Goal: Information Seeking & Learning: Find specific page/section

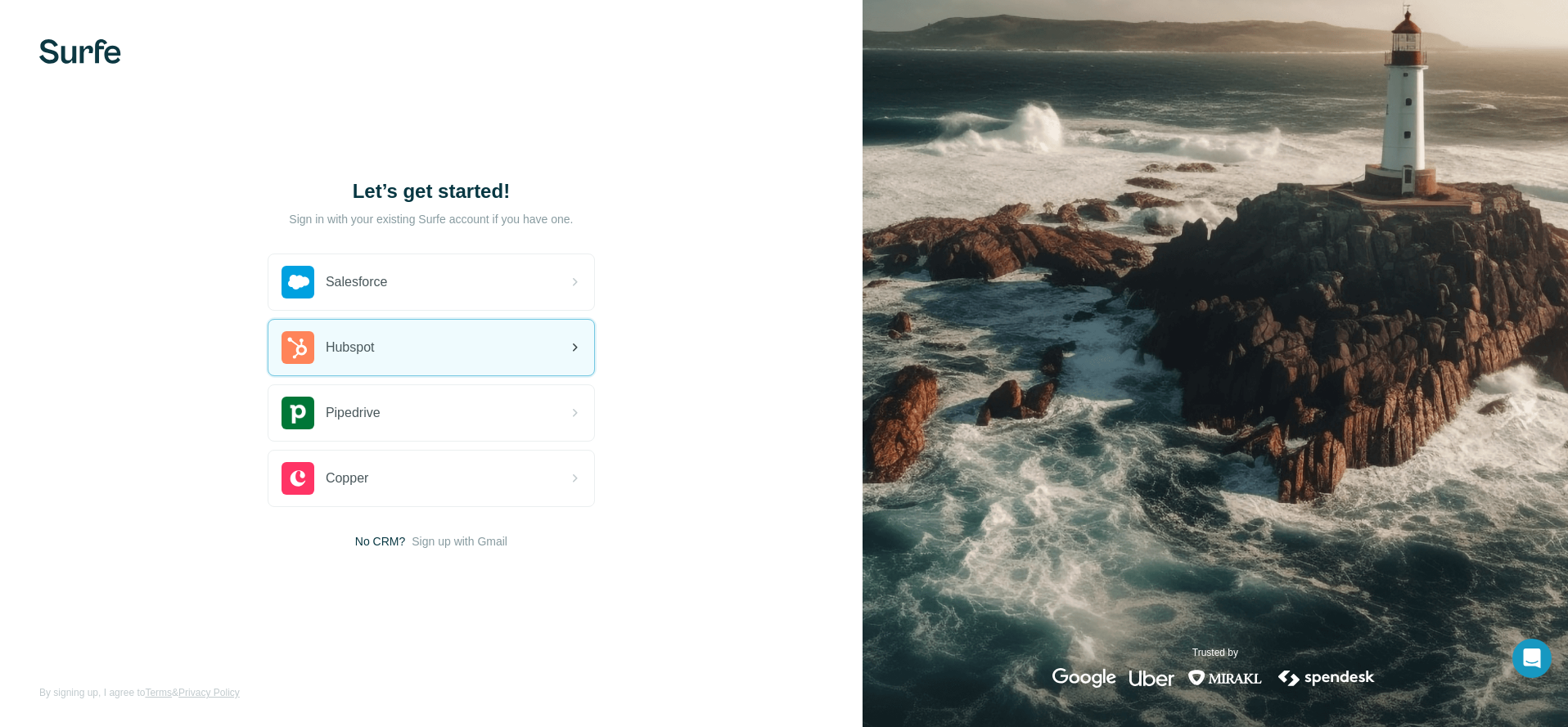
click at [385, 344] on div "Hubspot" at bounding box center [431, 347] width 326 height 56
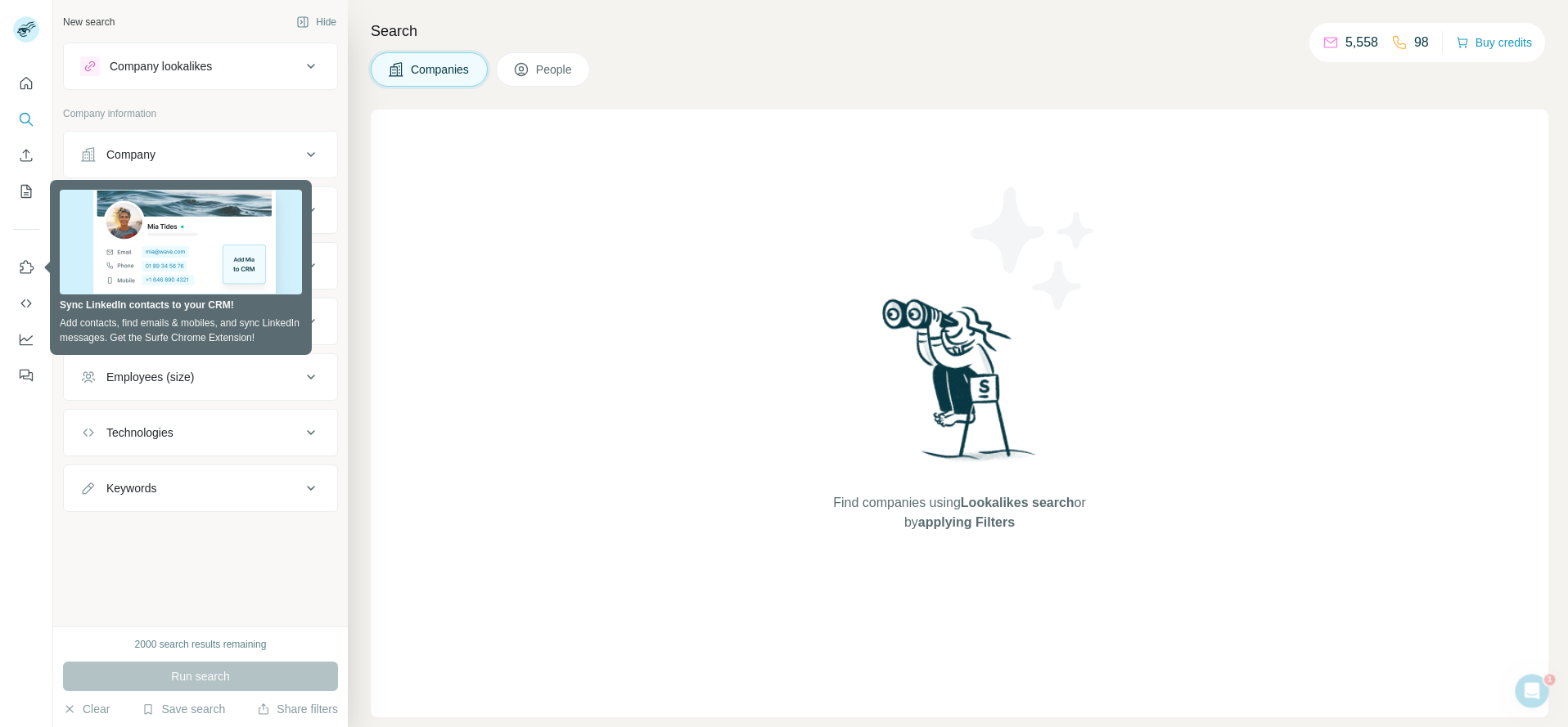
click at [253, 549] on div "New search Hide Company lookalikes Company information Company Industry HQ loca…" at bounding box center [200, 313] width 295 height 626
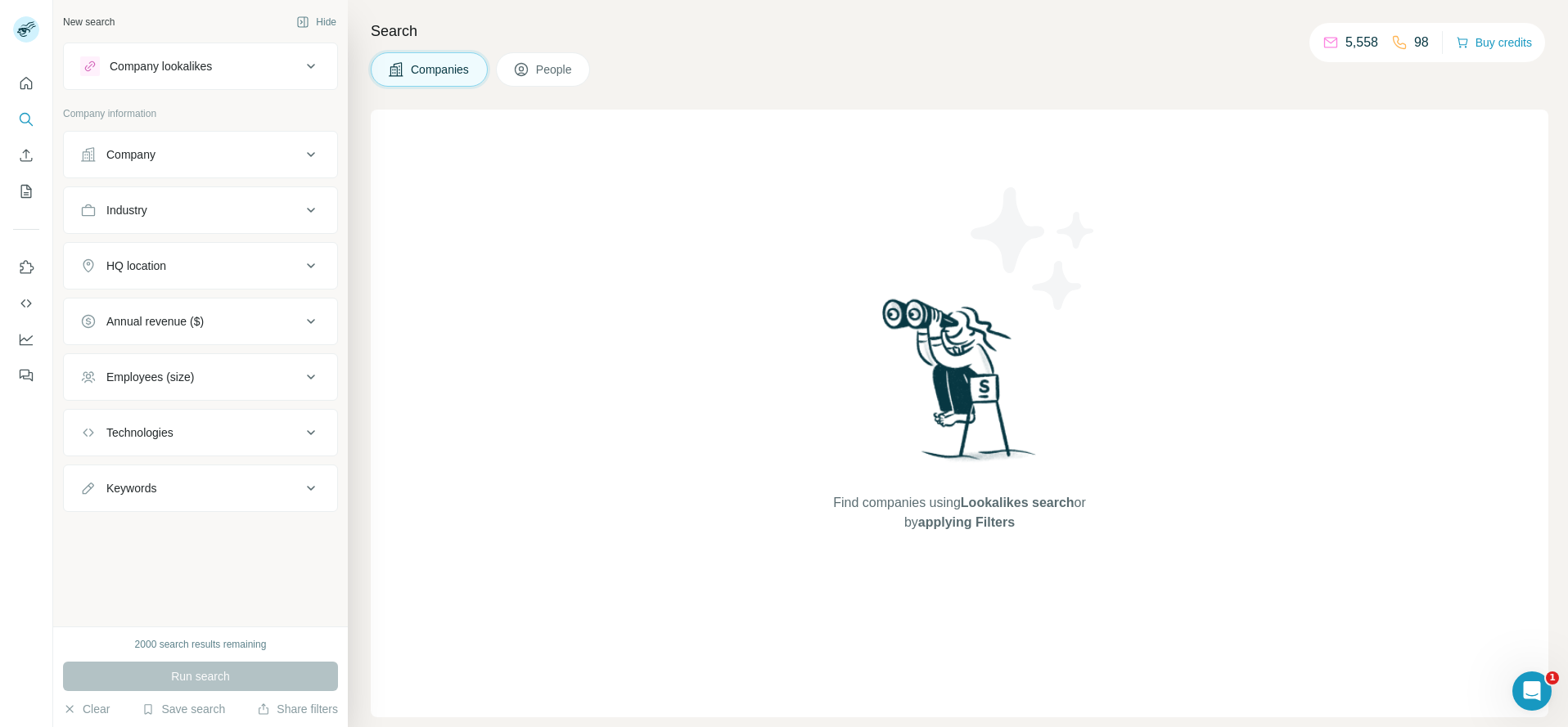
click at [140, 489] on div "Keywords" at bounding box center [132, 488] width 50 height 17
click at [141, 488] on div "Keywords" at bounding box center [132, 488] width 50 height 17
click at [29, 86] on icon "Quick start" at bounding box center [26, 83] width 17 height 17
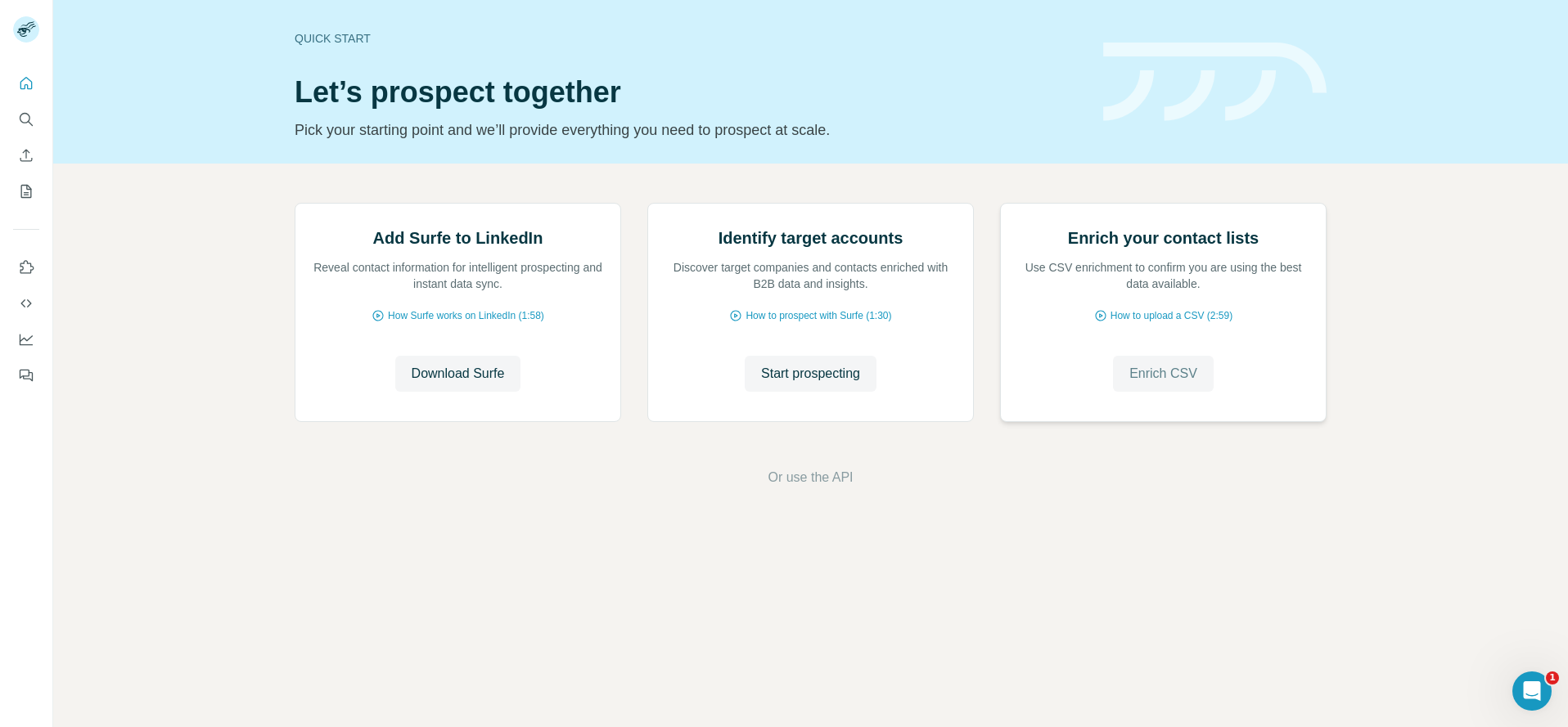
click at [1171, 375] on span "Enrich CSV" at bounding box center [1163, 373] width 68 height 19
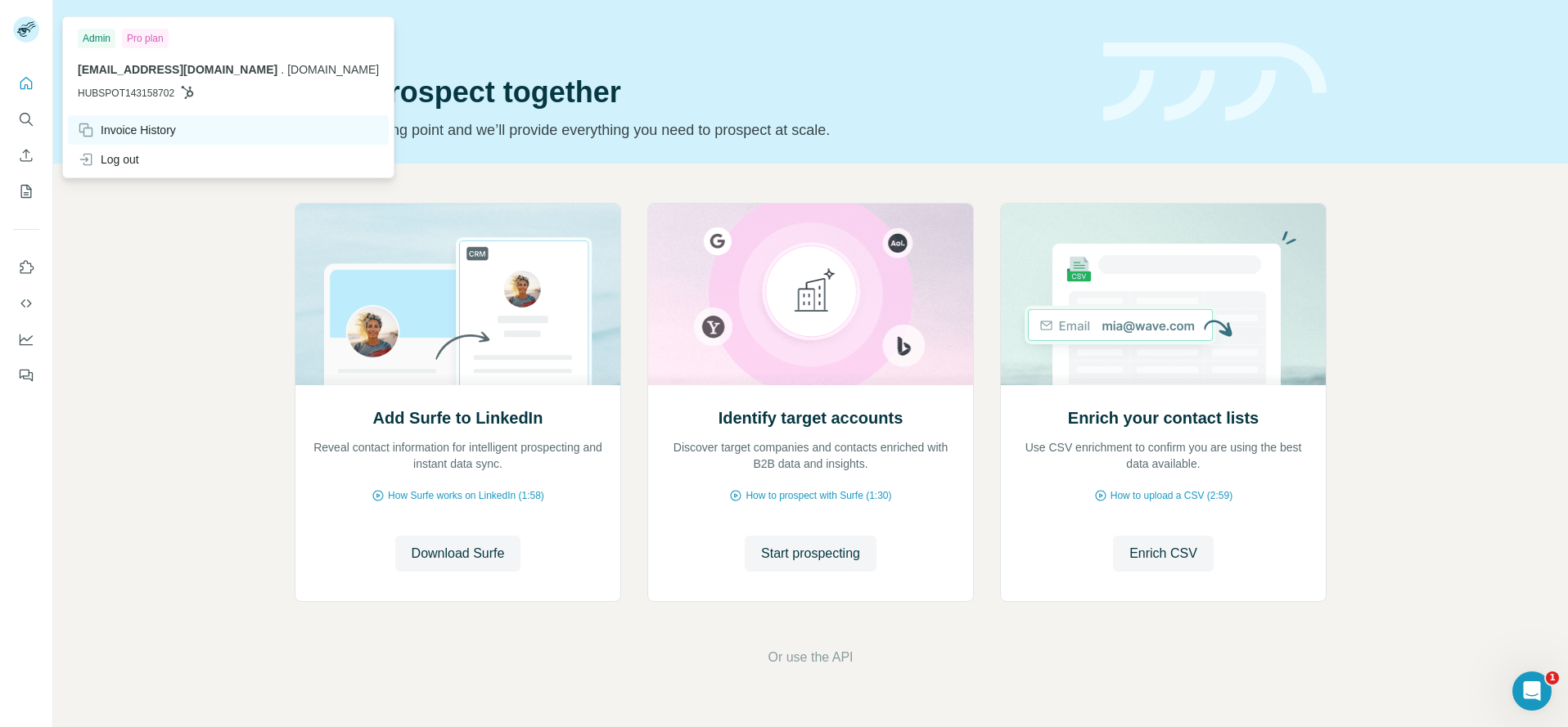
click at [137, 132] on div "Invoice History" at bounding box center [126, 130] width 98 height 17
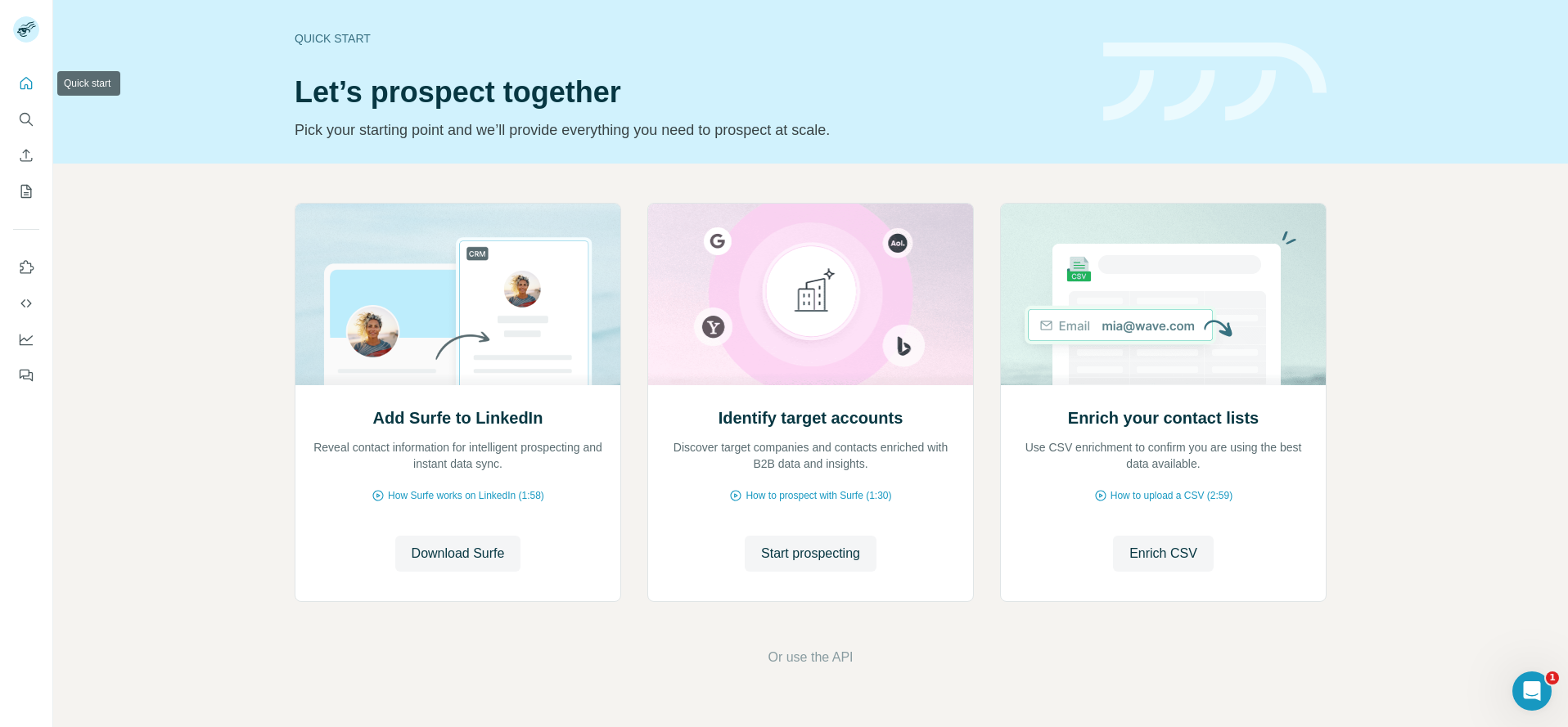
click at [31, 85] on icon "Quick start" at bounding box center [26, 83] width 12 height 12
click at [31, 83] on icon "Quick start" at bounding box center [26, 83] width 12 height 12
click at [29, 186] on icon "My lists" at bounding box center [26, 191] width 17 height 17
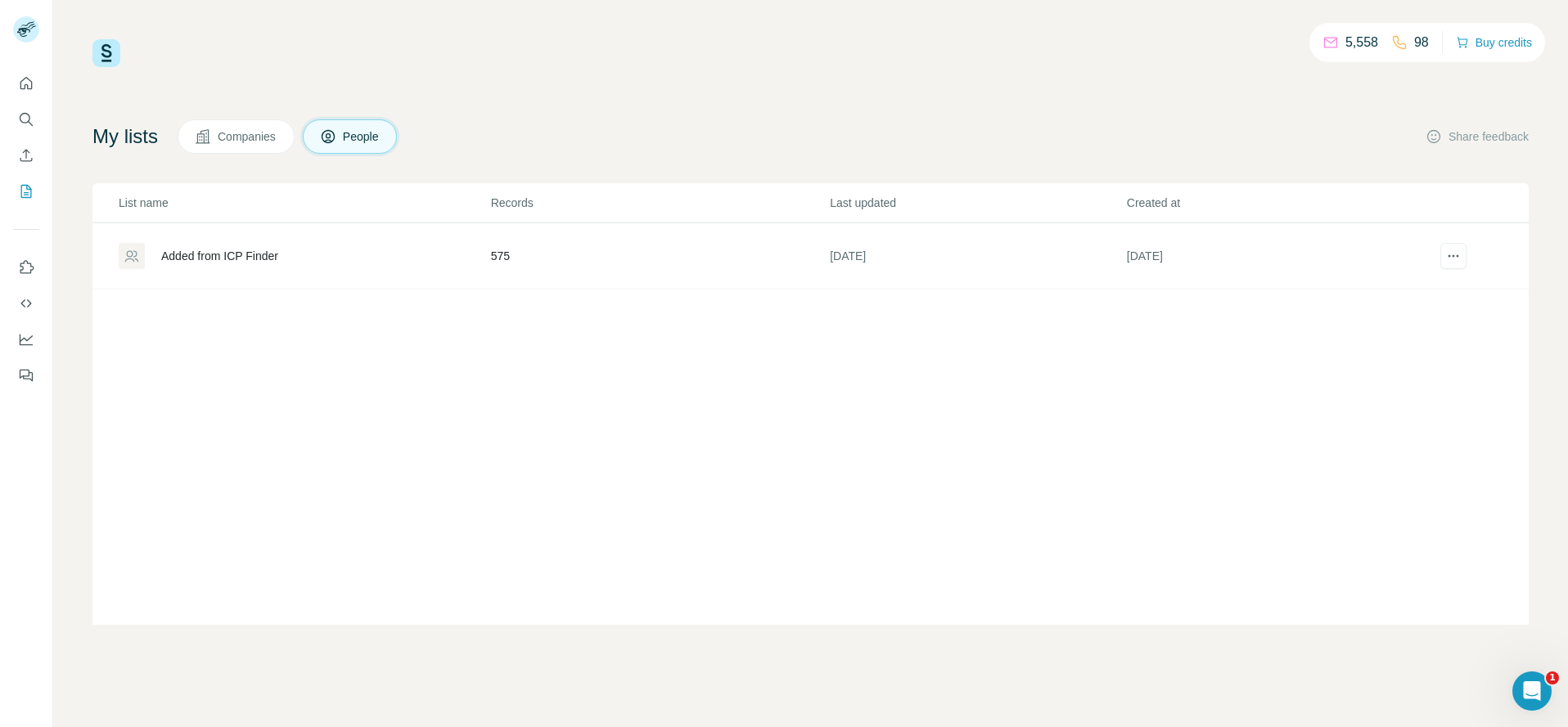
click at [243, 138] on span "Companies" at bounding box center [248, 137] width 60 height 17
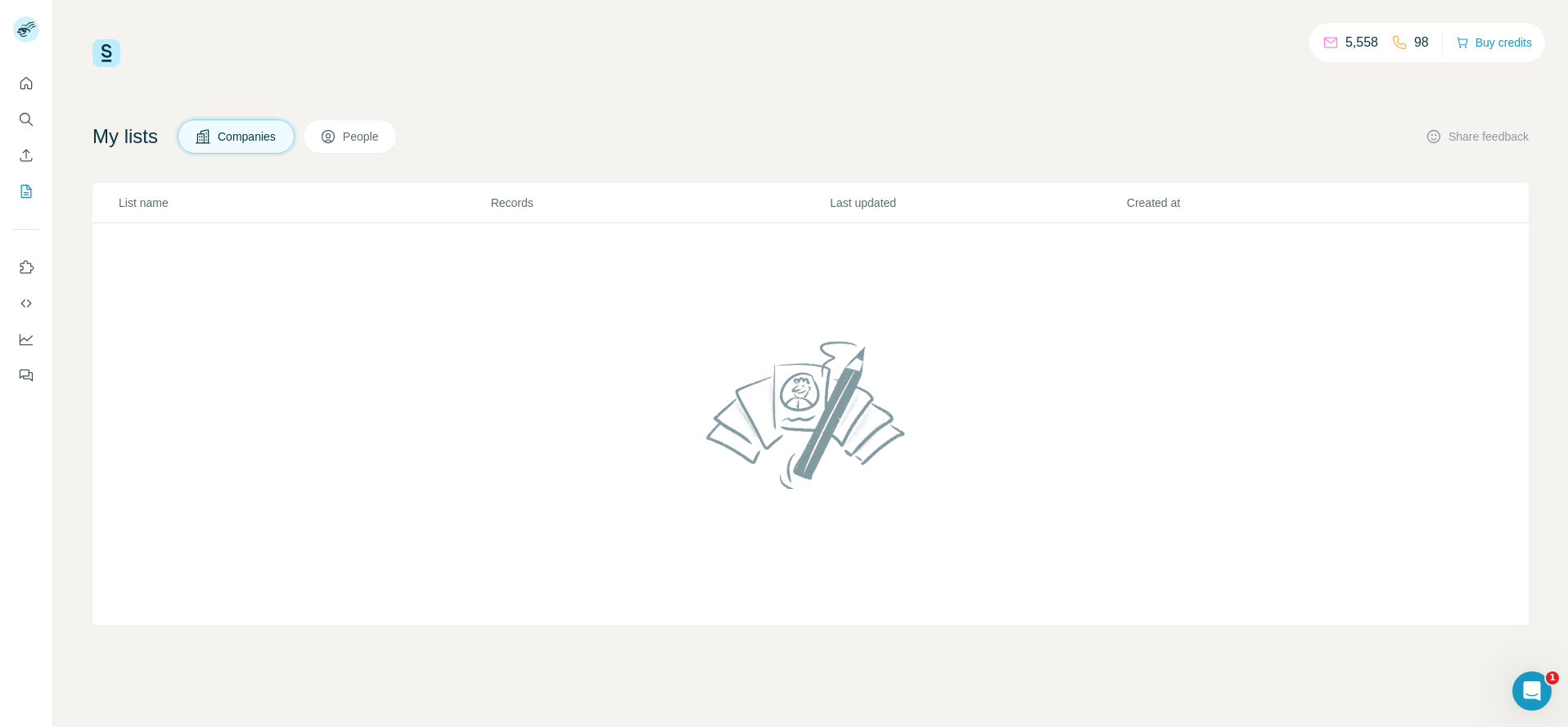
click at [372, 132] on span "People" at bounding box center [361, 137] width 38 height 17
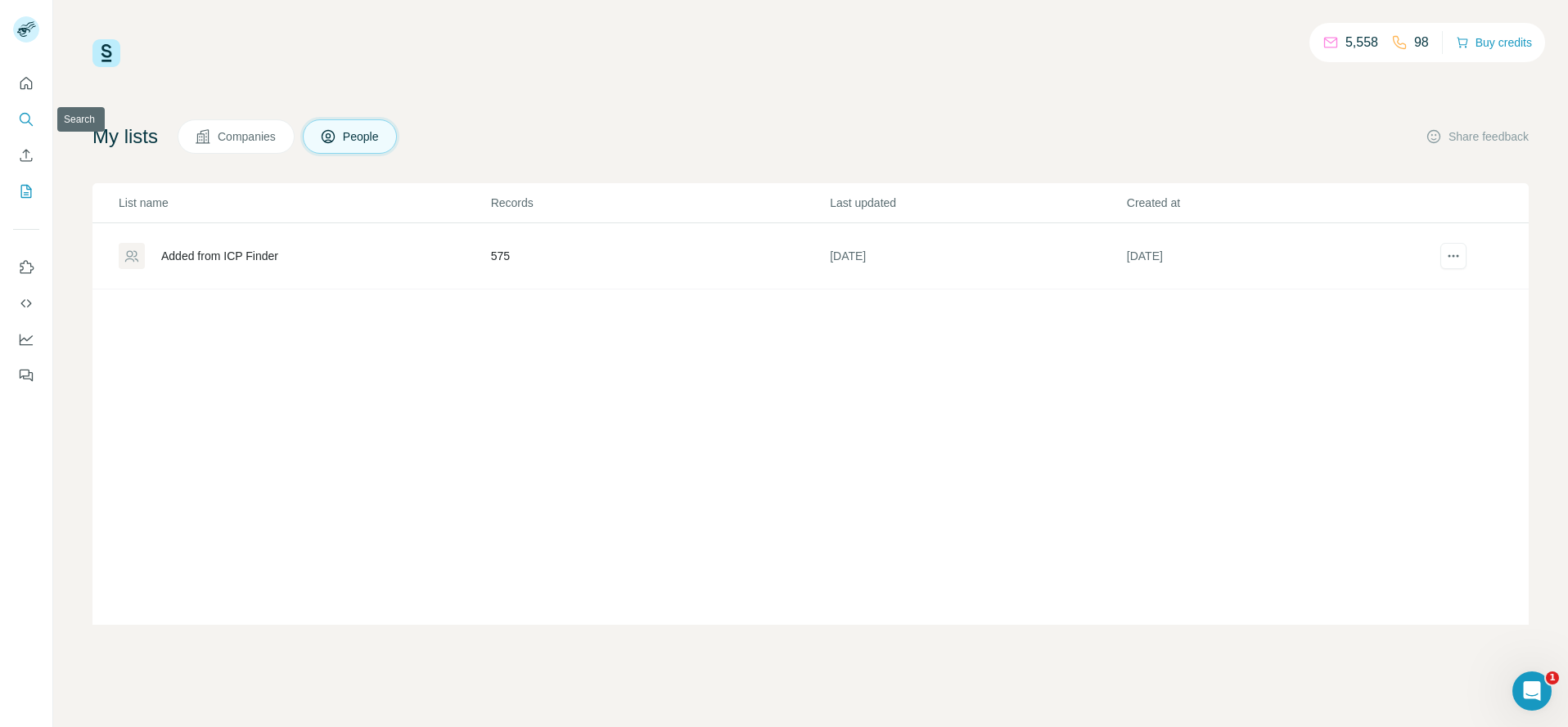
click at [25, 114] on icon "Search" at bounding box center [25, 118] width 11 height 11
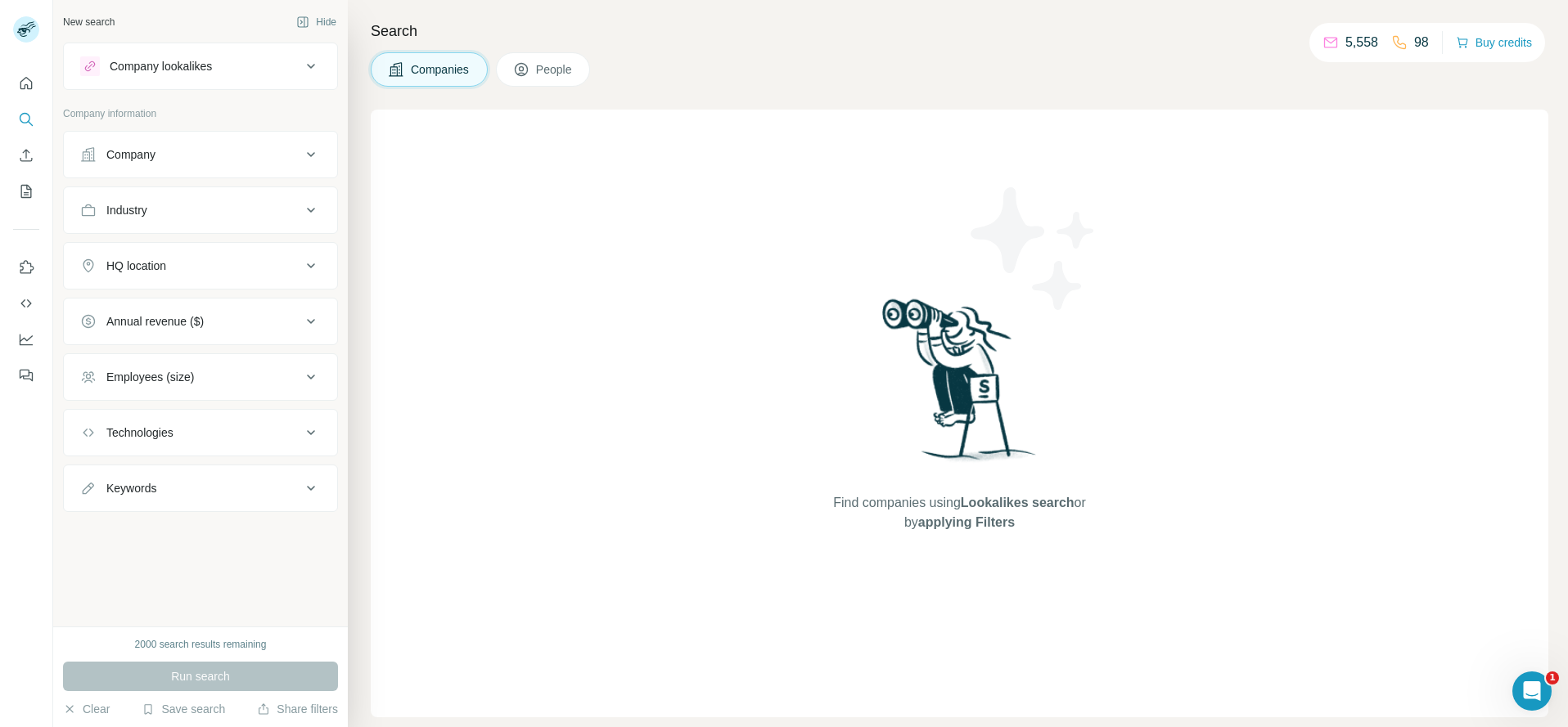
click at [309, 64] on icon at bounding box center [311, 66] width 19 height 19
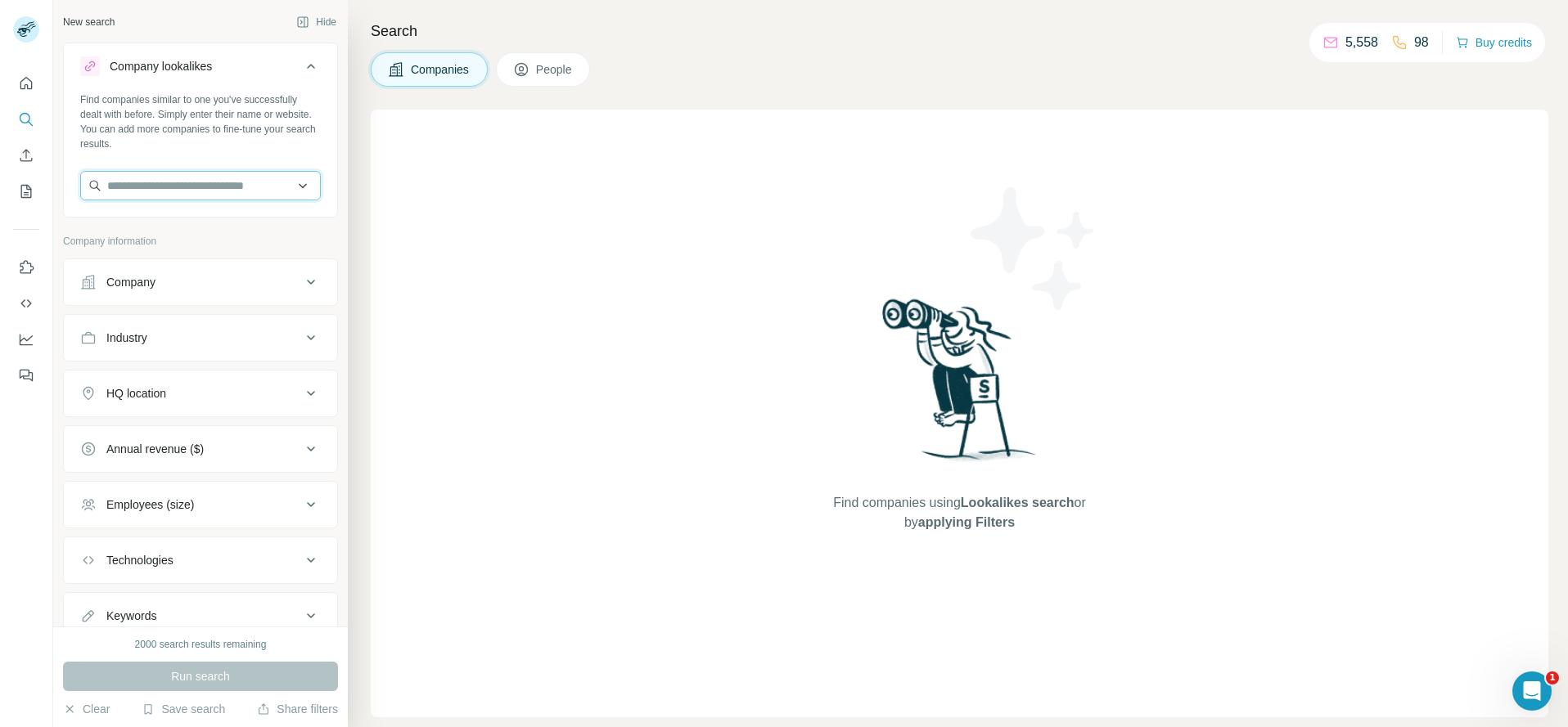
click at [222, 184] on input "text" at bounding box center [200, 185] width 241 height 29
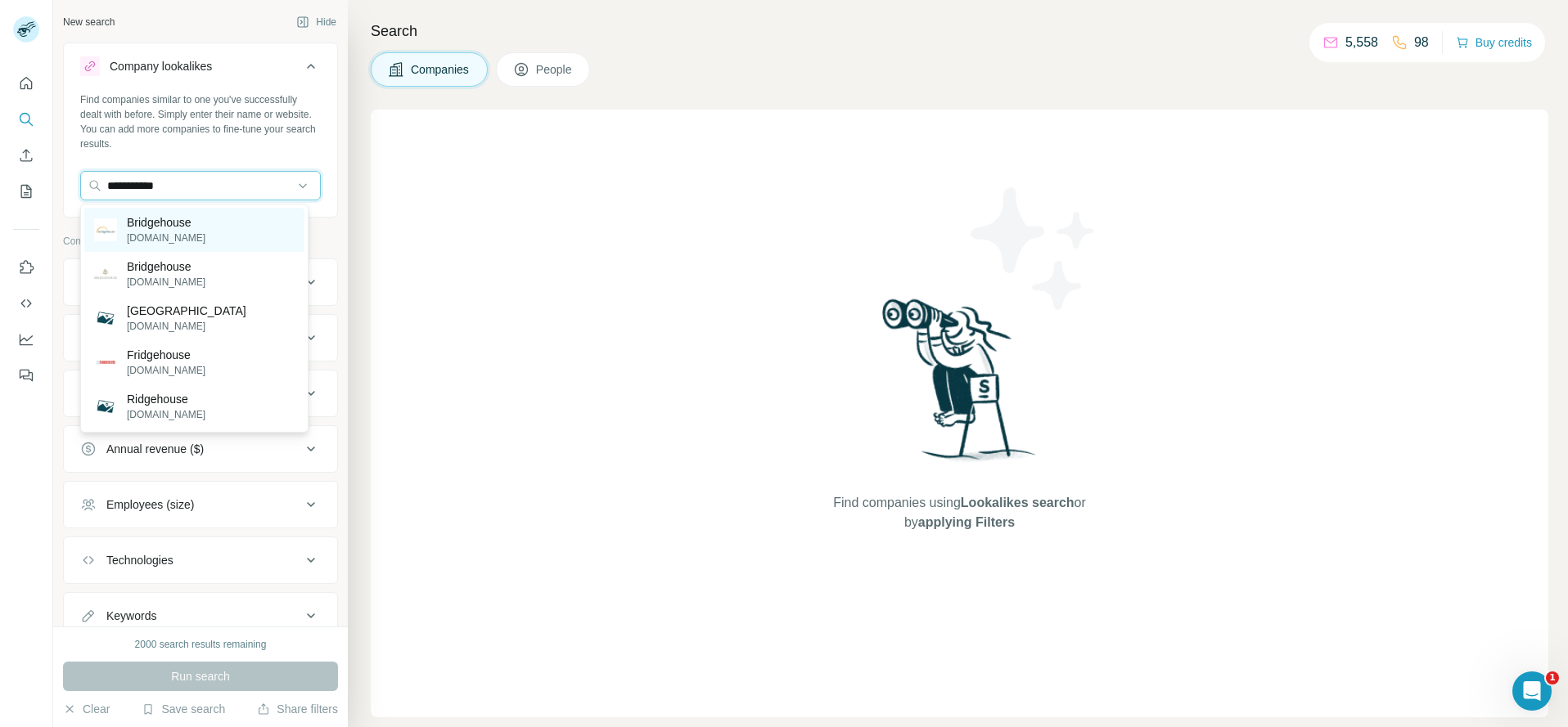
type input "**********"
click at [196, 224] on p "Bridgehouse" at bounding box center [166, 222] width 79 height 17
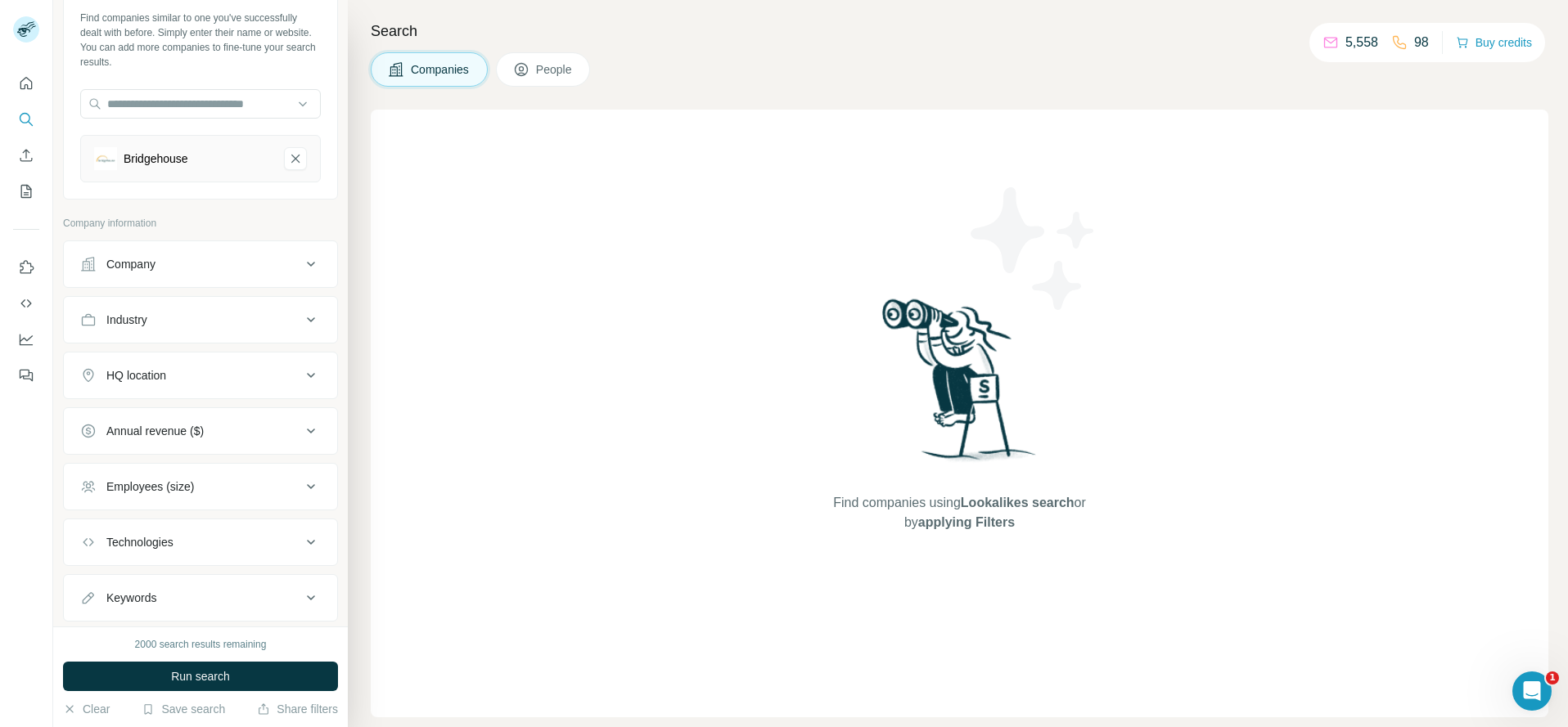
scroll to position [123, 0]
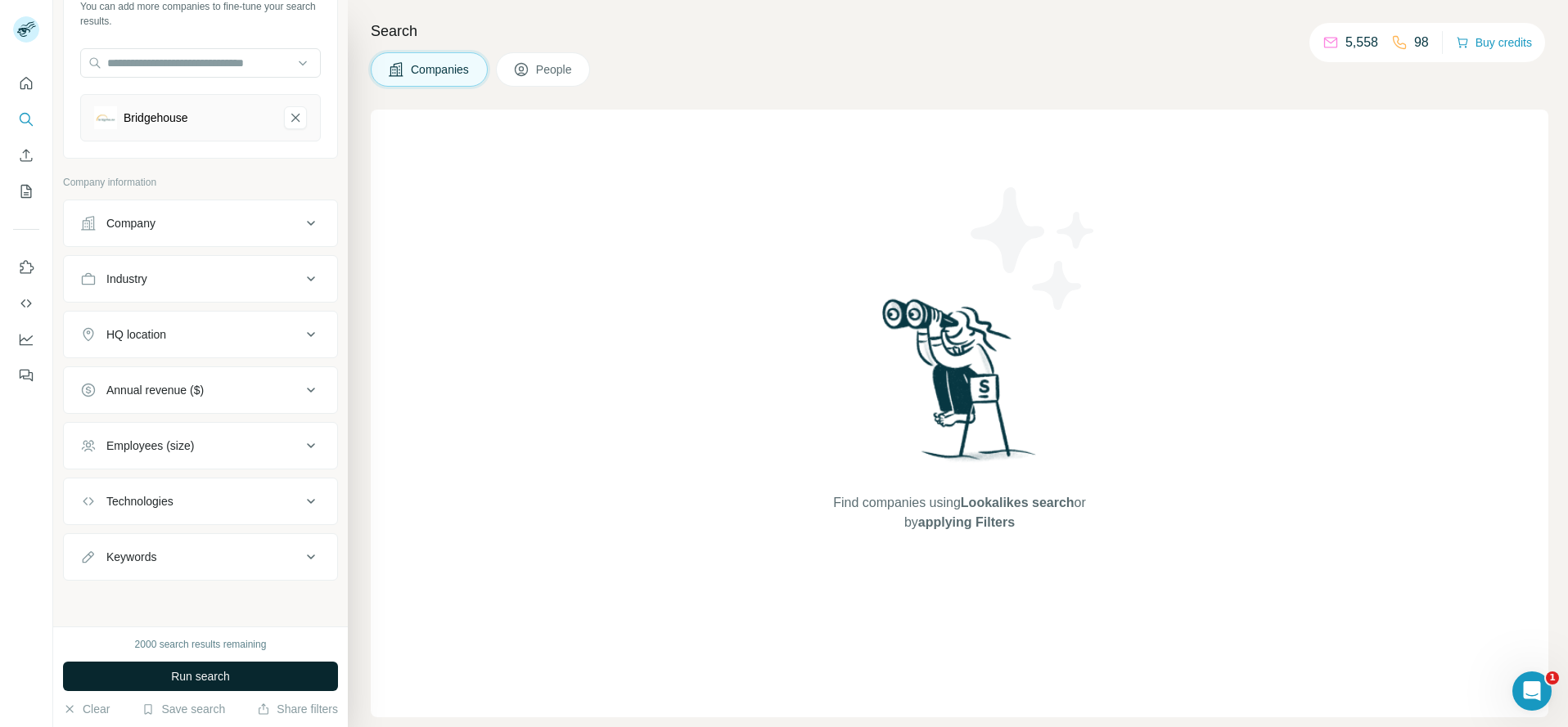
click at [259, 674] on button "Run search" at bounding box center [200, 676] width 275 height 29
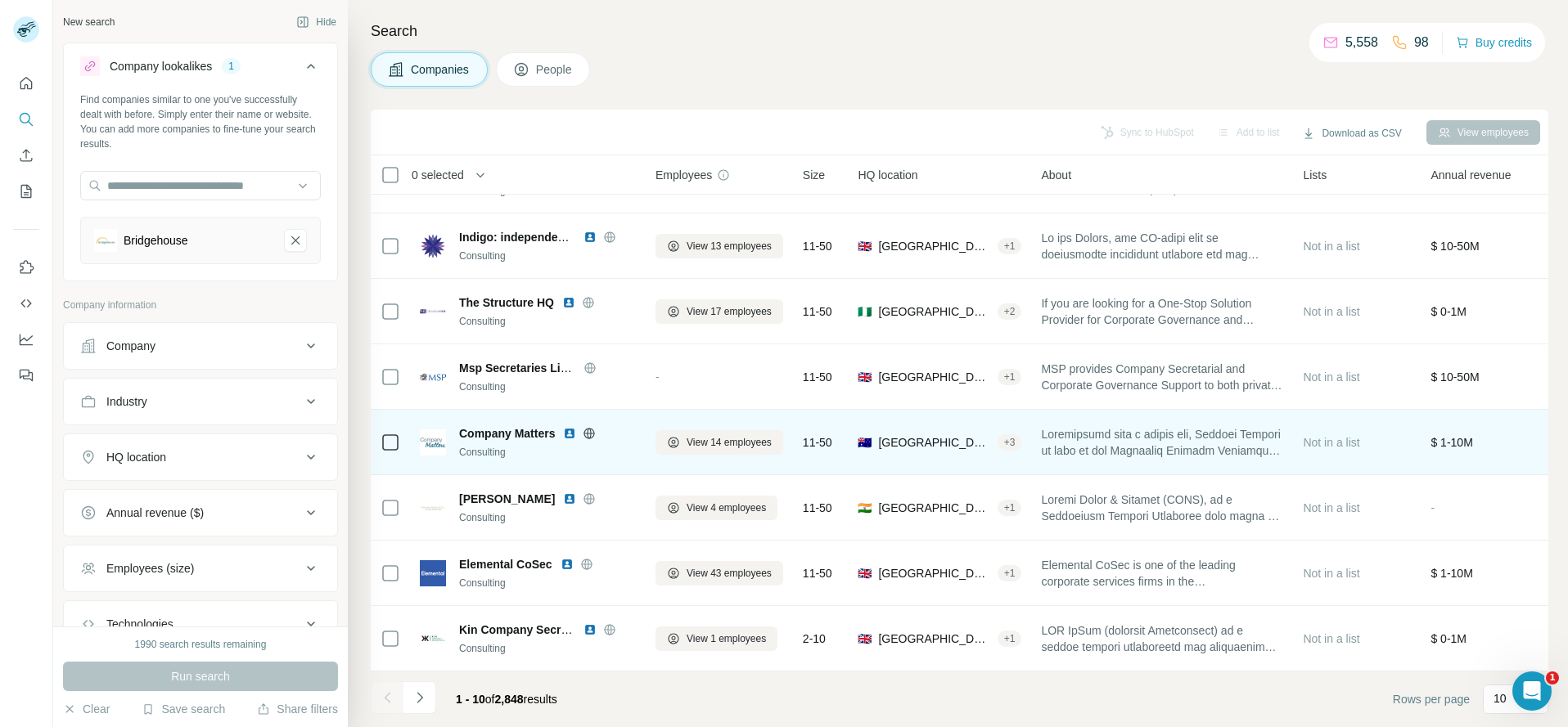
scroll to position [0, 0]
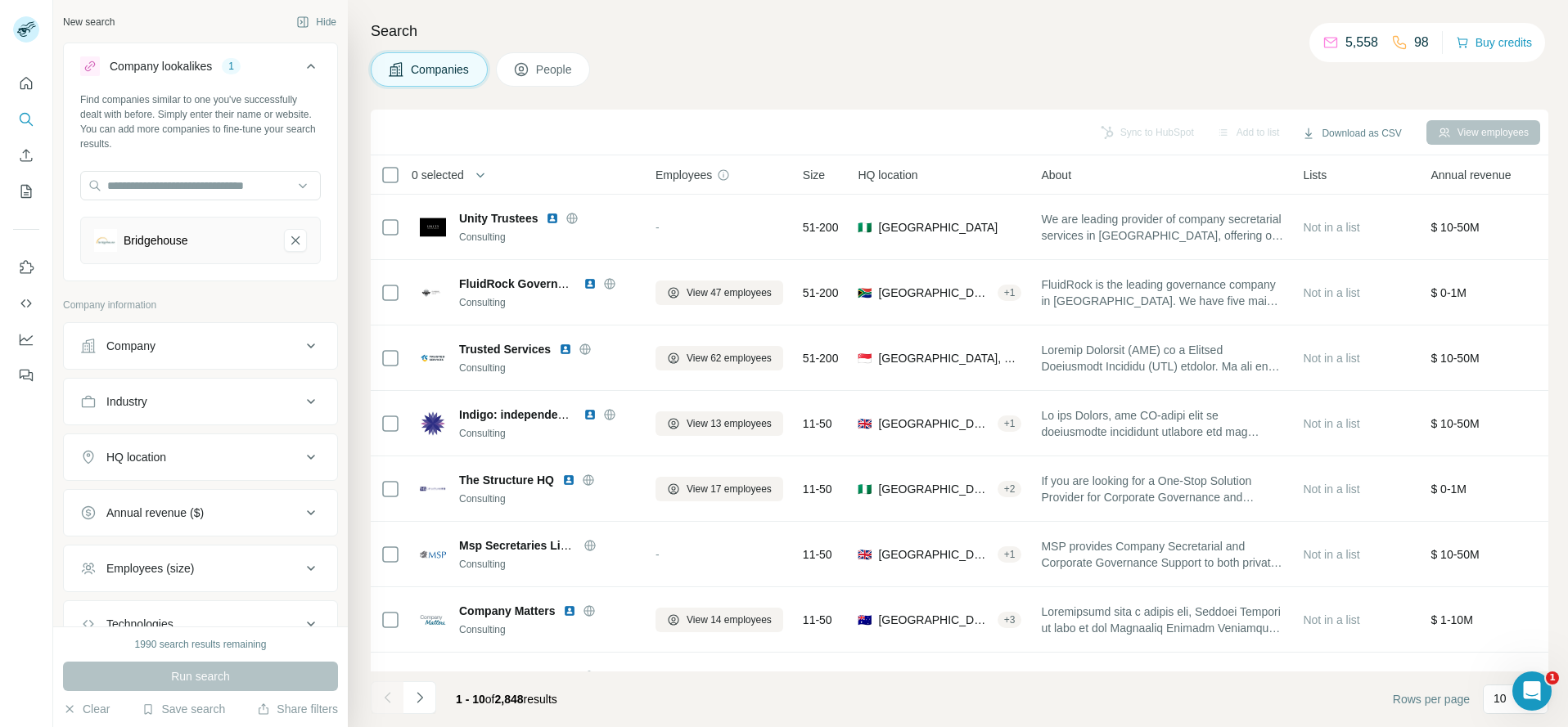
click at [142, 408] on div "Industry" at bounding box center [127, 401] width 41 height 17
click at [145, 442] on input at bounding box center [192, 442] width 202 height 18
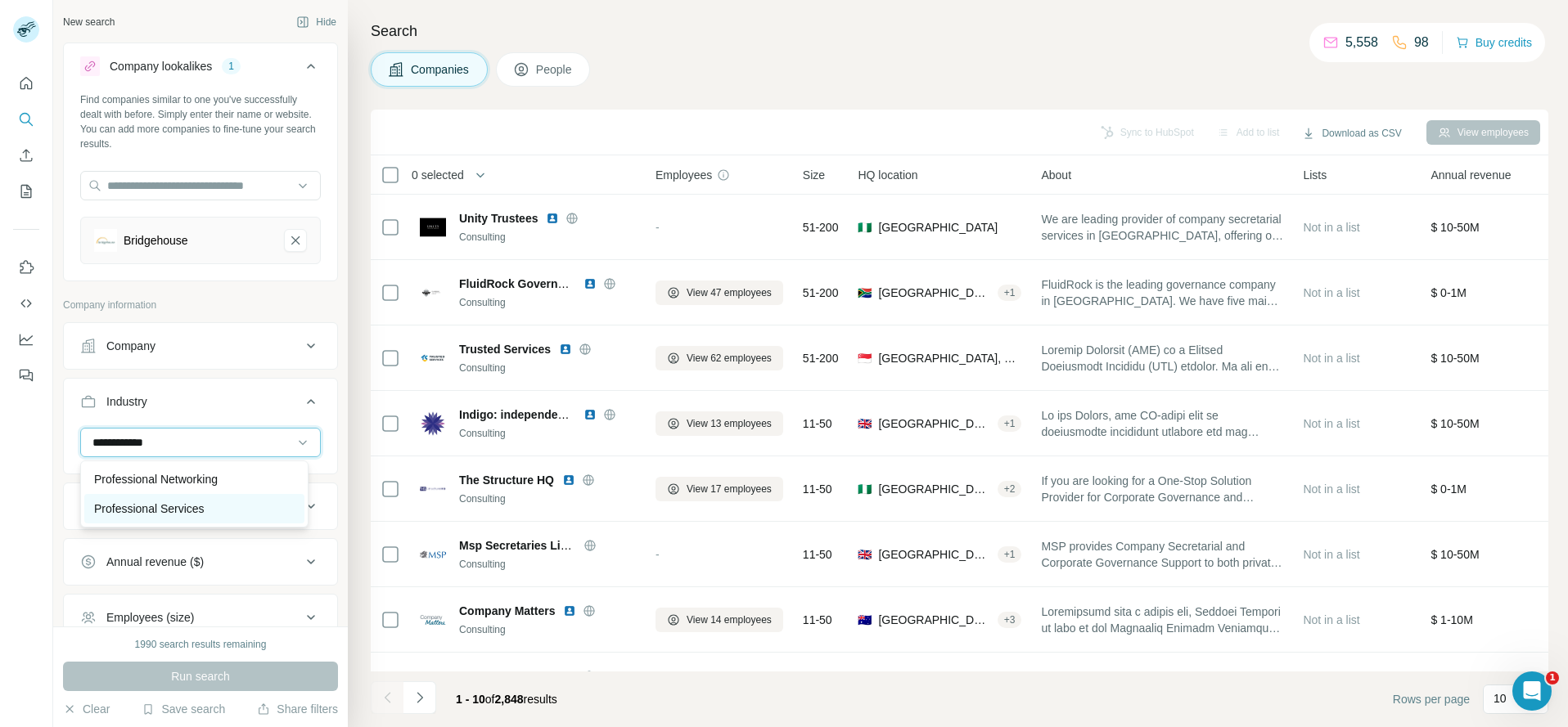
type input "**********"
click at [128, 508] on p "Professional Services" at bounding box center [149, 508] width 110 height 17
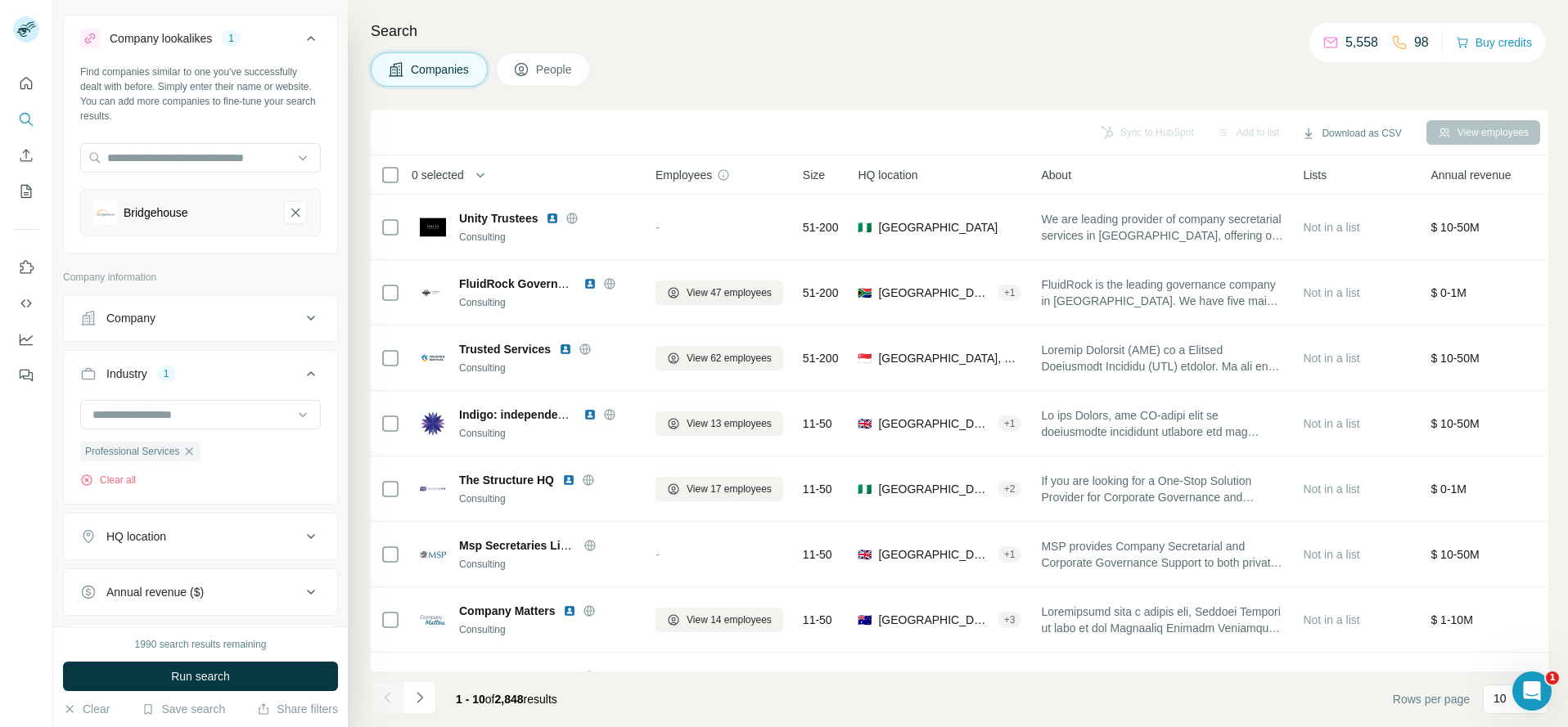
scroll to position [33, 0]
click at [198, 581] on div "Annual revenue ($)" at bounding box center [155, 587] width 97 height 17
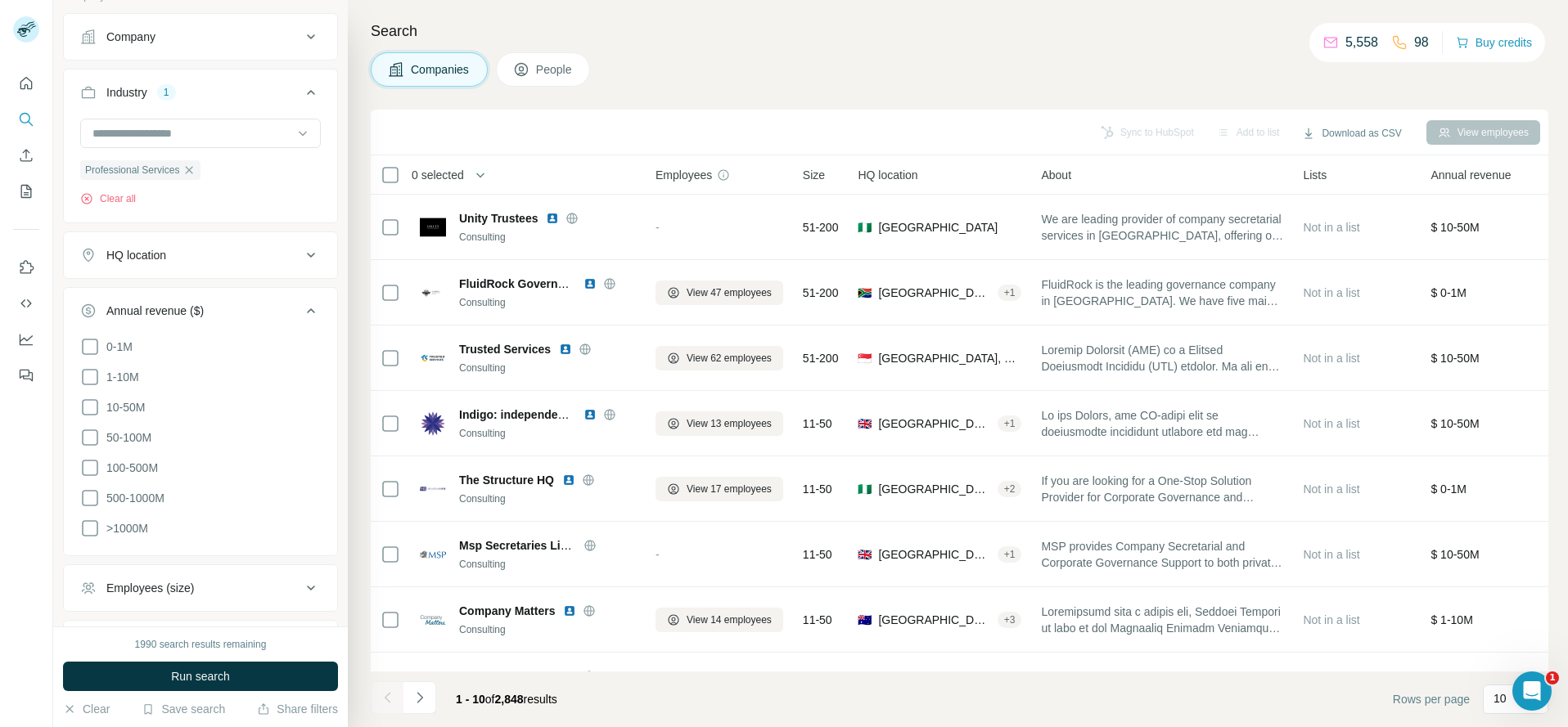
scroll to position [311, 0]
click at [91, 378] on icon at bounding box center [90, 375] width 19 height 19
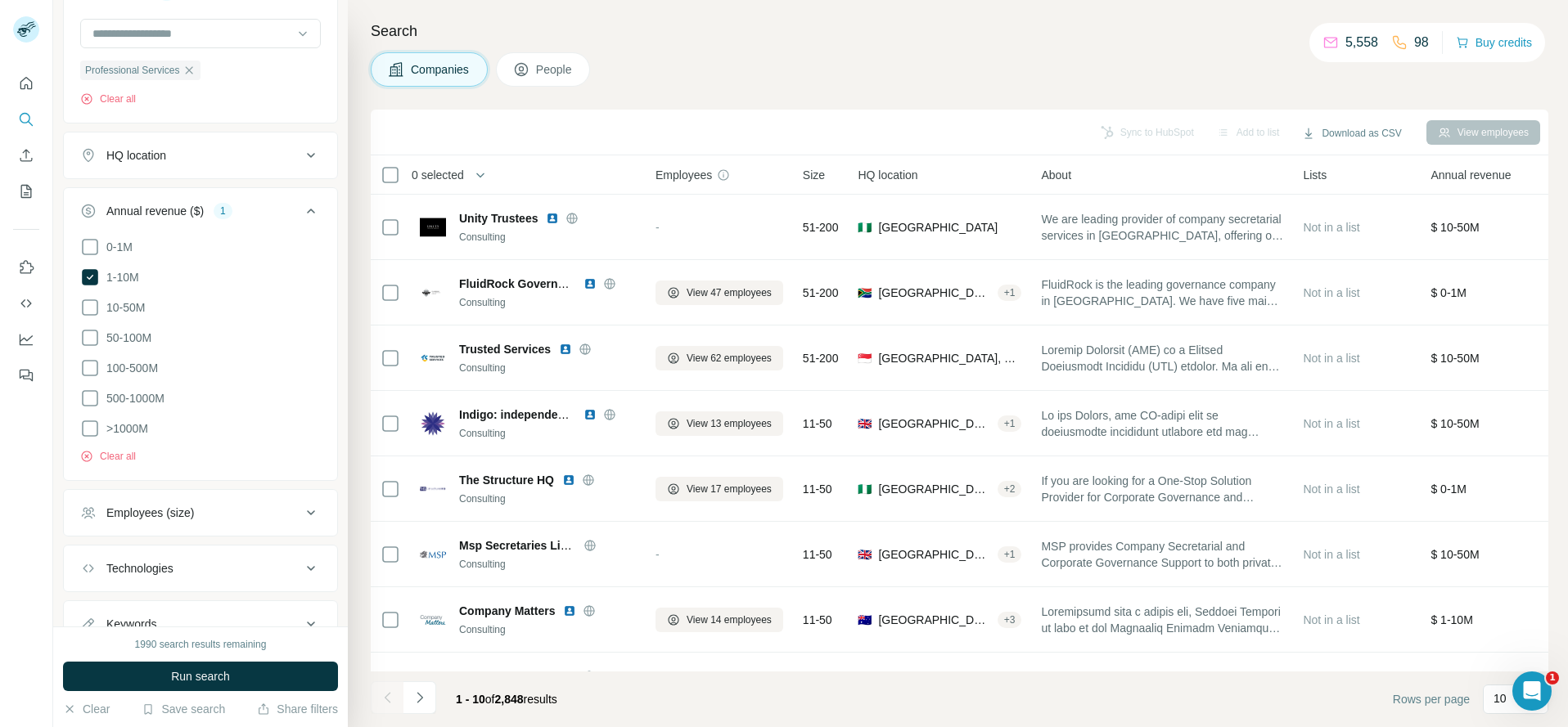
scroll to position [471, 0]
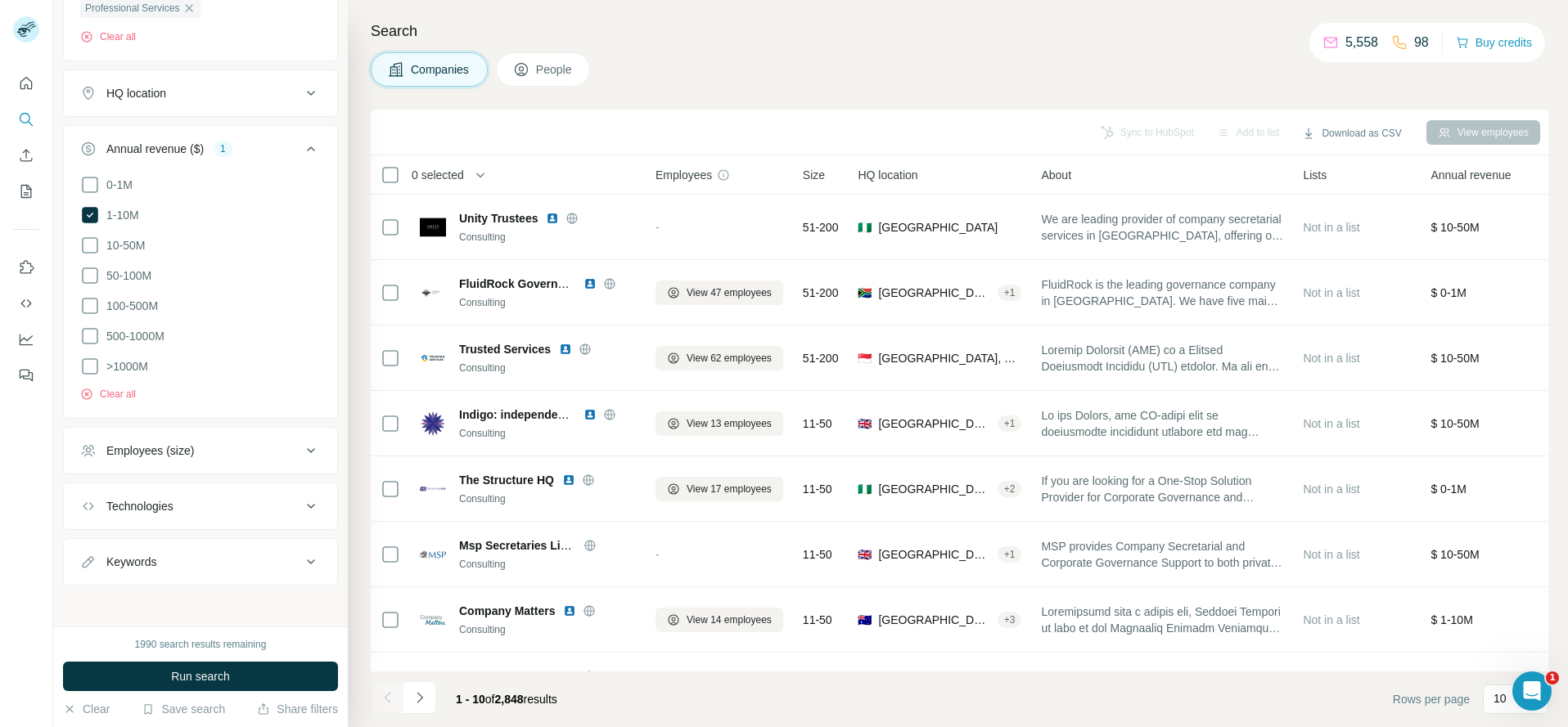
click at [150, 448] on div "Employees (size)" at bounding box center [150, 450] width 87 height 17
click at [82, 543] on icon at bounding box center [90, 547] width 19 height 19
click at [246, 670] on button "Run search" at bounding box center [200, 676] width 275 height 29
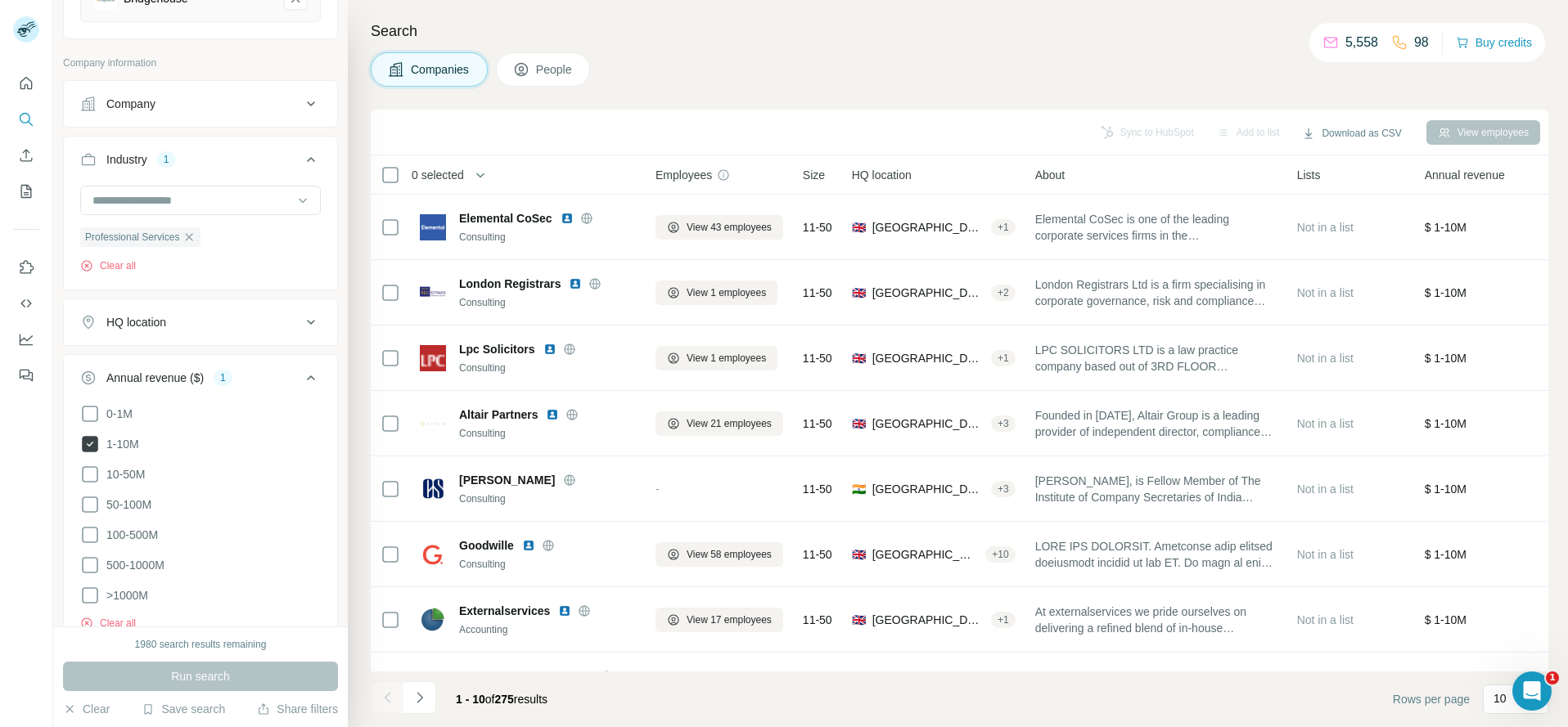
scroll to position [144, 0]
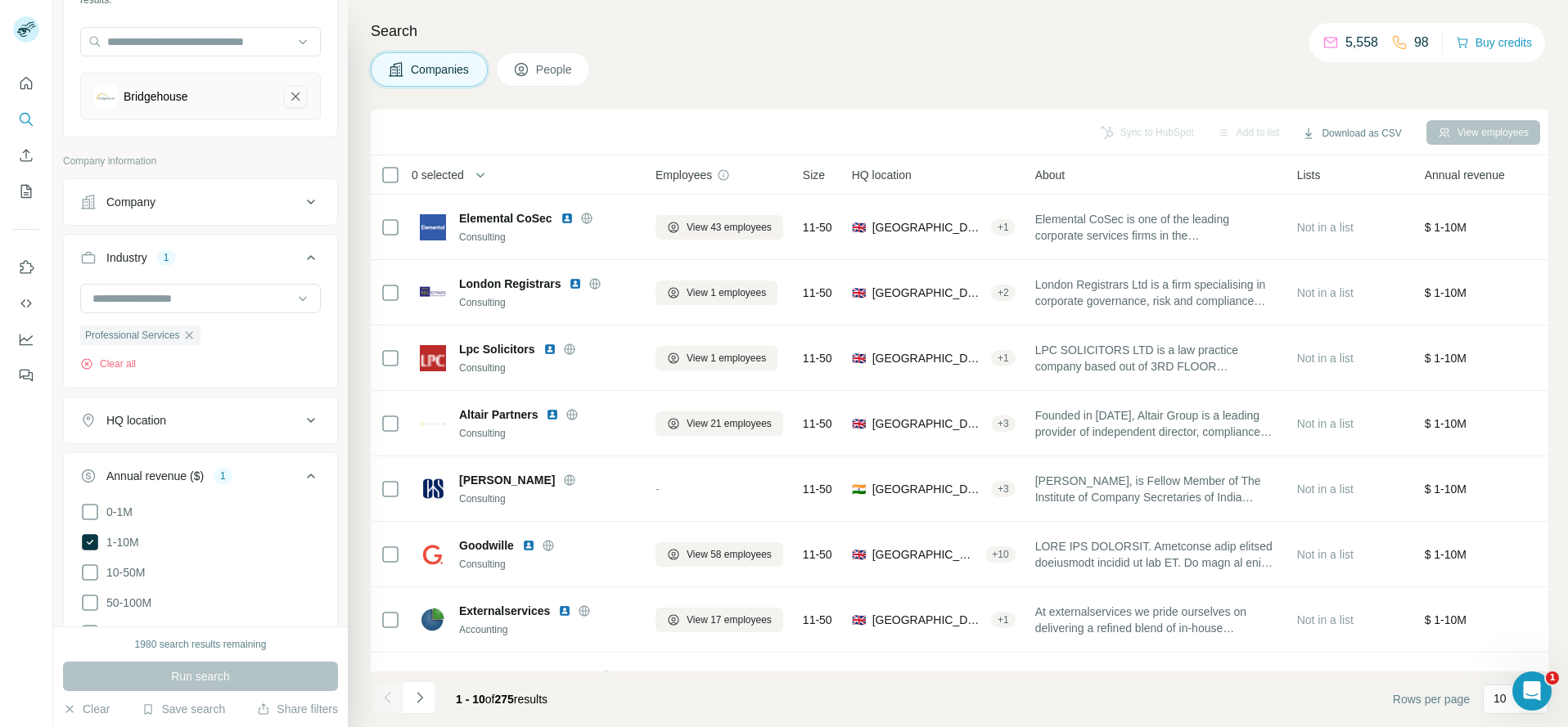
click at [291, 95] on icon "Bridgehouse-remove-button" at bounding box center [295, 96] width 8 height 8
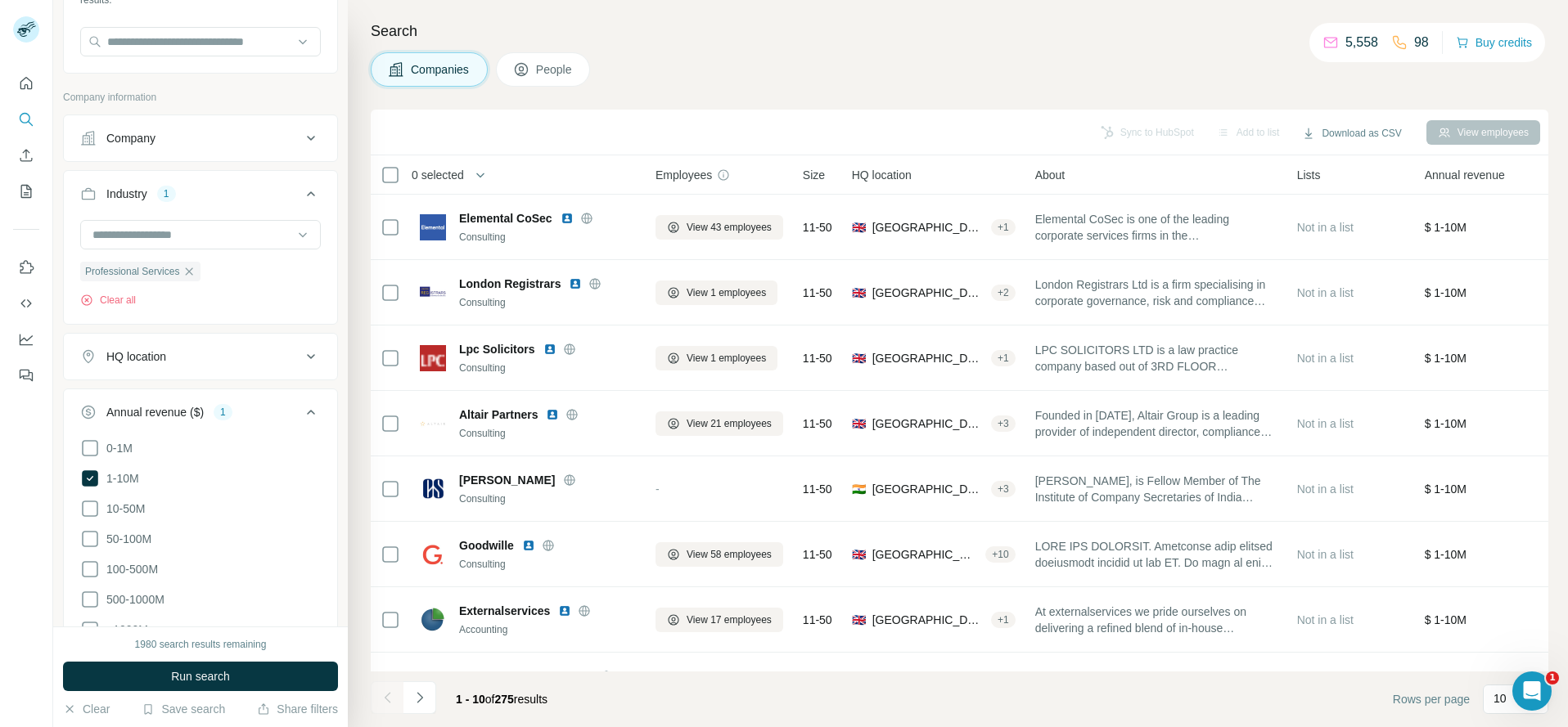
click at [193, 100] on p "Company information" at bounding box center [200, 97] width 275 height 15
click at [177, 143] on div "Company" at bounding box center [191, 138] width 221 height 17
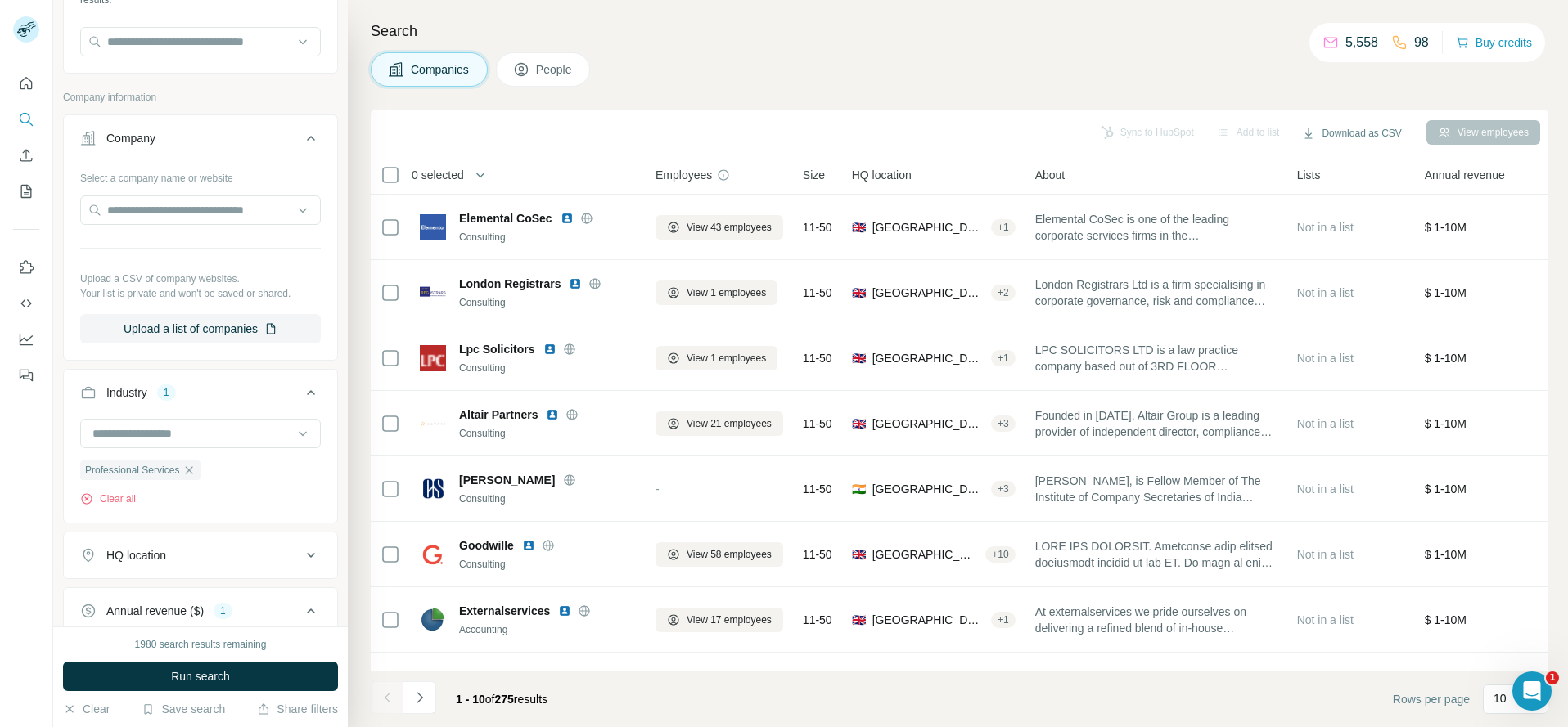
click at [172, 169] on div "Select a company name or website" at bounding box center [200, 175] width 241 height 21
click at [151, 205] on input "text" at bounding box center [200, 210] width 241 height 29
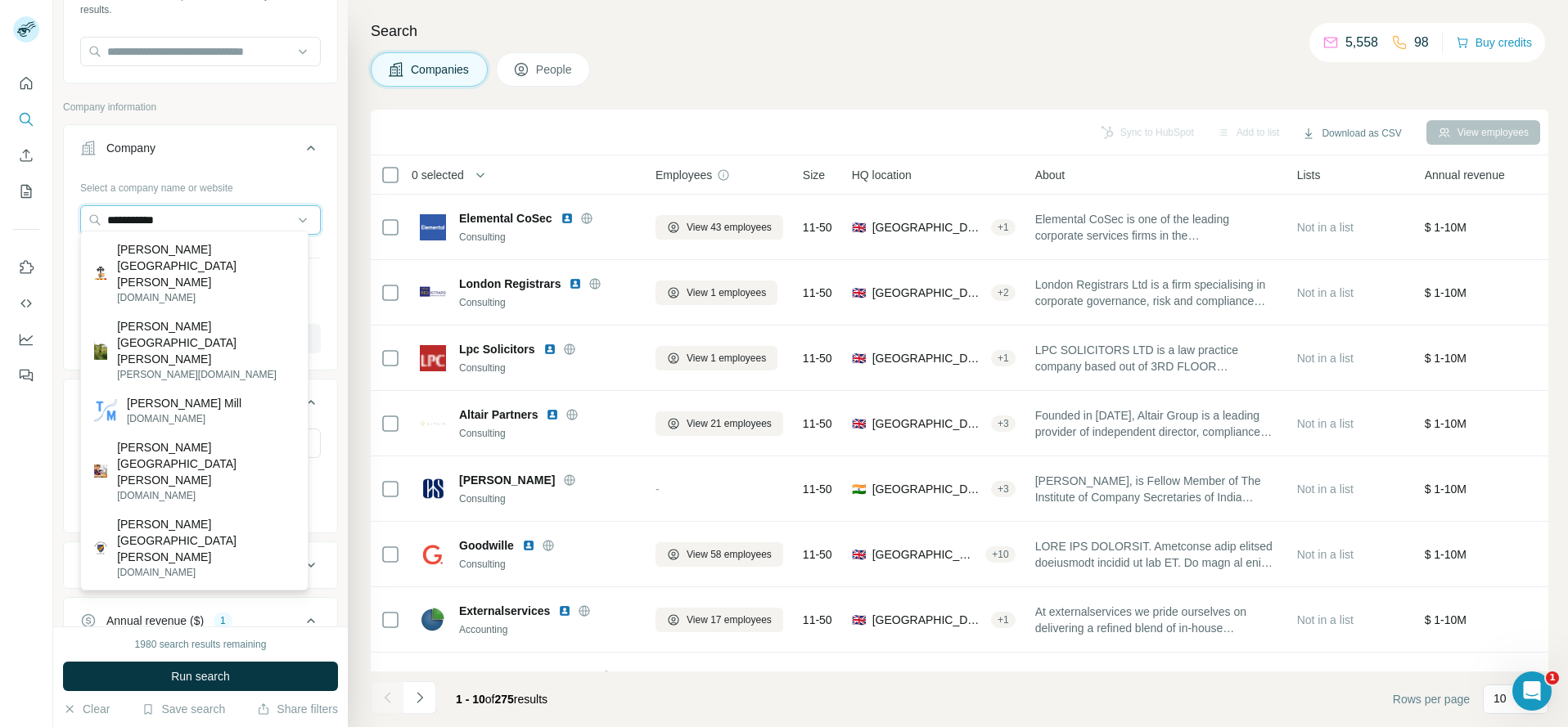
scroll to position [128, 0]
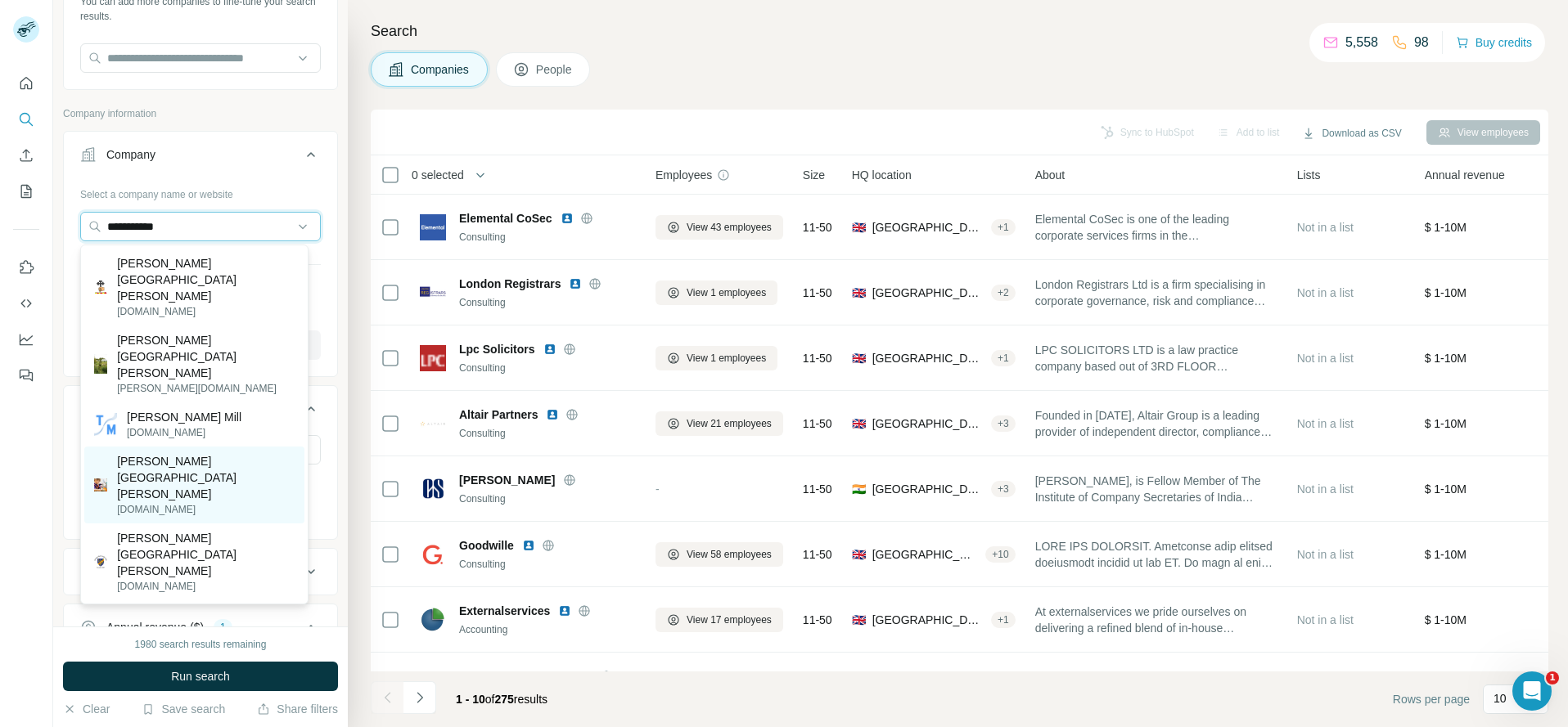
type input "**********"
click at [206, 453] on p "Thorpe Hall School" at bounding box center [206, 478] width 177 height 49
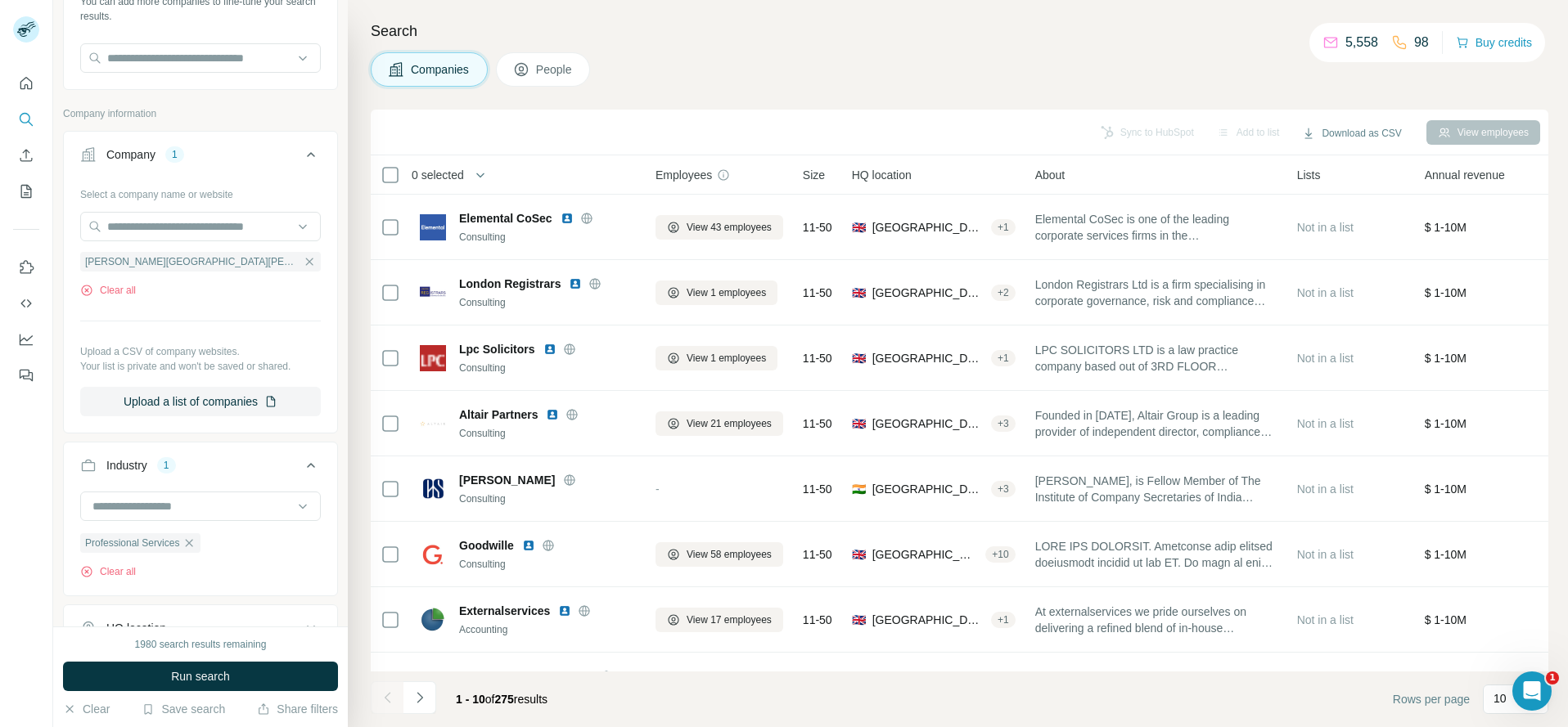
click at [301, 155] on icon at bounding box center [311, 154] width 19 height 19
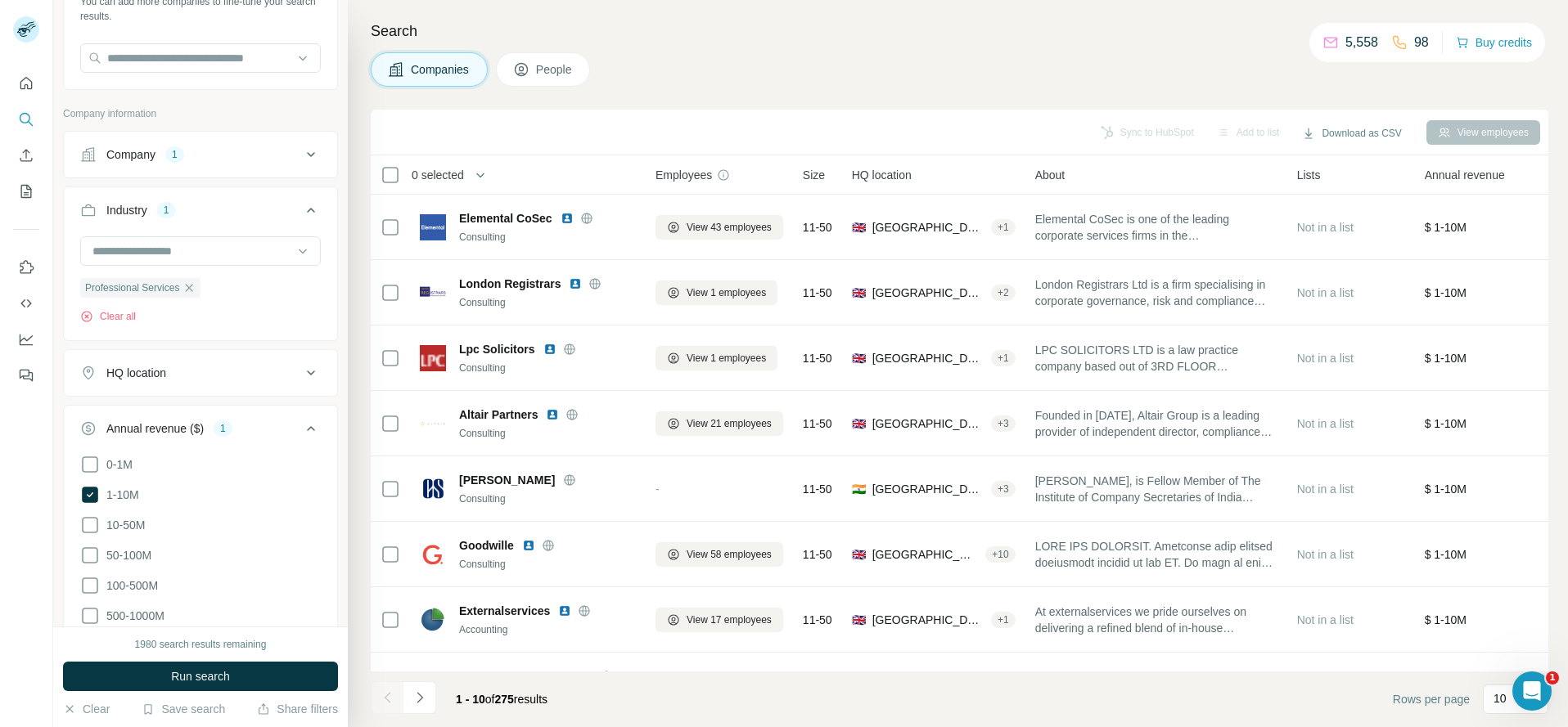
click at [301, 153] on icon at bounding box center [311, 154] width 19 height 19
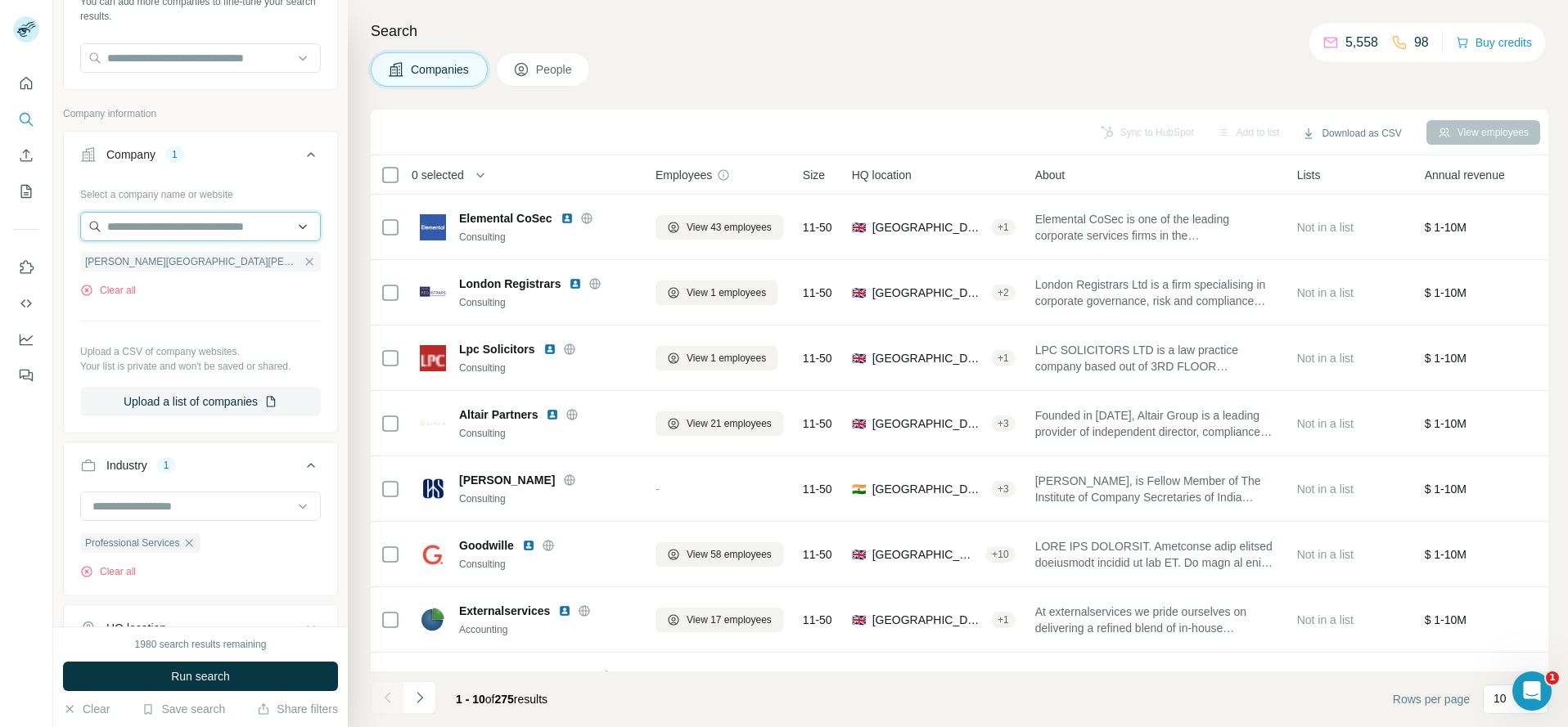
click at [177, 222] on input "text" at bounding box center [200, 226] width 241 height 29
click at [147, 158] on div "Company" at bounding box center [132, 154] width 49 height 17
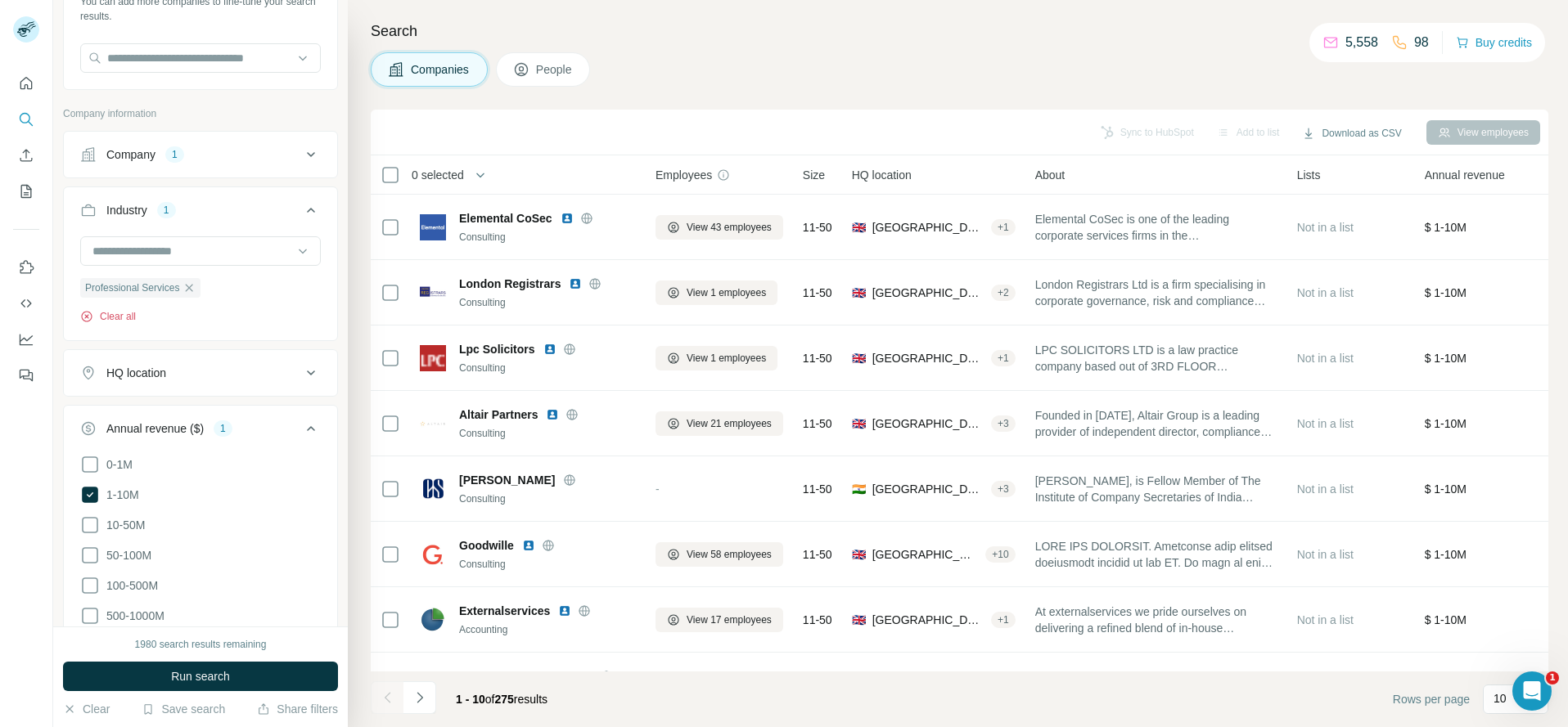
click at [109, 319] on button "Clear all" at bounding box center [108, 316] width 56 height 15
click at [135, 153] on div "Company" at bounding box center [132, 154] width 49 height 17
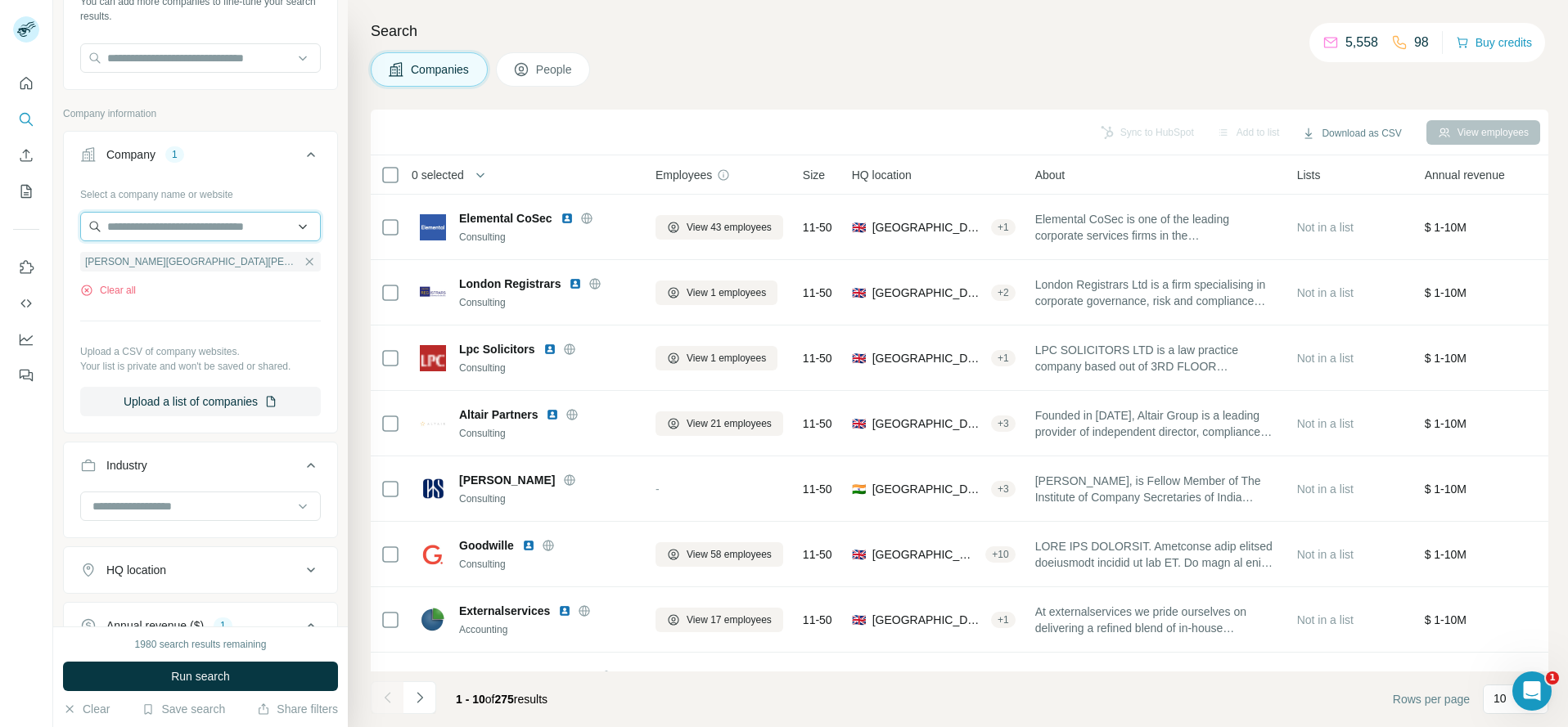
click at [163, 234] on input "text" at bounding box center [200, 226] width 241 height 29
click at [227, 162] on button "Company 1" at bounding box center [200, 158] width 274 height 46
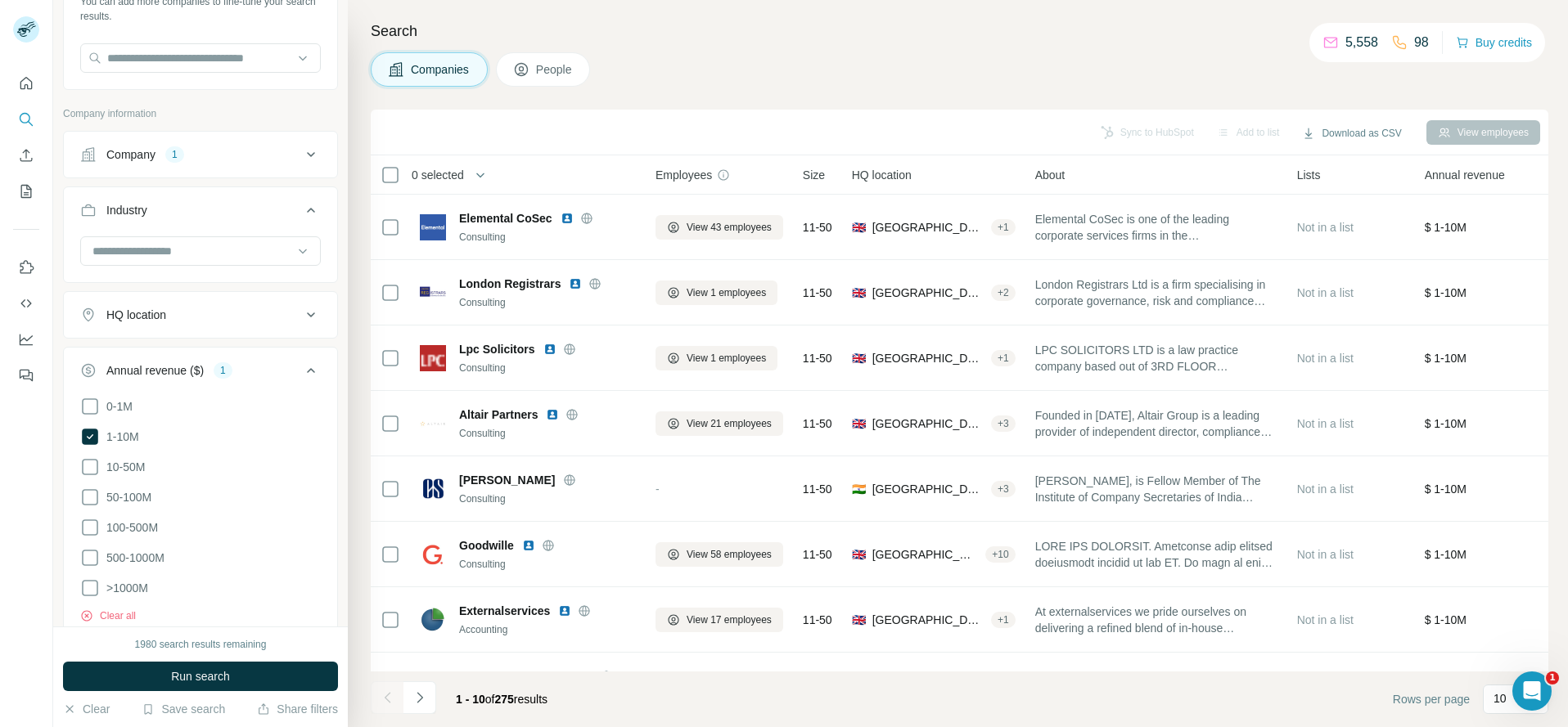
click at [165, 163] on button "Company 1" at bounding box center [200, 154] width 274 height 39
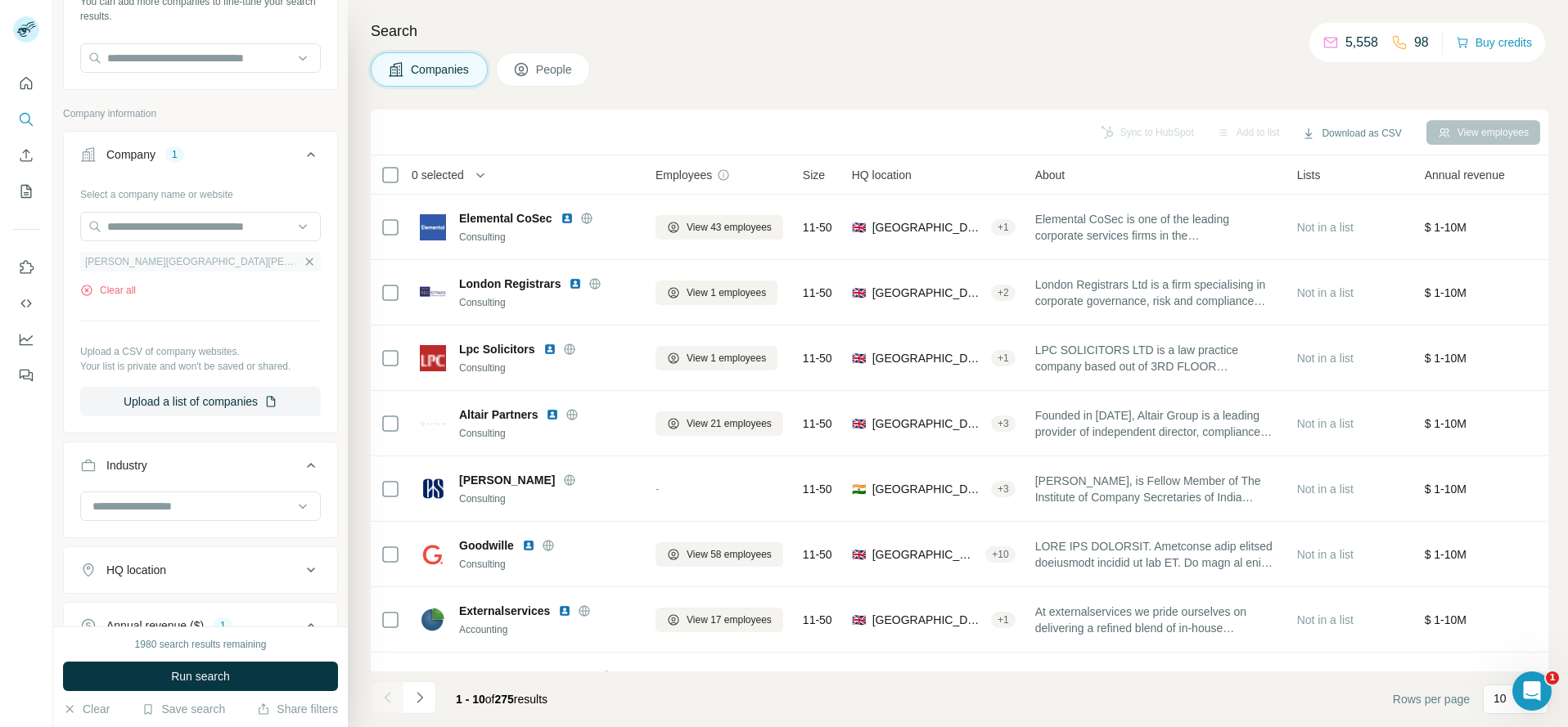
click at [306, 263] on icon "button" at bounding box center [310, 261] width 7 height 7
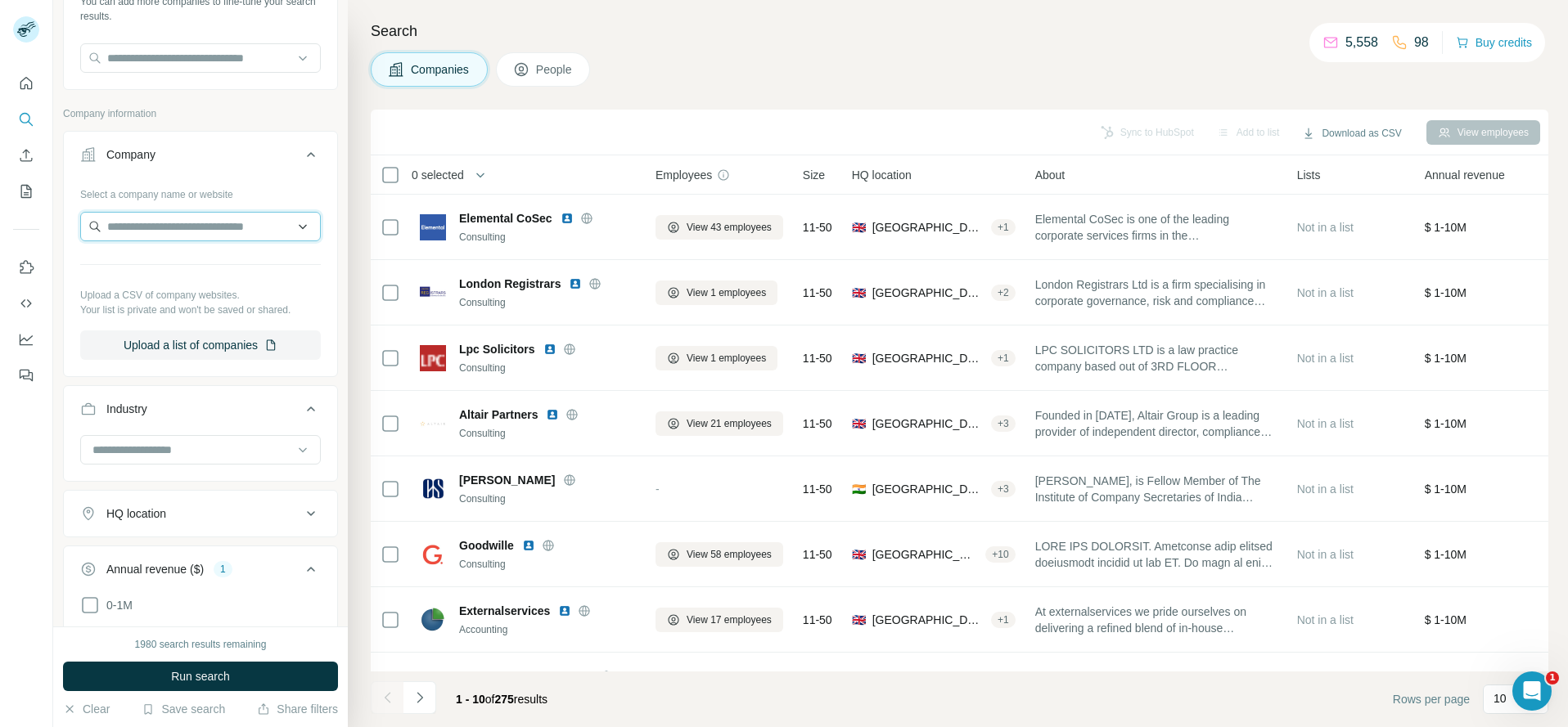
click at [155, 227] on input "text" at bounding box center [200, 226] width 241 height 29
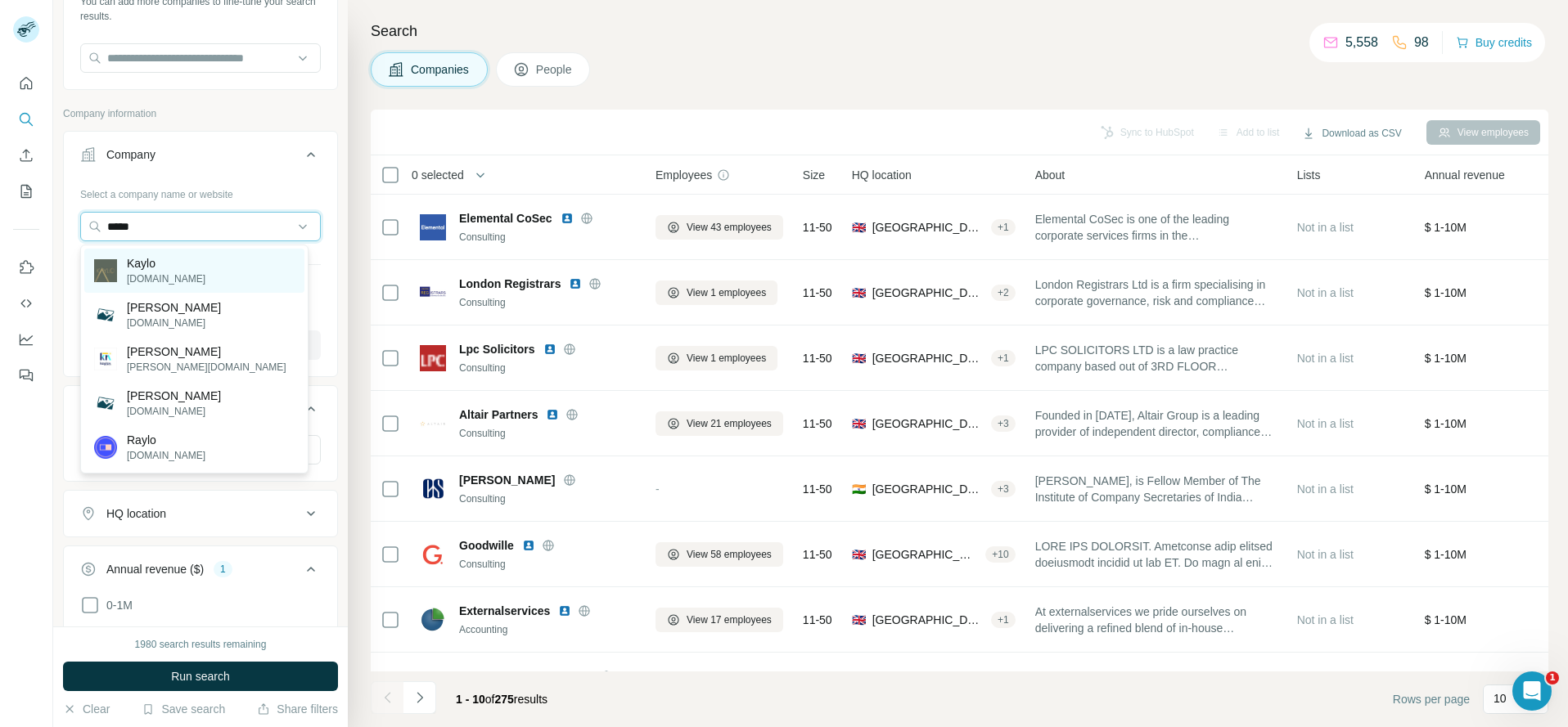
type input "*****"
click at [139, 259] on p "Kaylo" at bounding box center [166, 263] width 79 height 17
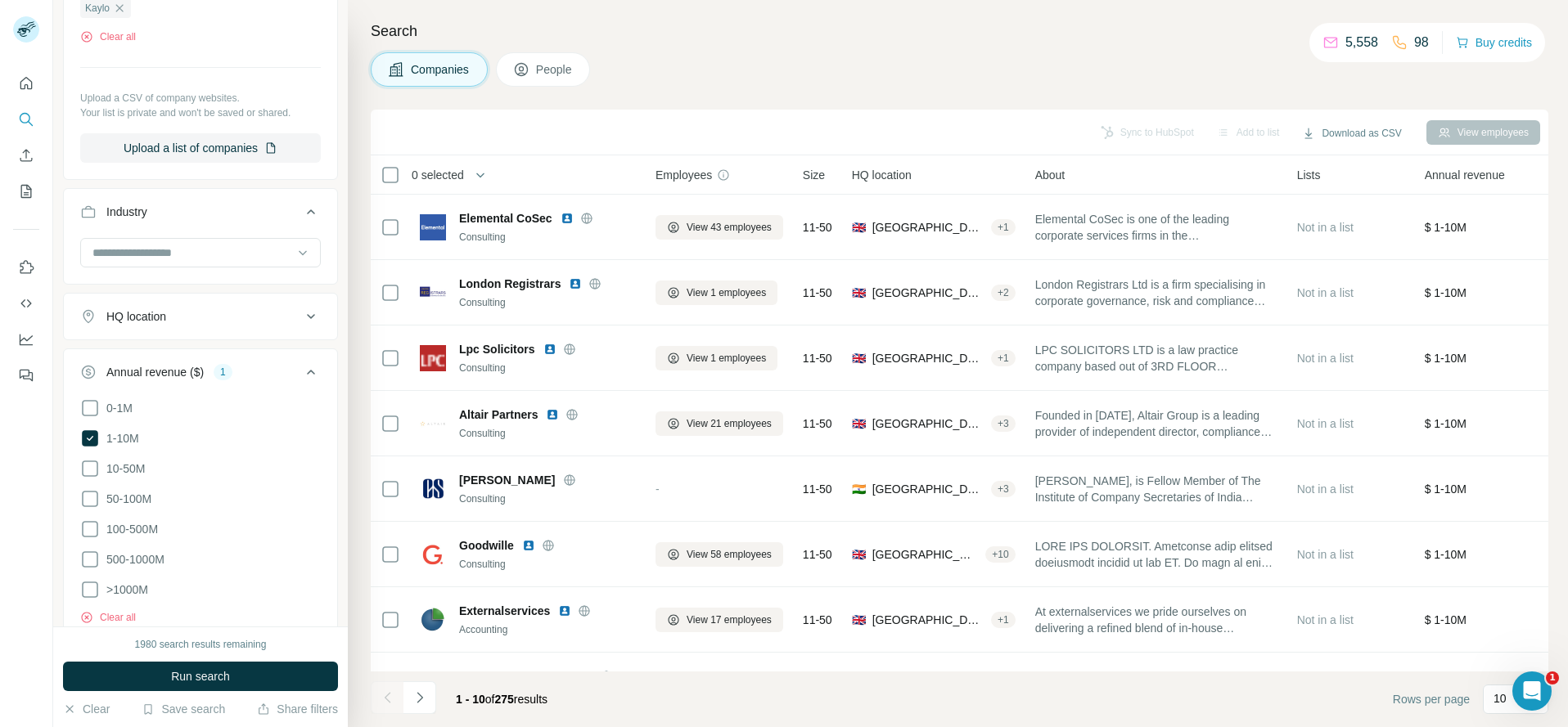
scroll to position [406, 0]
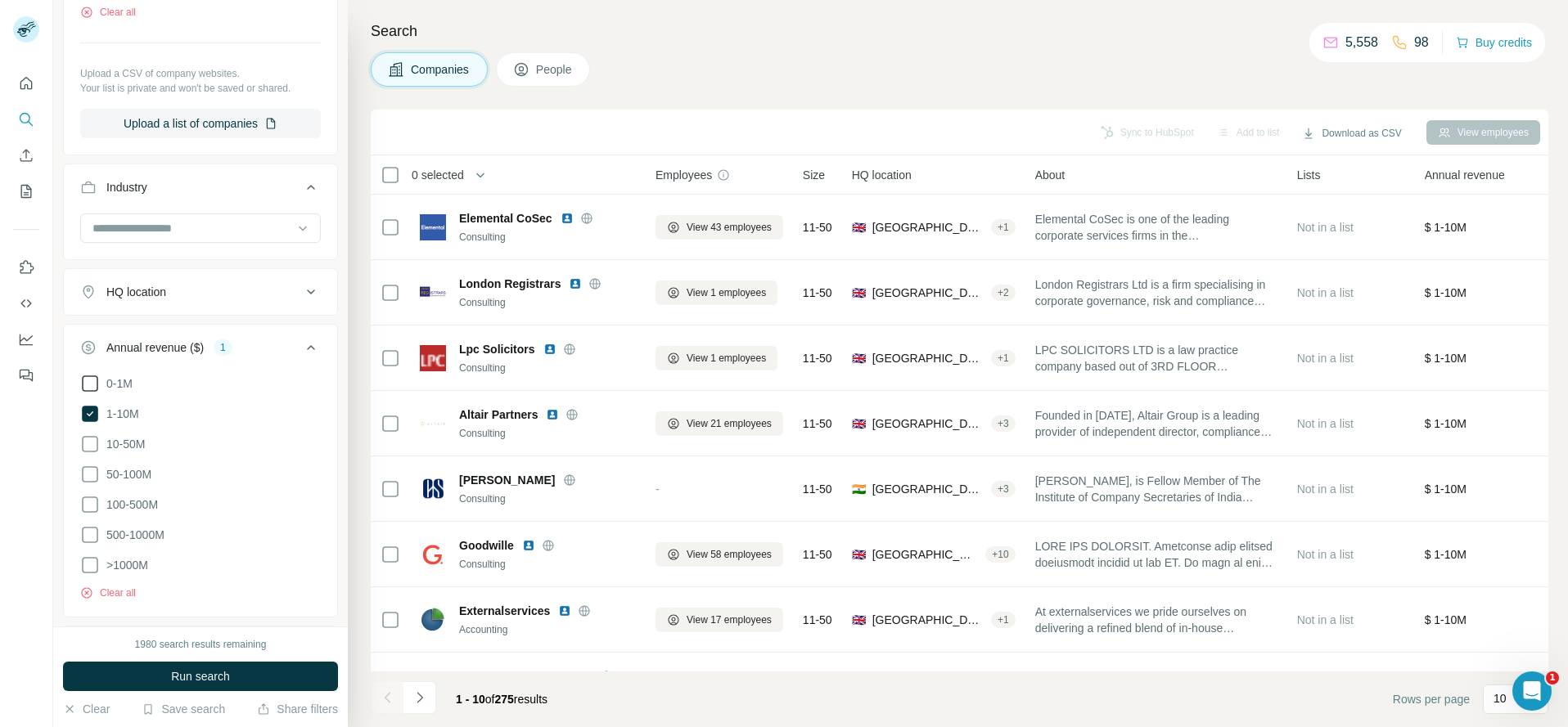
click at [94, 383] on icon at bounding box center [90, 384] width 19 height 19
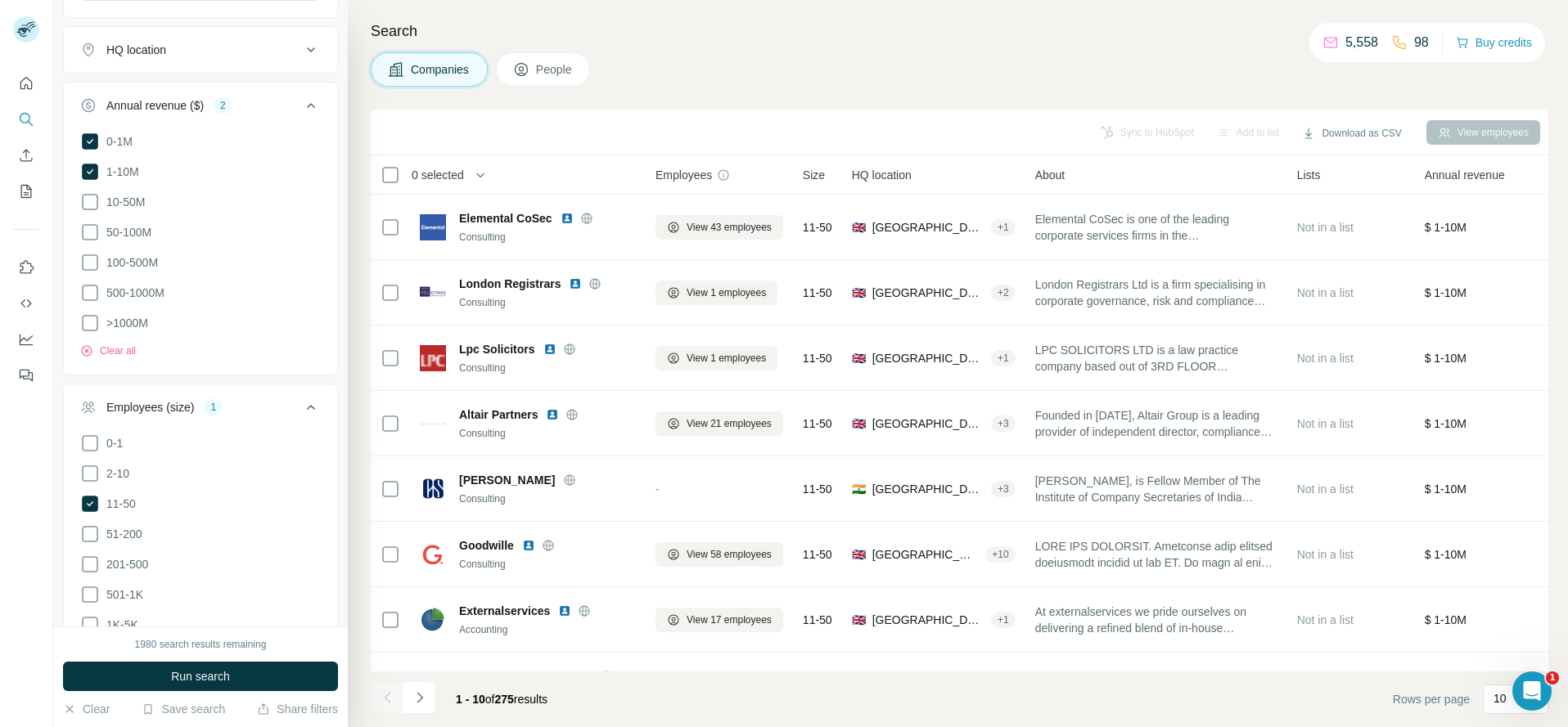
scroll to position [651, 0]
click at [92, 463] on icon at bounding box center [90, 470] width 19 height 19
click at [93, 494] on icon at bounding box center [90, 500] width 17 height 17
click at [92, 169] on icon at bounding box center [90, 169] width 17 height 17
click at [230, 677] on span "Run search" at bounding box center [200, 676] width 59 height 17
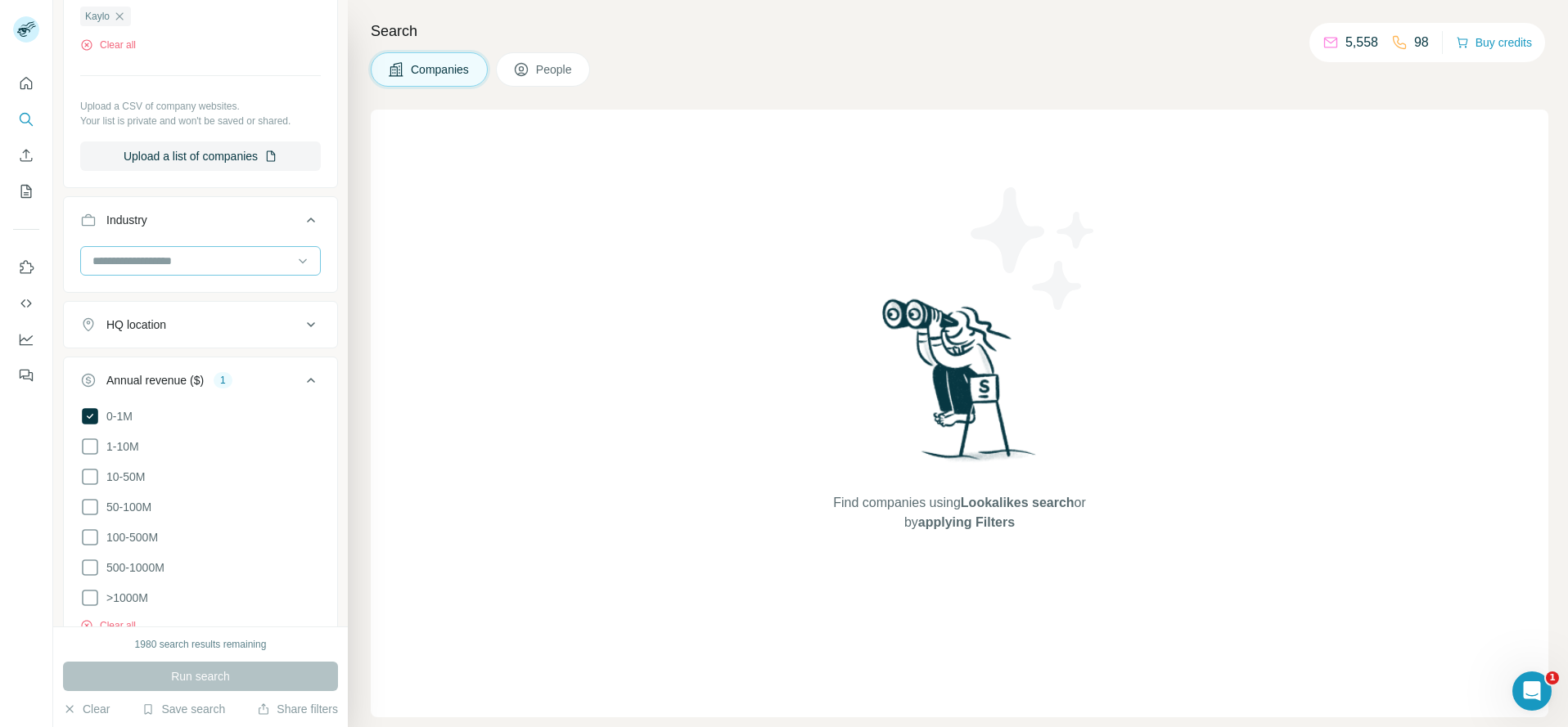
scroll to position [274, 0]
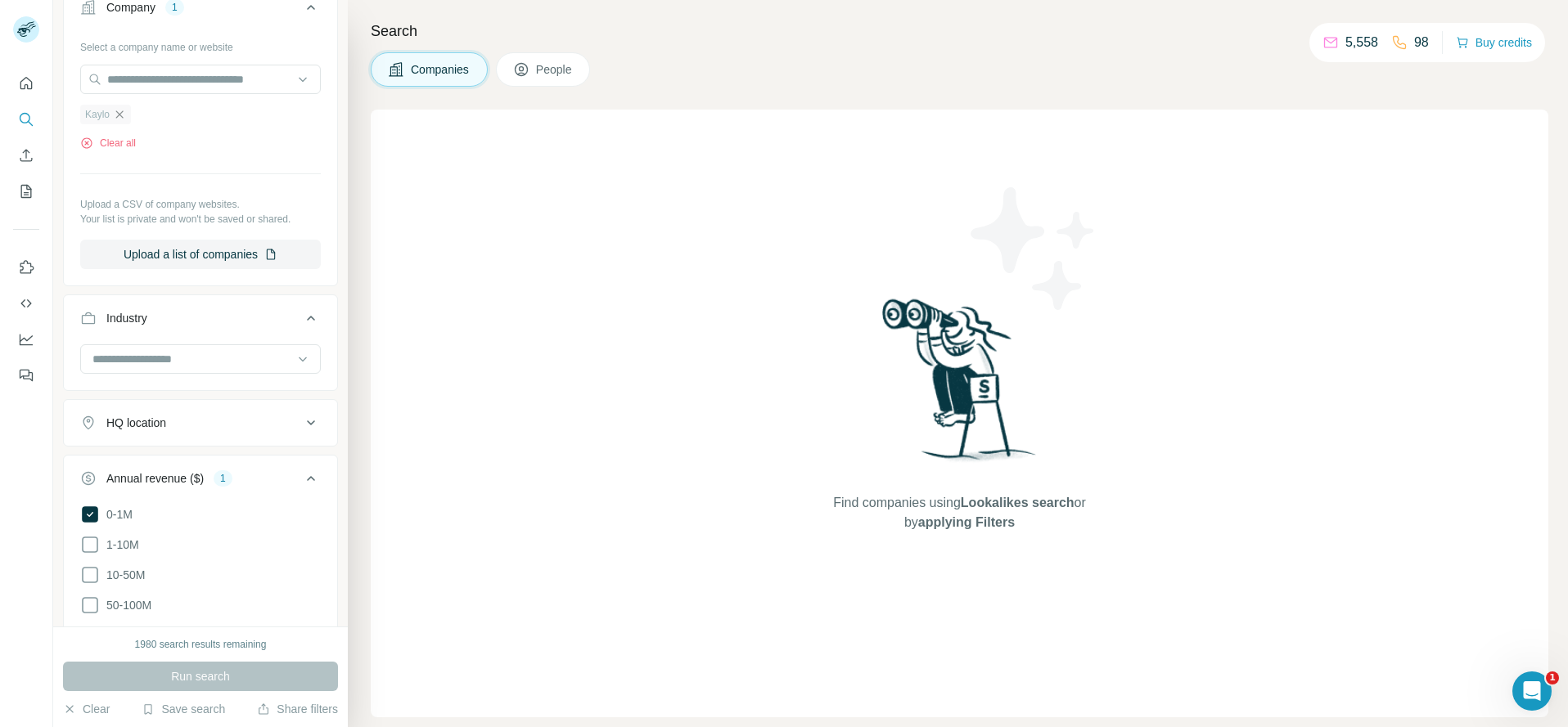
click at [117, 115] on icon "button" at bounding box center [119, 114] width 13 height 13
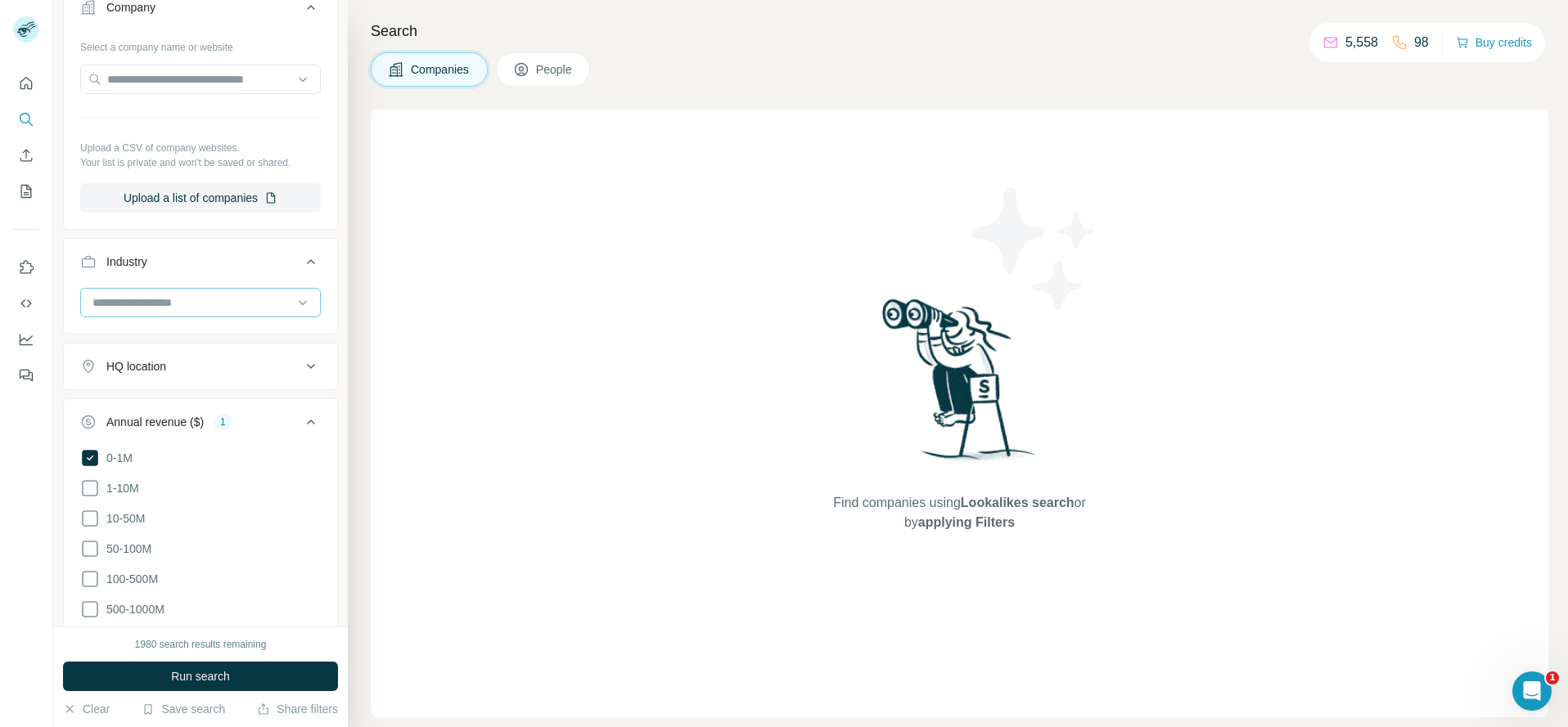
click at [174, 301] on input at bounding box center [192, 303] width 202 height 18
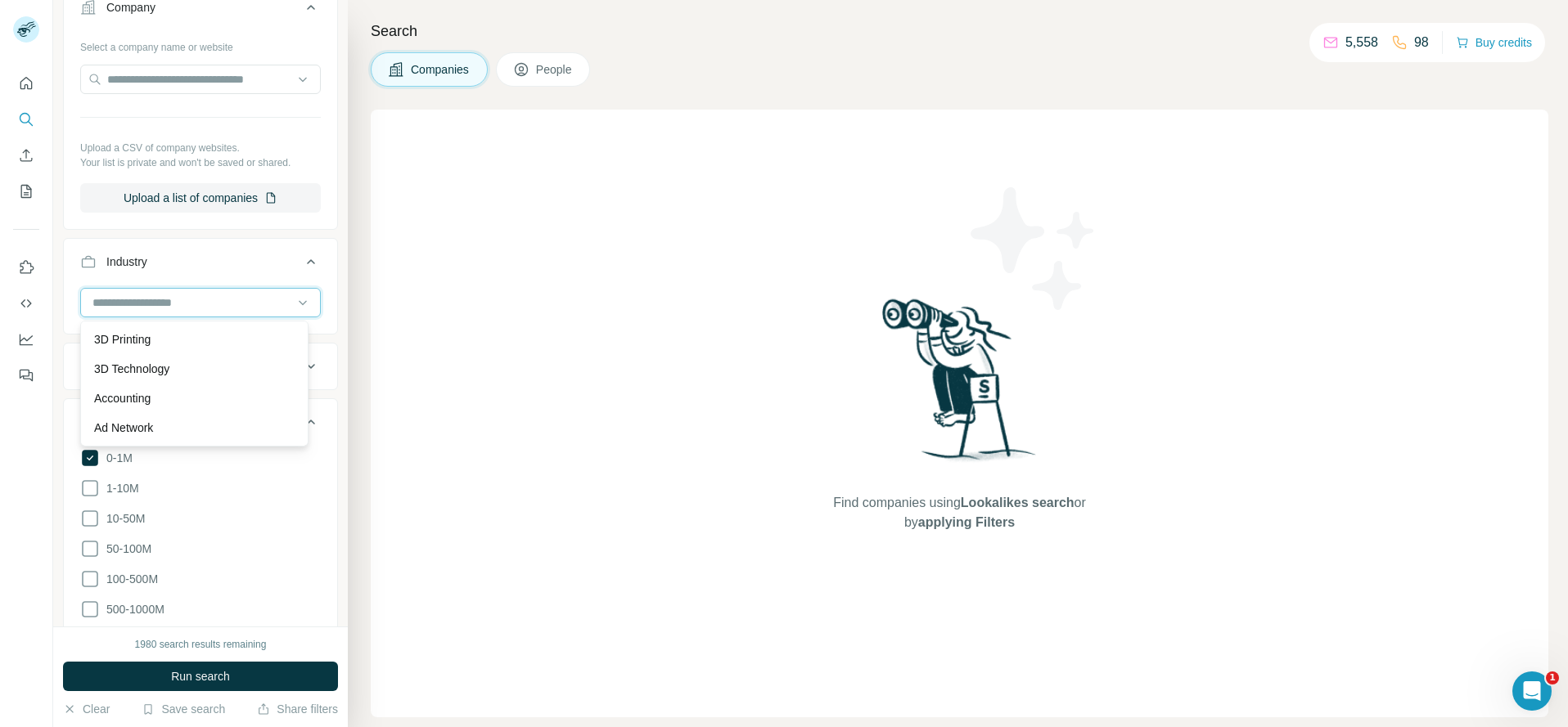
click at [215, 304] on input at bounding box center [192, 303] width 202 height 18
click at [211, 304] on input at bounding box center [192, 303] width 202 height 18
click at [140, 371] on div "Wellness" at bounding box center [194, 362] width 200 height 17
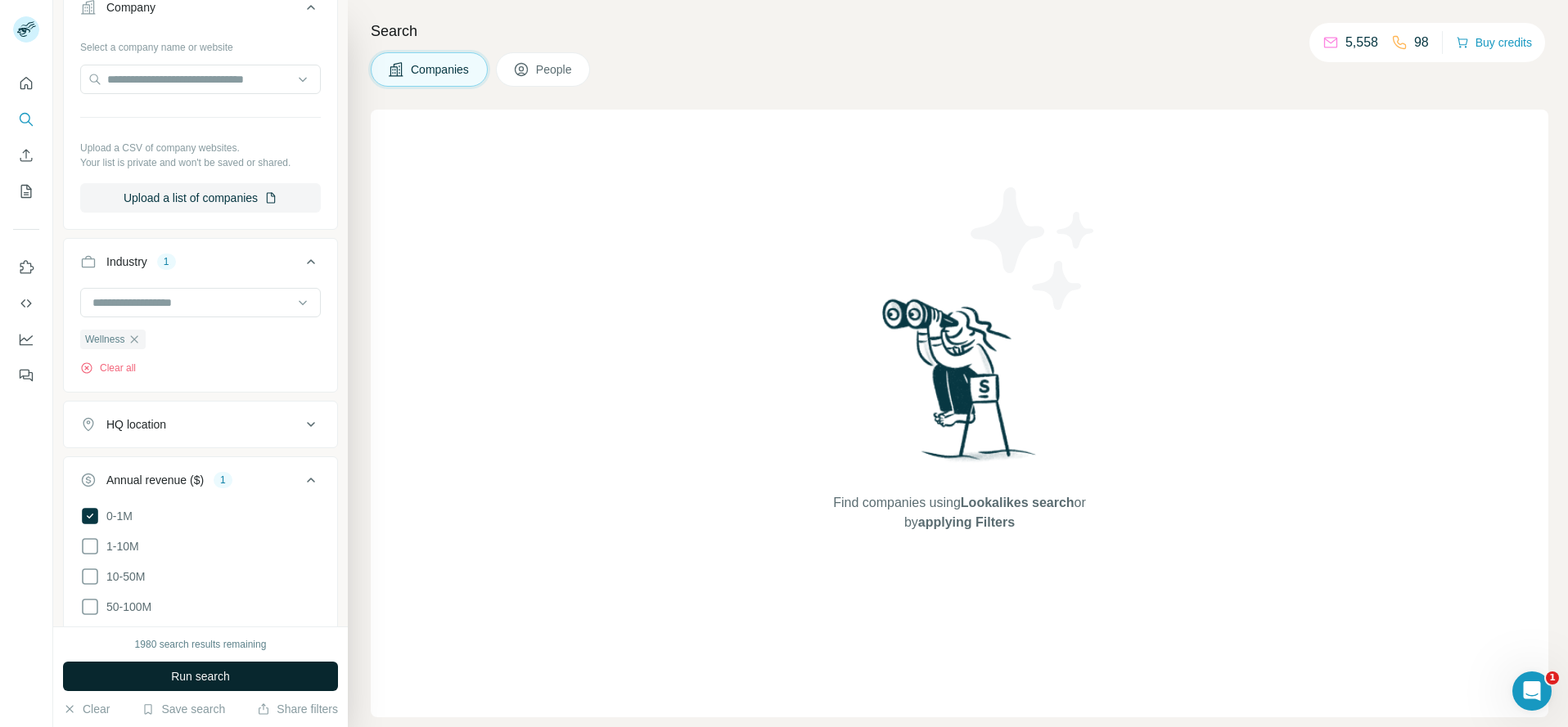
click at [196, 668] on span "Run search" at bounding box center [200, 676] width 59 height 17
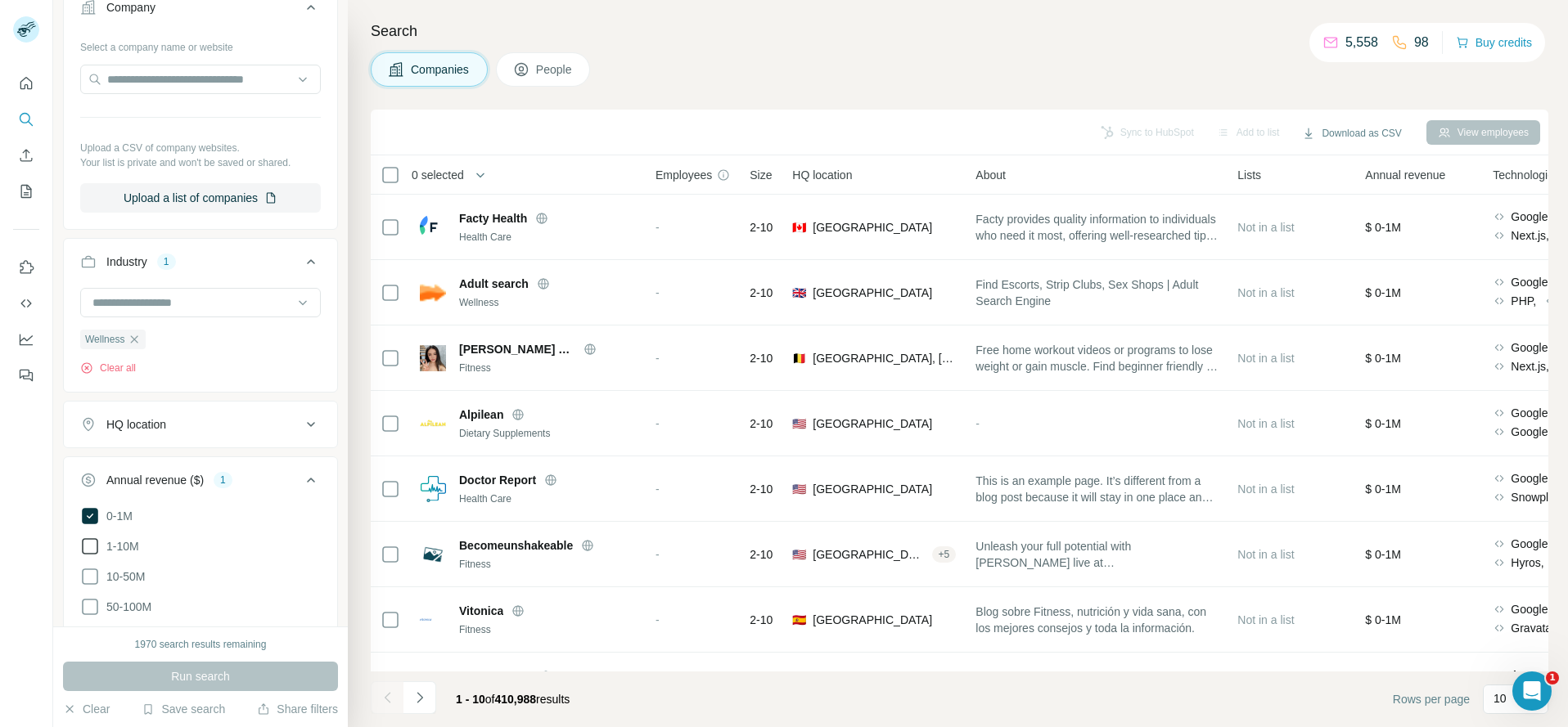
click at [90, 543] on icon at bounding box center [90, 546] width 19 height 19
click at [185, 675] on span "Run search" at bounding box center [200, 676] width 59 height 17
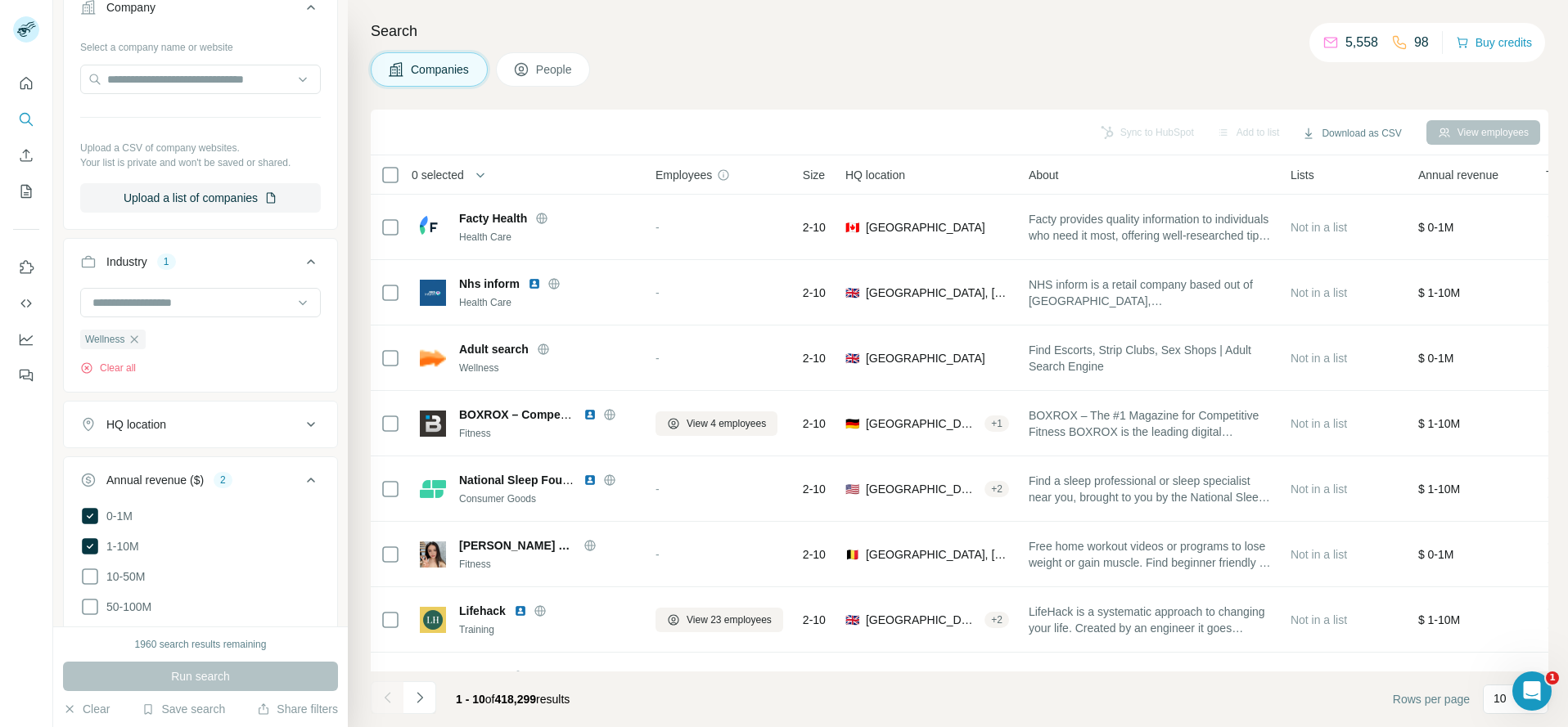
click at [191, 431] on div "HQ location" at bounding box center [191, 424] width 221 height 17
click at [139, 466] on input "text" at bounding box center [200, 465] width 241 height 29
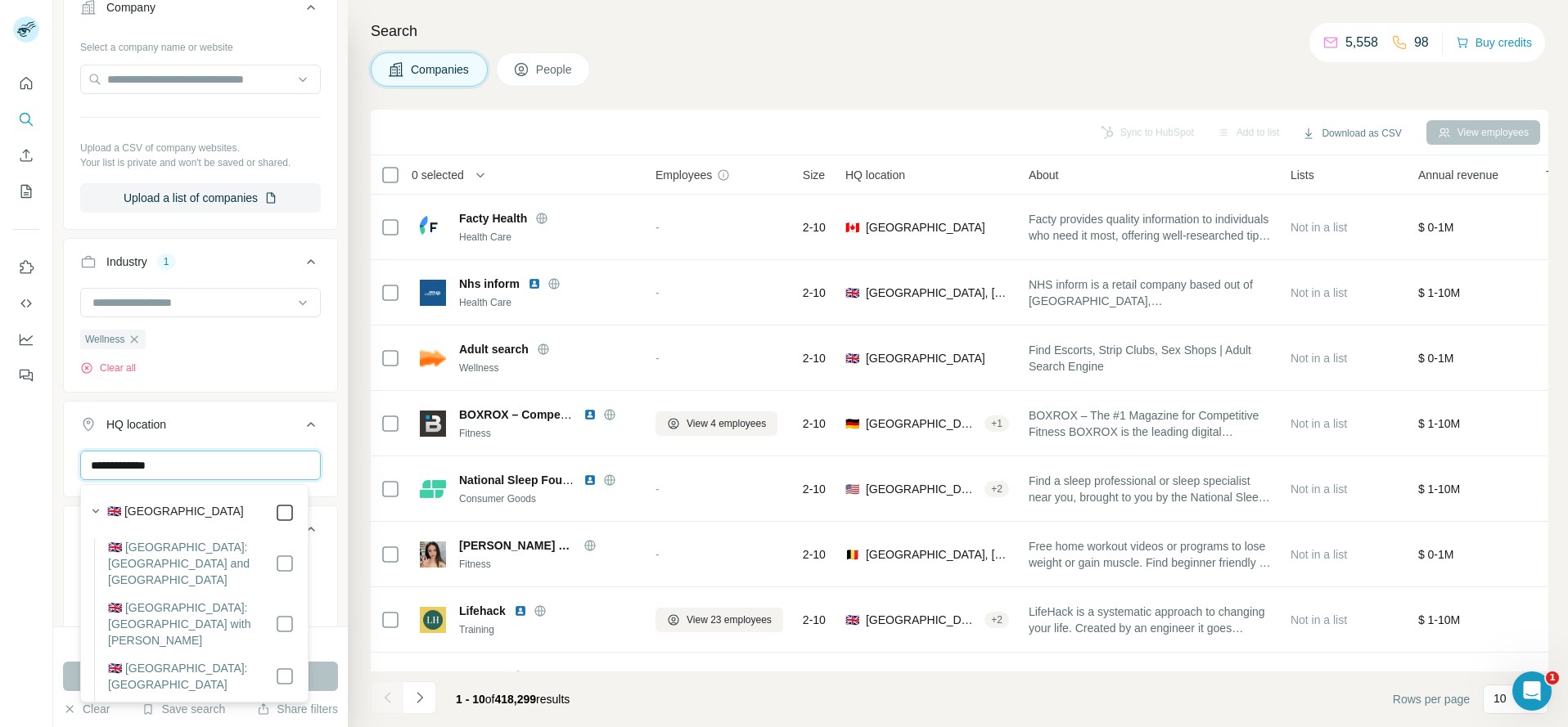
type input "**********"
click at [41, 527] on div at bounding box center [26, 364] width 53 height 727
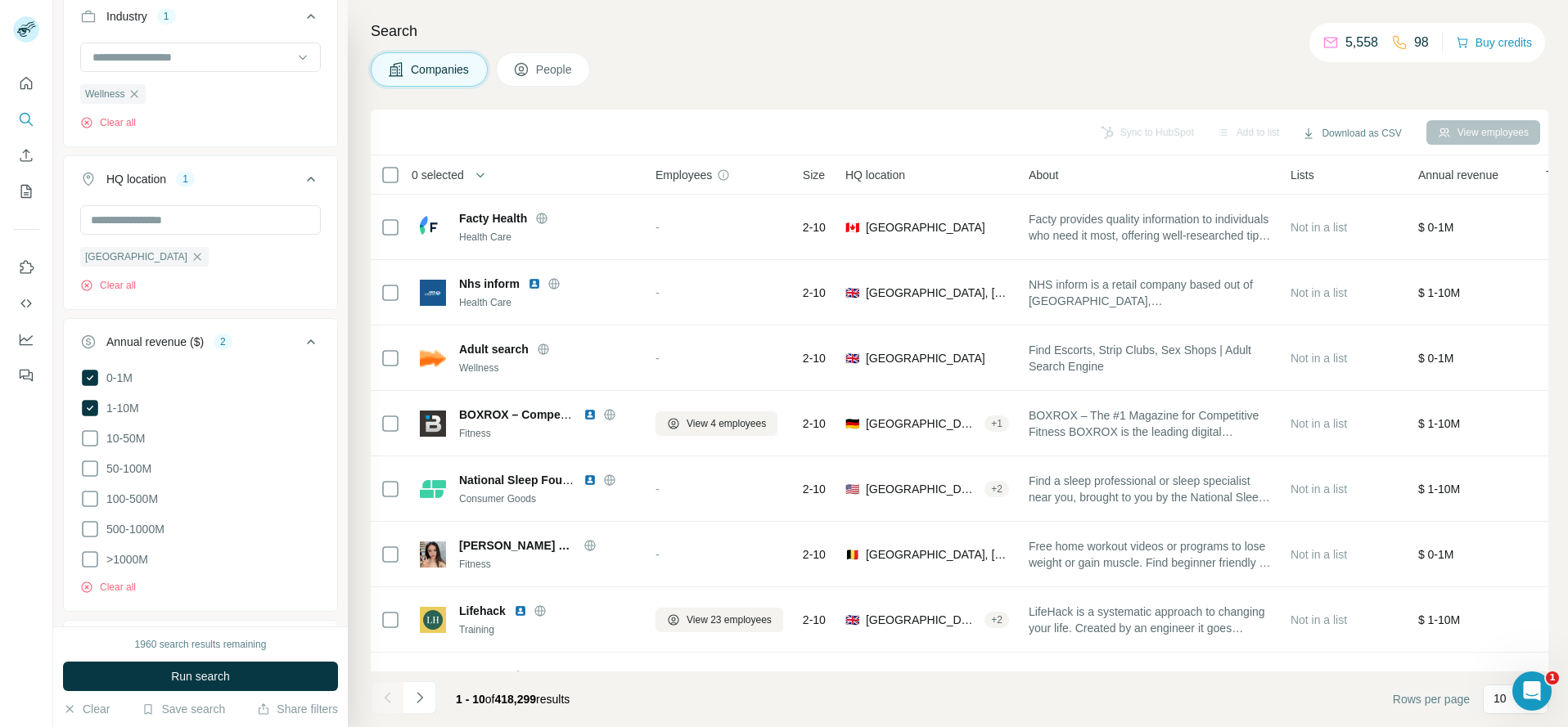
scroll to position [716, 0]
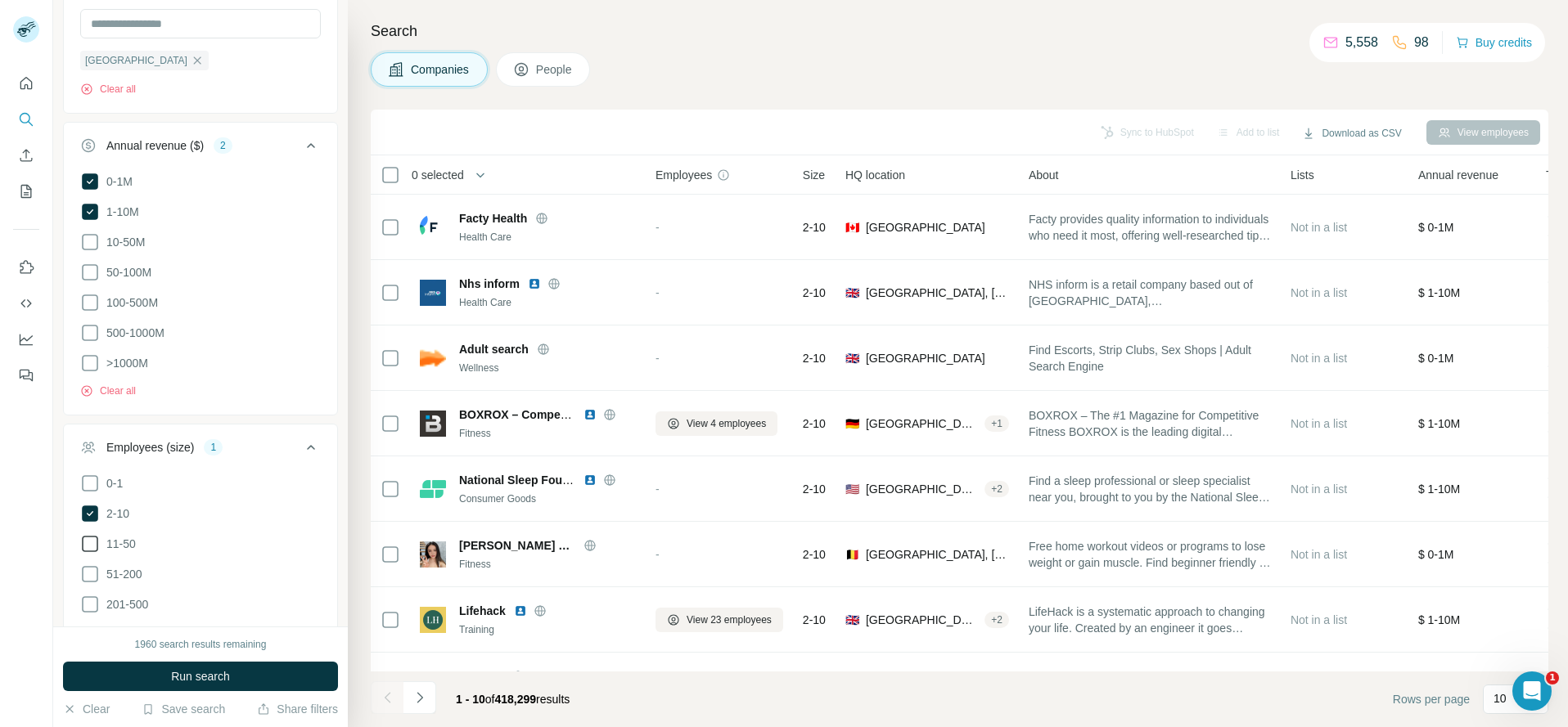
click at [91, 536] on icon at bounding box center [90, 543] width 19 height 19
click at [218, 678] on span "Run search" at bounding box center [200, 676] width 59 height 17
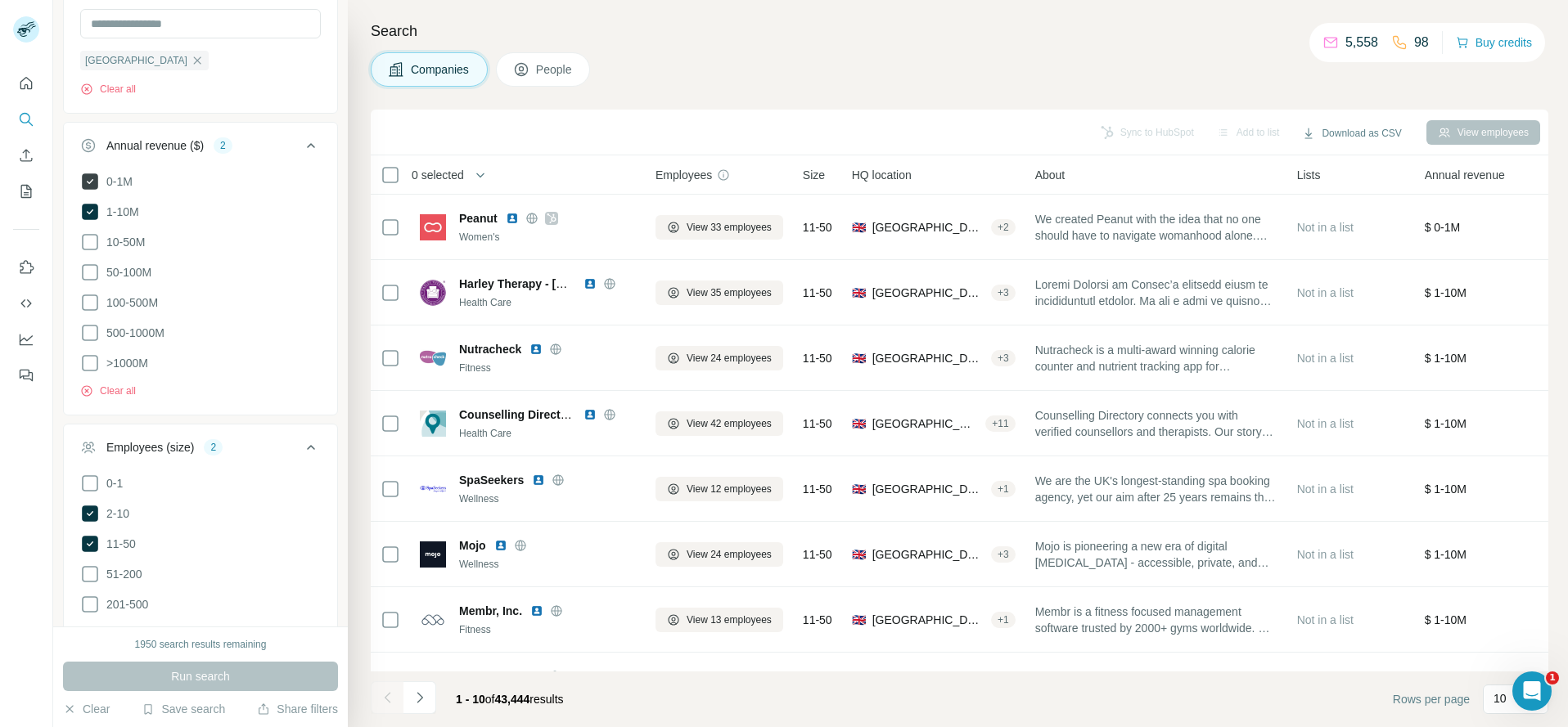
click at [94, 183] on icon at bounding box center [90, 182] width 17 height 17
click at [233, 683] on button "Run search" at bounding box center [200, 676] width 275 height 29
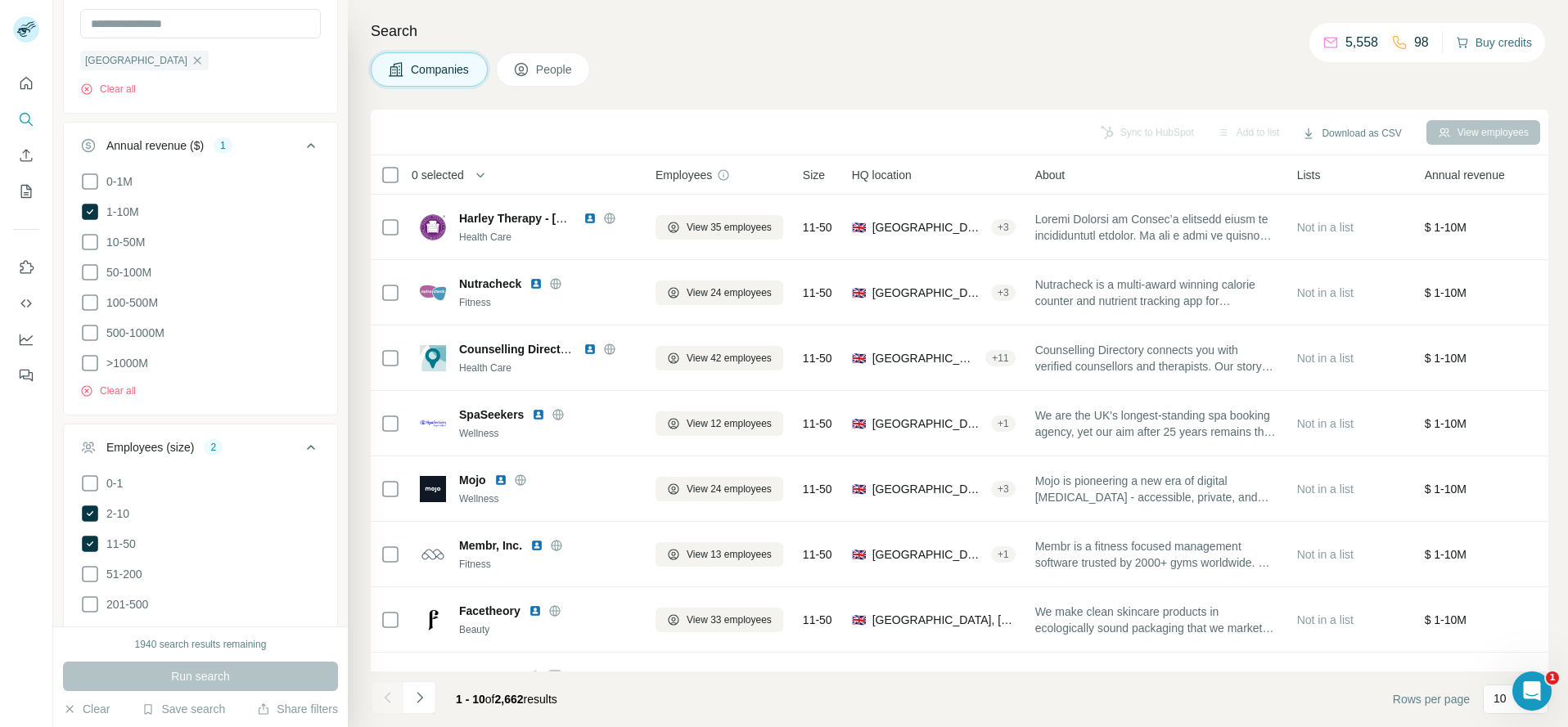
click at [1497, 49] on button "Buy credits" at bounding box center [1494, 42] width 76 height 23
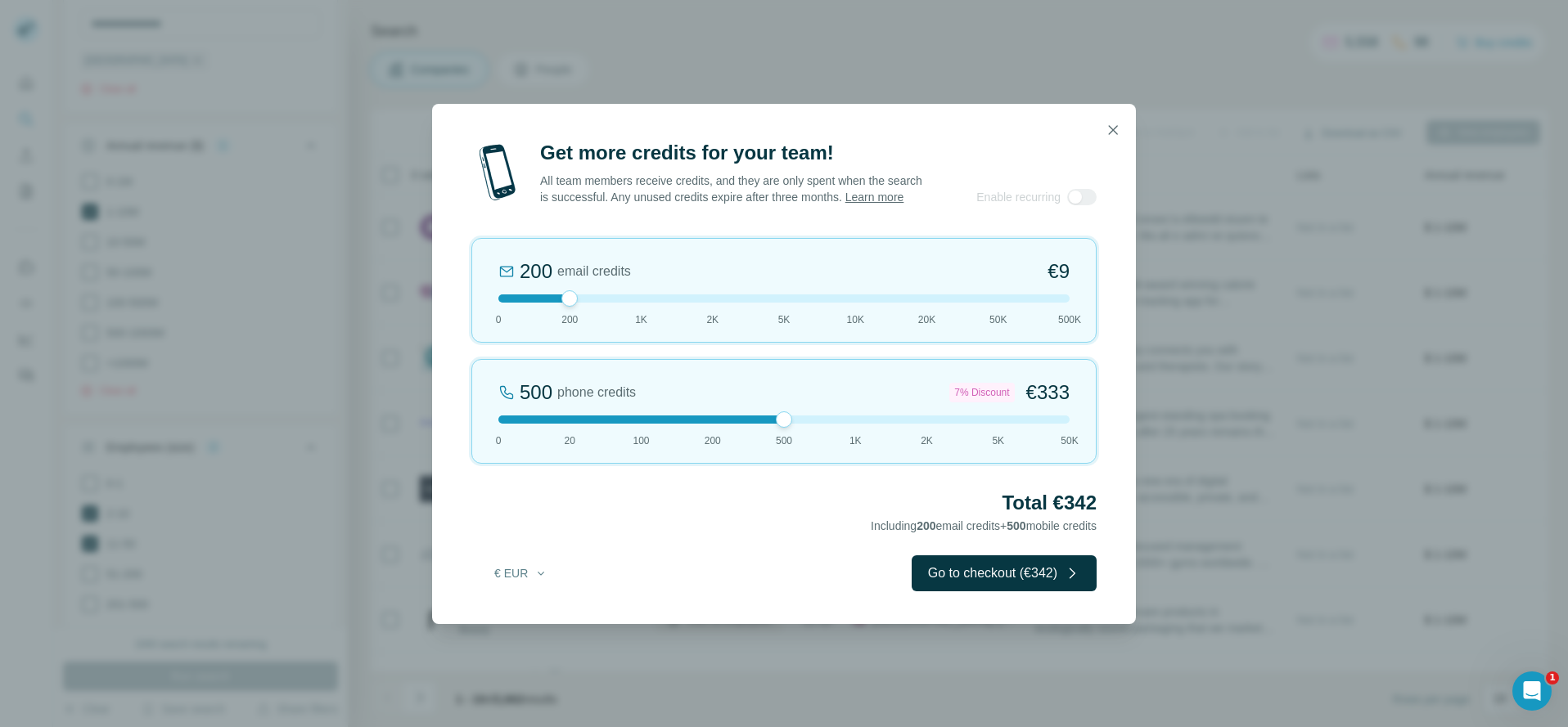
drag, startPoint x: 569, startPoint y: 417, endPoint x: 774, endPoint y: 416, distance: 205.0
click at [774, 416] on div at bounding box center [784, 419] width 571 height 8
click at [1113, 126] on icon "button" at bounding box center [1112, 130] width 17 height 17
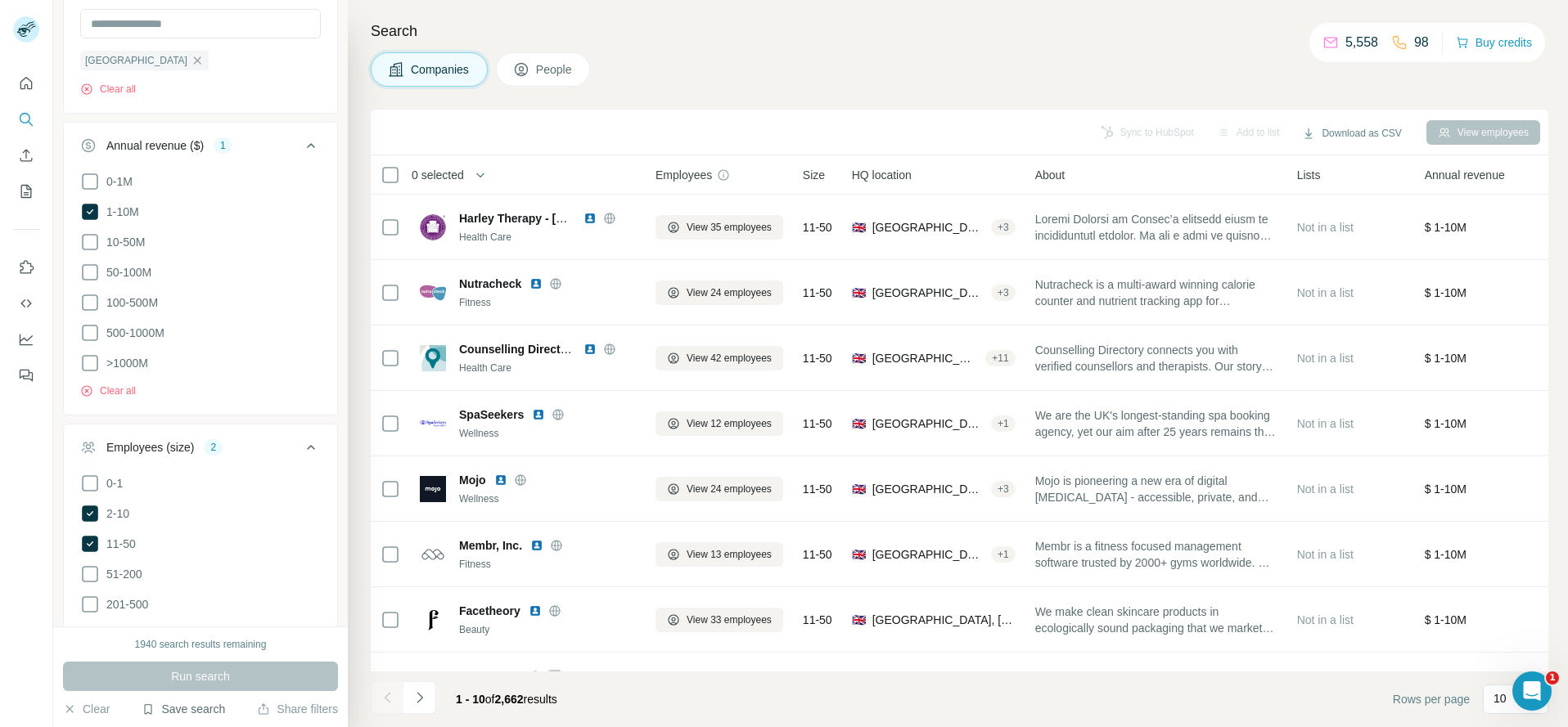
click at [185, 706] on button "Save search" at bounding box center [183, 708] width 84 height 17
click at [205, 647] on div "Save search" at bounding box center [231, 648] width 173 height 33
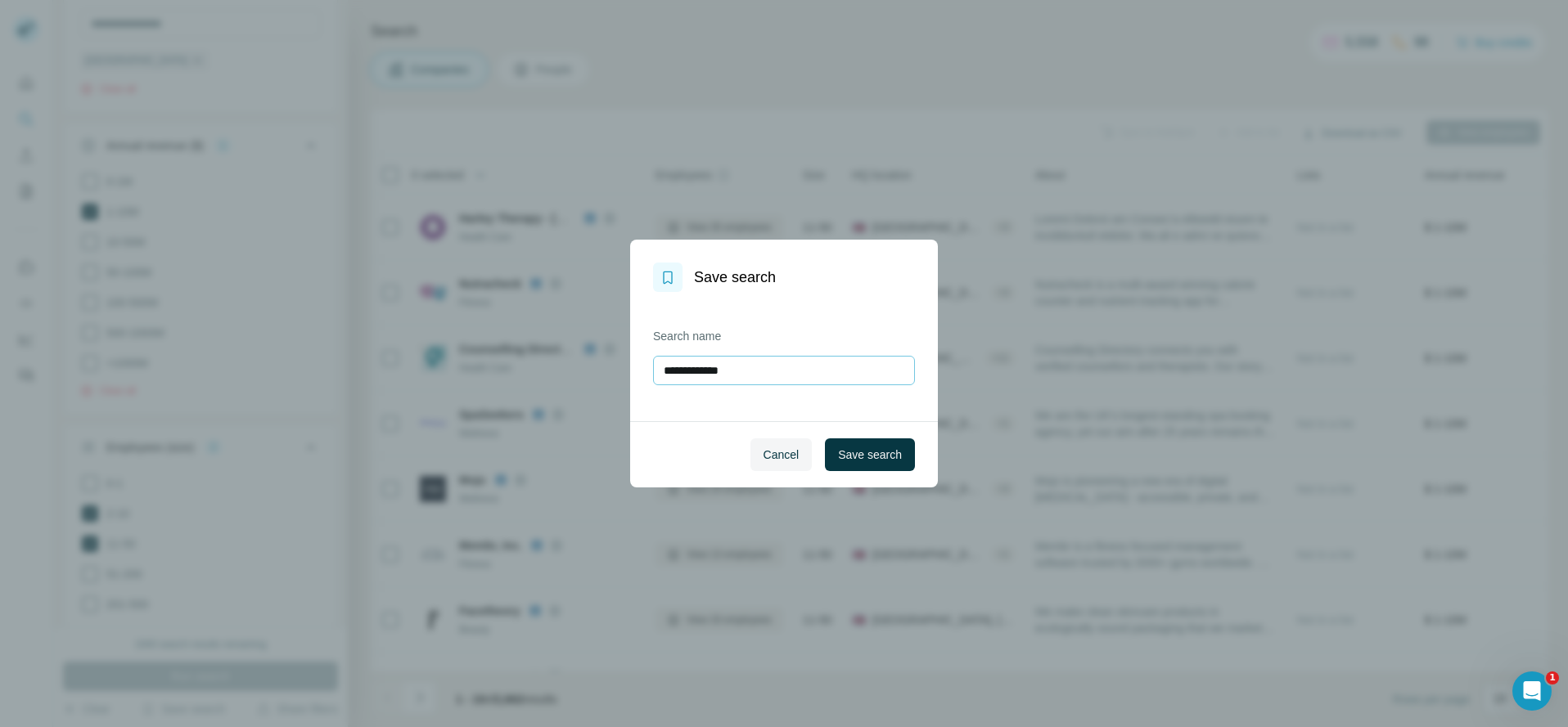
drag, startPoint x: 771, startPoint y: 378, endPoint x: 617, endPoint y: 364, distance: 154.6
click at [653, 364] on input "**********" at bounding box center [784, 370] width 262 height 29
type input "********"
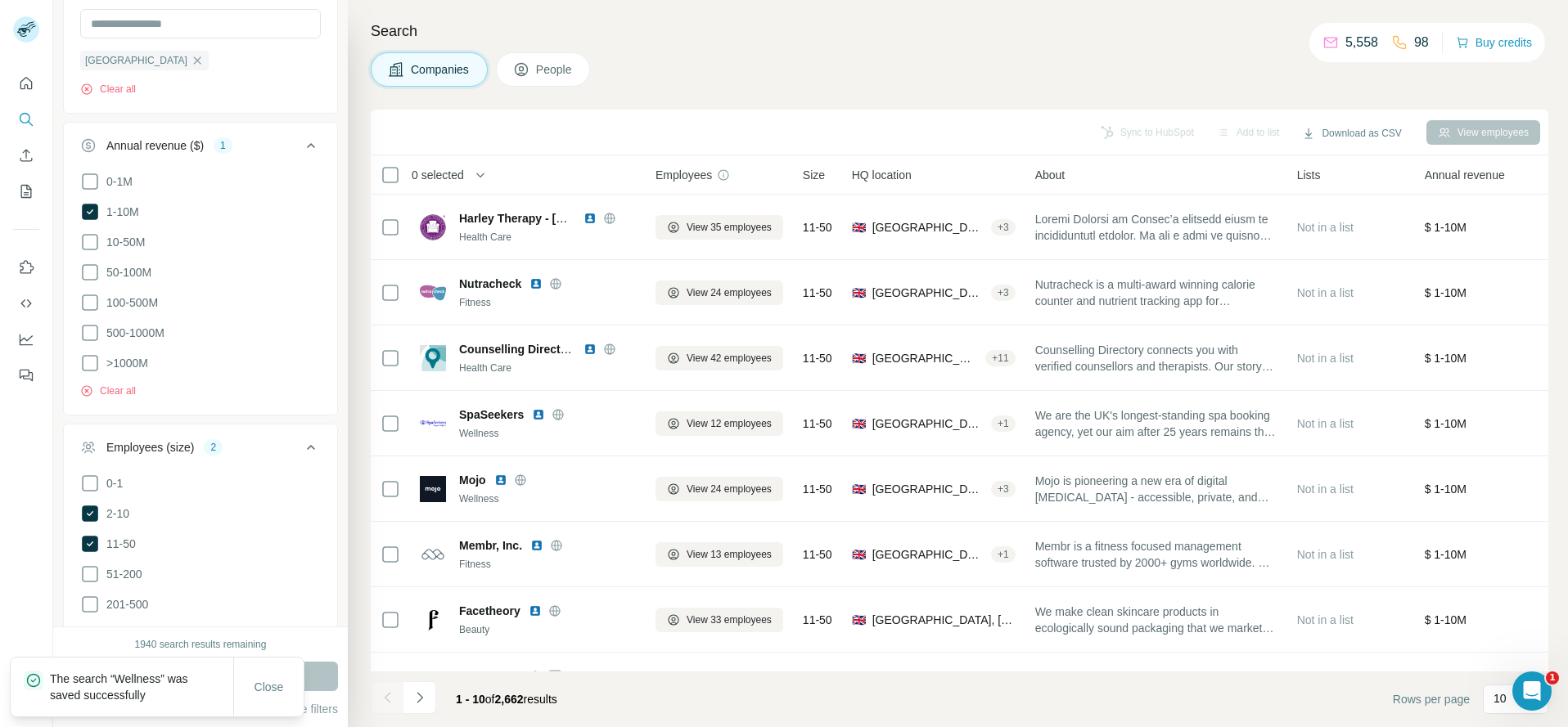
click at [561, 73] on span "People" at bounding box center [554, 70] width 38 height 17
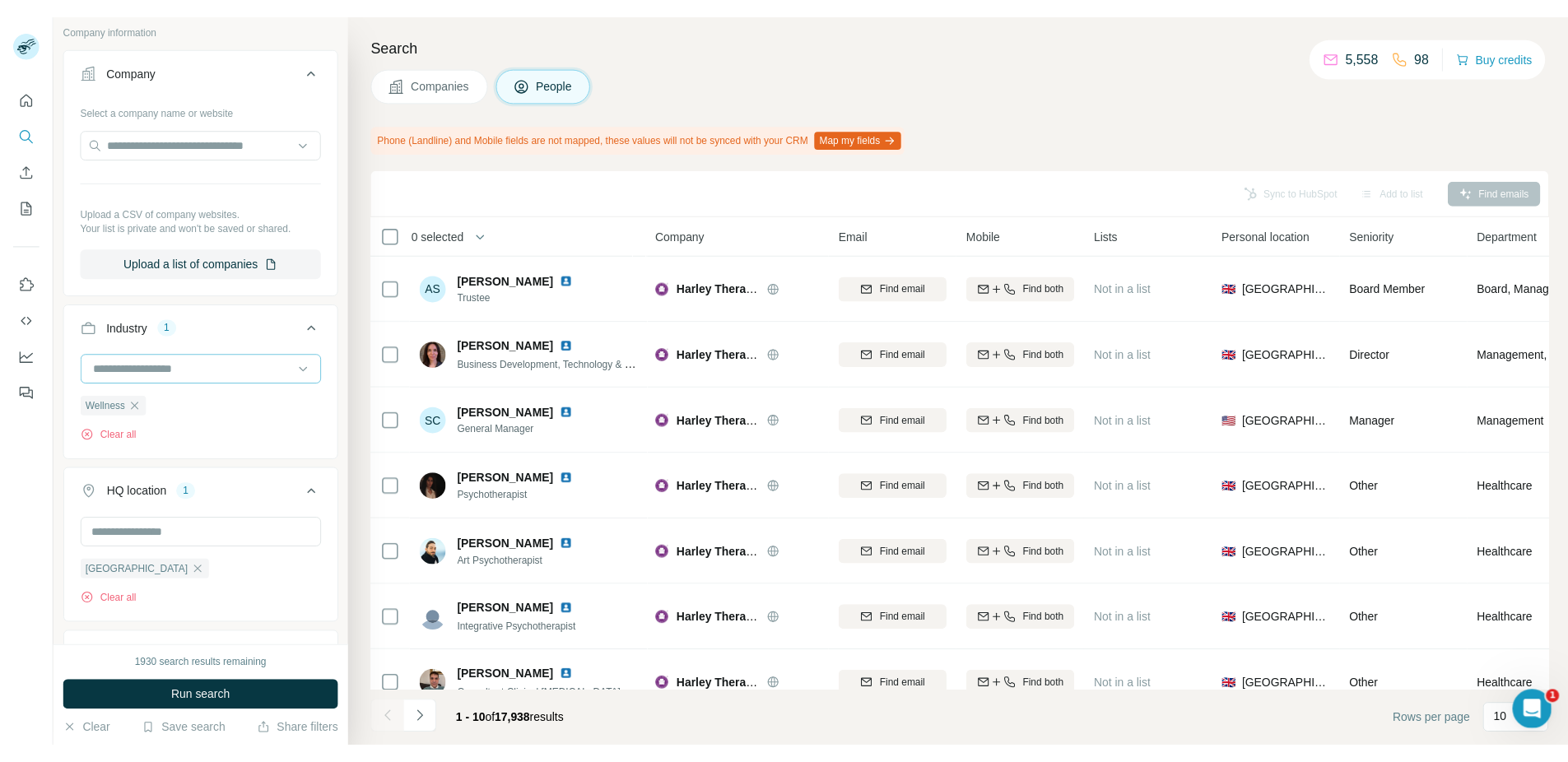
scroll to position [171, 0]
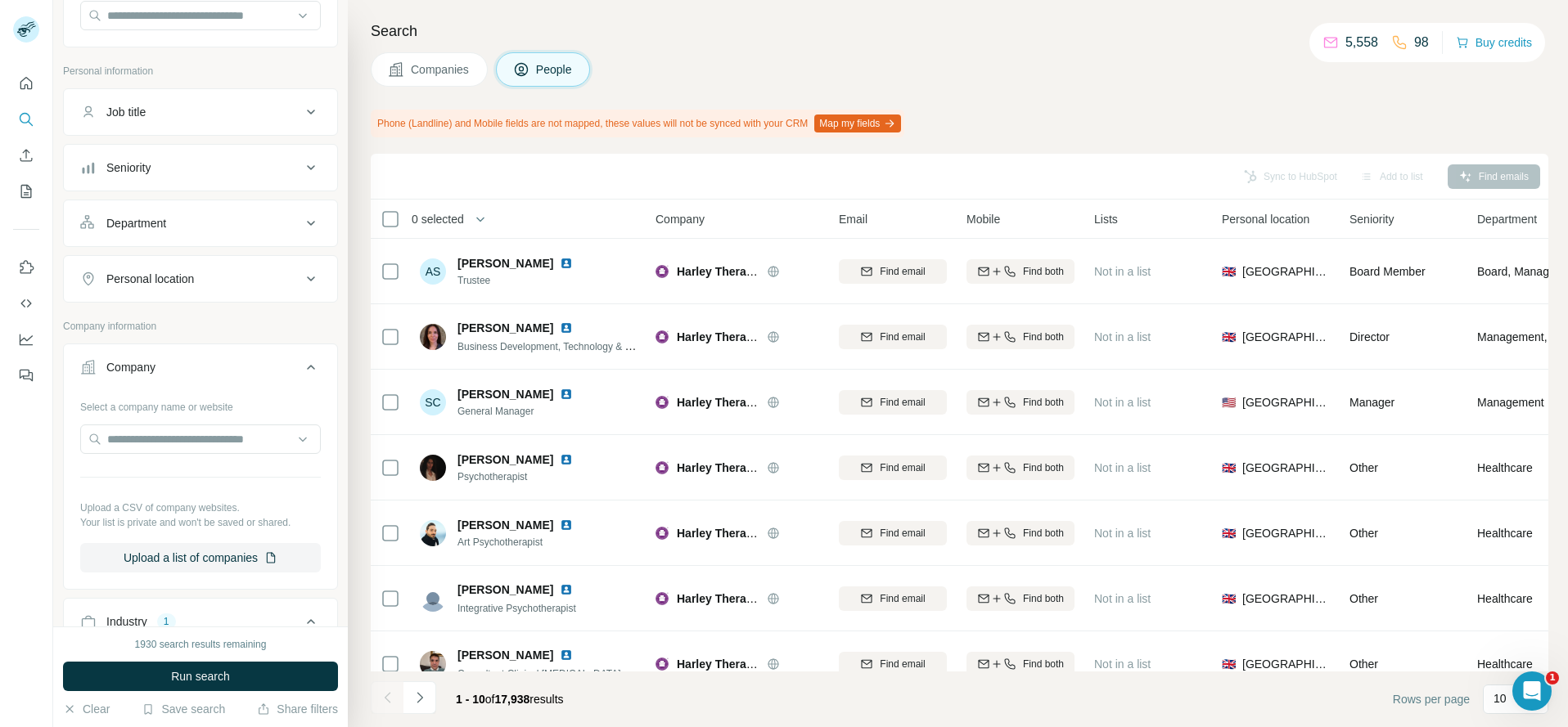
click at [896, 123] on icon "button" at bounding box center [889, 124] width 13 height 13
click at [857, 126] on button "Map my fields" at bounding box center [857, 124] width 87 height 18
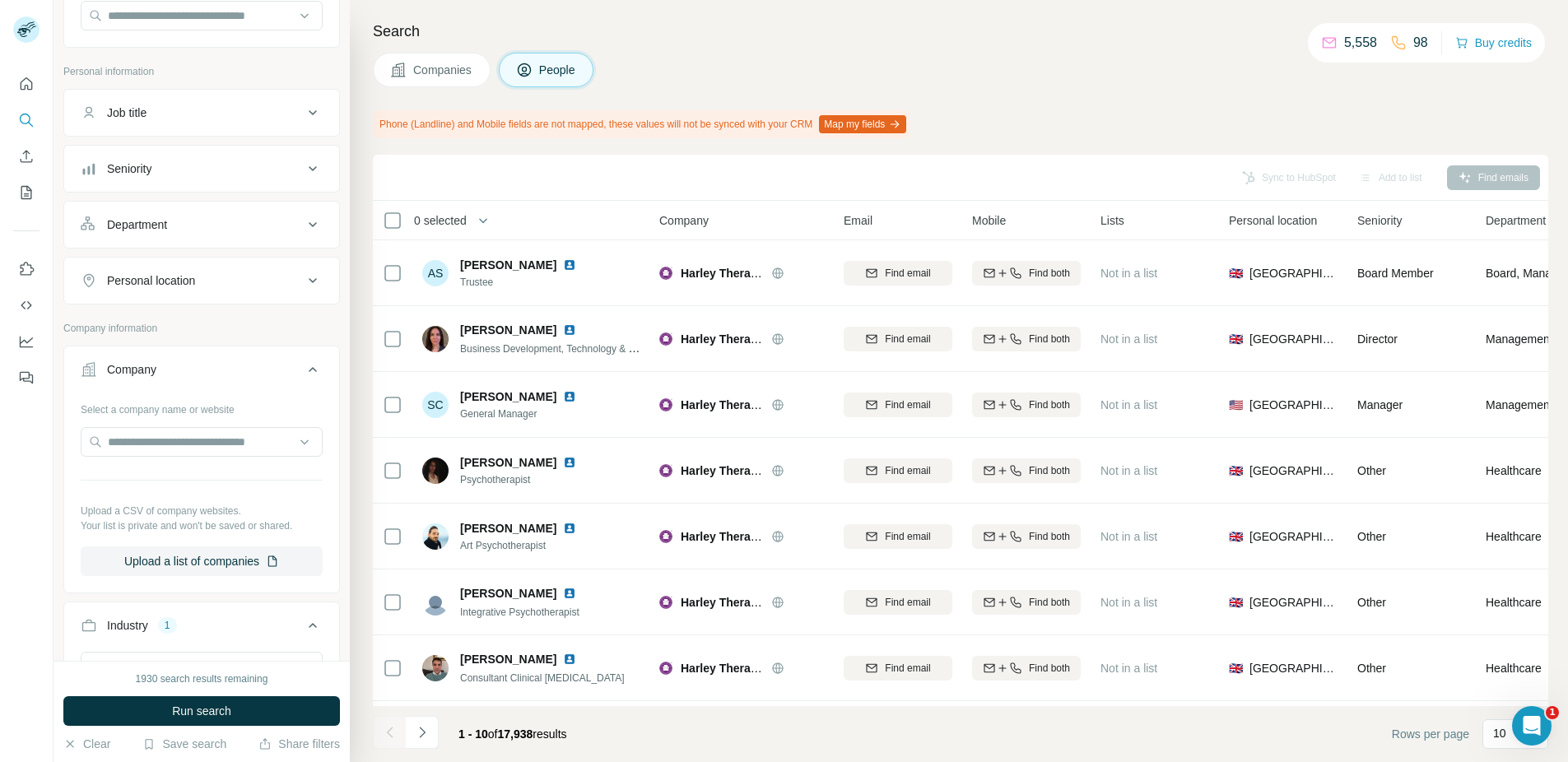
click at [1098, 29] on h4 "Search" at bounding box center [961, 31] width 1176 height 23
click at [217, 172] on div "Seniority" at bounding box center [192, 169] width 222 height 17
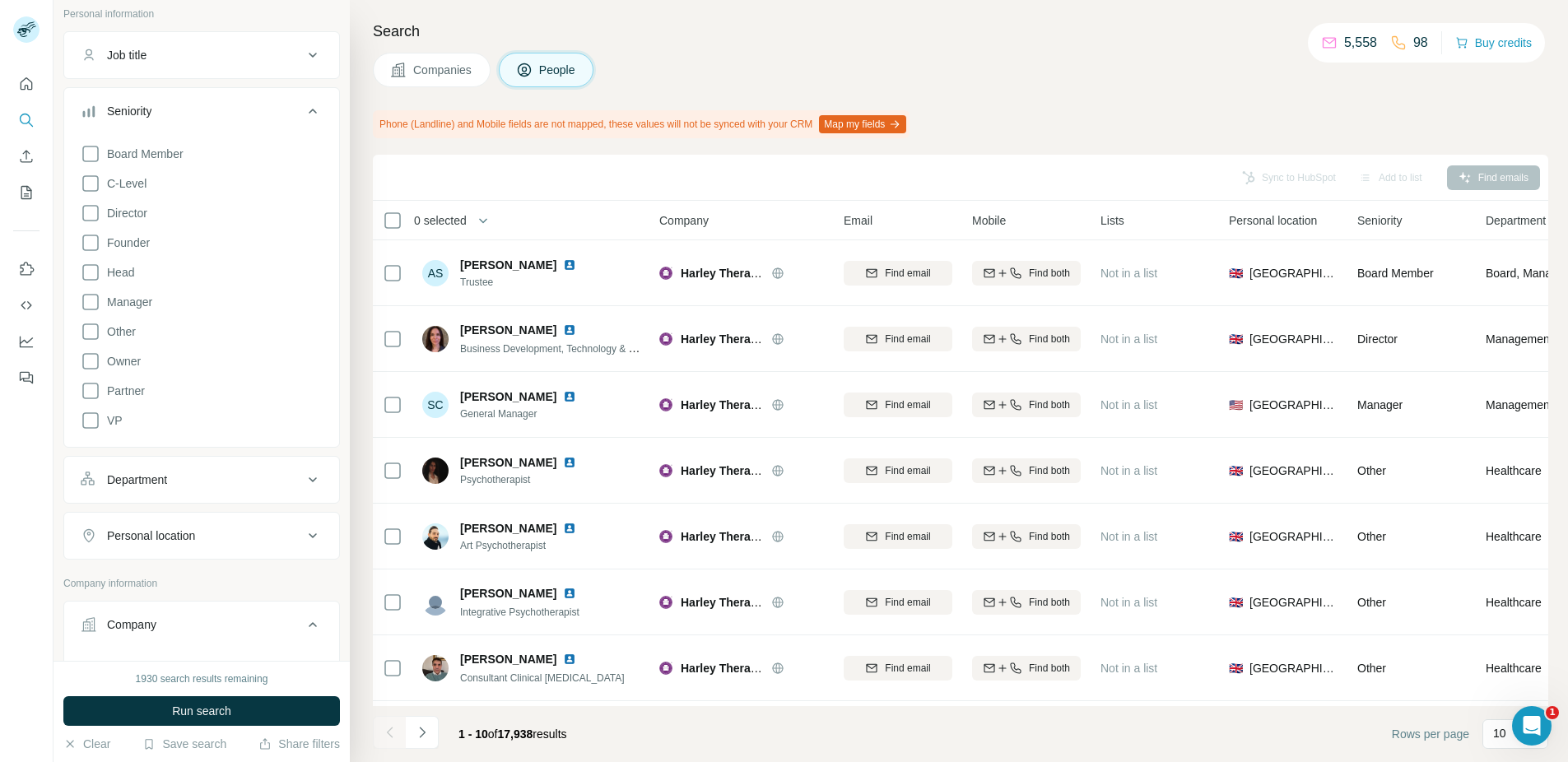
scroll to position [220, 0]
click at [89, 253] on icon at bounding box center [91, 251] width 20 height 20
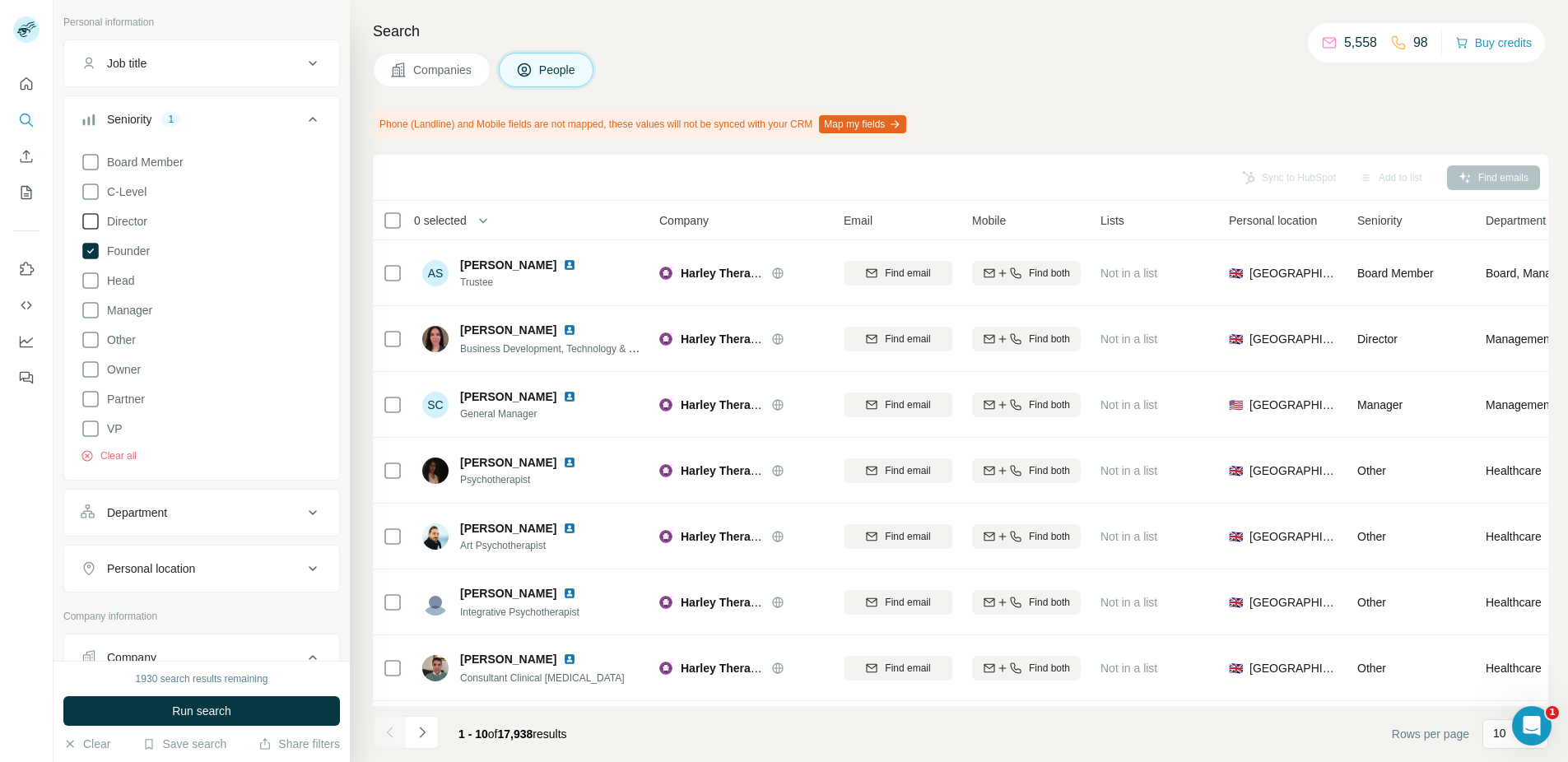
click at [90, 217] on icon at bounding box center [91, 221] width 20 height 20
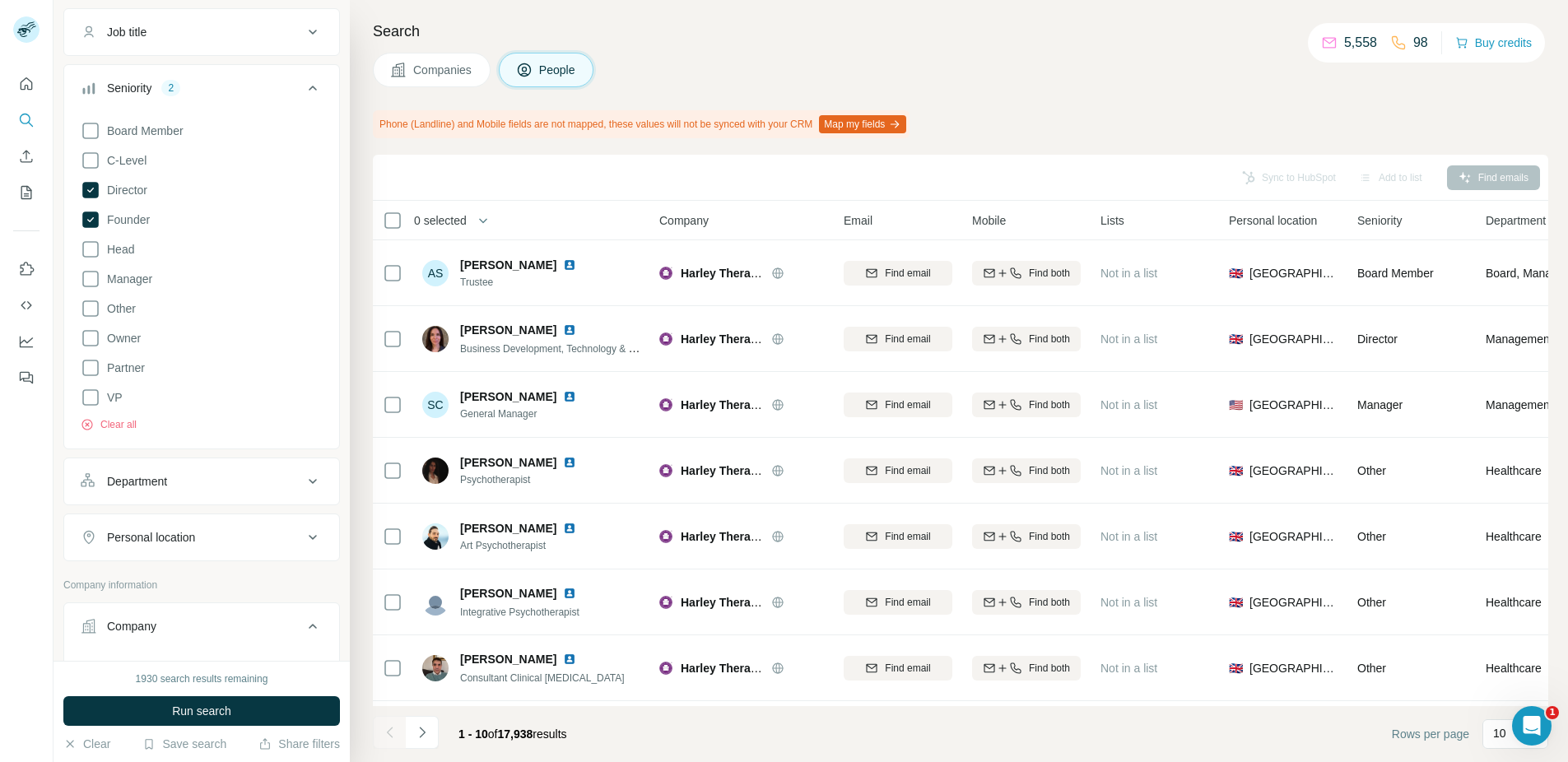
scroll to position [253, 0]
click at [151, 481] on div "Department" at bounding box center [138, 480] width 60 height 17
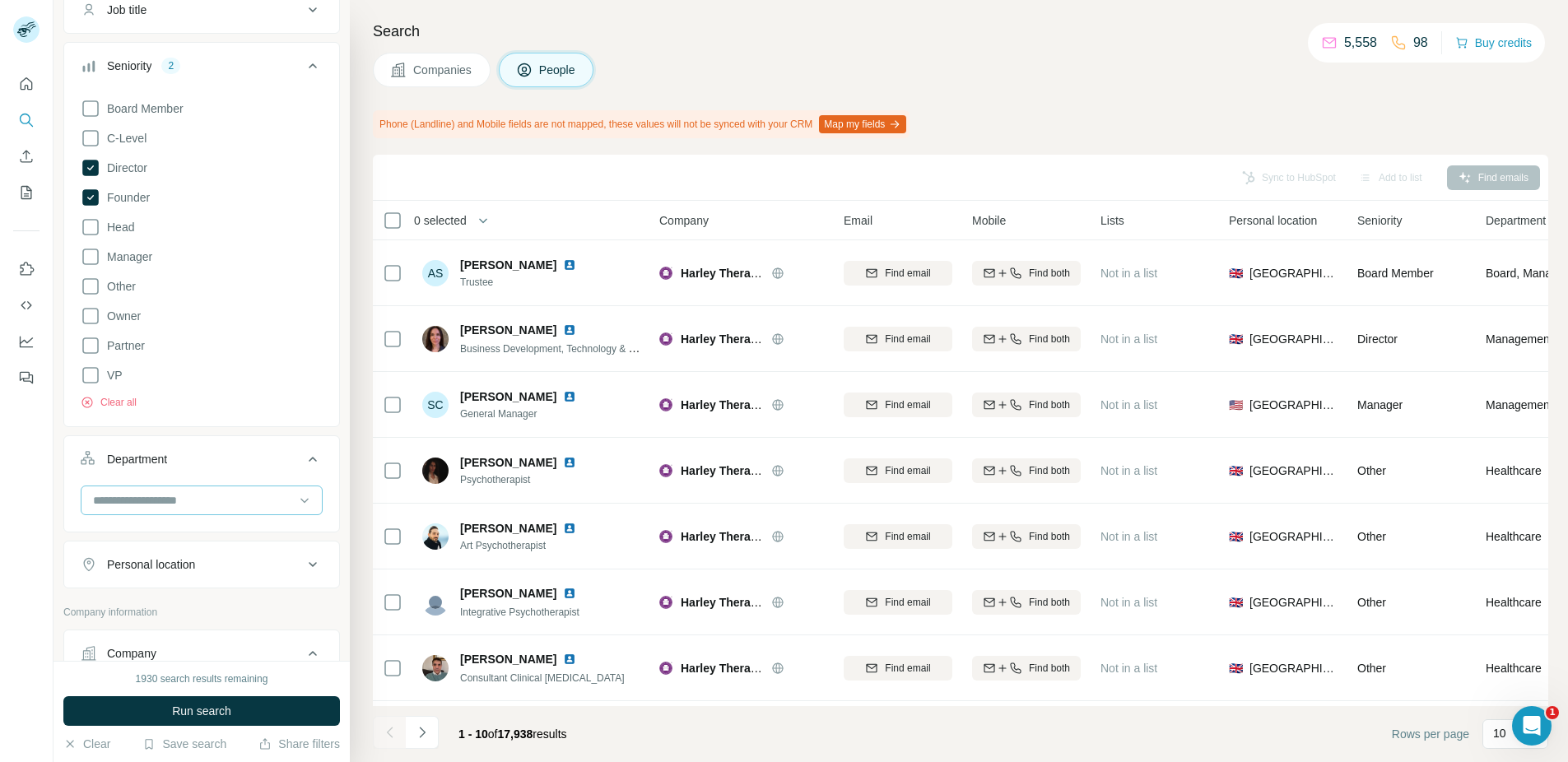
scroll to position [353, 0]
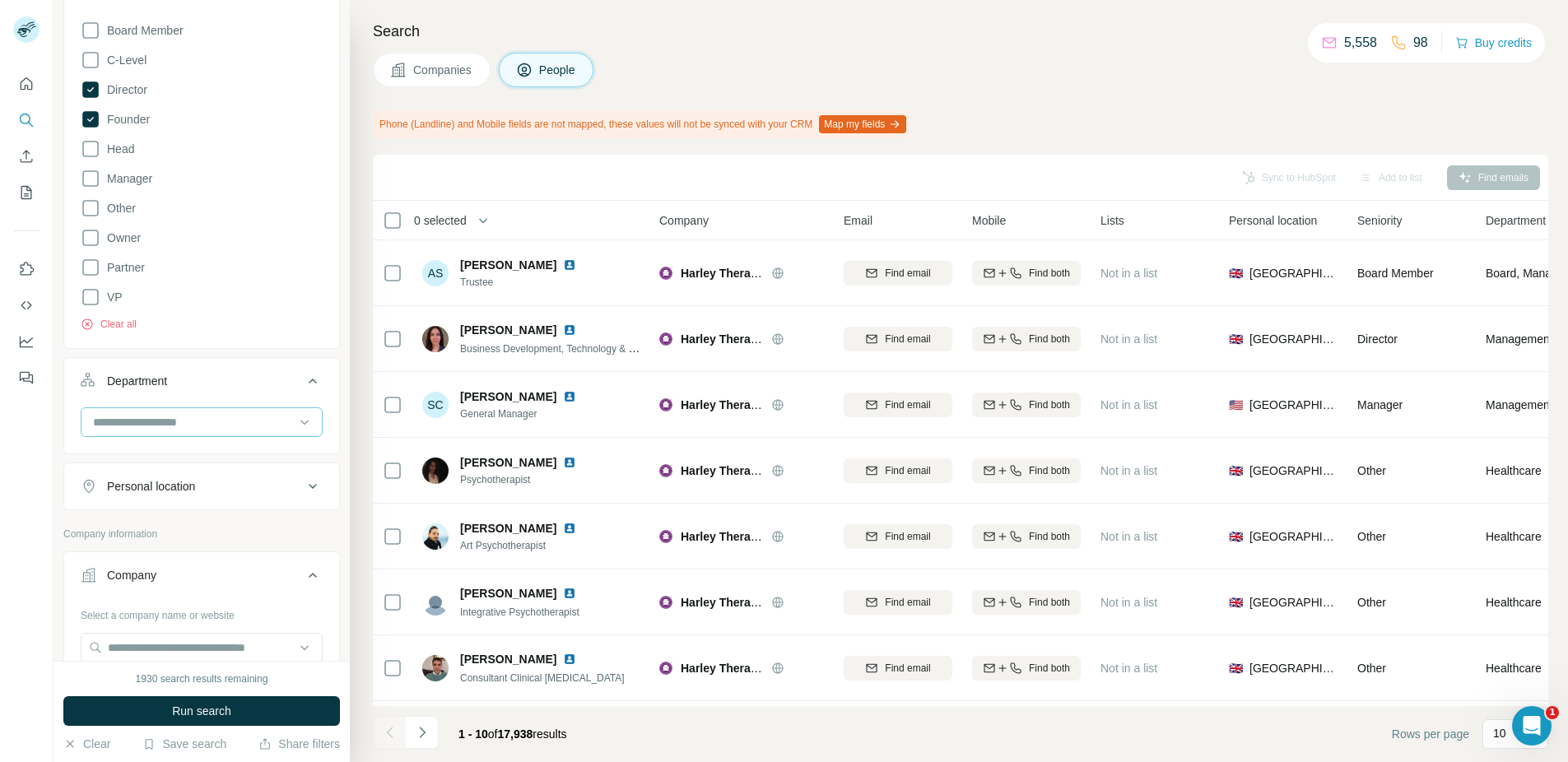
click at [147, 411] on div at bounding box center [193, 423] width 203 height 28
type input "*******"
click at [152, 460] on p "Marketing and Advertising" at bounding box center [161, 459] width 132 height 17
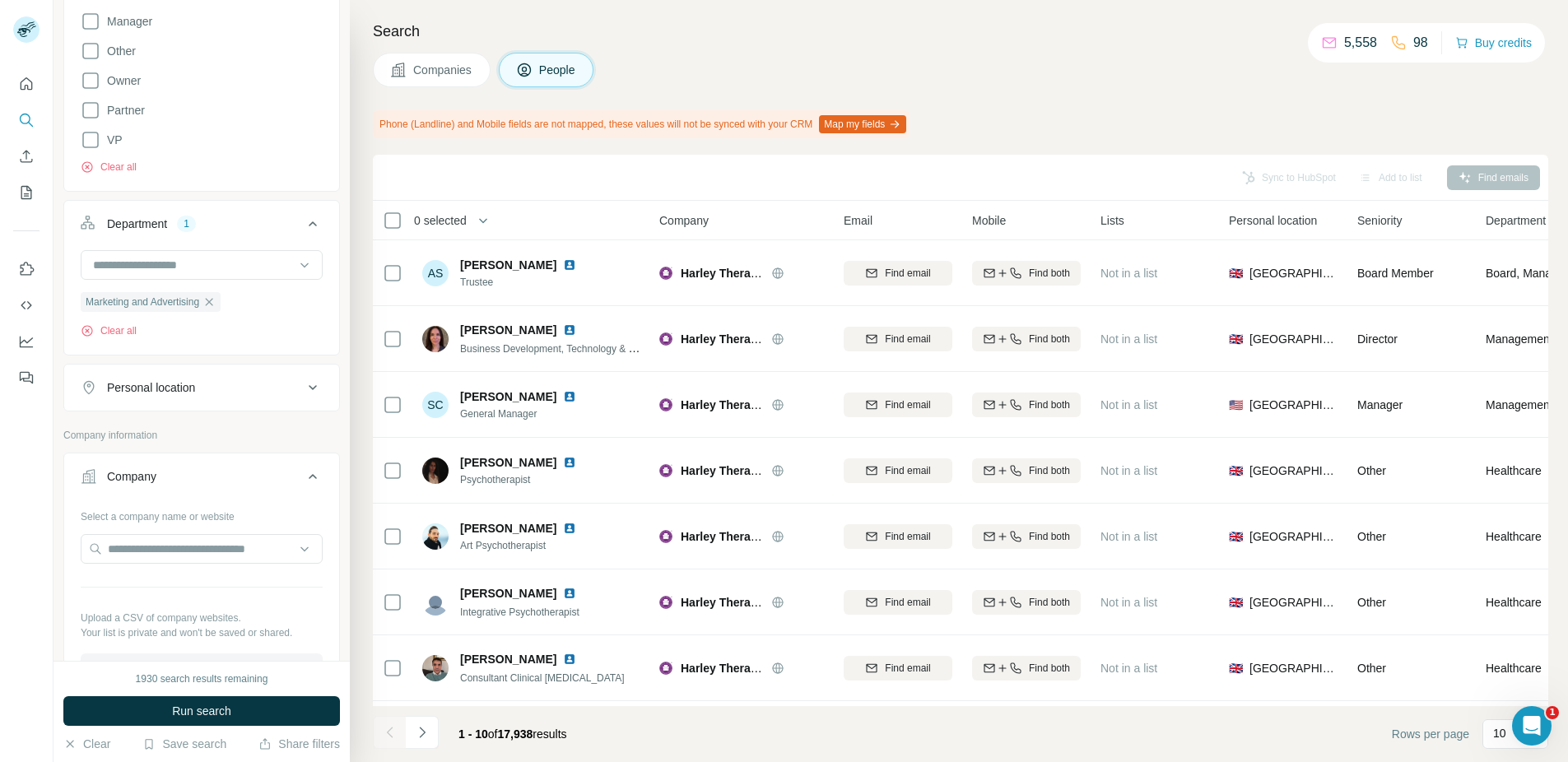
scroll to position [517, 0]
click at [182, 375] on div "Personal location" at bounding box center [151, 380] width 88 height 17
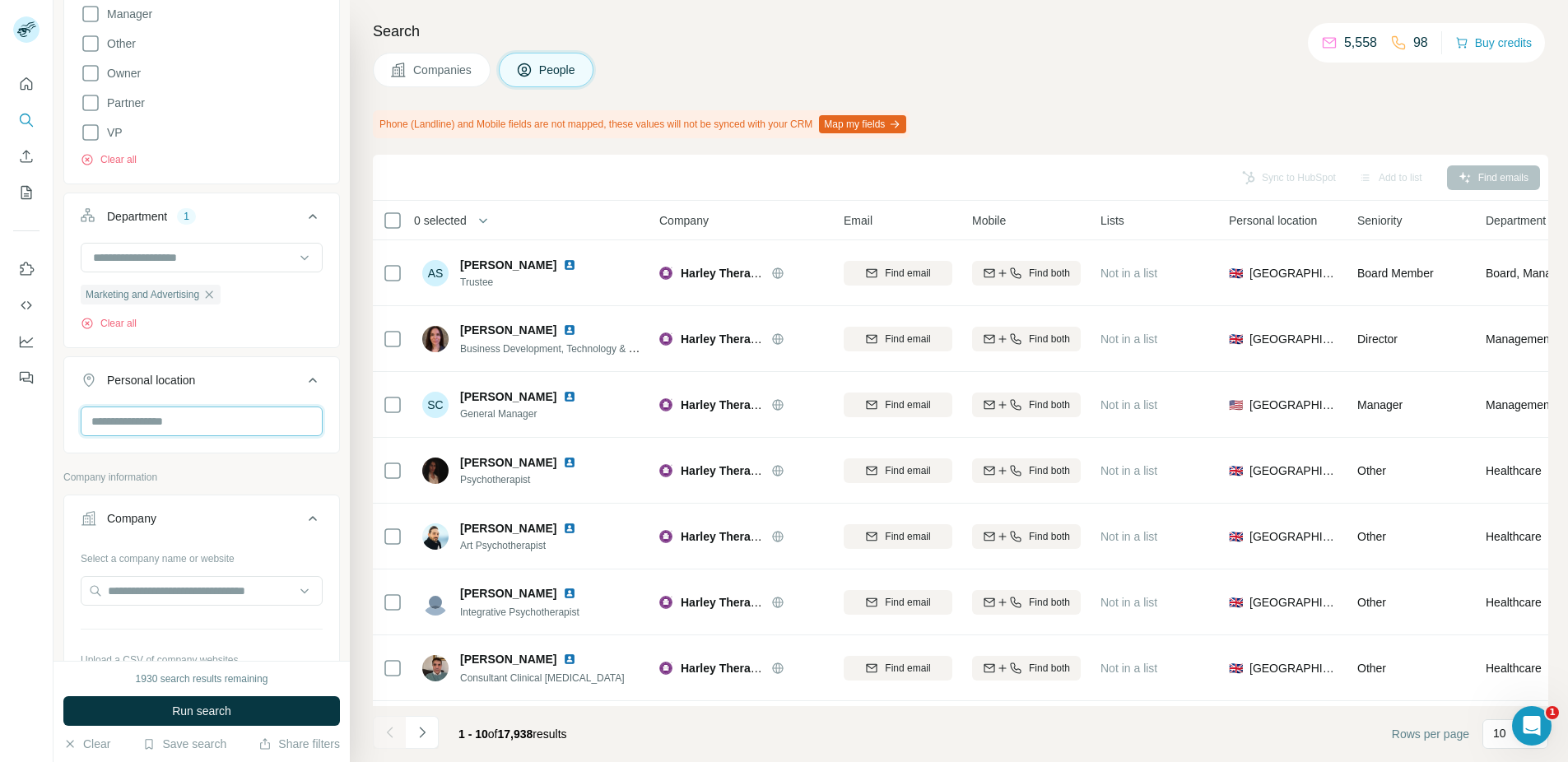
click at [174, 426] on input "text" at bounding box center [202, 421] width 242 height 29
type input "******"
drag, startPoint x: 295, startPoint y: 517, endPoint x: 295, endPoint y: 502, distance: 15.0
click at [295, 502] on div "🇦🇪 United Arab Emirates 🇬🇧 United Kingdom 🇺🇸 United States" at bounding box center [194, 524] width 221 height 158
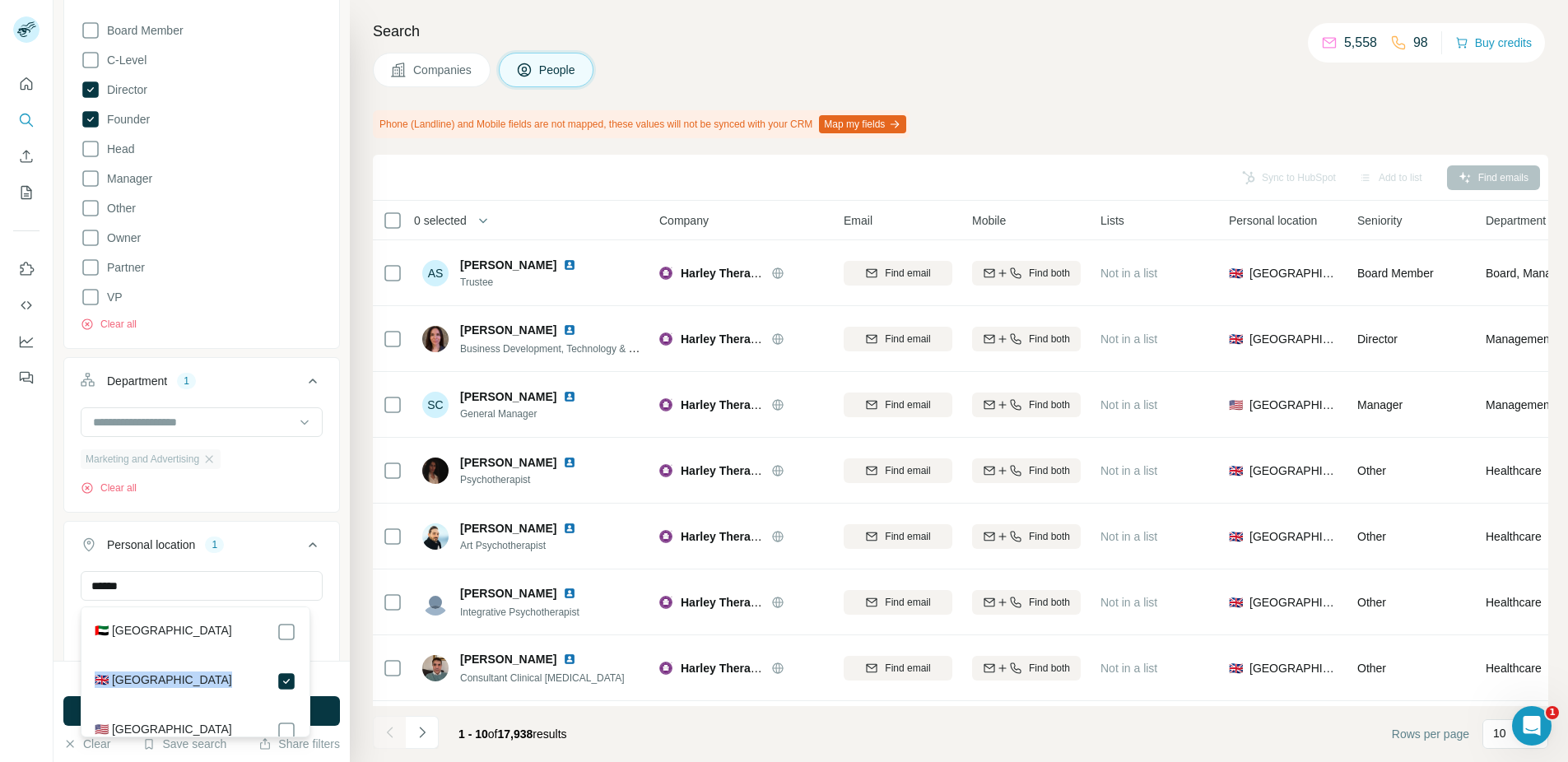
scroll to position [253, 0]
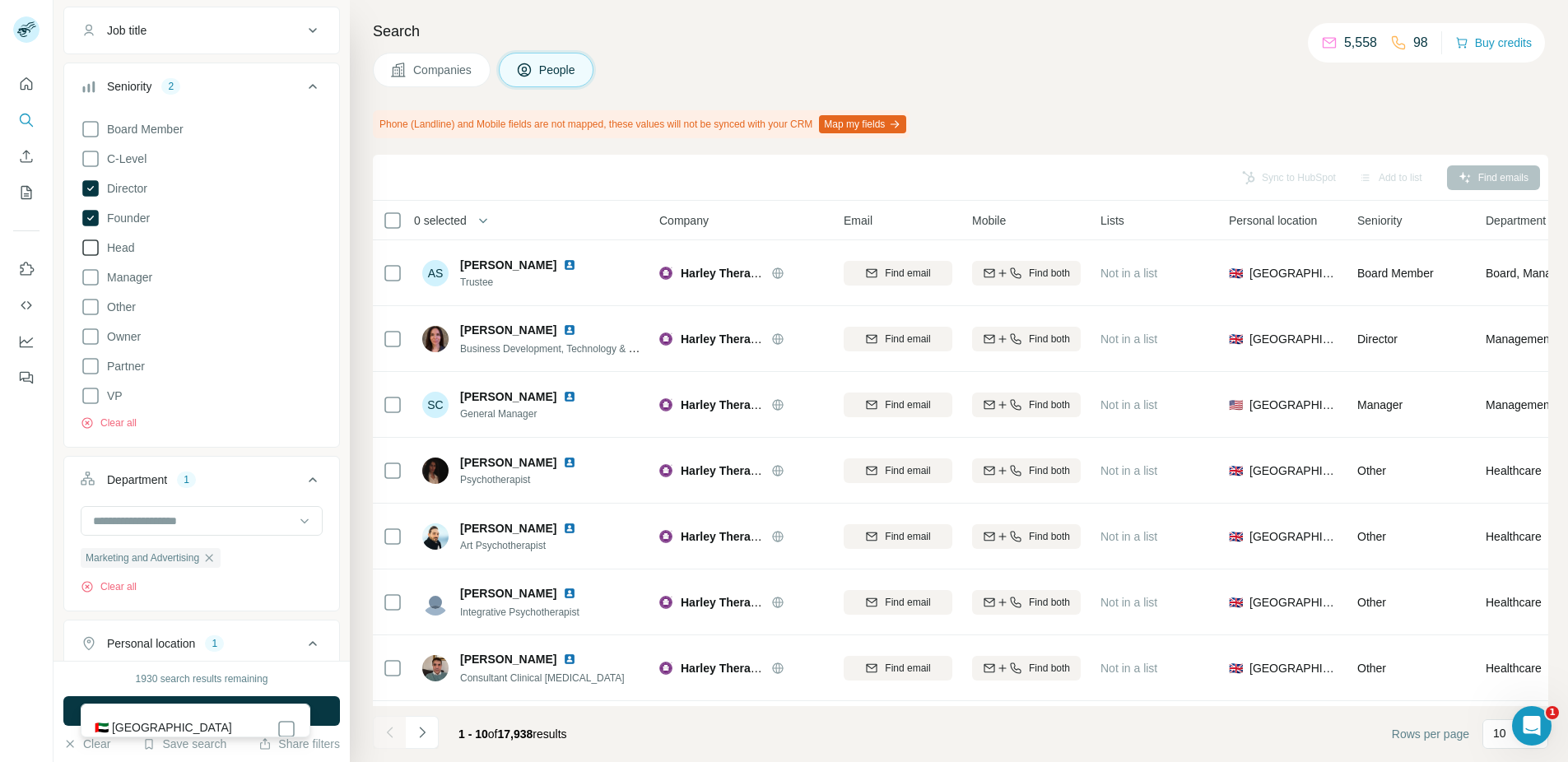
click at [89, 246] on icon at bounding box center [91, 248] width 20 height 20
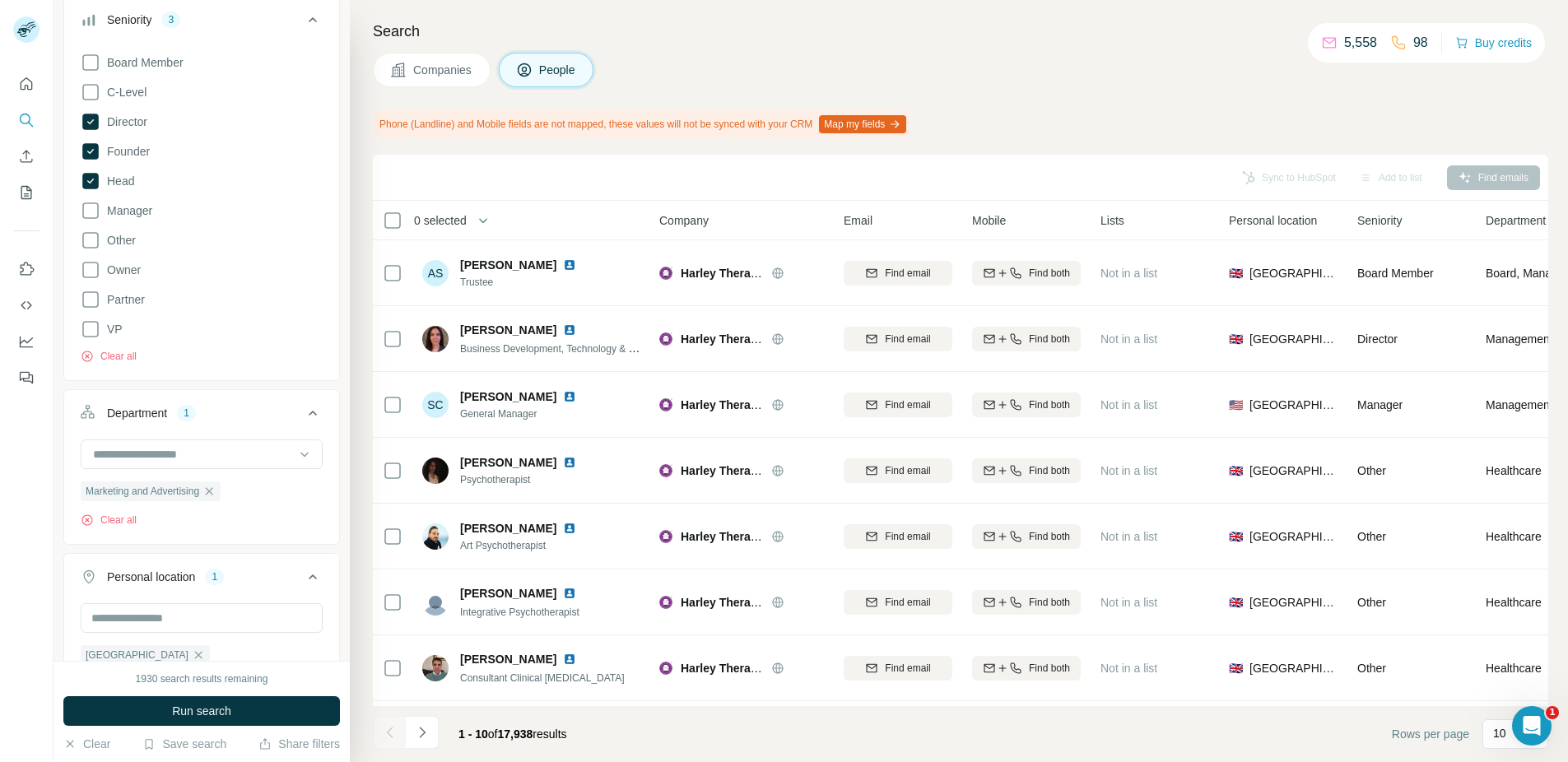
scroll to position [336, 0]
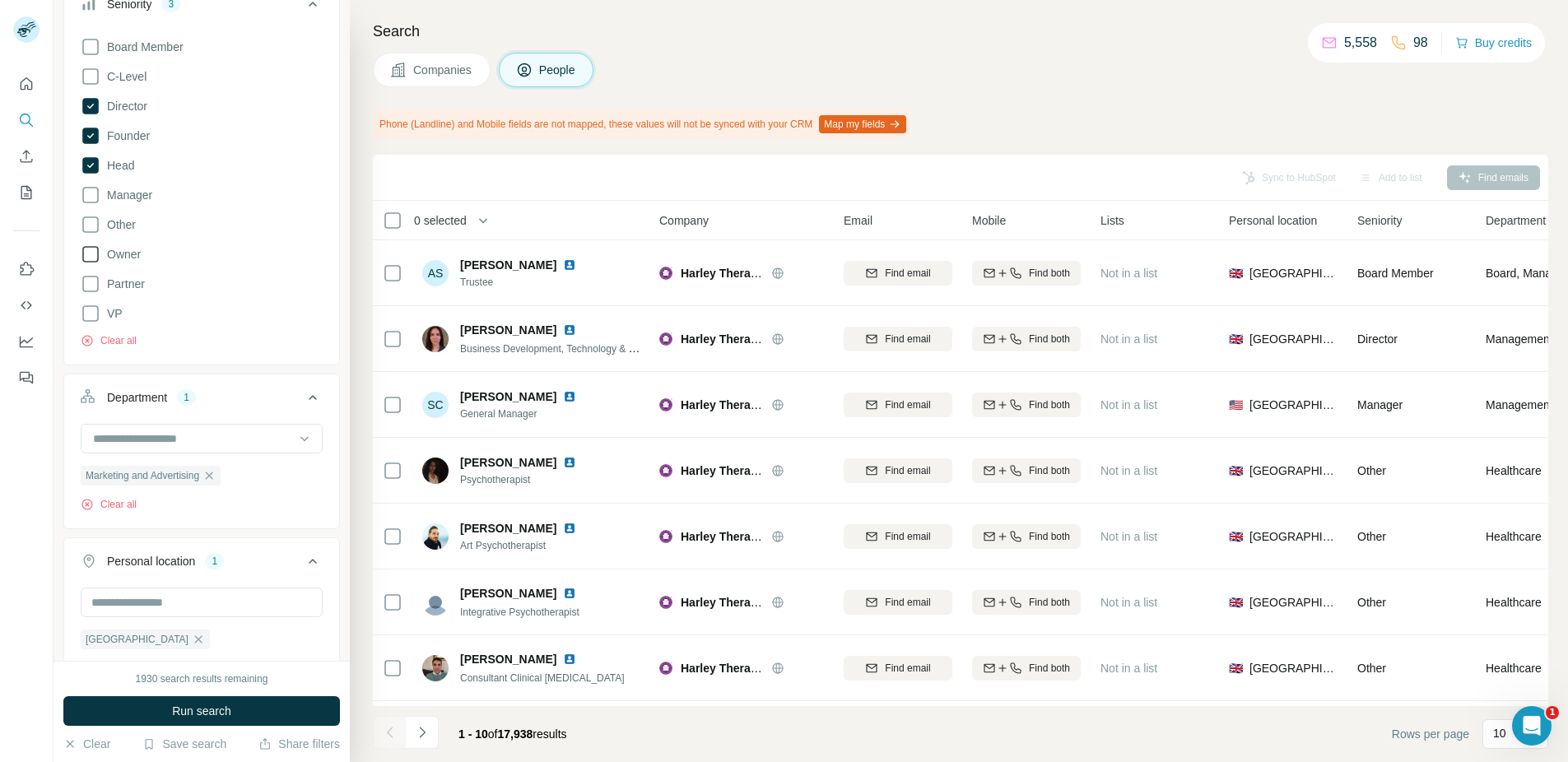
click at [84, 253] on icon at bounding box center [91, 254] width 20 height 20
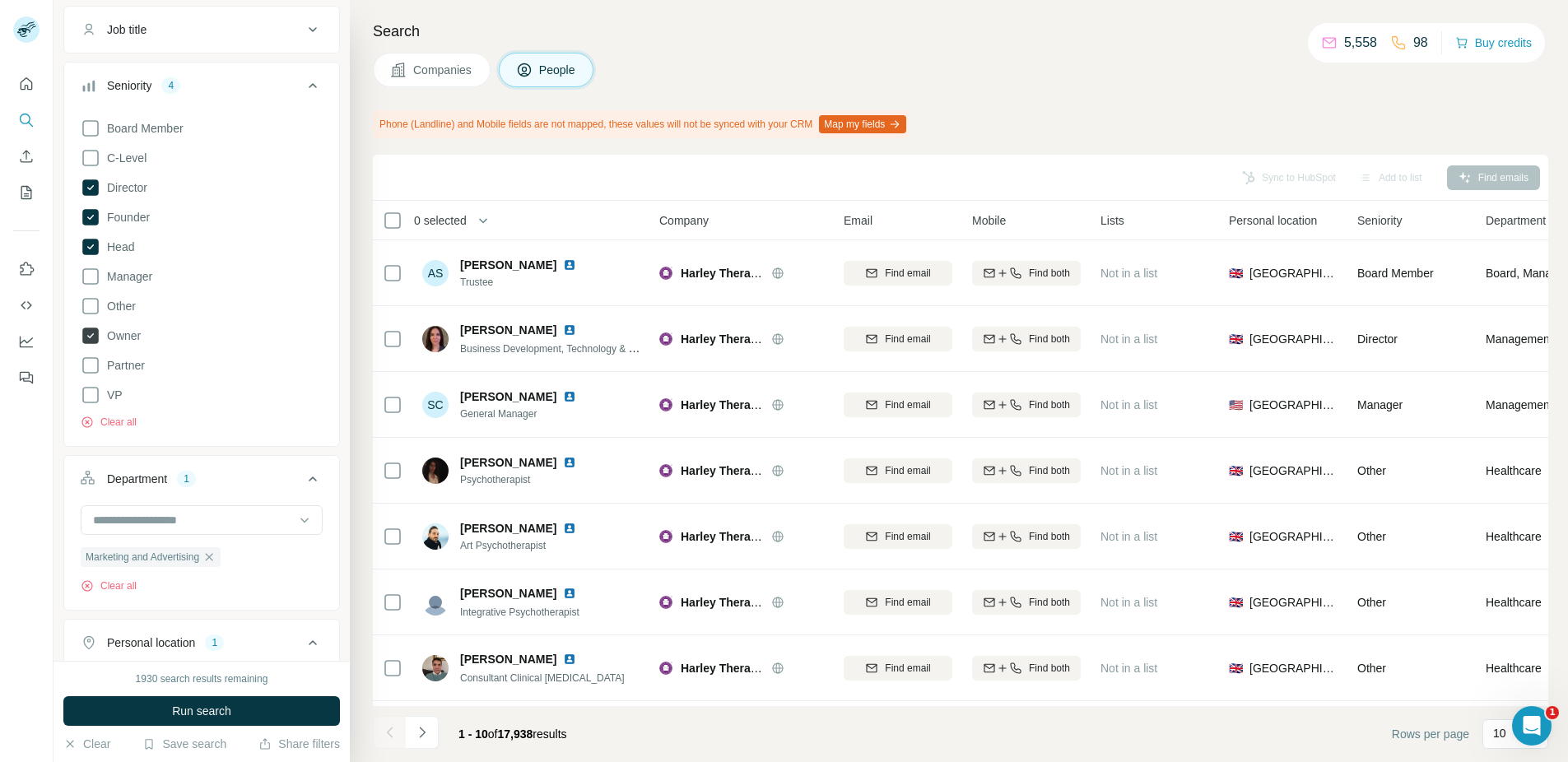
scroll to position [253, 0]
click at [96, 162] on icon at bounding box center [91, 159] width 20 height 20
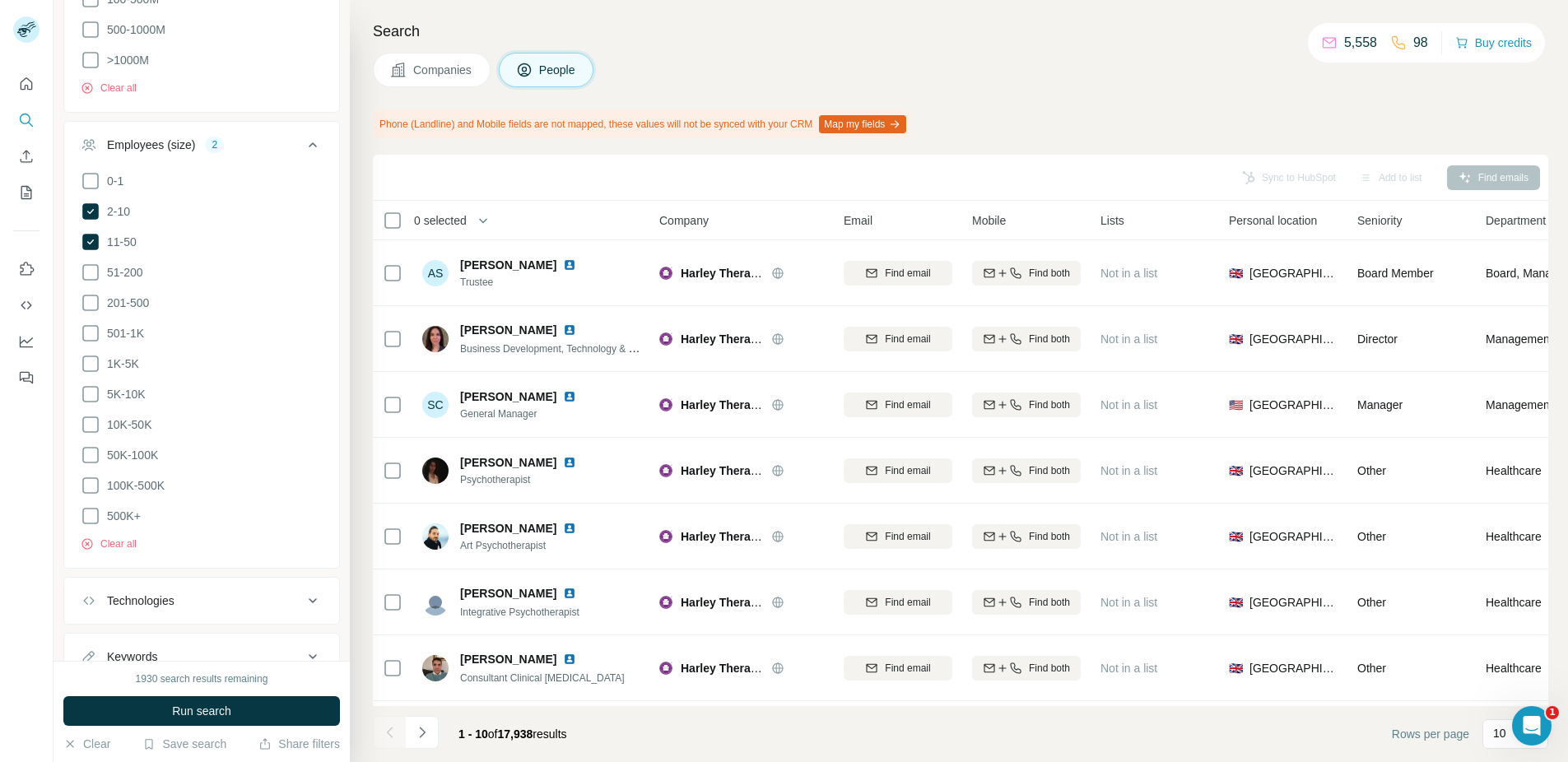
scroll to position [1888, 0]
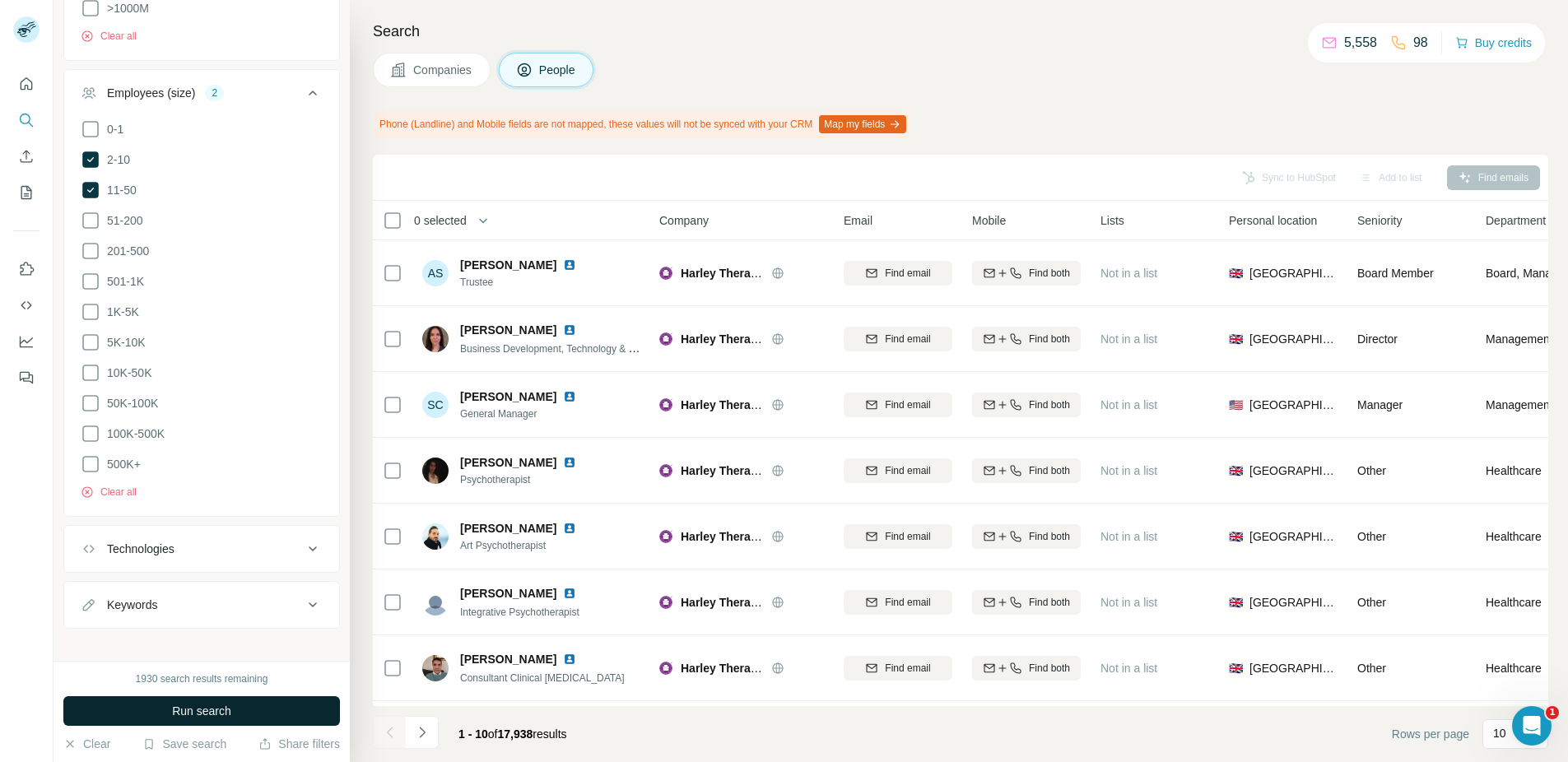
click at [178, 707] on span "Run search" at bounding box center [202, 711] width 59 height 17
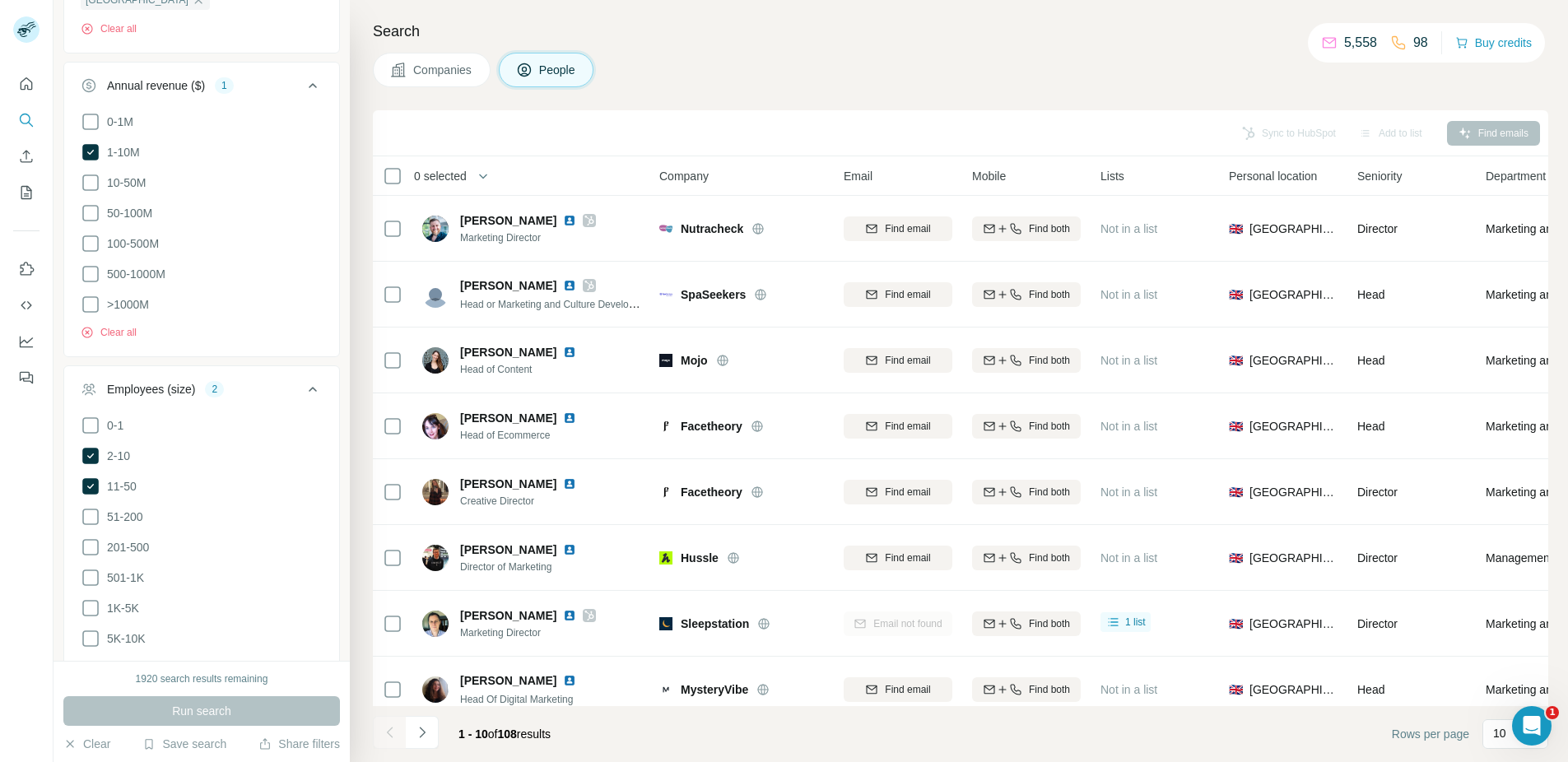
scroll to position [1560, 0]
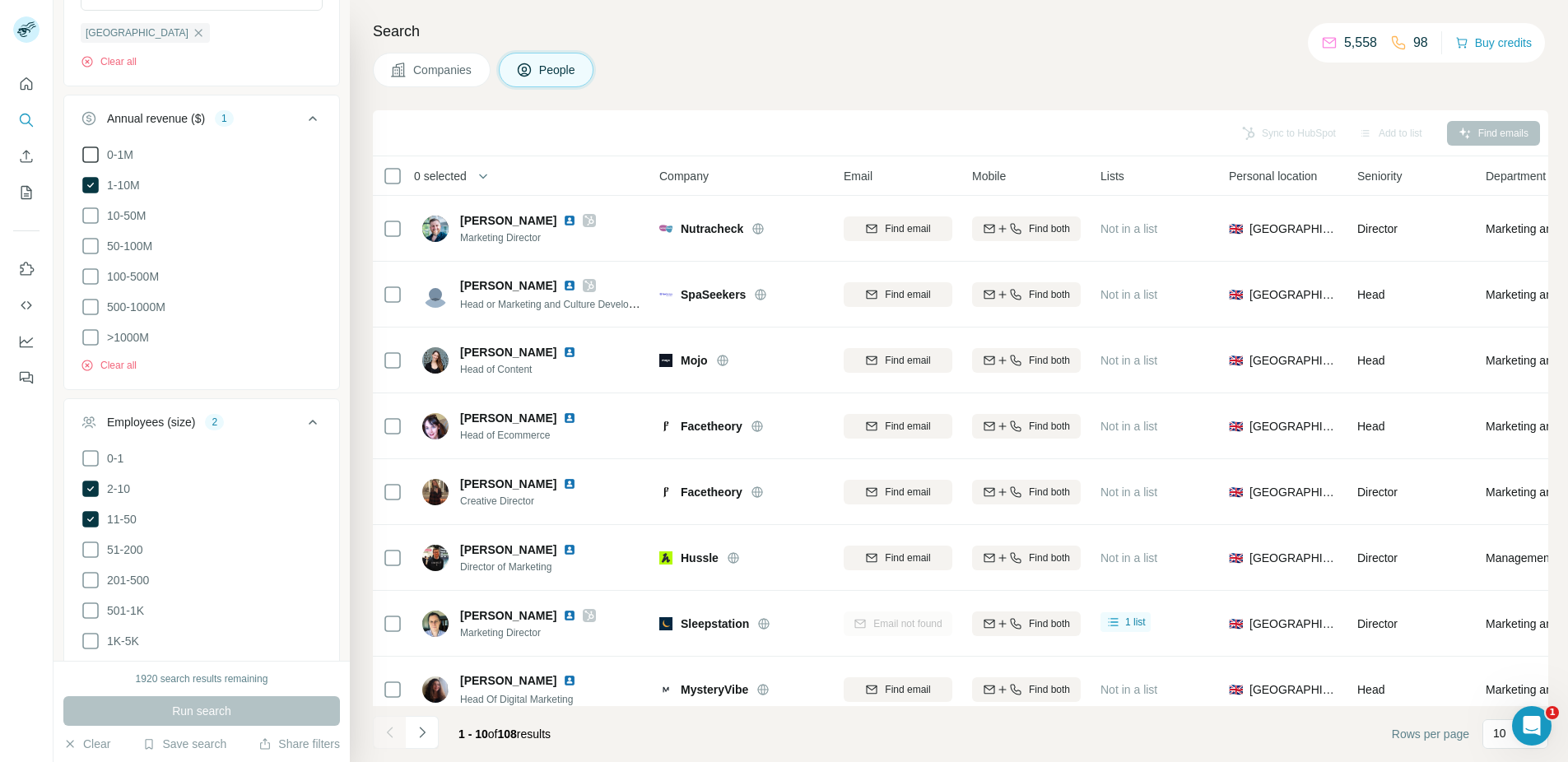
click at [90, 152] on icon at bounding box center [91, 155] width 20 height 20
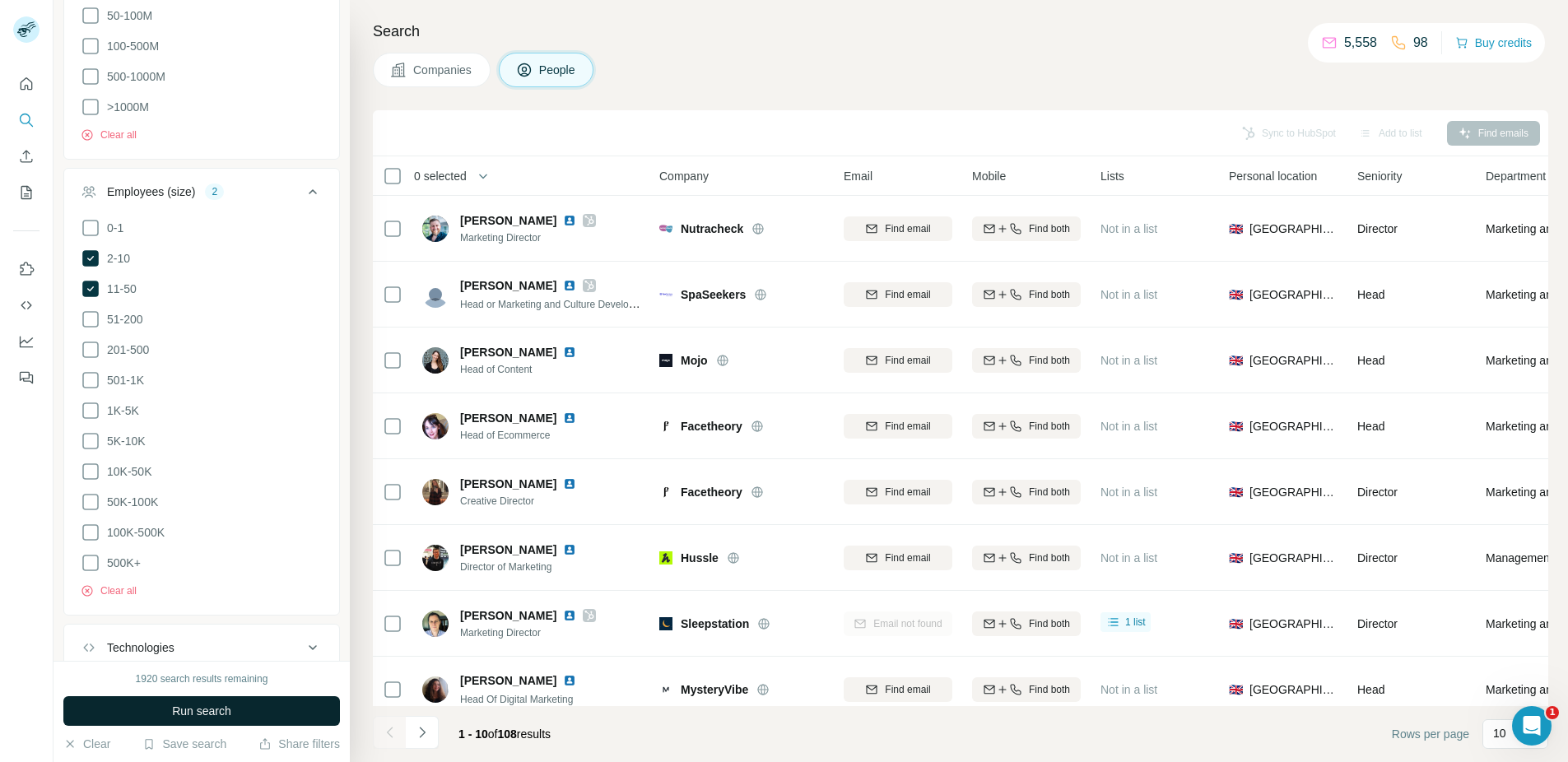
click at [226, 707] on span "Run search" at bounding box center [202, 711] width 59 height 17
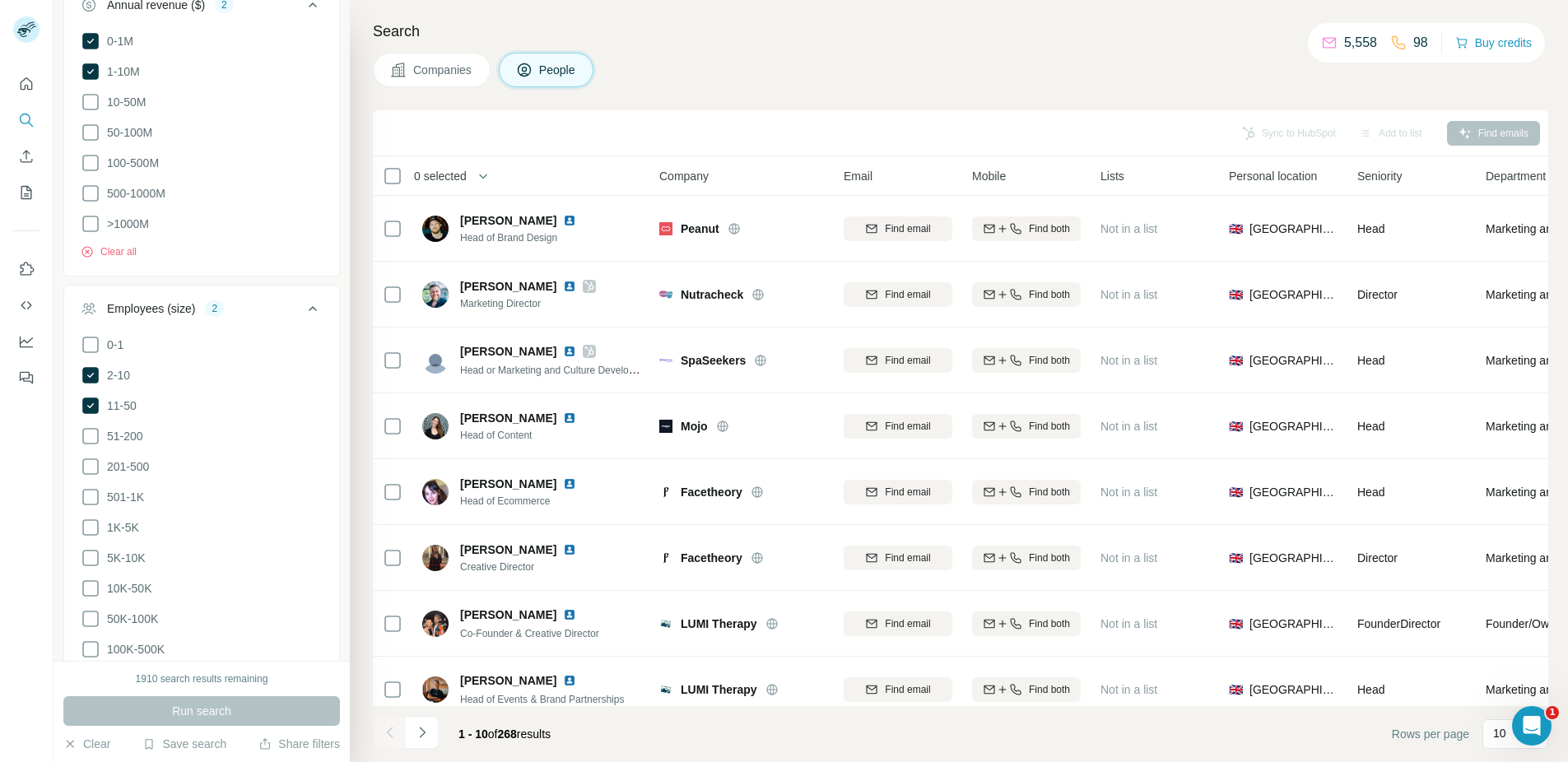
scroll to position [1674, 0]
click at [87, 339] on icon at bounding box center [91, 343] width 20 height 20
click at [197, 713] on span "Run search" at bounding box center [202, 711] width 59 height 17
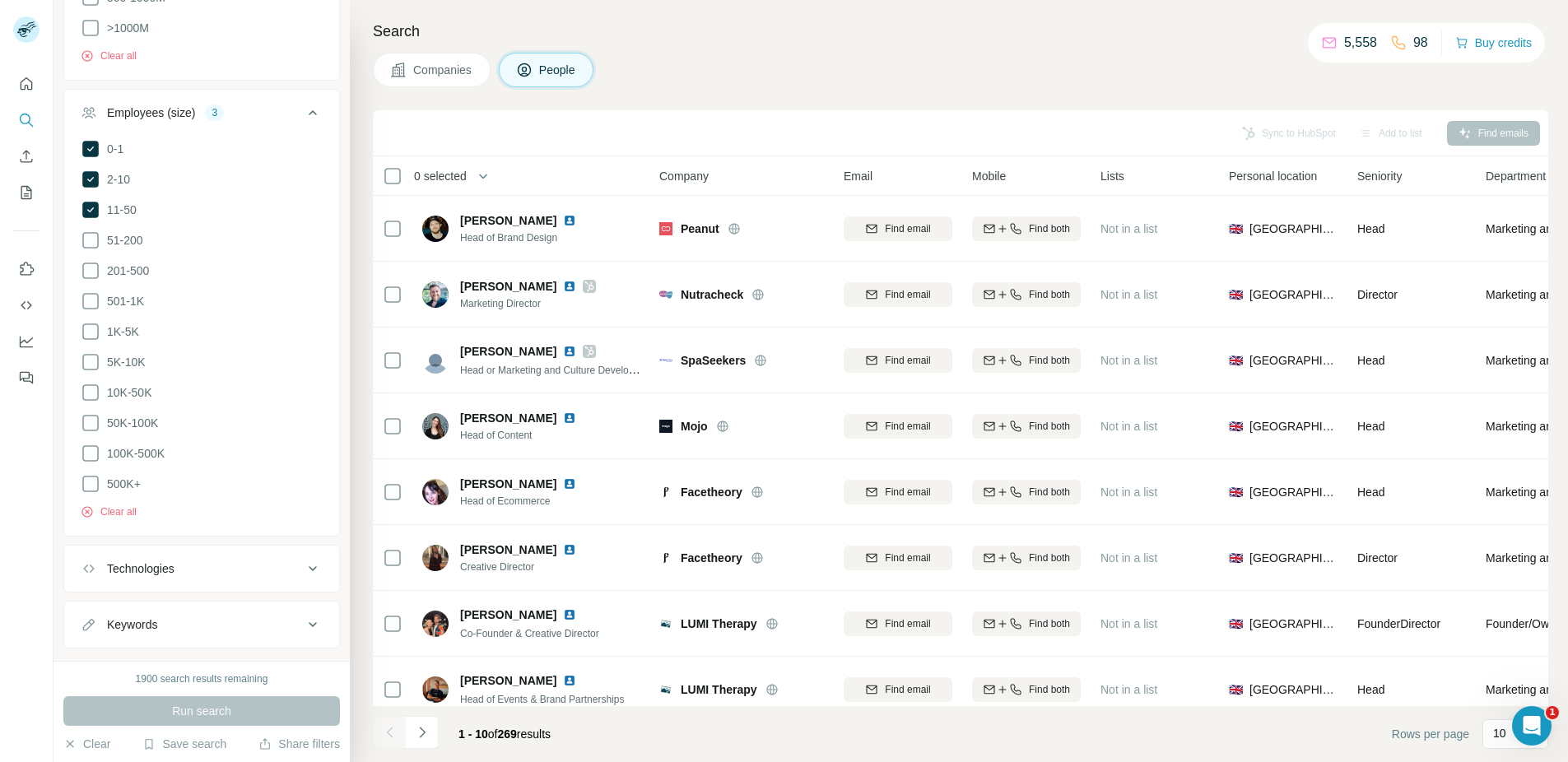
scroll to position [1872, 0]
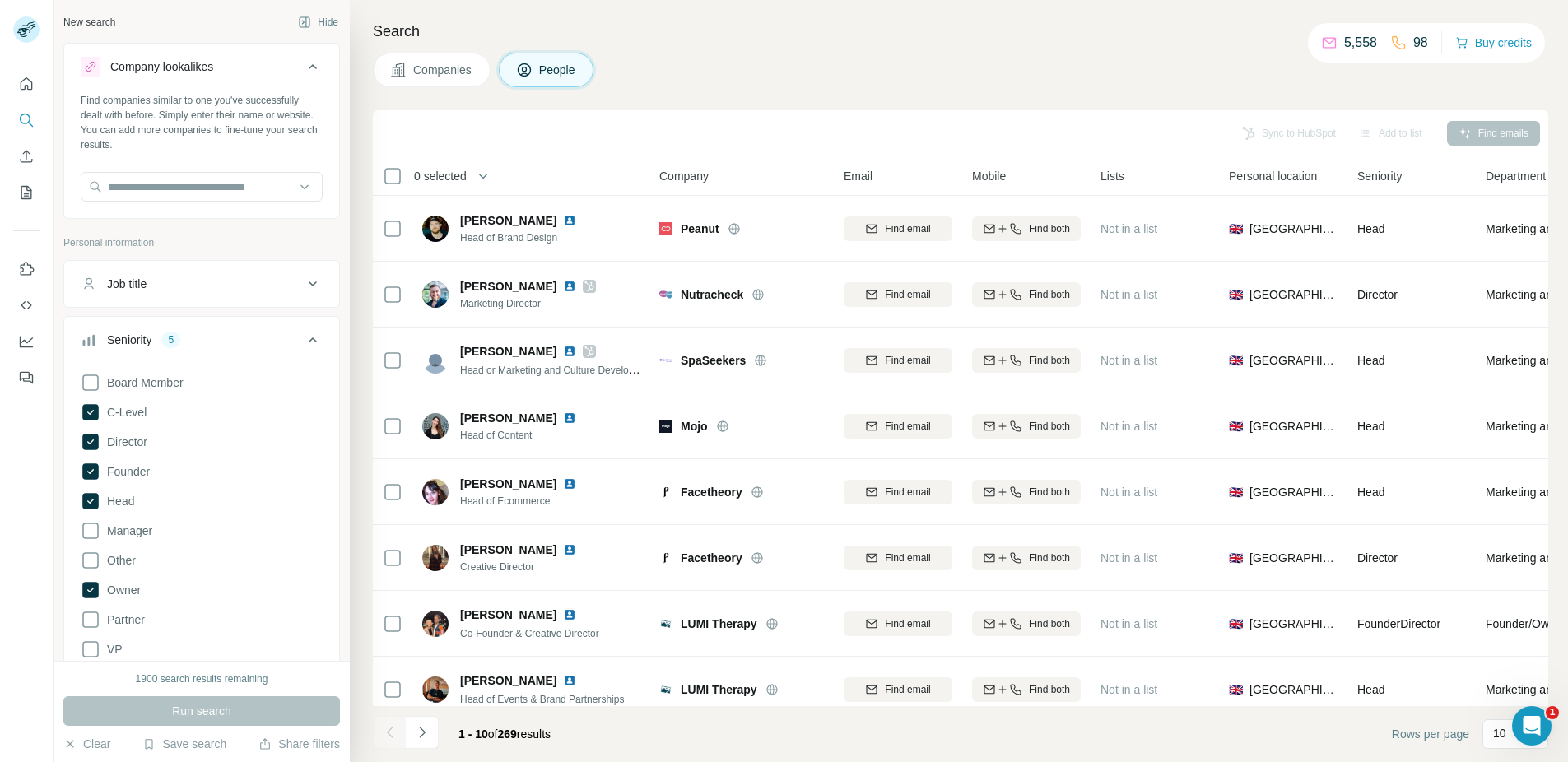
click at [429, 62] on span "Companies" at bounding box center [443, 70] width 60 height 17
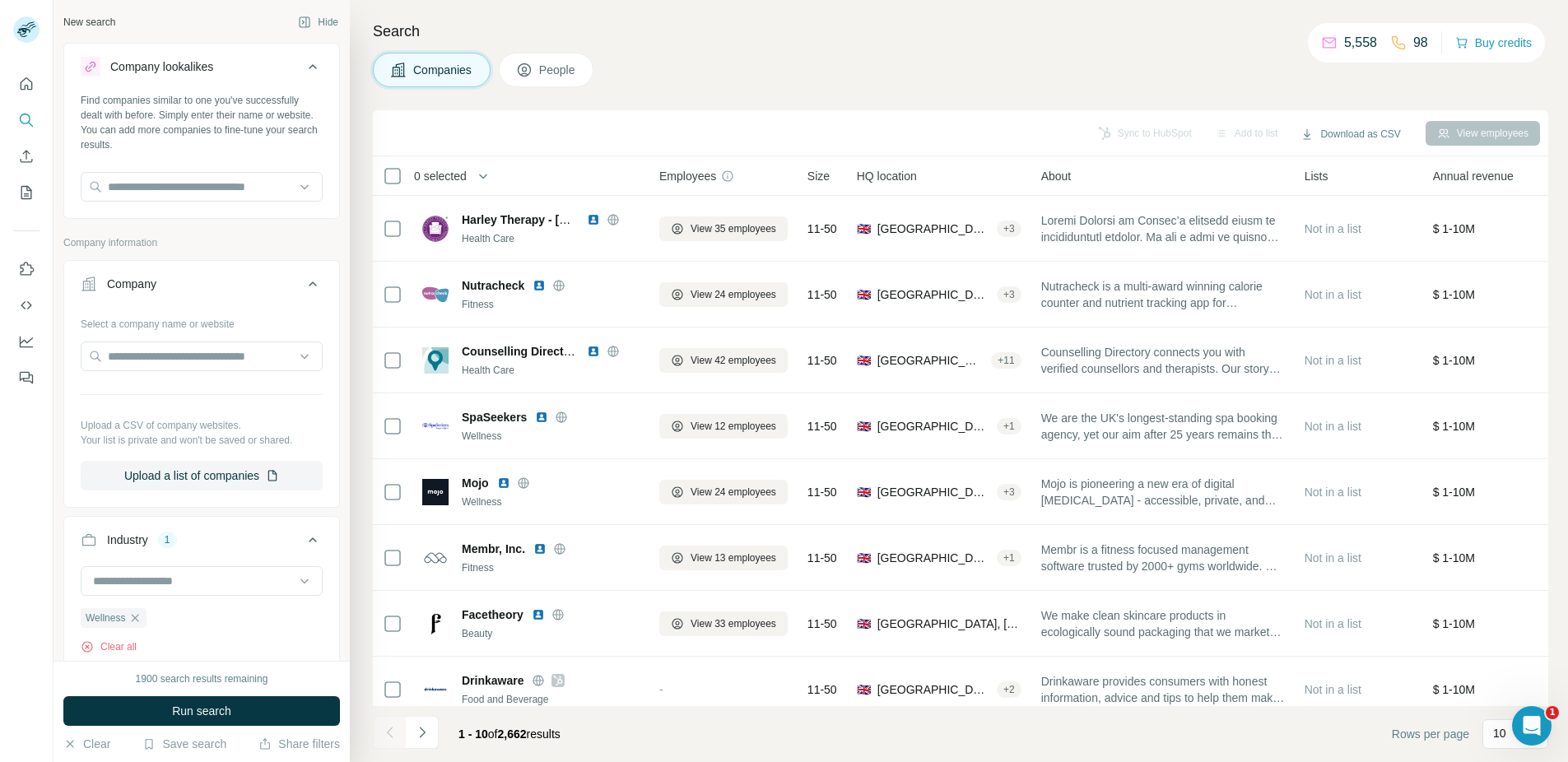
click at [548, 69] on span "People" at bounding box center [558, 70] width 38 height 17
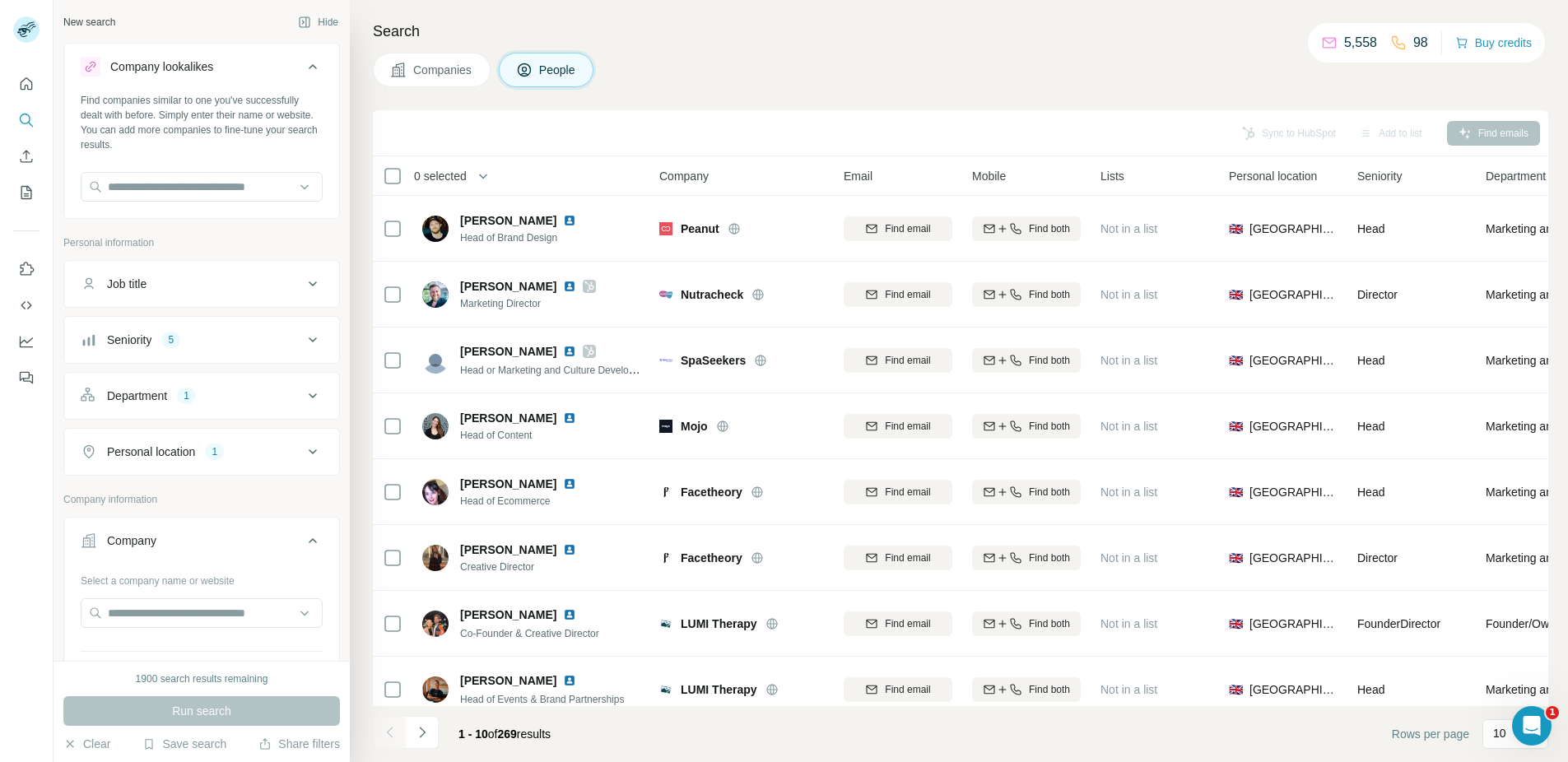
click at [151, 286] on div "Job title" at bounding box center [192, 284] width 222 height 17
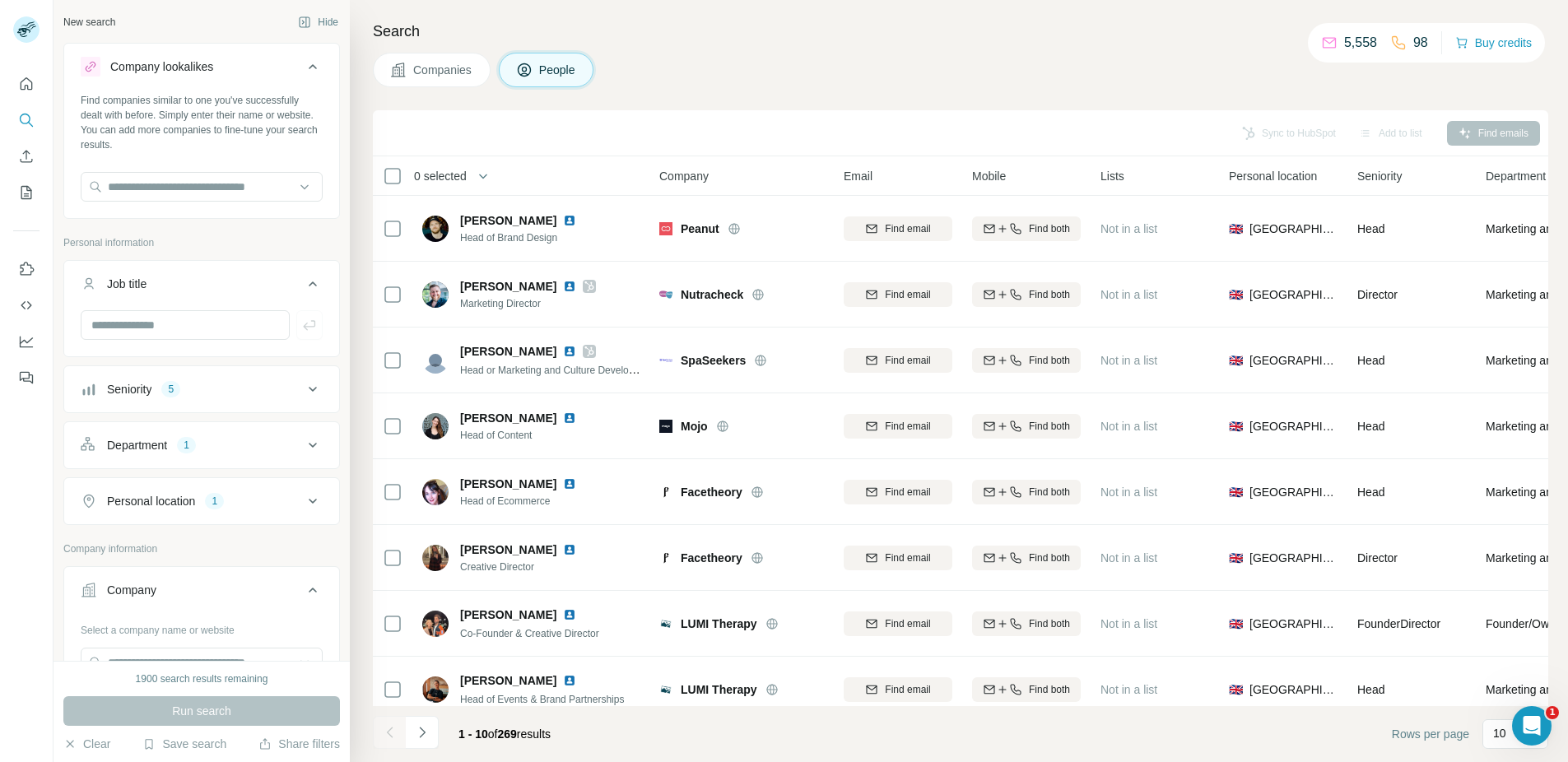
click at [151, 286] on div "Job title" at bounding box center [192, 284] width 222 height 17
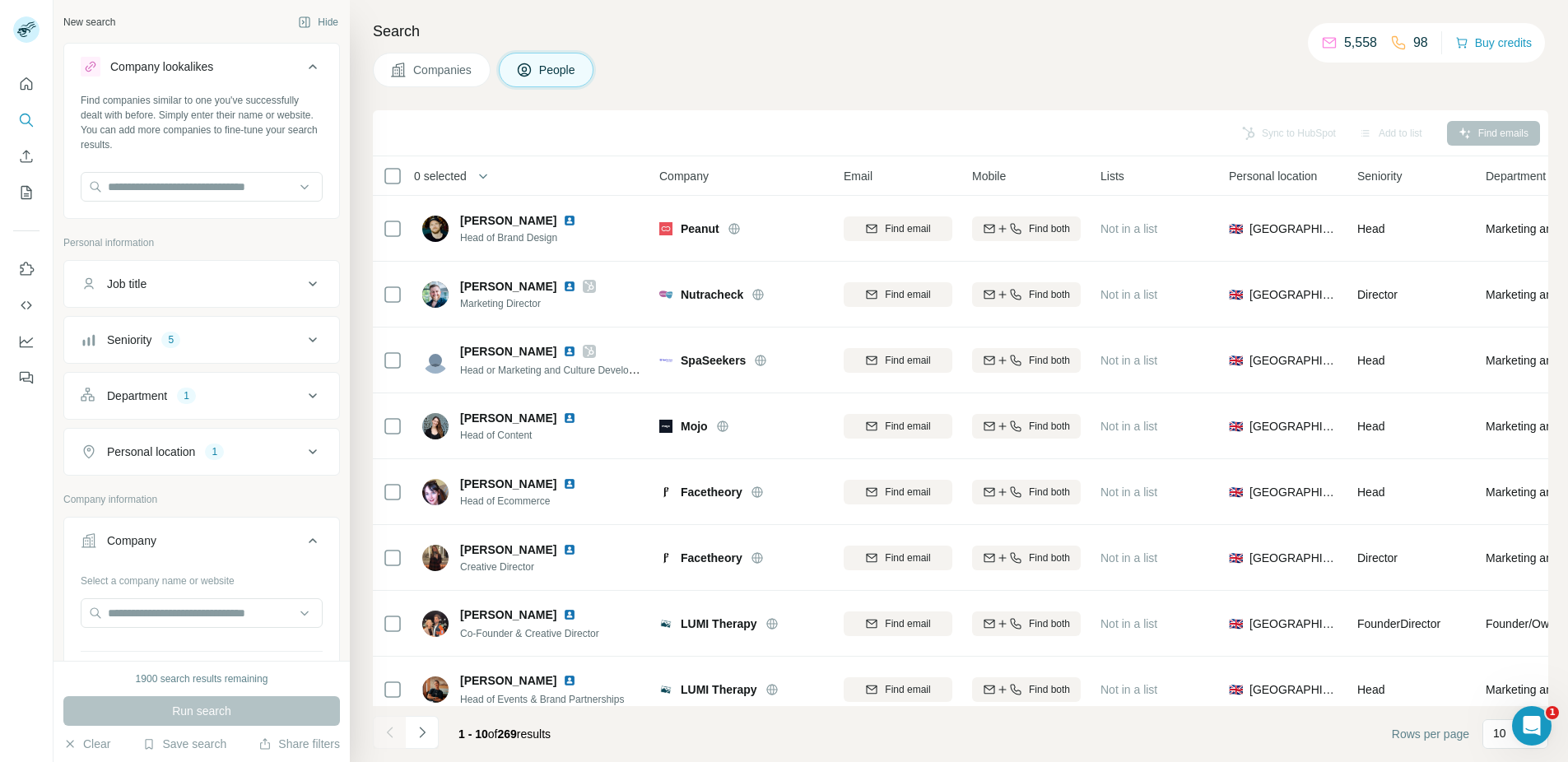
click at [216, 396] on div "Department 1" at bounding box center [192, 396] width 222 height 17
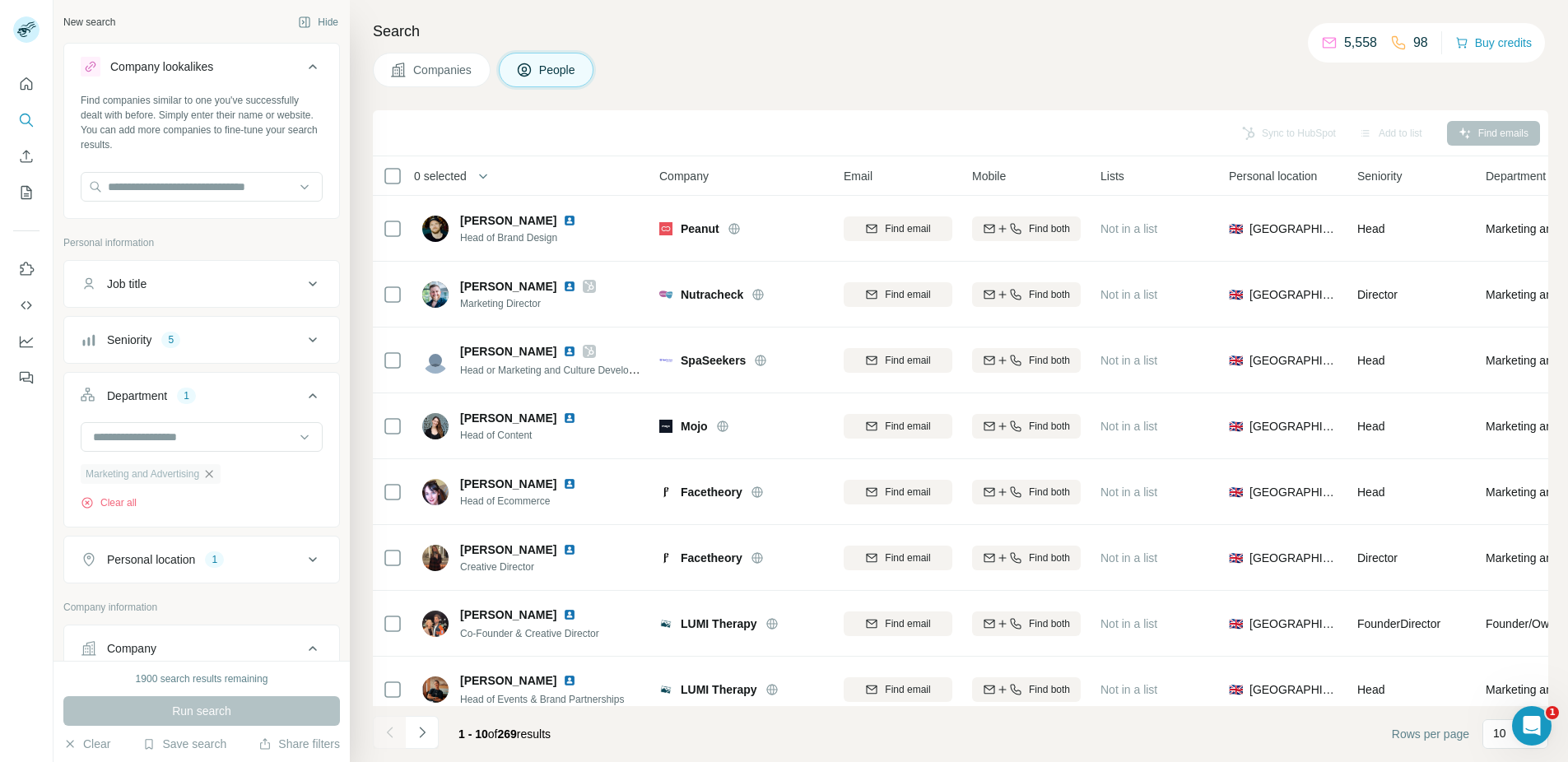
click at [211, 475] on icon "button" at bounding box center [210, 473] width 7 height 7
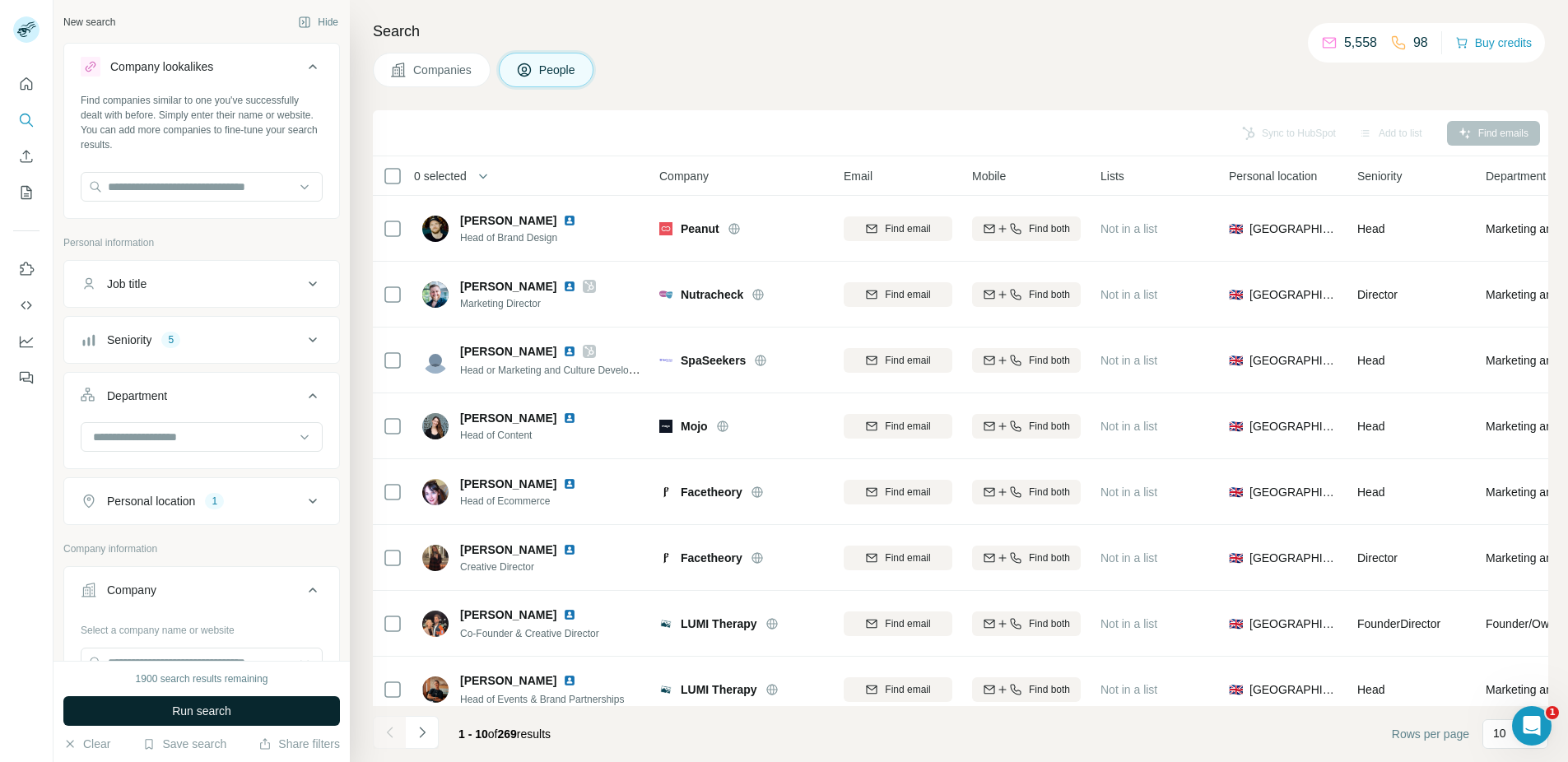
click at [212, 708] on span "Run search" at bounding box center [202, 711] width 59 height 17
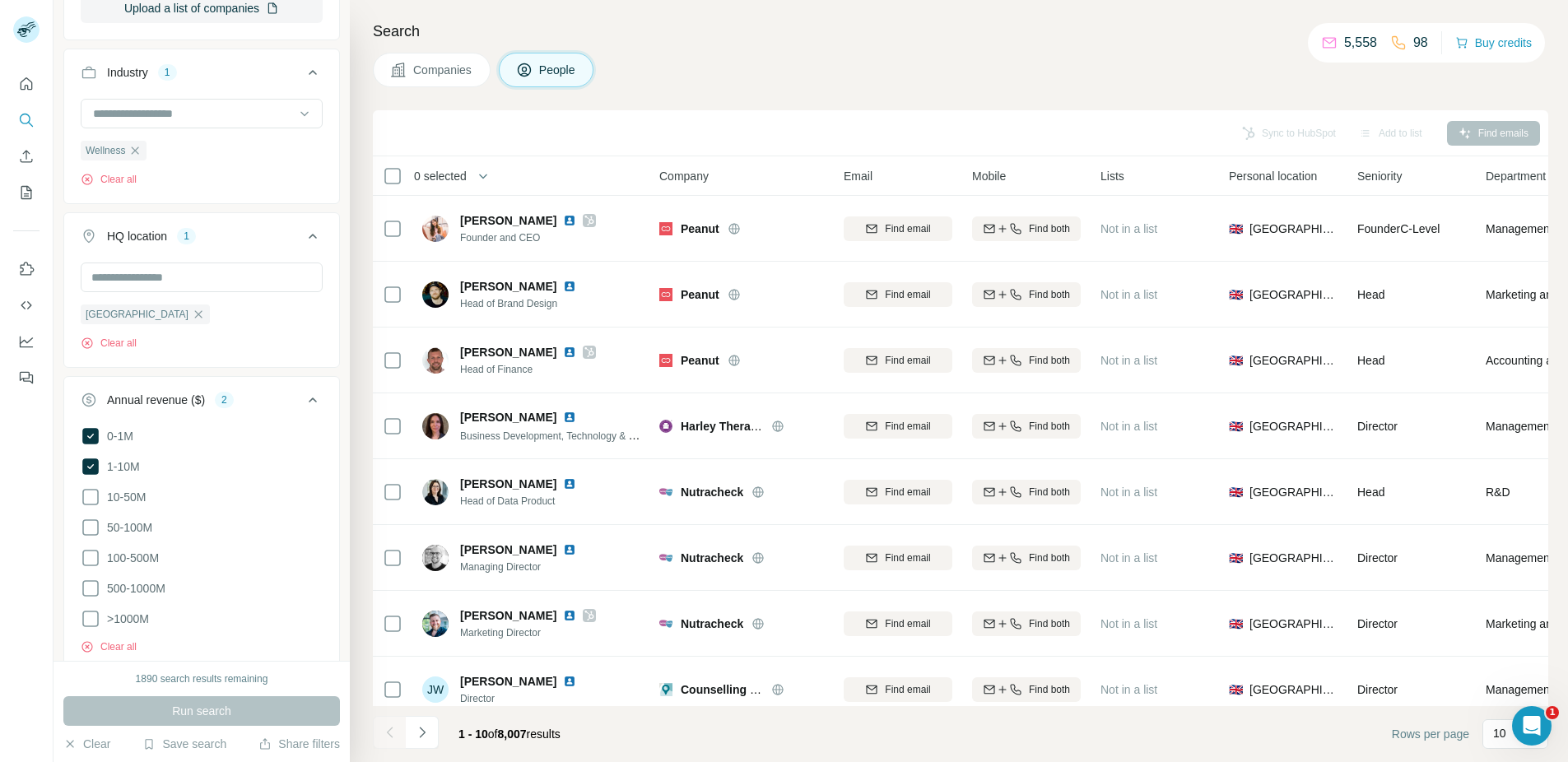
scroll to position [1384, 0]
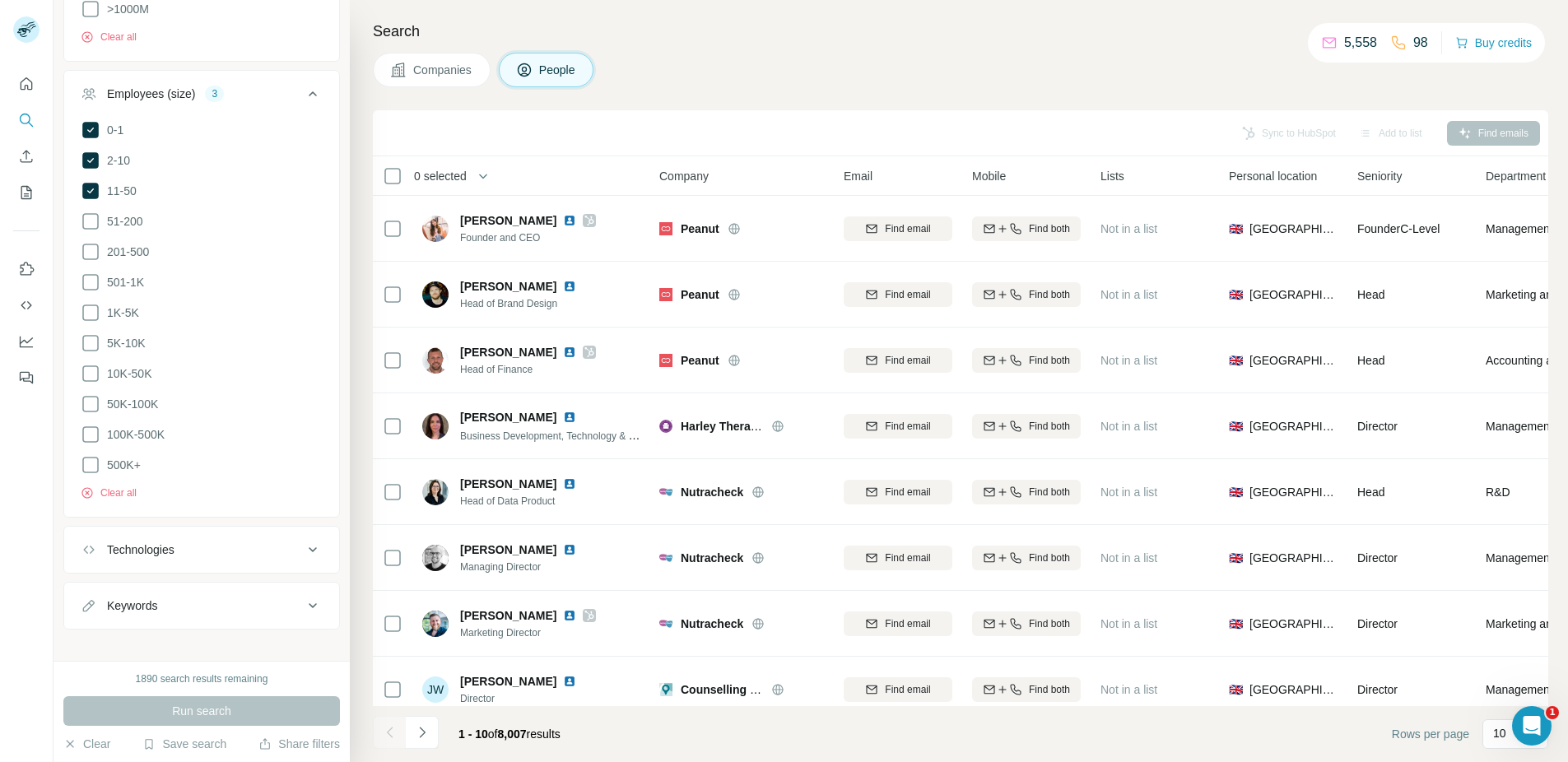
click at [163, 598] on div "Keywords" at bounding box center [192, 606] width 222 height 17
click at [149, 632] on input "text" at bounding box center [185, 647] width 209 height 29
type input "*********"
type input "********"
click at [176, 717] on span "Run search" at bounding box center [202, 711] width 59 height 17
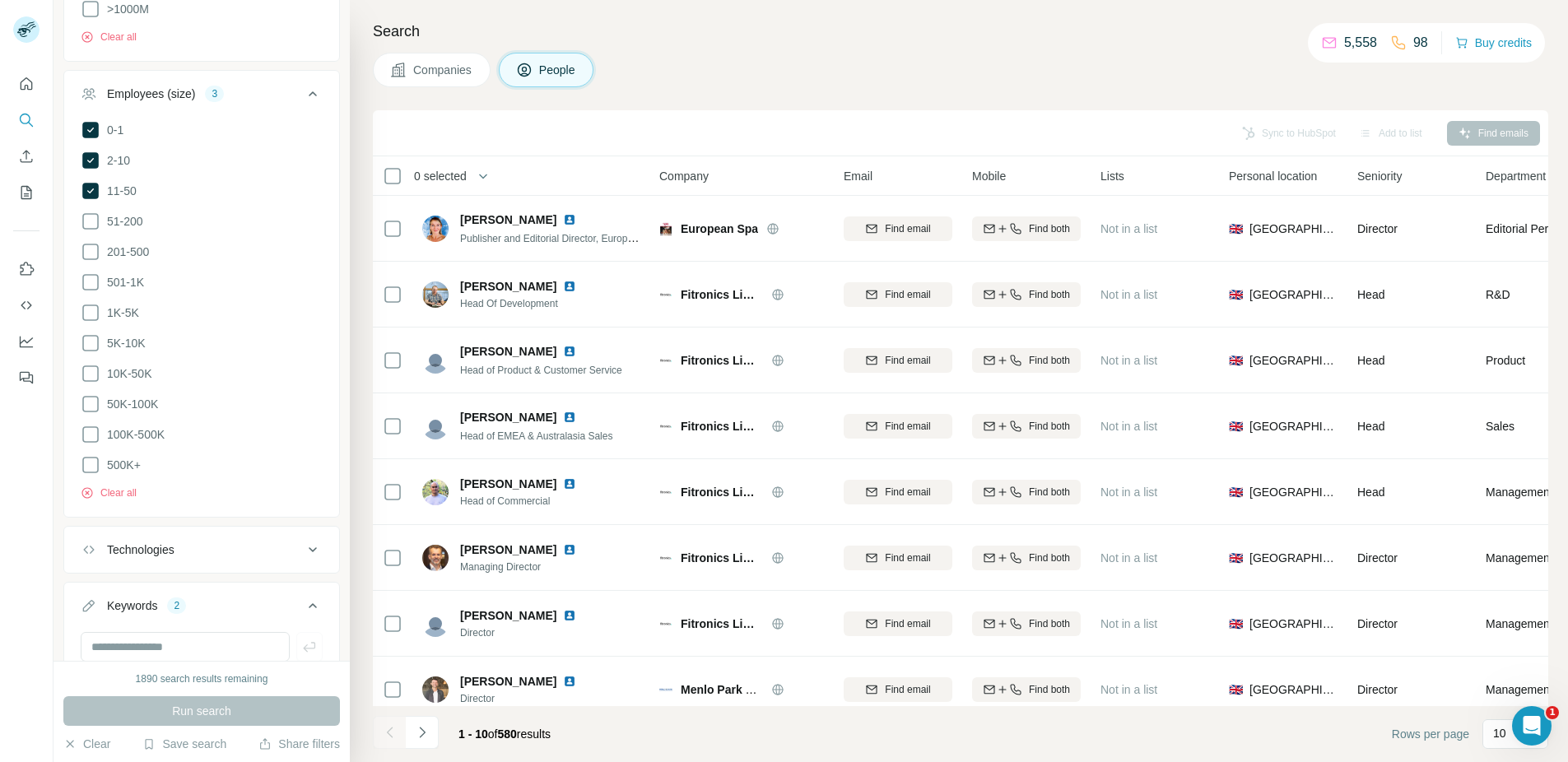
scroll to position [1493, 0]
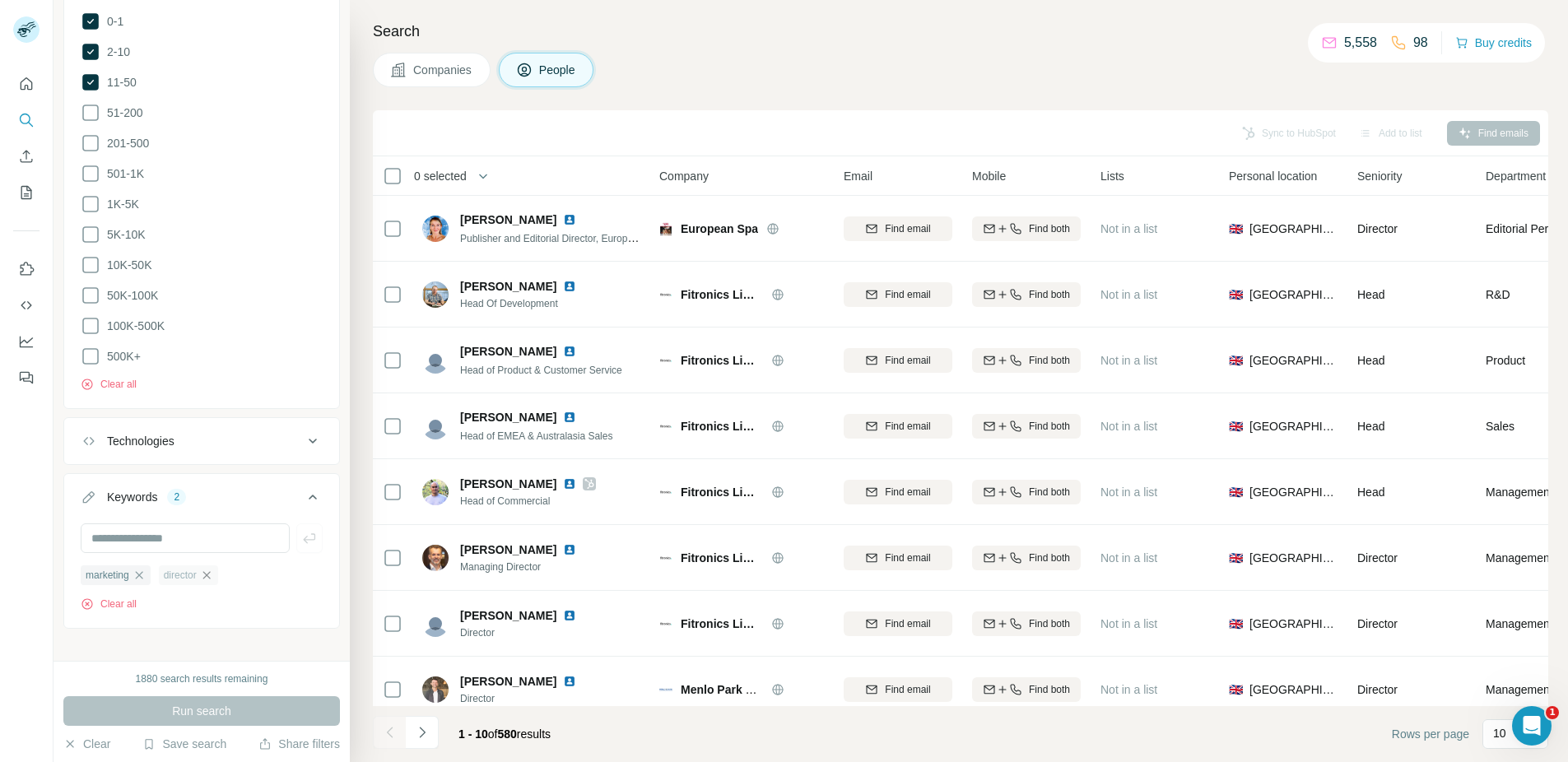
click at [210, 569] on icon "button" at bounding box center [206, 575] width 13 height 13
click at [136, 569] on icon "button" at bounding box center [139, 575] width 13 height 13
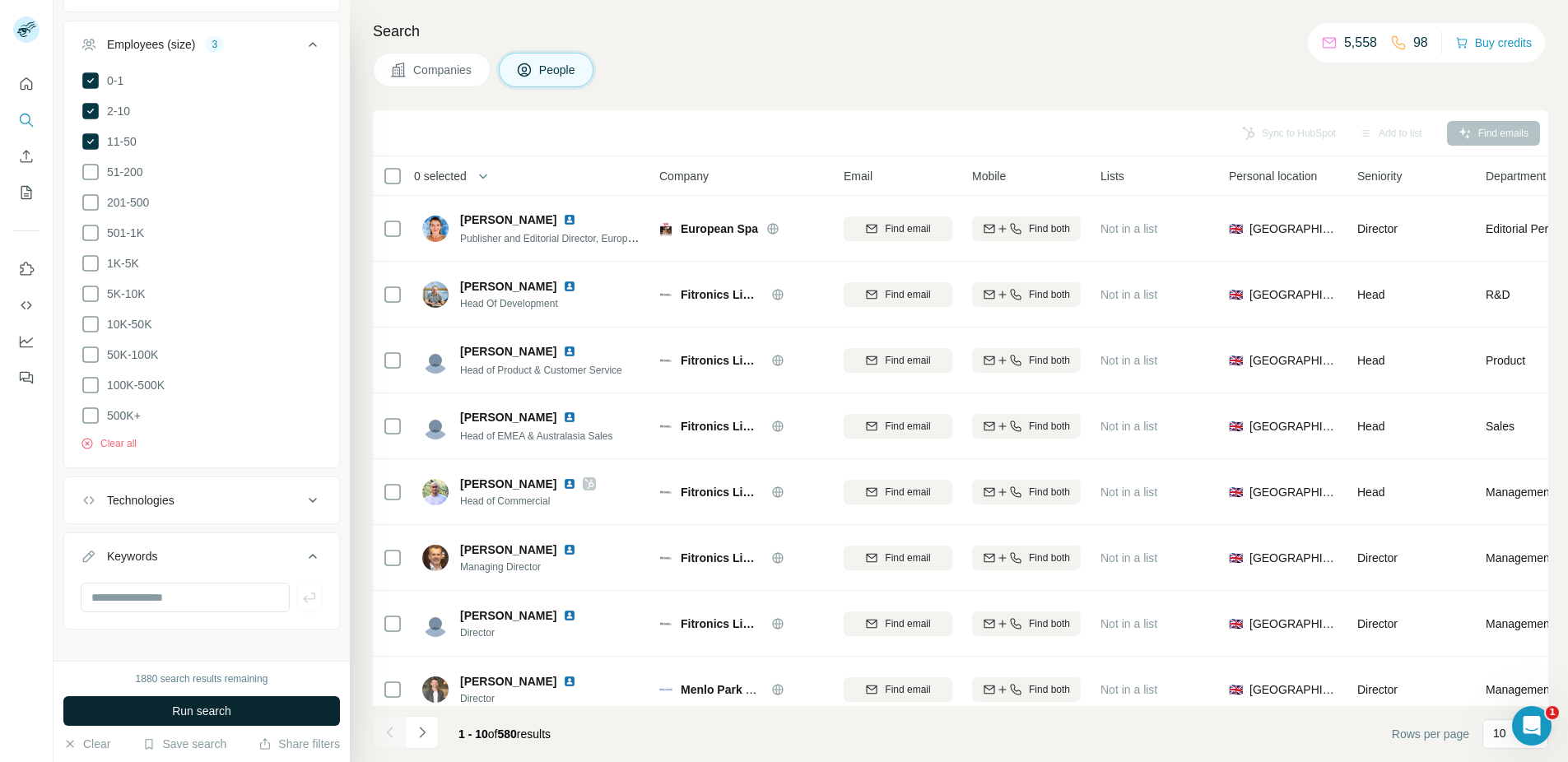
click at [256, 716] on button "Run search" at bounding box center [201, 710] width 276 height 29
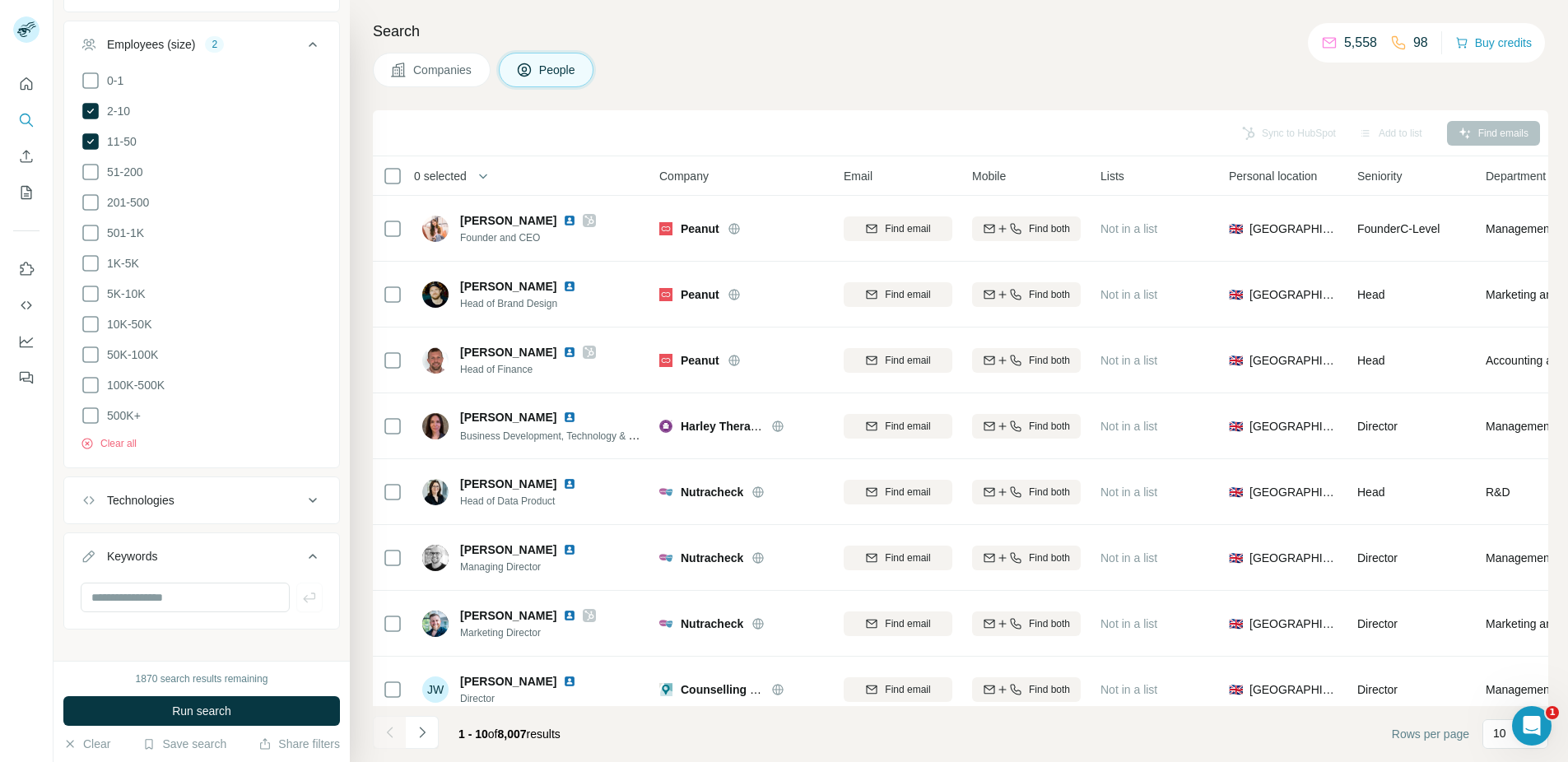
click at [227, 717] on span "Run search" at bounding box center [202, 711] width 59 height 17
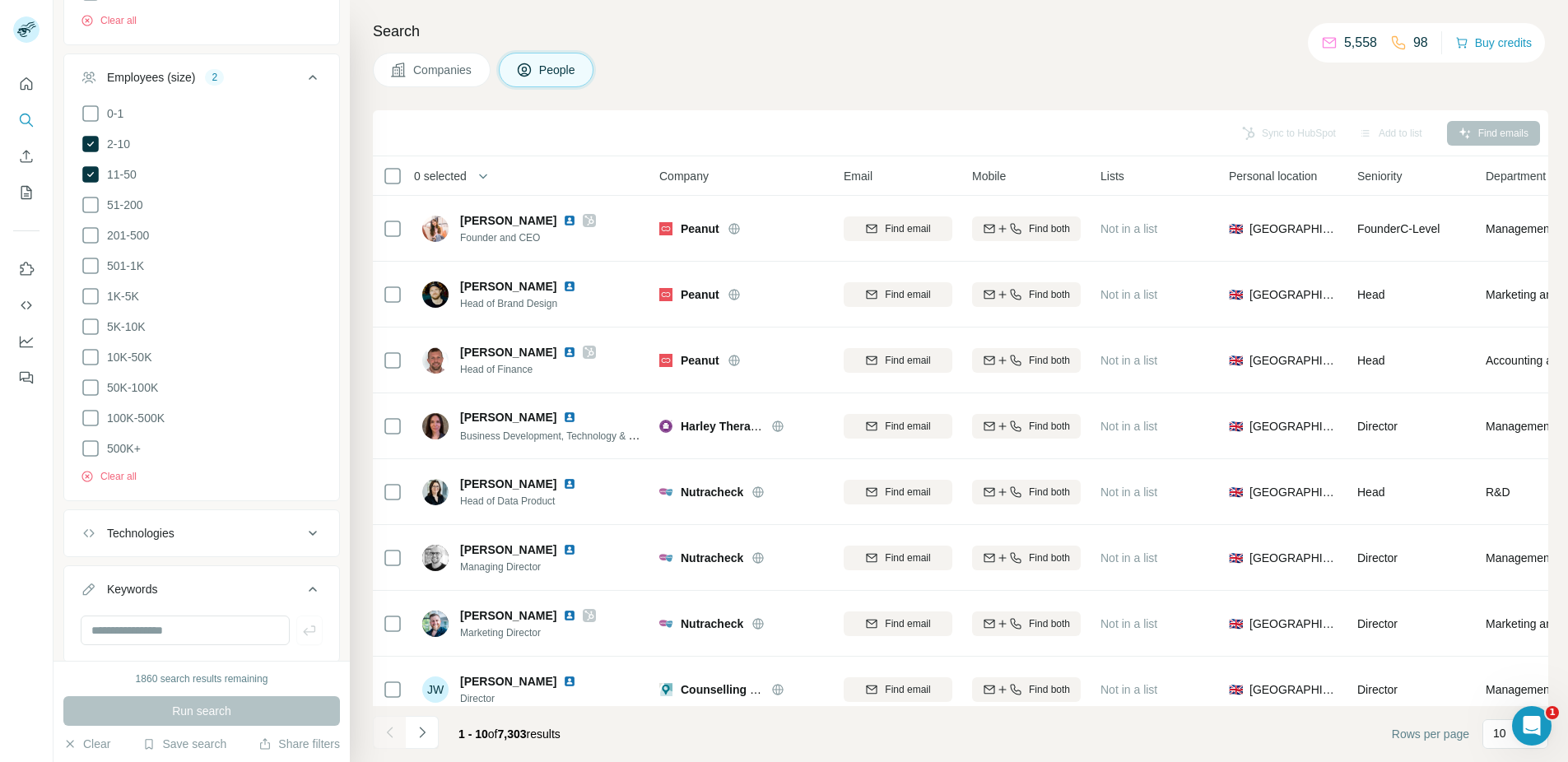
scroll to position [1071, 0]
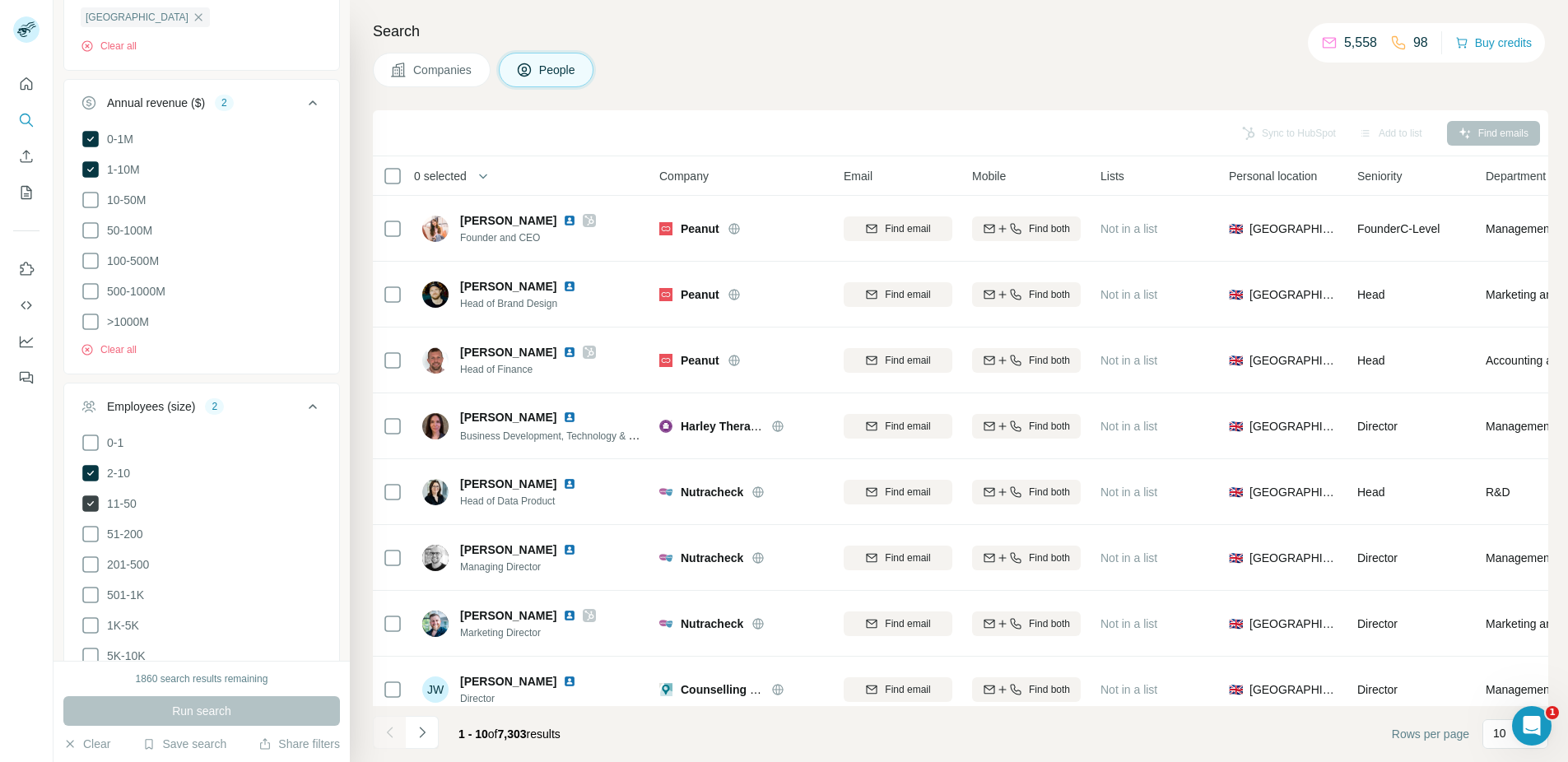
click at [95, 496] on icon at bounding box center [91, 504] width 17 height 17
click at [259, 710] on button "Run search" at bounding box center [201, 710] width 276 height 29
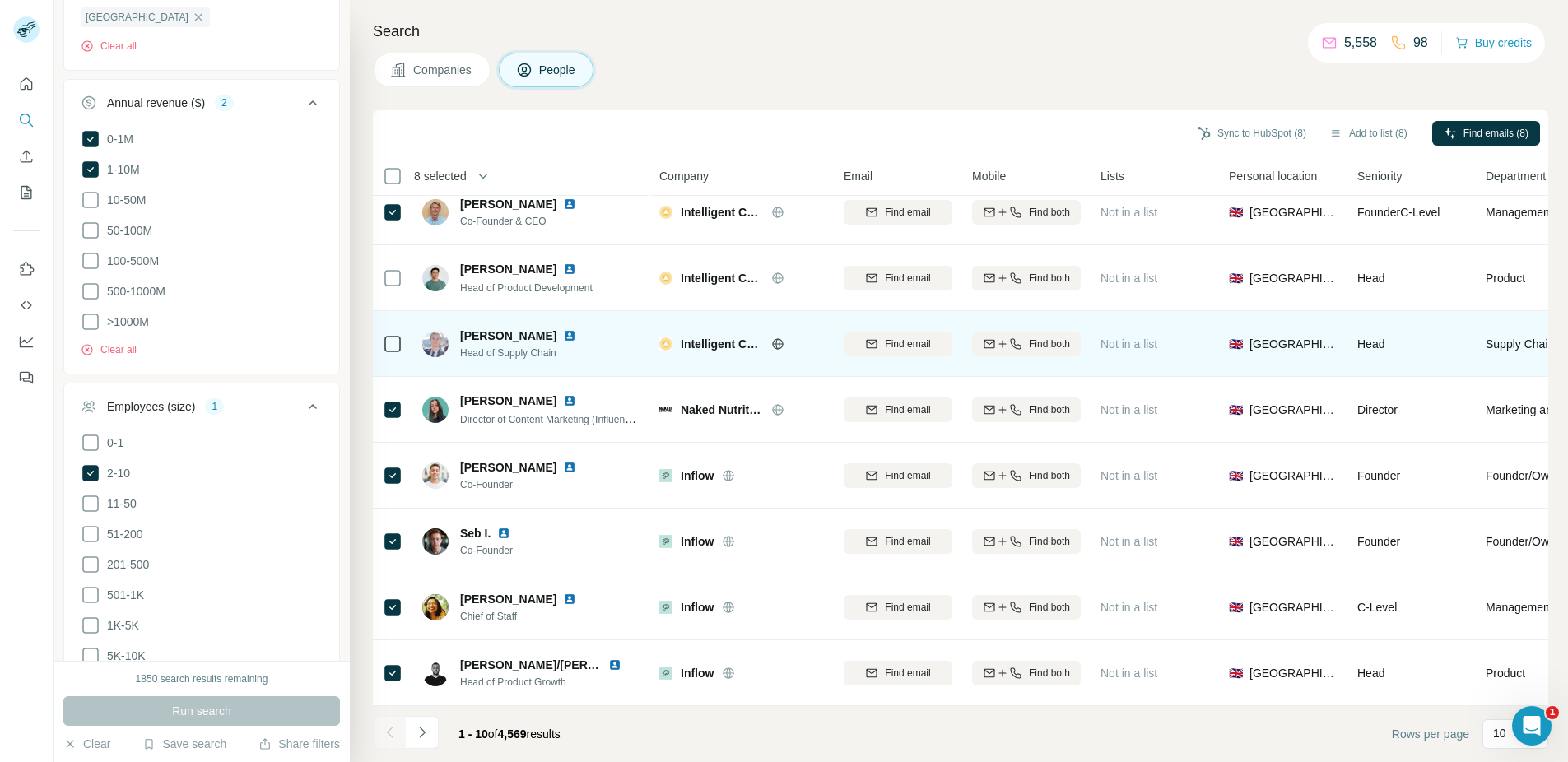
scroll to position [157, 0]
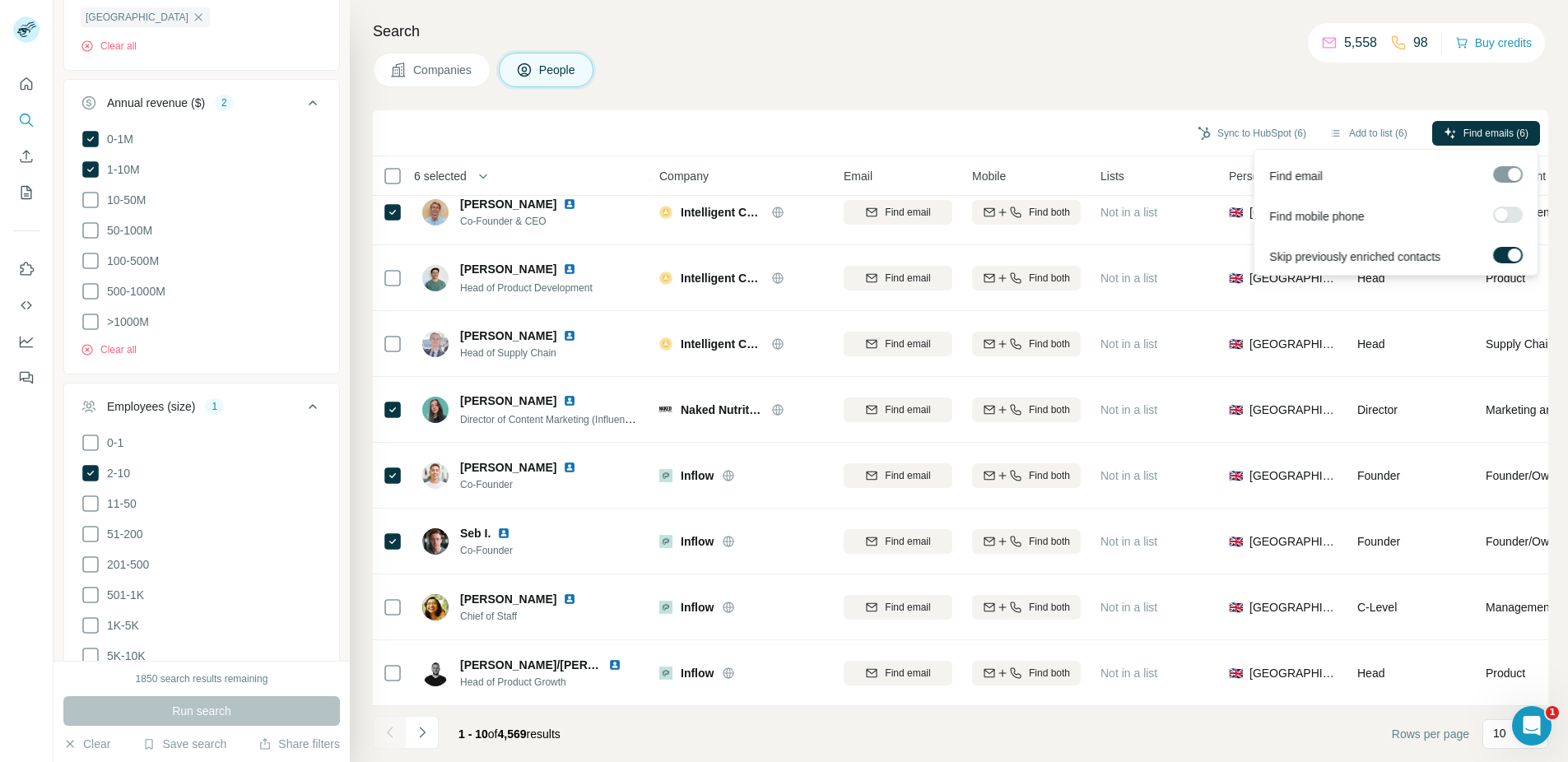
click at [1504, 212] on div at bounding box center [1501, 215] width 13 height 13
click at [1464, 132] on span "Find emails & mobiles (6)" at bounding box center [1472, 133] width 111 height 15
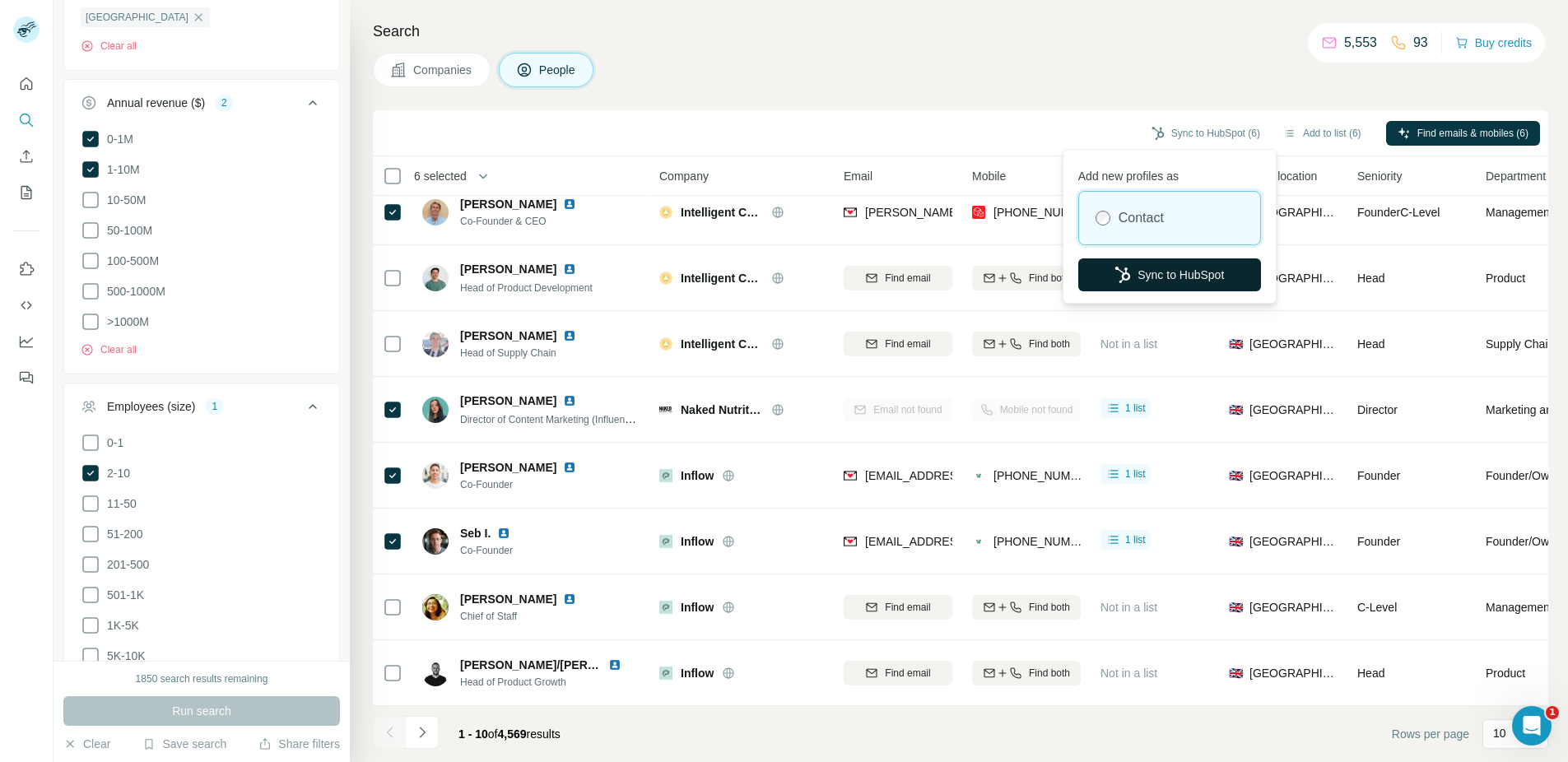
click at [1186, 275] on button "Sync to HubSpot" at bounding box center [1169, 274] width 183 height 33
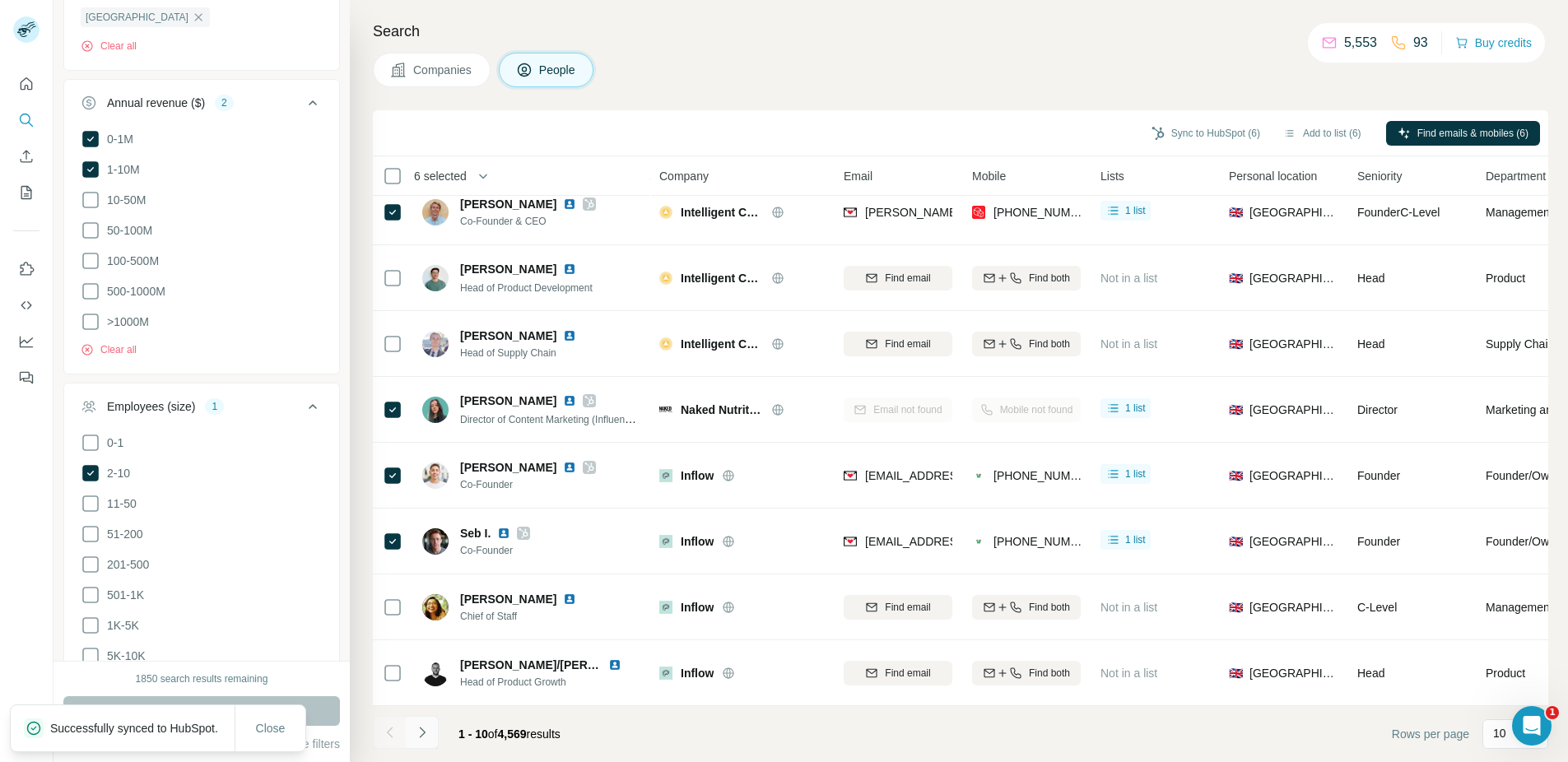
click at [426, 726] on icon "Navigate to next page" at bounding box center [422, 733] width 17 height 17
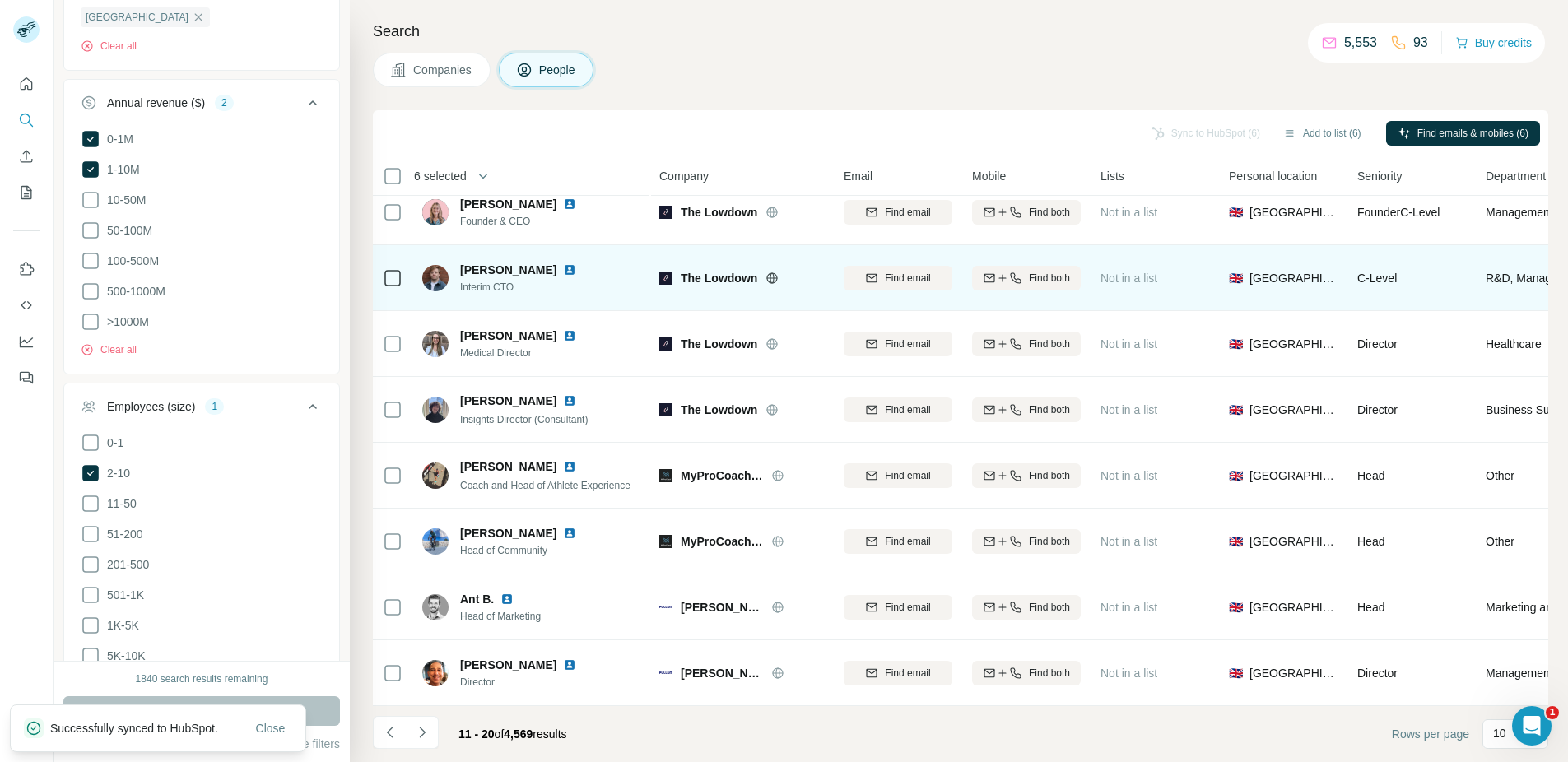
scroll to position [0, 0]
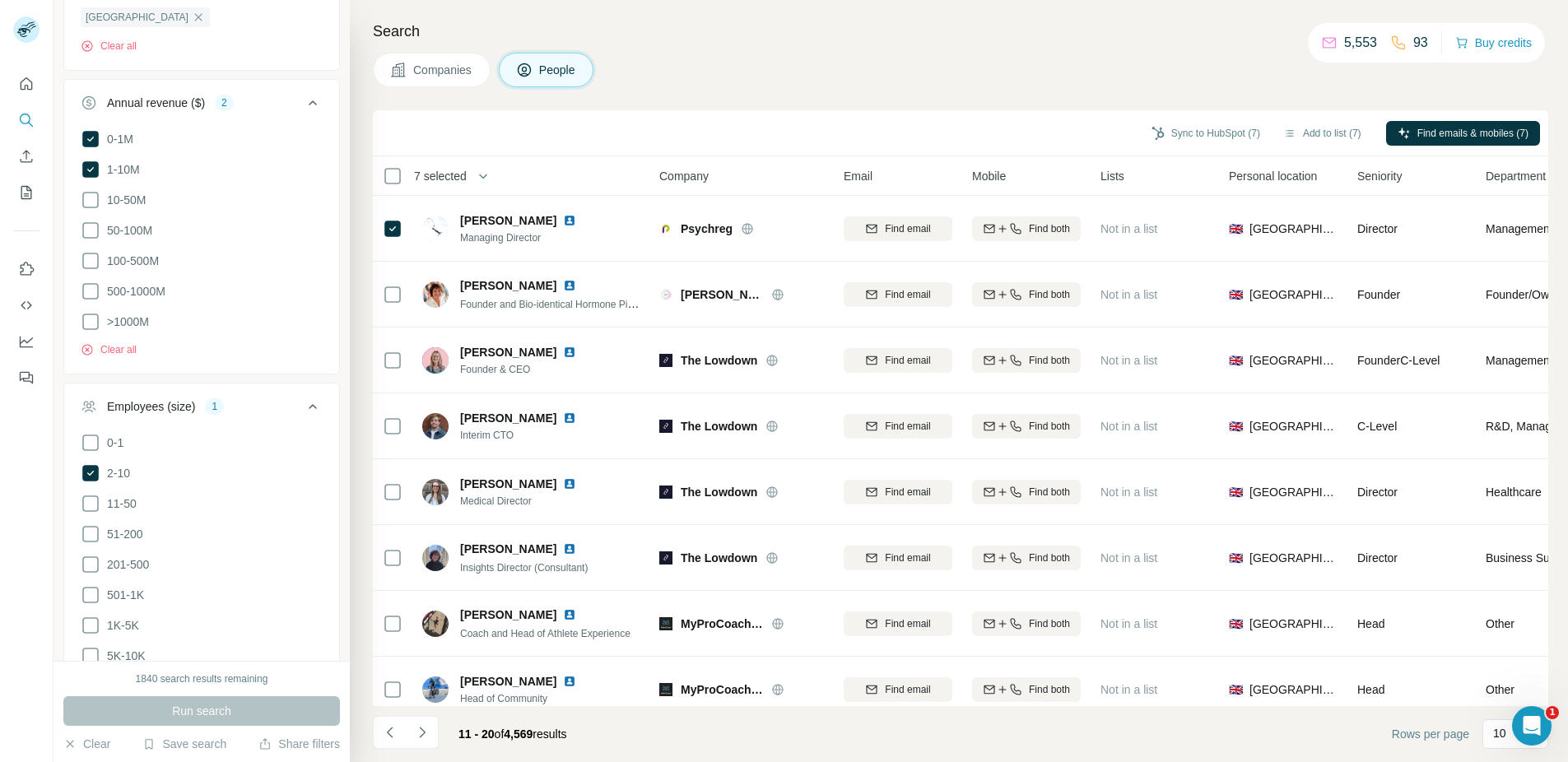
click at [381, 175] on th "7 selected" at bounding box center [504, 176] width 264 height 39
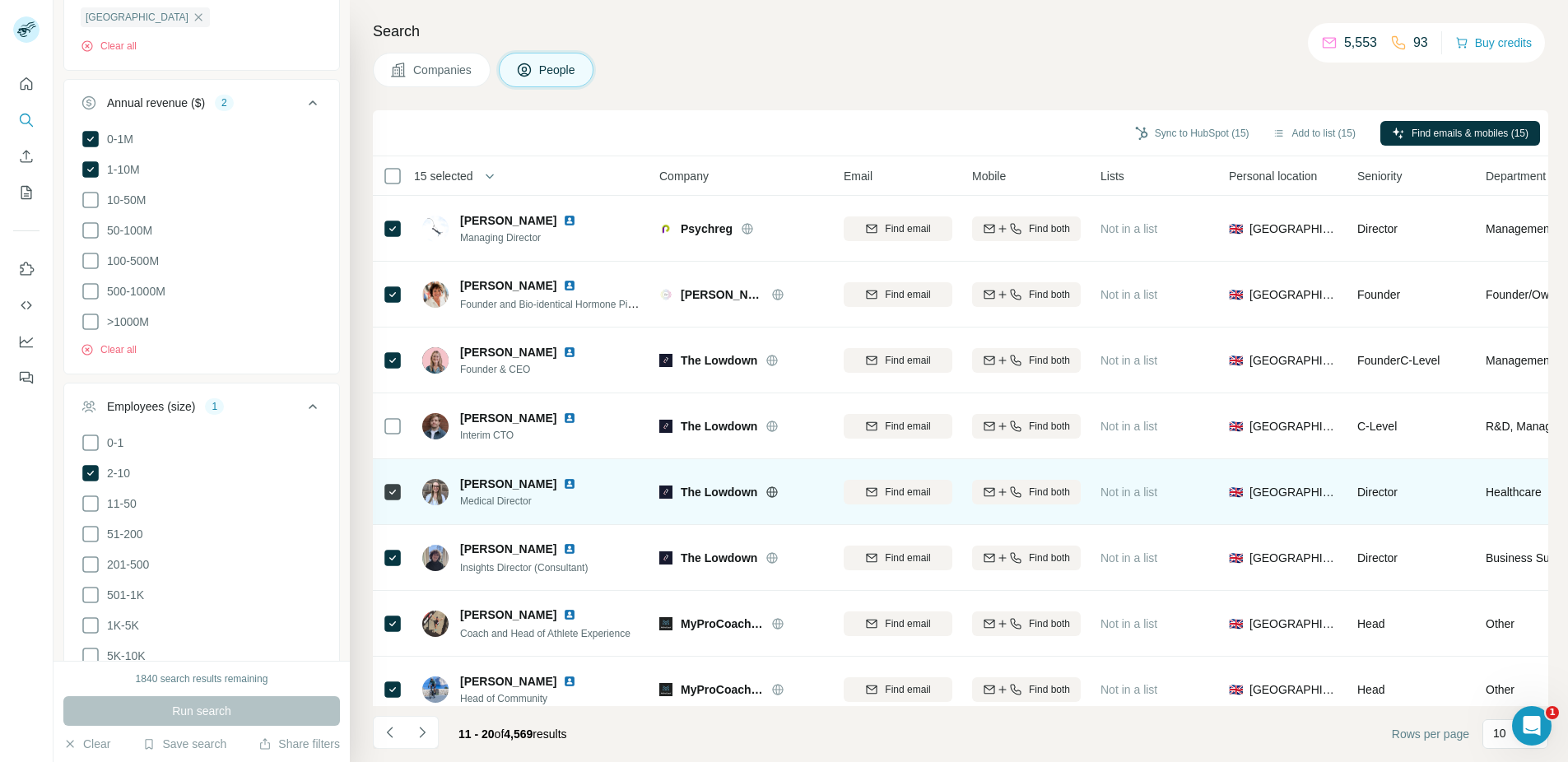
click at [390, 479] on div at bounding box center [392, 491] width 20 height 45
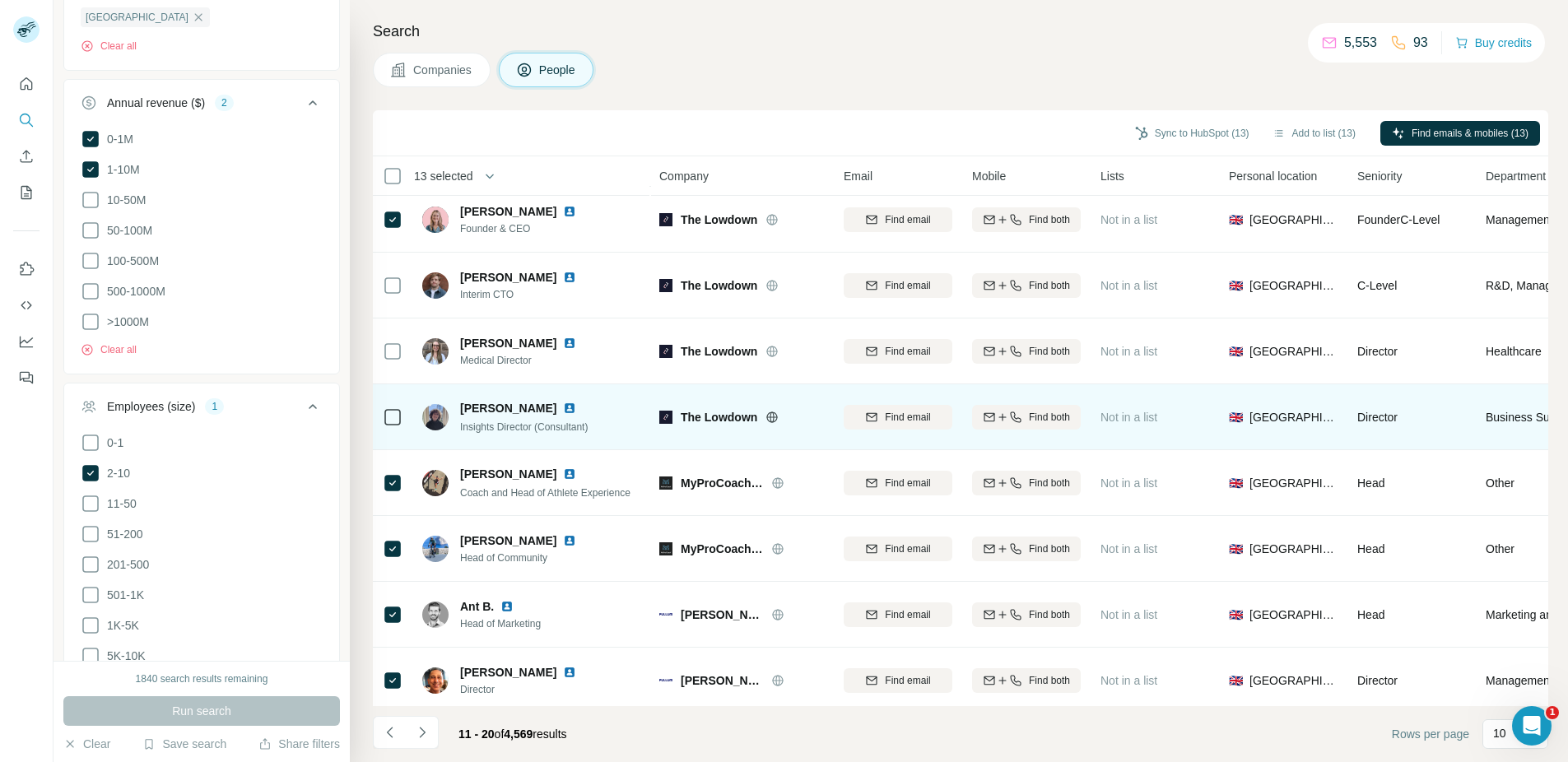
scroll to position [157, 0]
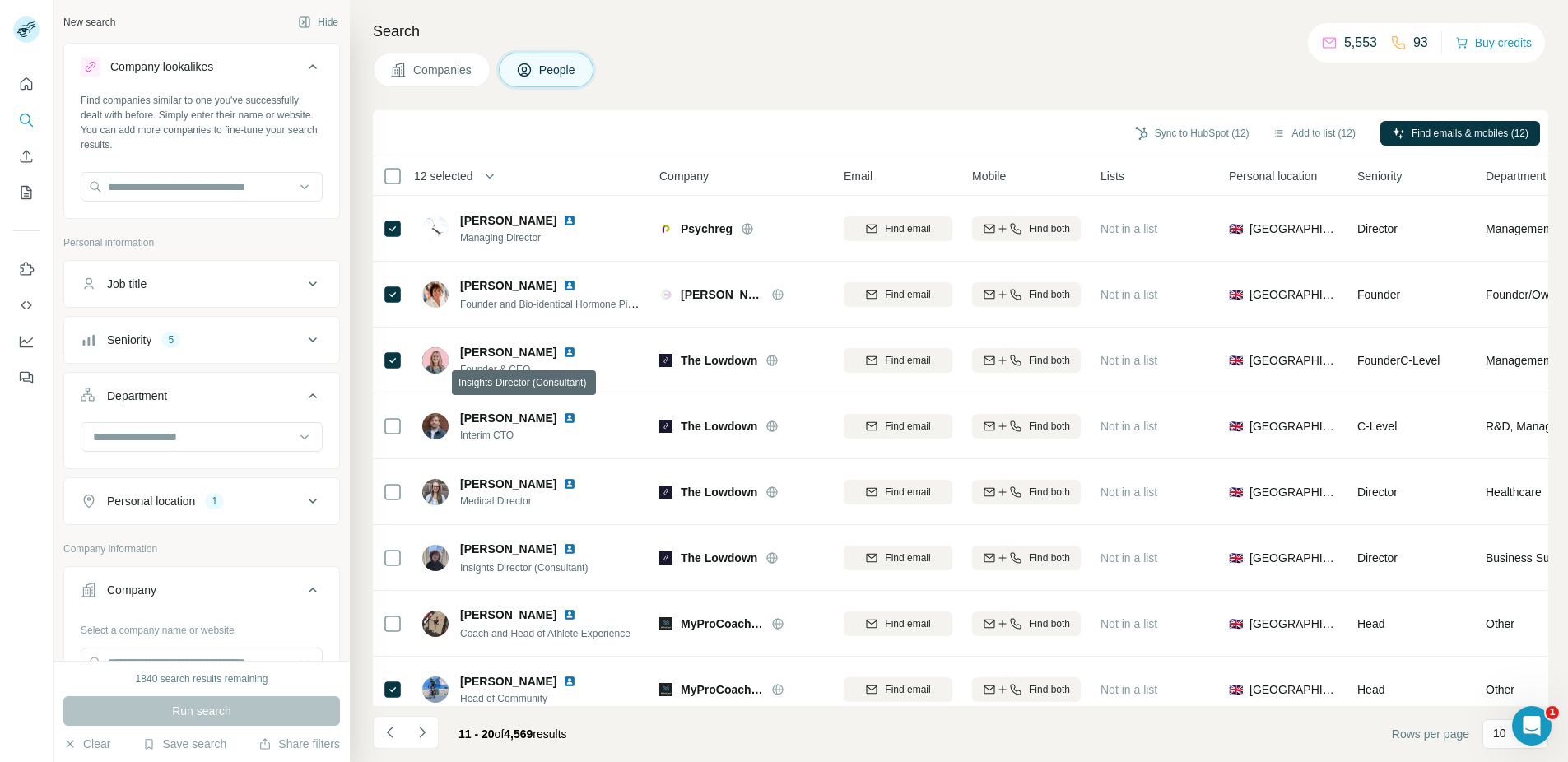
scroll to position [18160, 0]
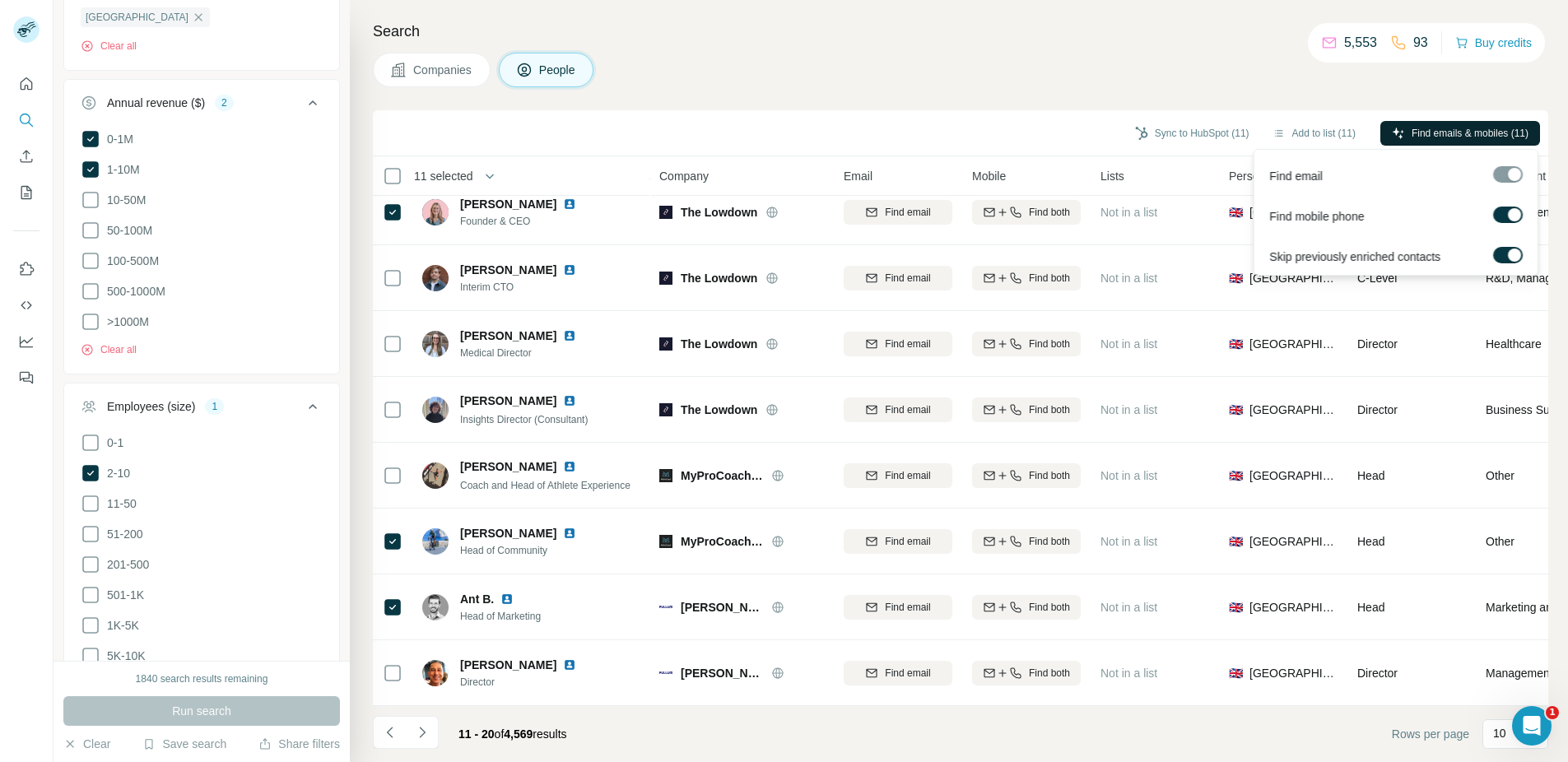
click at [1437, 127] on span "Find emails & mobiles (11)" at bounding box center [1470, 133] width 117 height 15
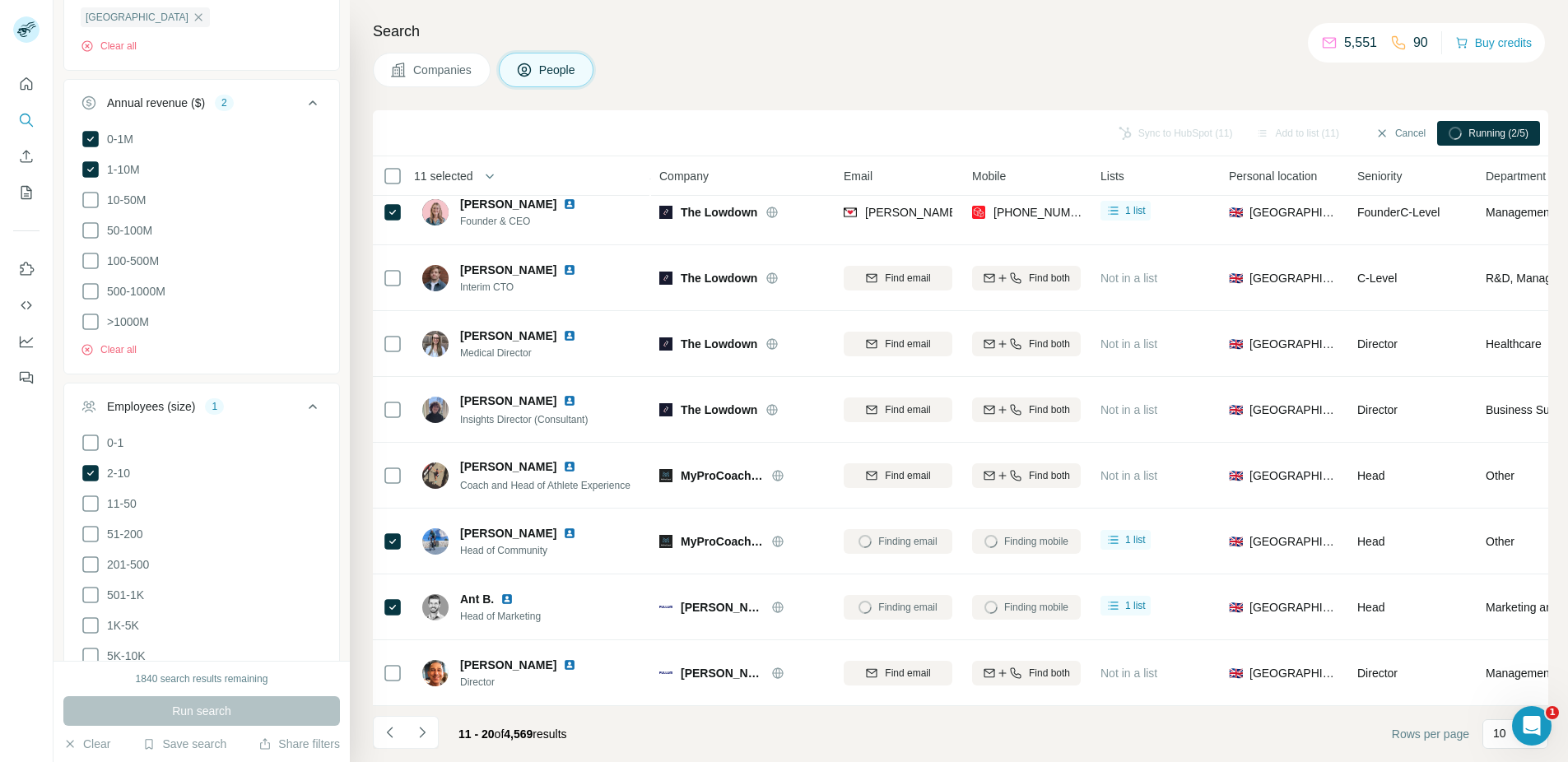
scroll to position [157, 0]
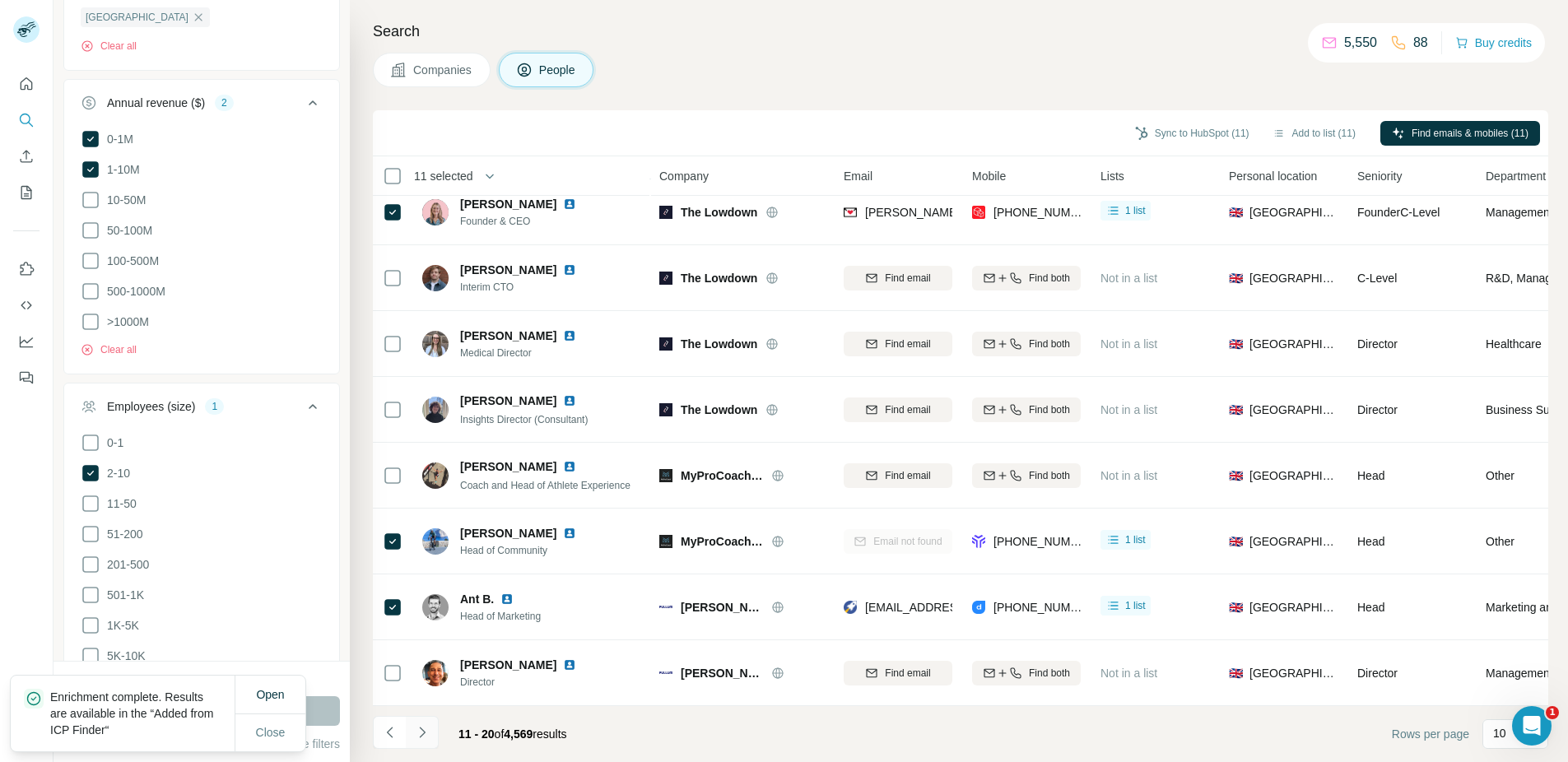
click at [426, 729] on icon "Navigate to next page" at bounding box center [422, 733] width 17 height 17
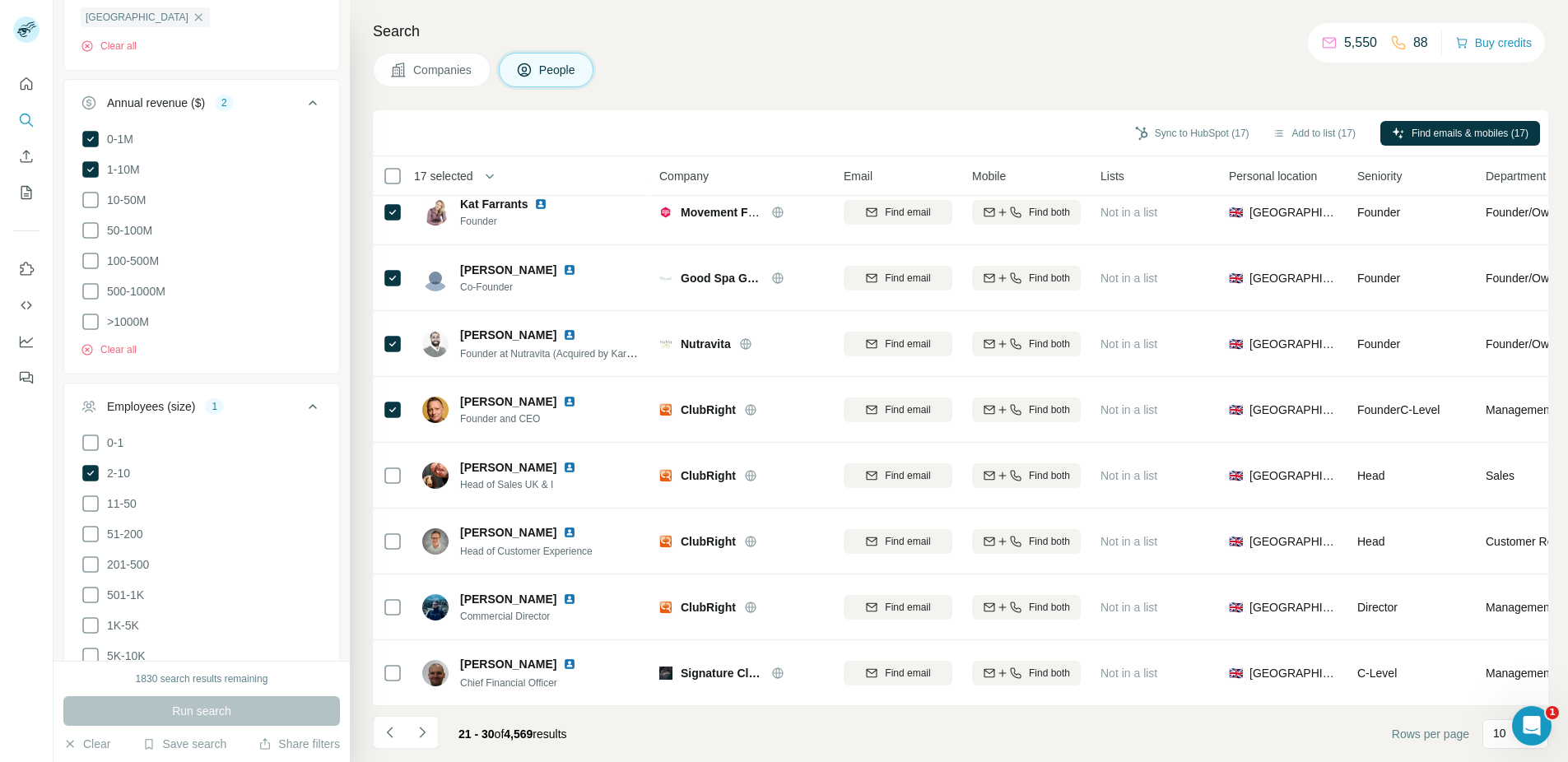
drag, startPoint x: 424, startPoint y: 728, endPoint x: 416, endPoint y: 716, distance: 14.4
click at [424, 728] on icon "Navigate to next page" at bounding box center [422, 733] width 17 height 17
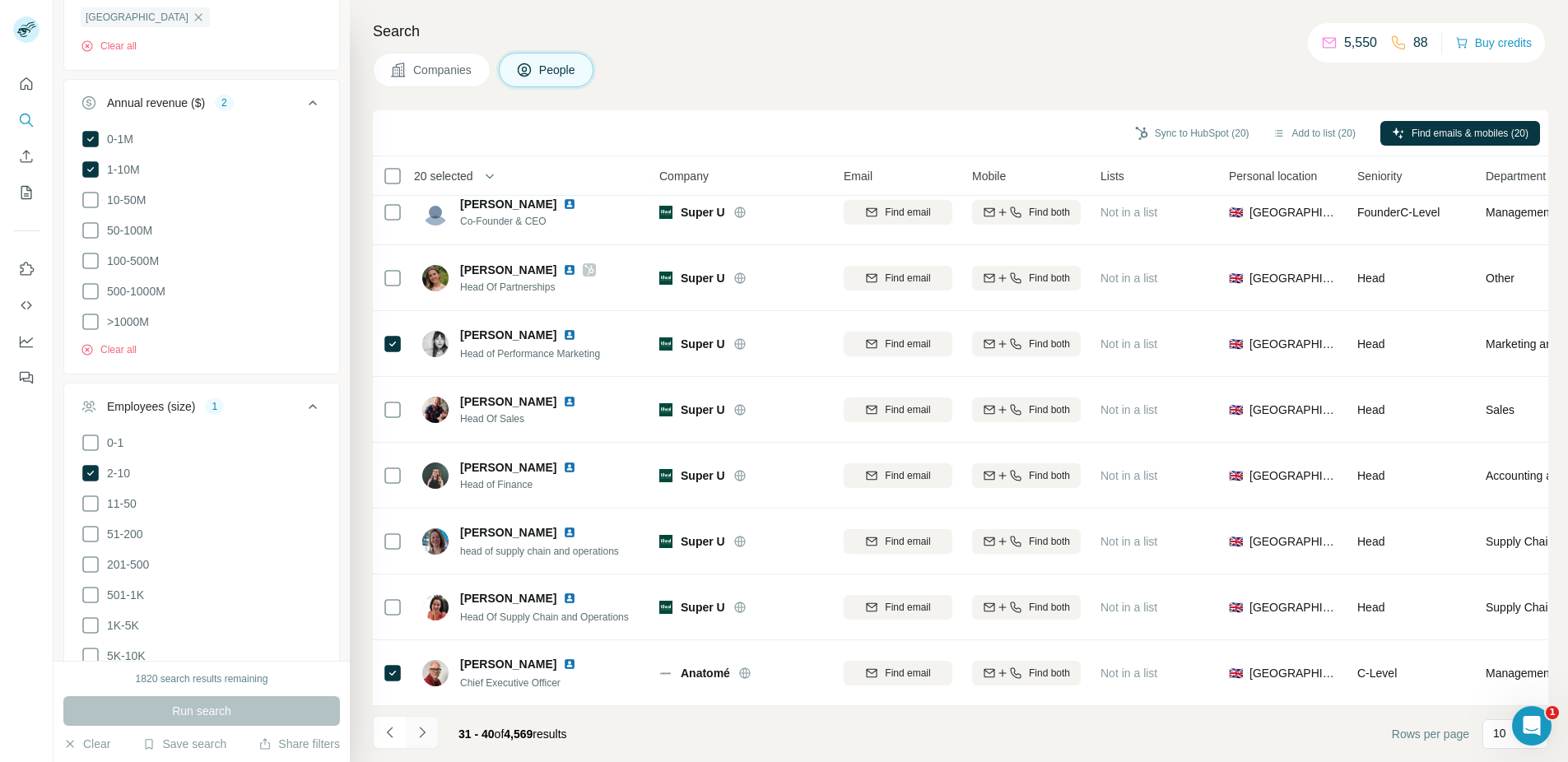
click at [428, 735] on icon "Navigate to next page" at bounding box center [422, 733] width 17 height 17
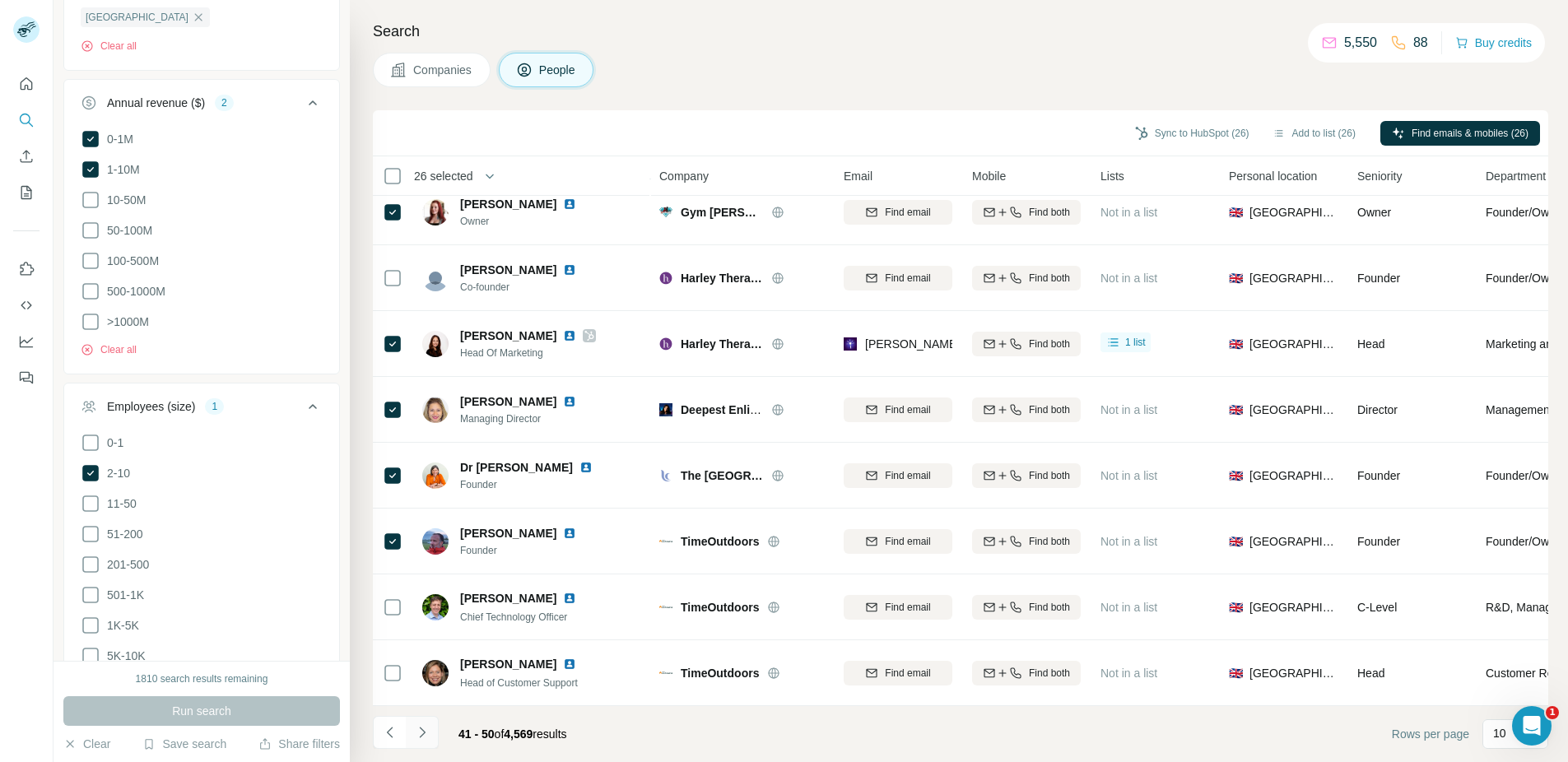
click at [423, 729] on icon "Navigate to next page" at bounding box center [422, 732] width 5 height 11
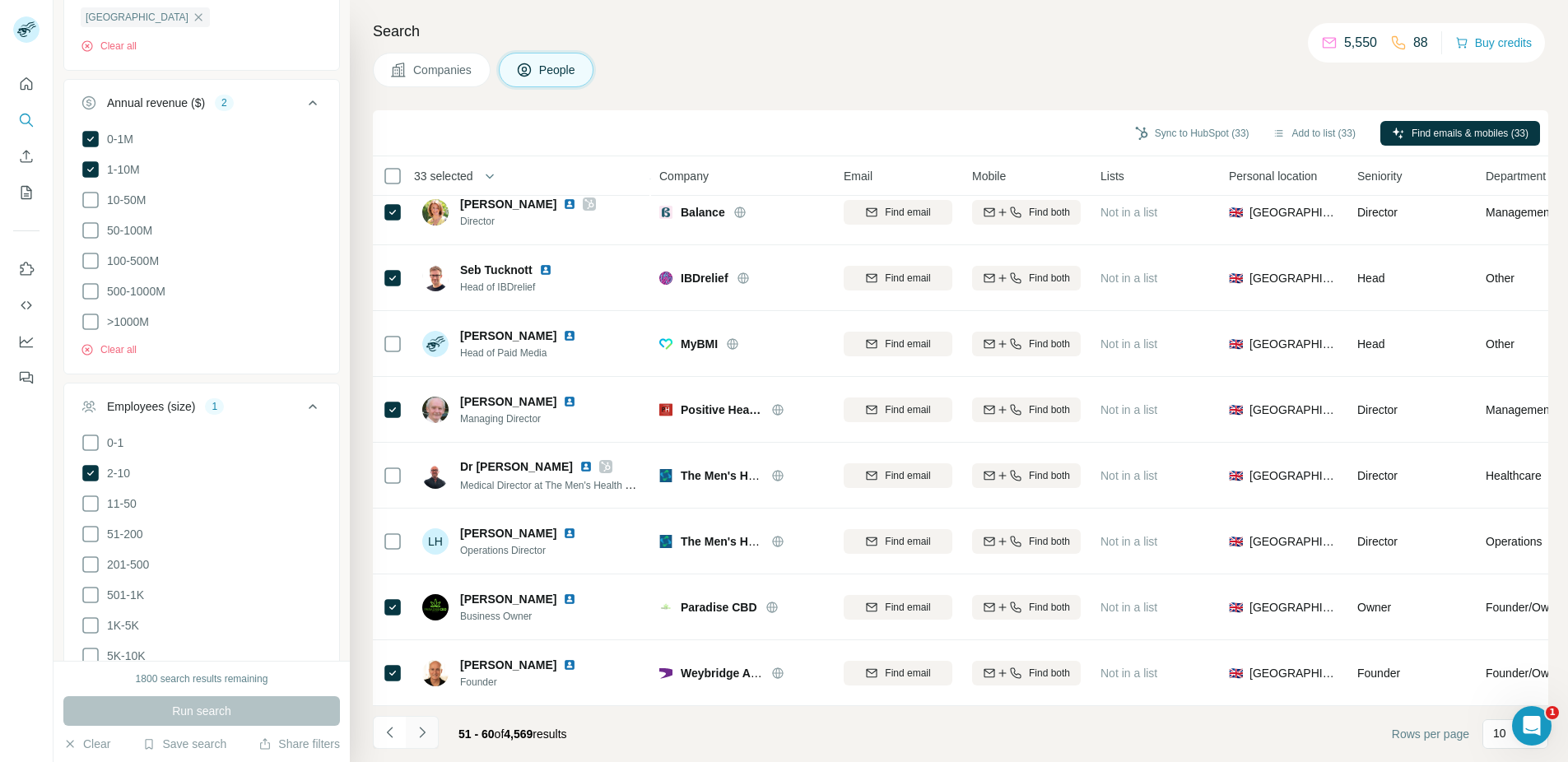
click at [426, 727] on icon "Navigate to next page" at bounding box center [422, 733] width 17 height 17
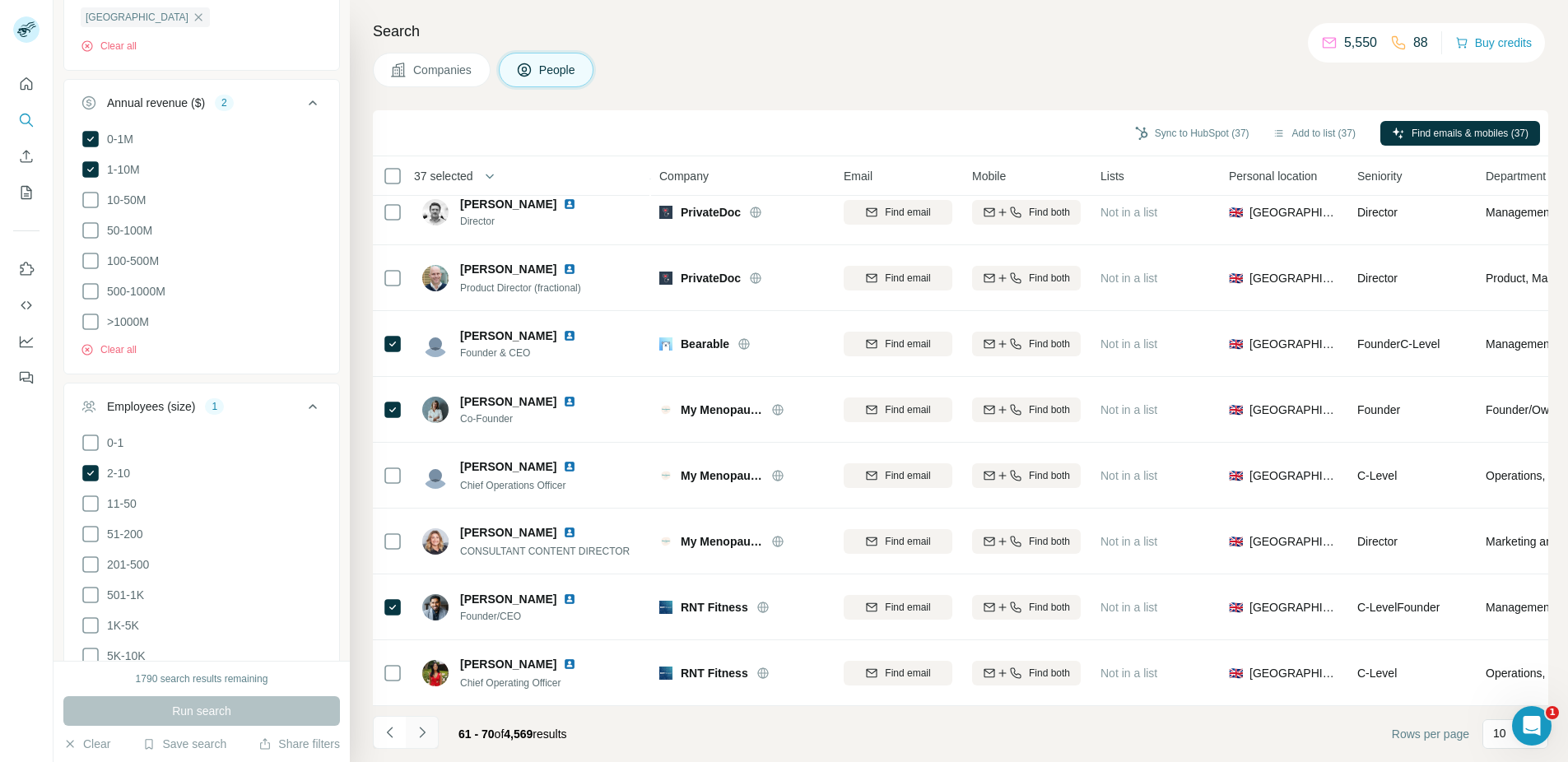
click at [416, 737] on icon "Navigate to next page" at bounding box center [422, 733] width 17 height 17
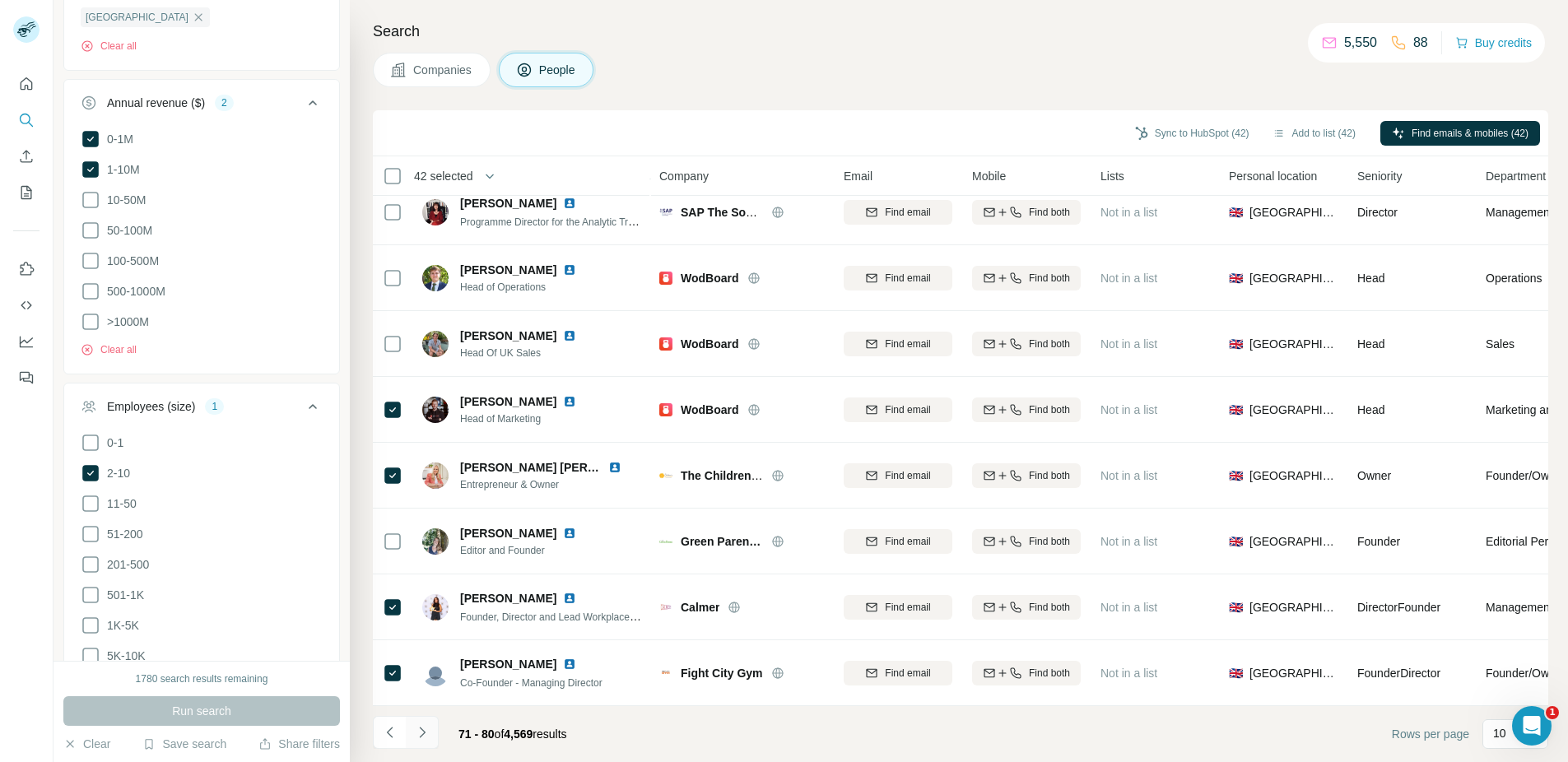
click at [424, 726] on icon "Navigate to next page" at bounding box center [422, 733] width 17 height 17
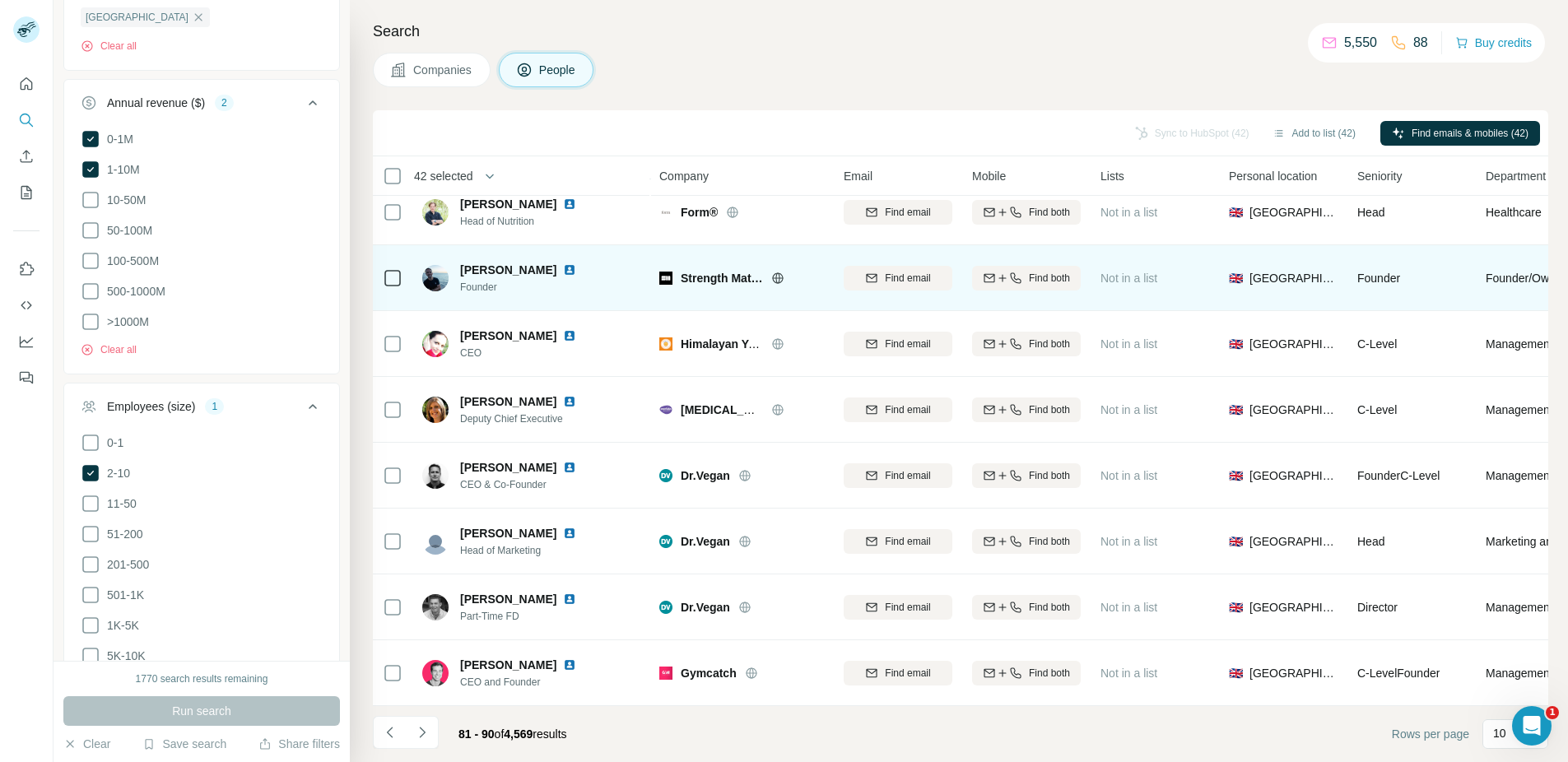
scroll to position [0, 0]
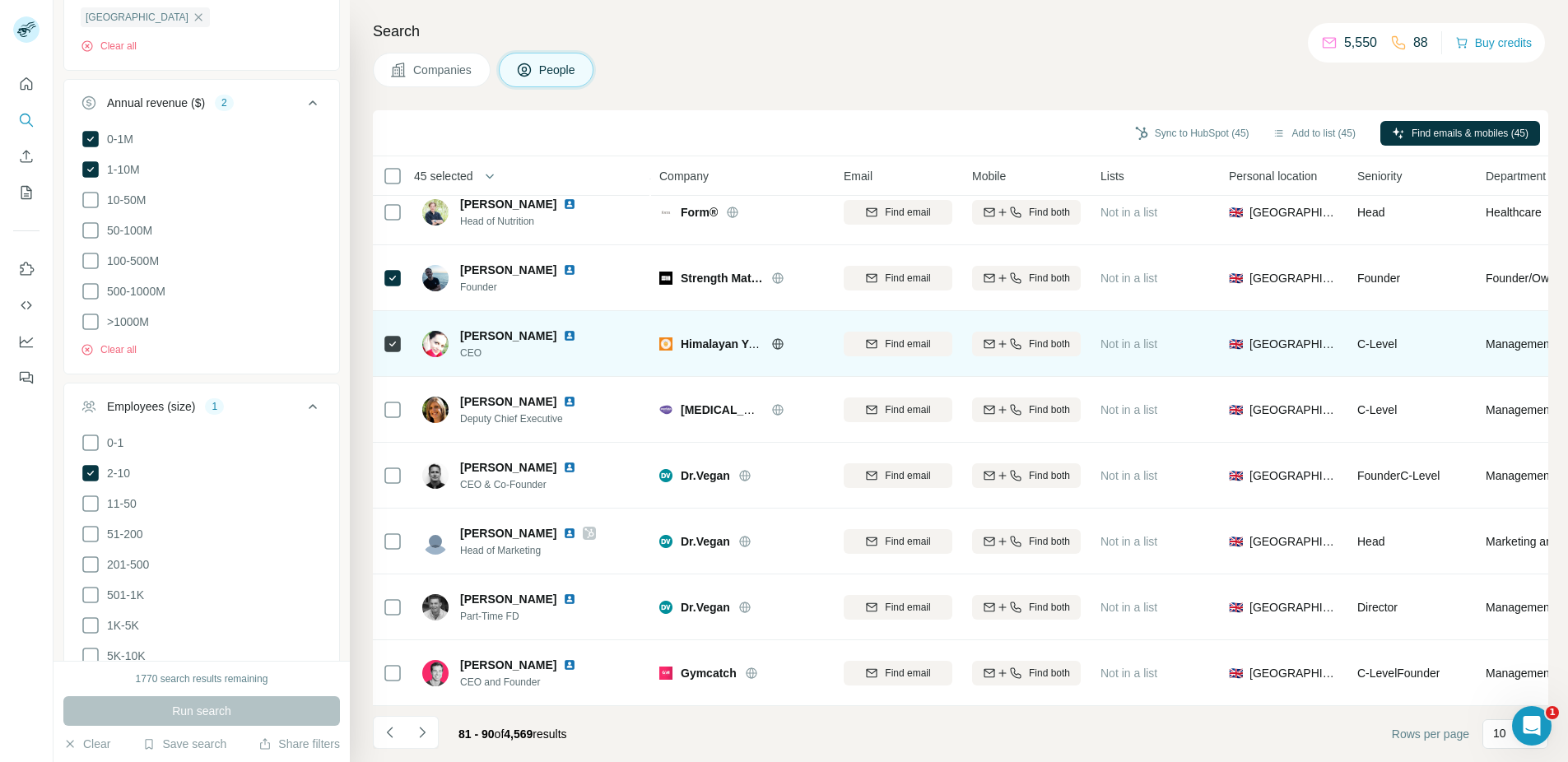
scroll to position [157, 0]
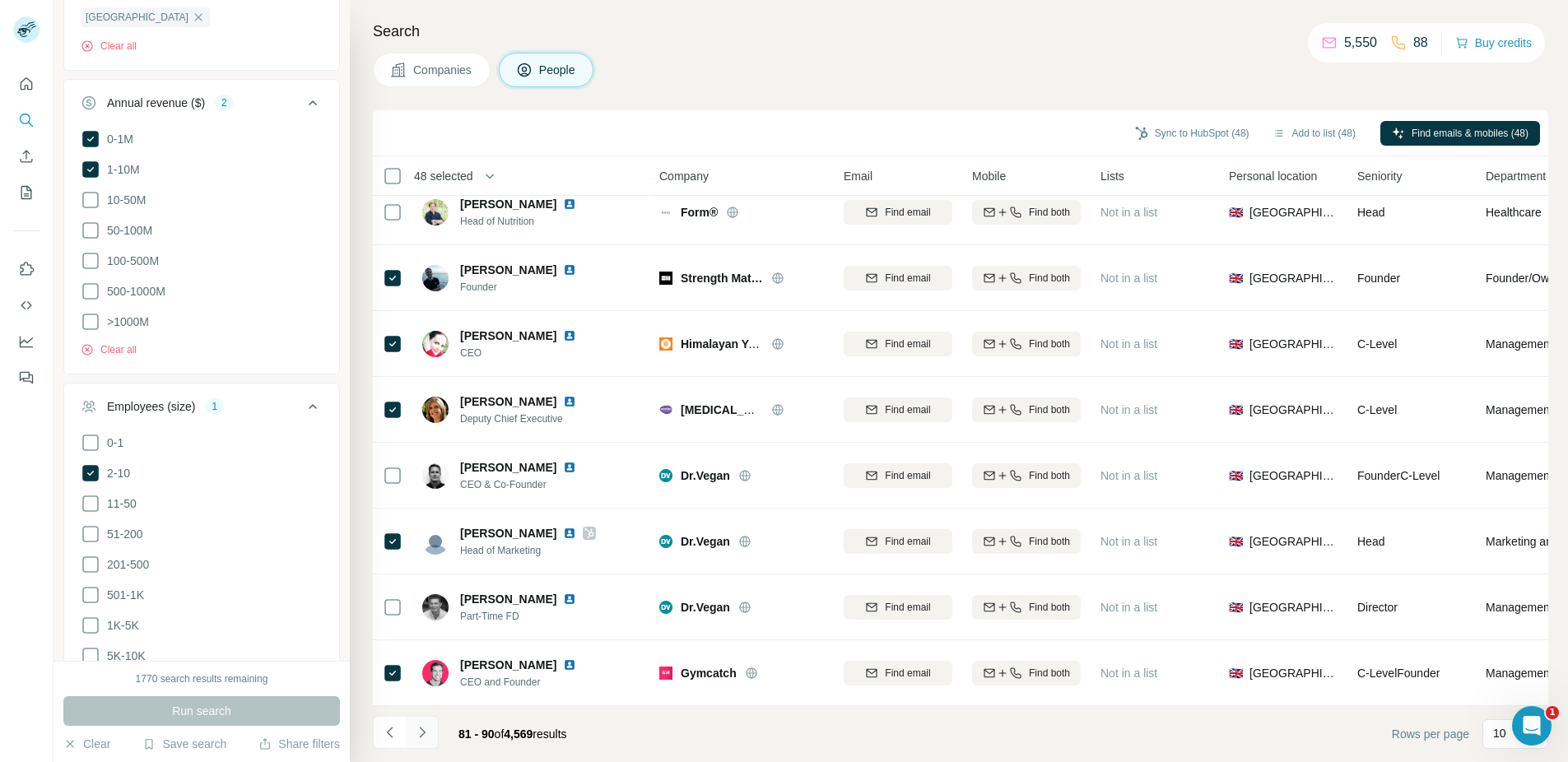
click at [424, 727] on icon "Navigate to next page" at bounding box center [422, 733] width 17 height 17
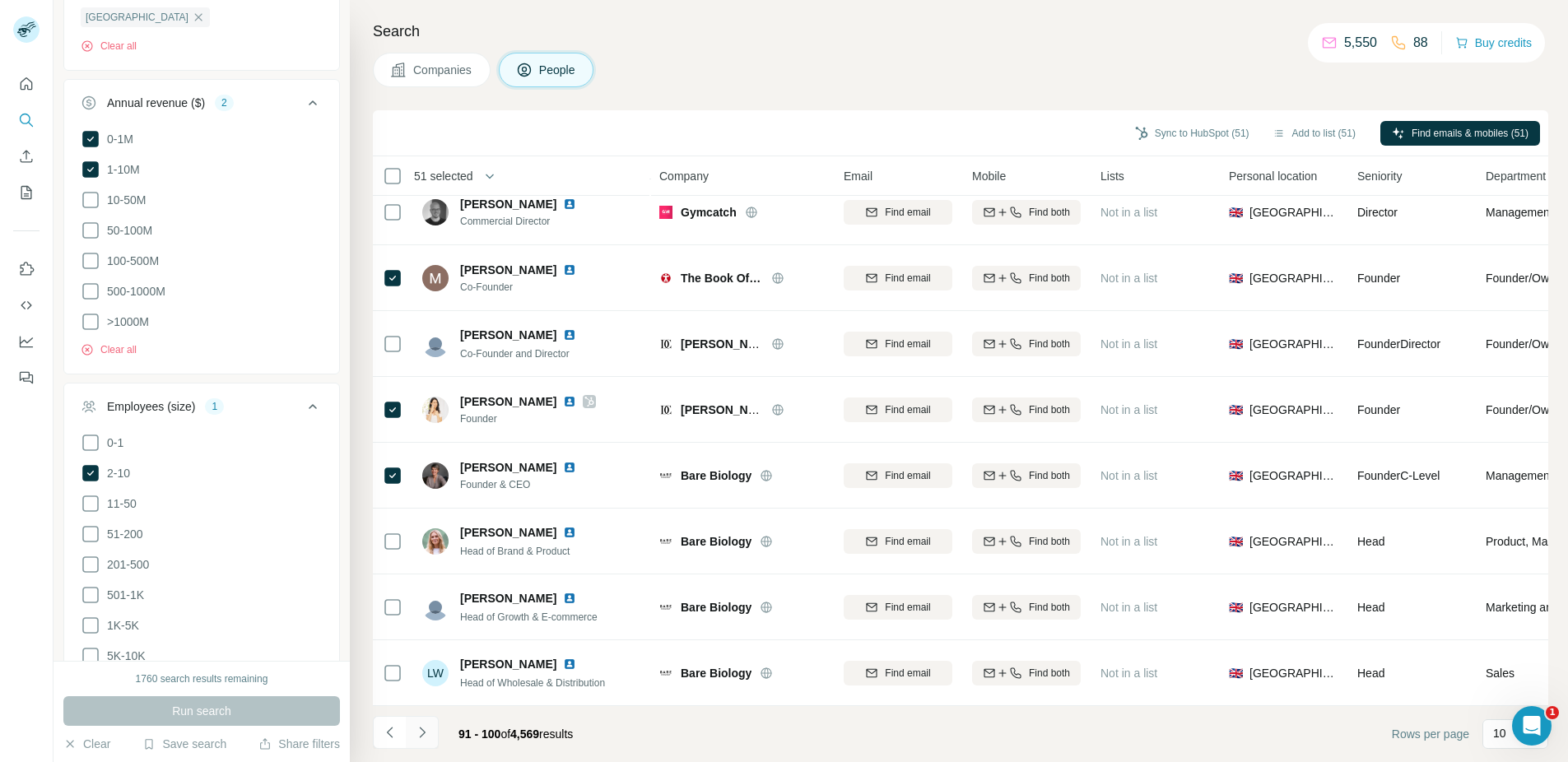
click at [426, 727] on icon "Navigate to next page" at bounding box center [422, 733] width 17 height 17
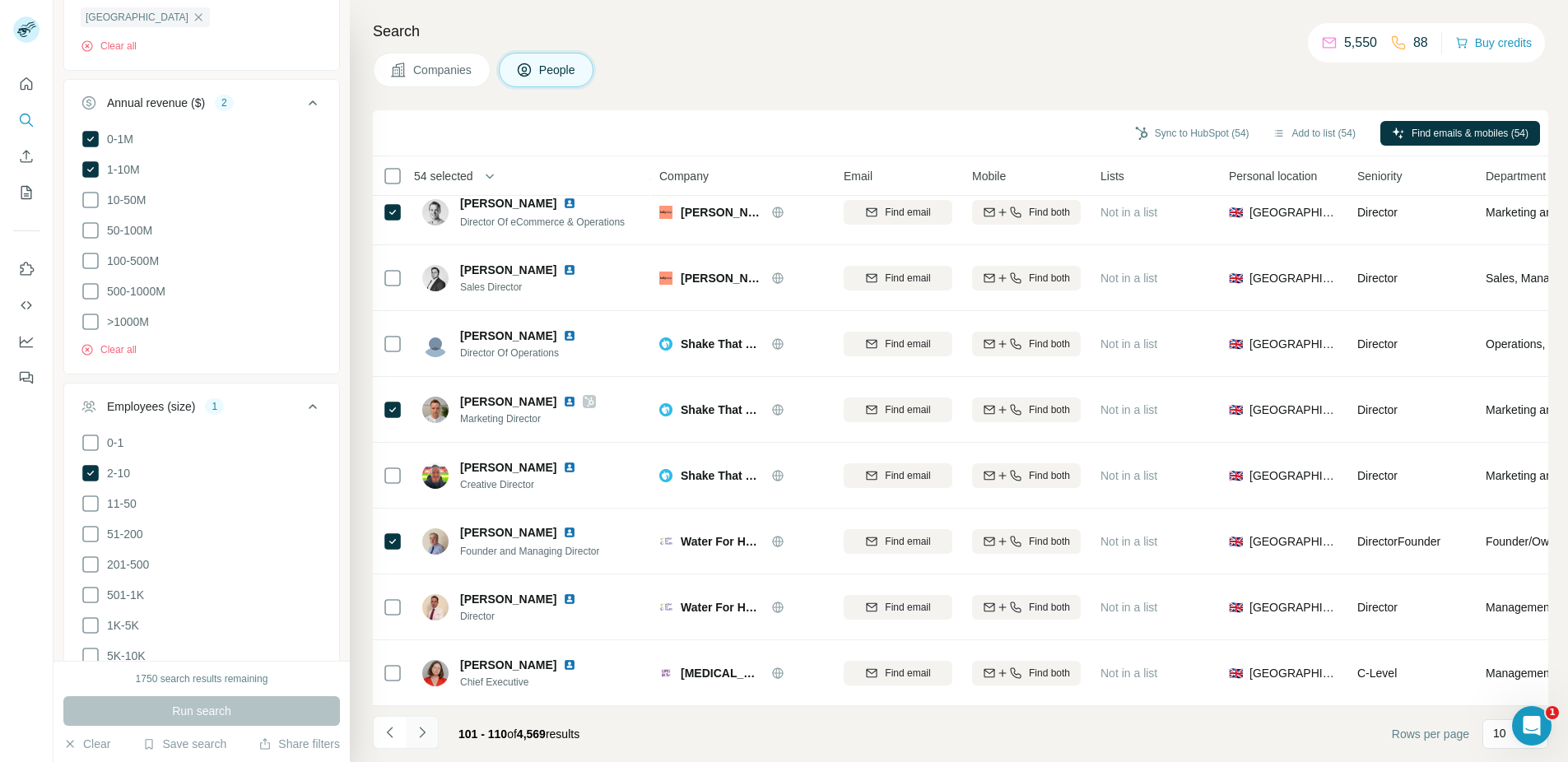
click at [429, 729] on icon "Navigate to next page" at bounding box center [422, 733] width 17 height 17
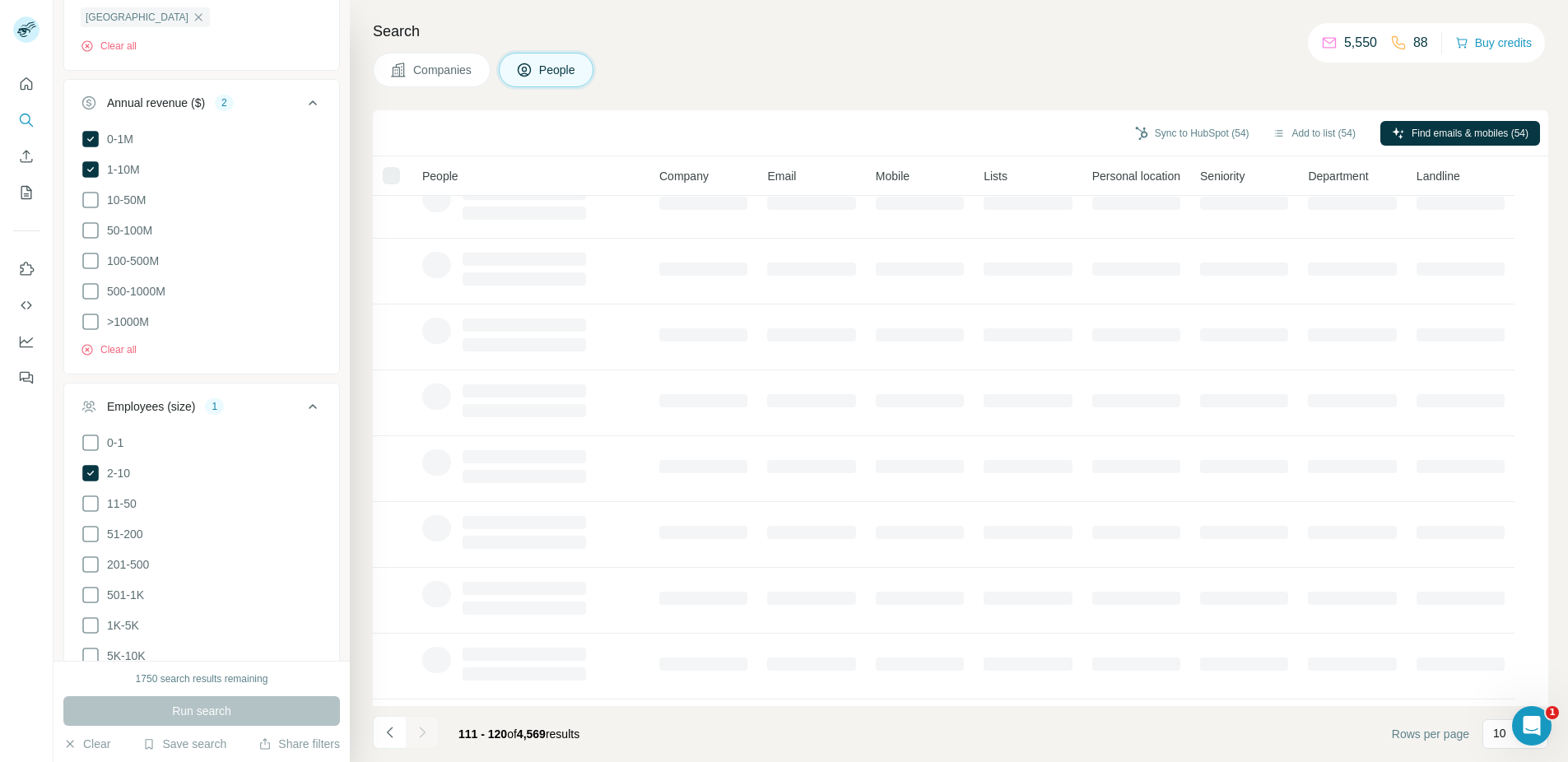
scroll to position [0, 0]
click at [388, 727] on icon "Navigate to previous page" at bounding box center [390, 733] width 17 height 17
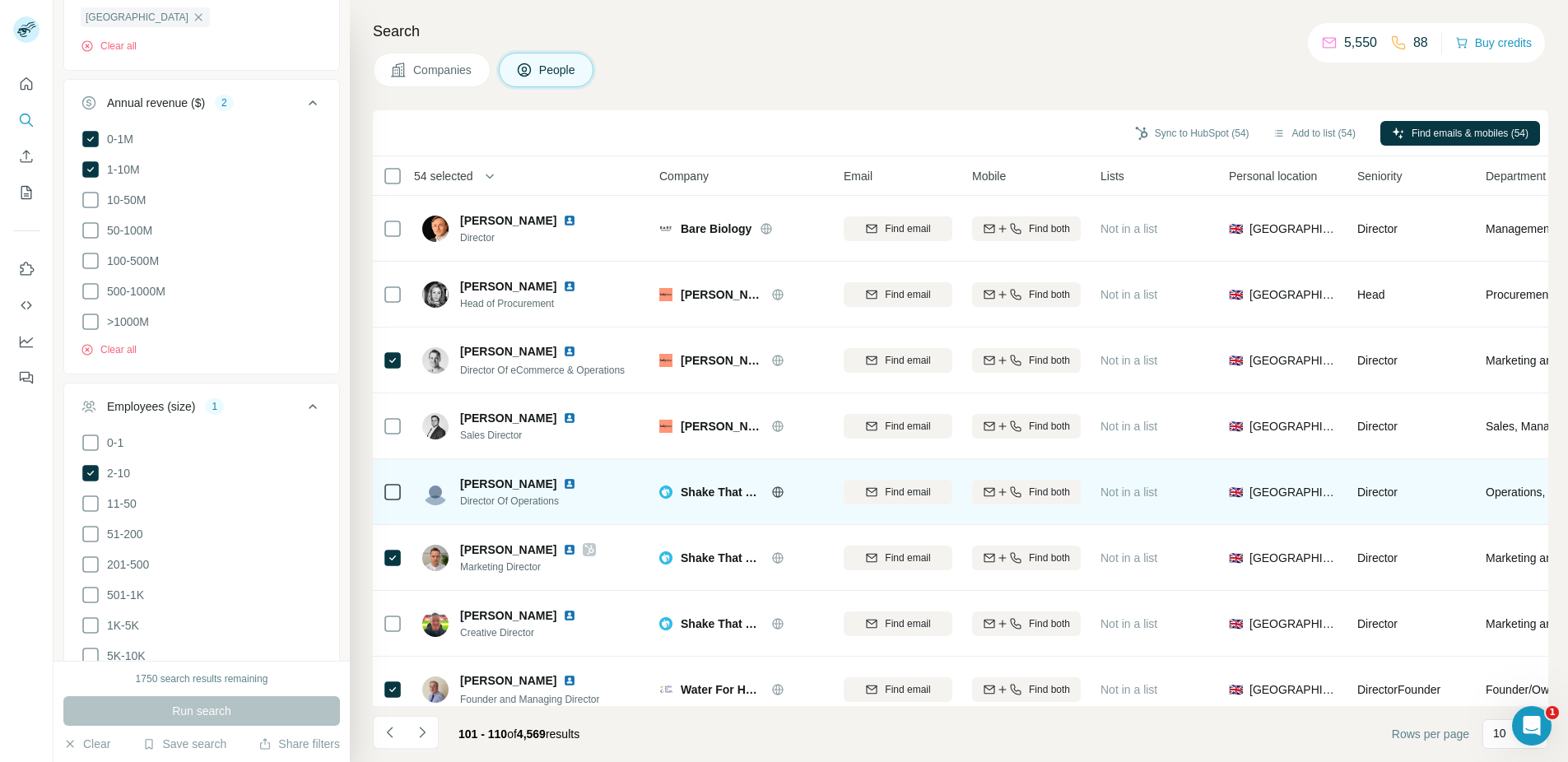
scroll to position [157, 0]
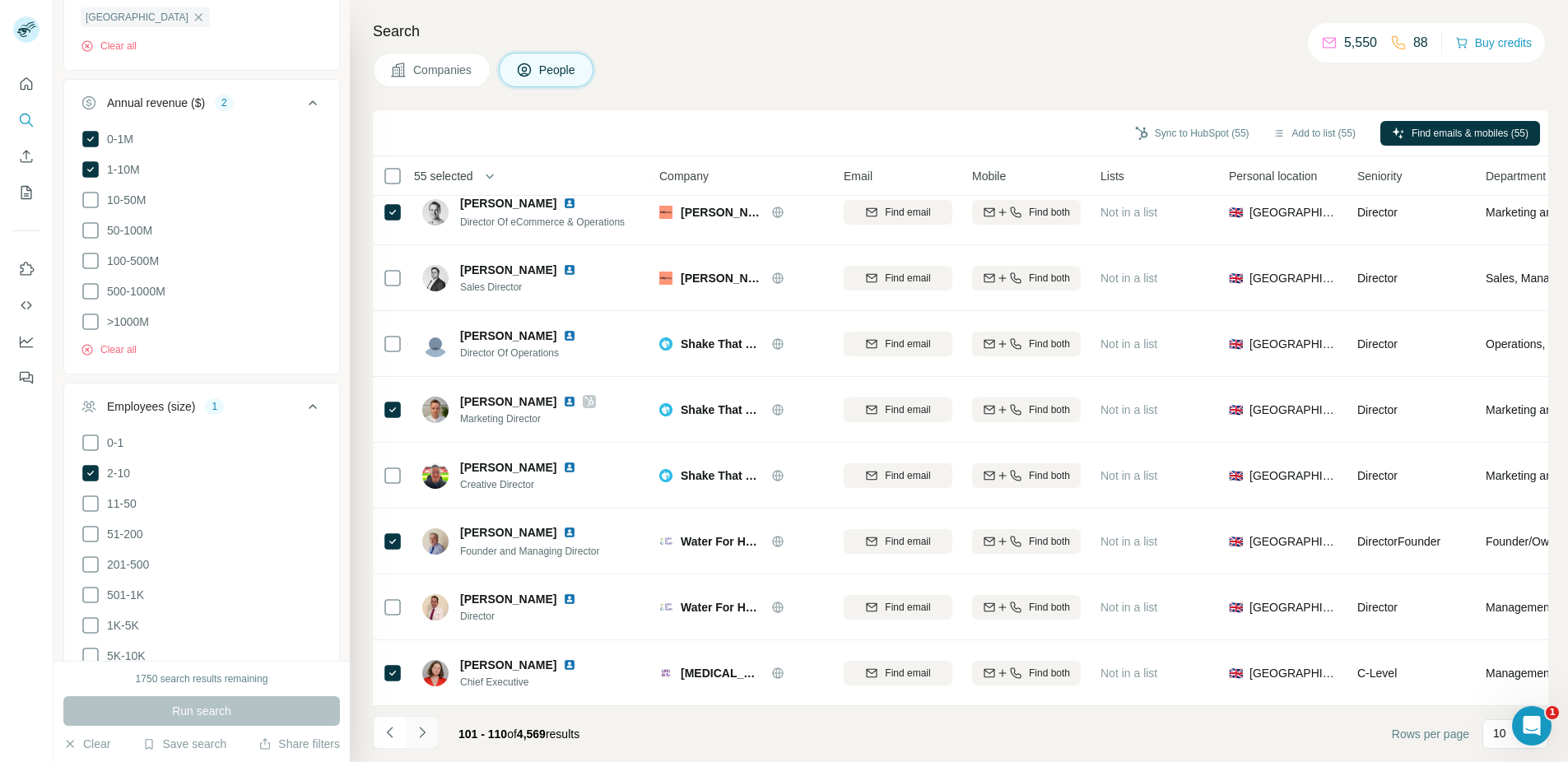
click at [425, 734] on icon "Navigate to next page" at bounding box center [422, 733] width 17 height 17
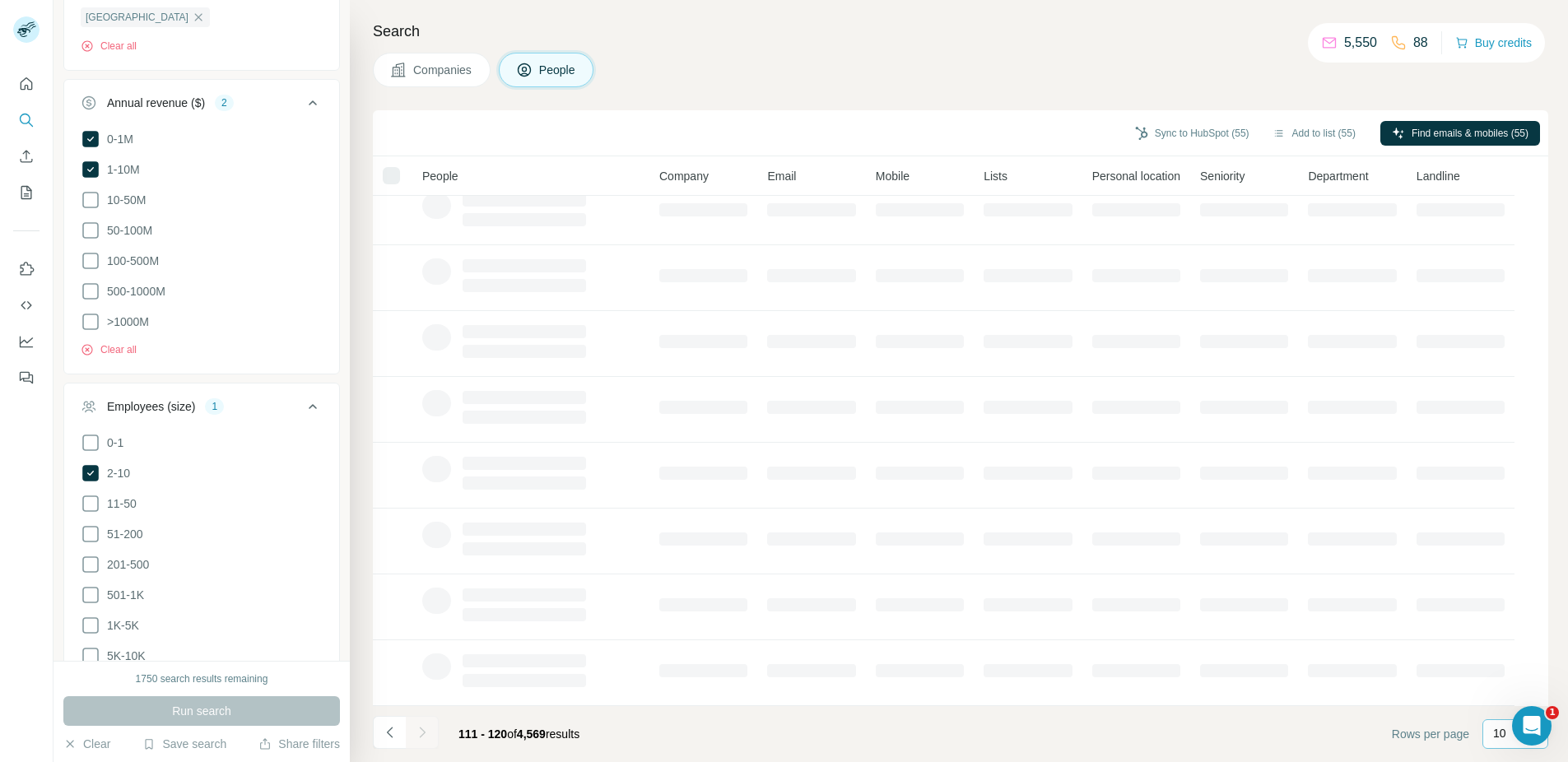
click at [1490, 733] on div "10" at bounding box center [1515, 734] width 66 height 29
click at [1499, 611] on p "60" at bounding box center [1502, 608] width 13 height 17
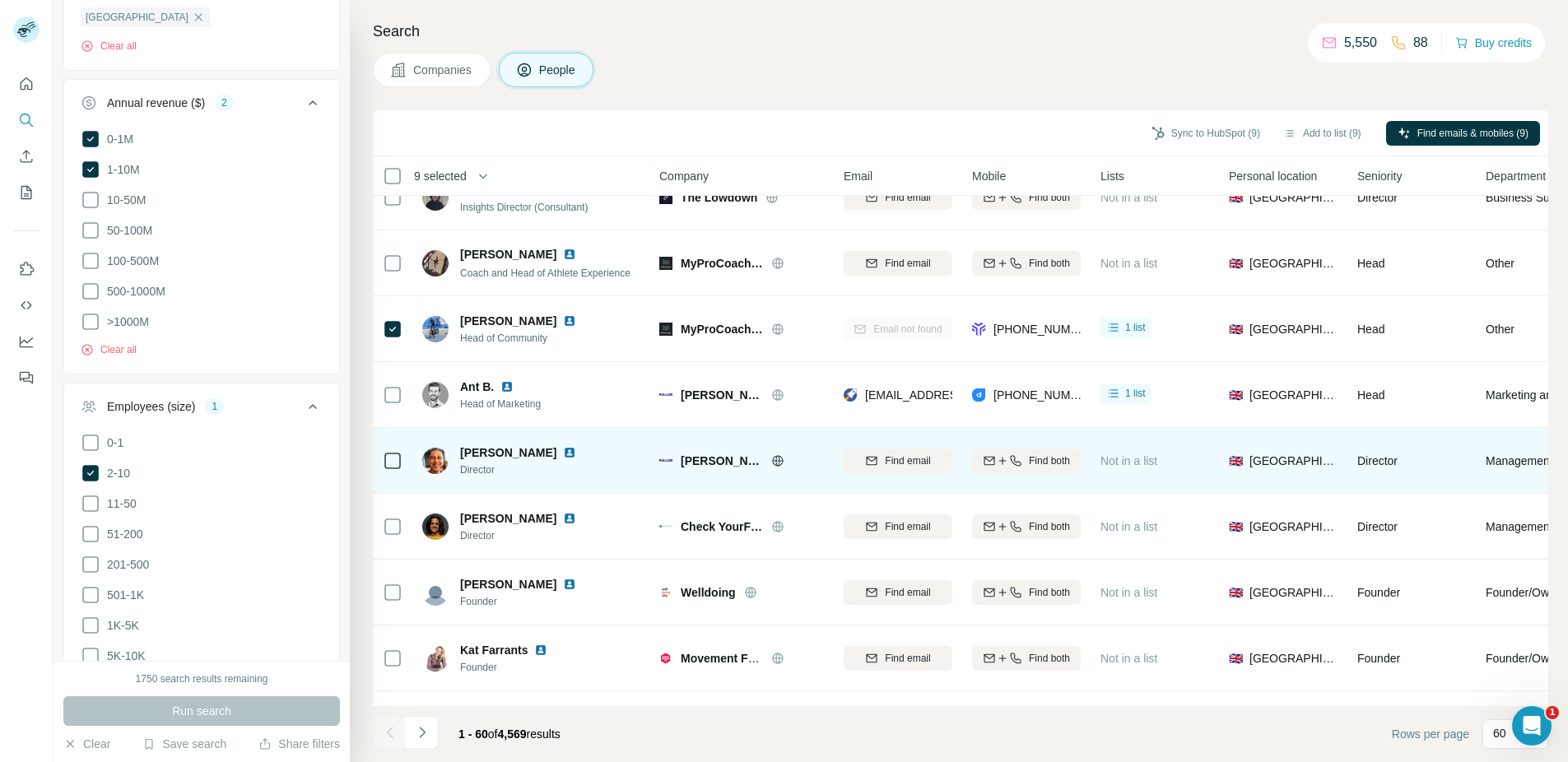
scroll to position [1020, 0]
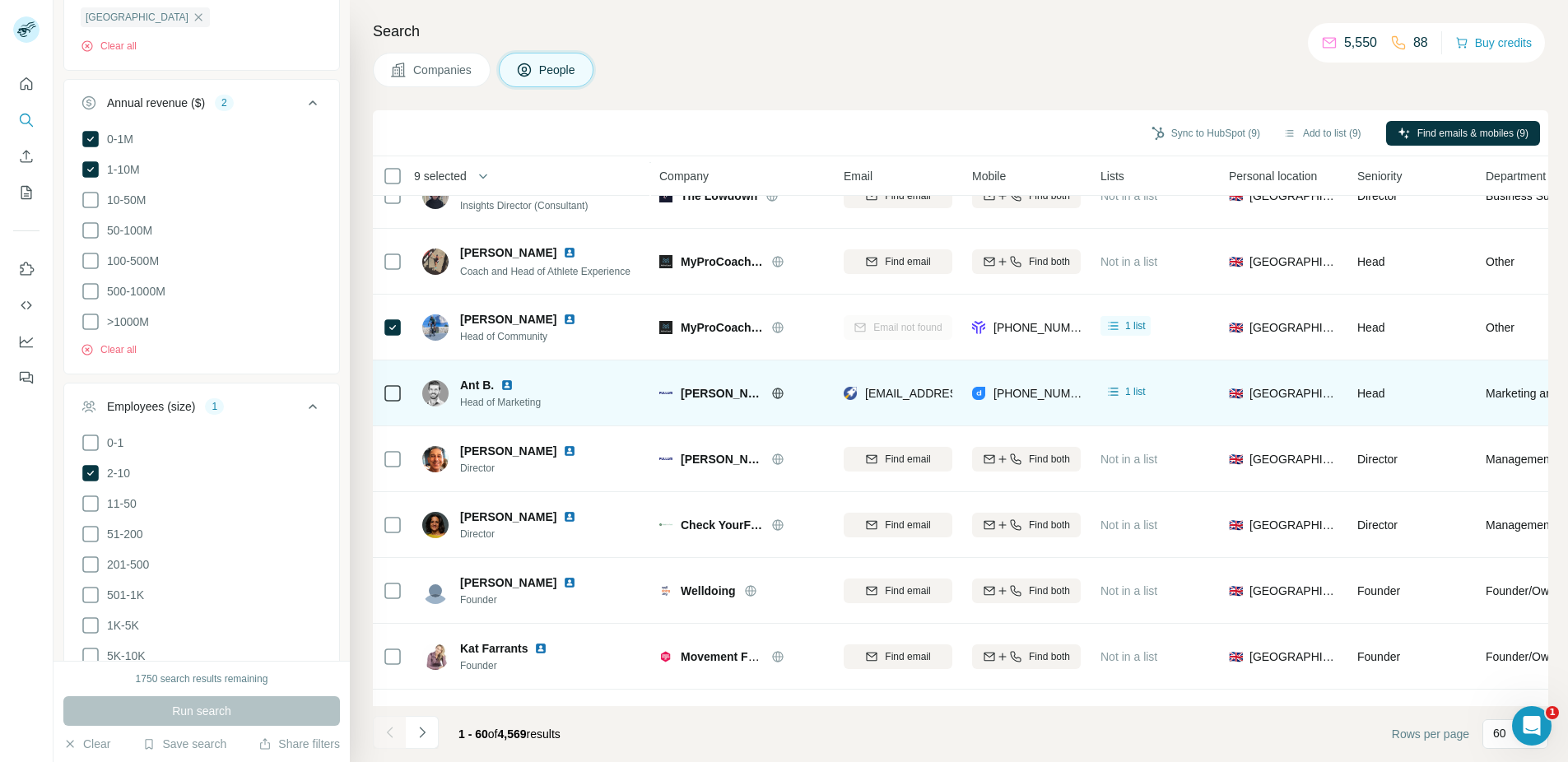
click at [384, 394] on icon at bounding box center [392, 393] width 20 height 20
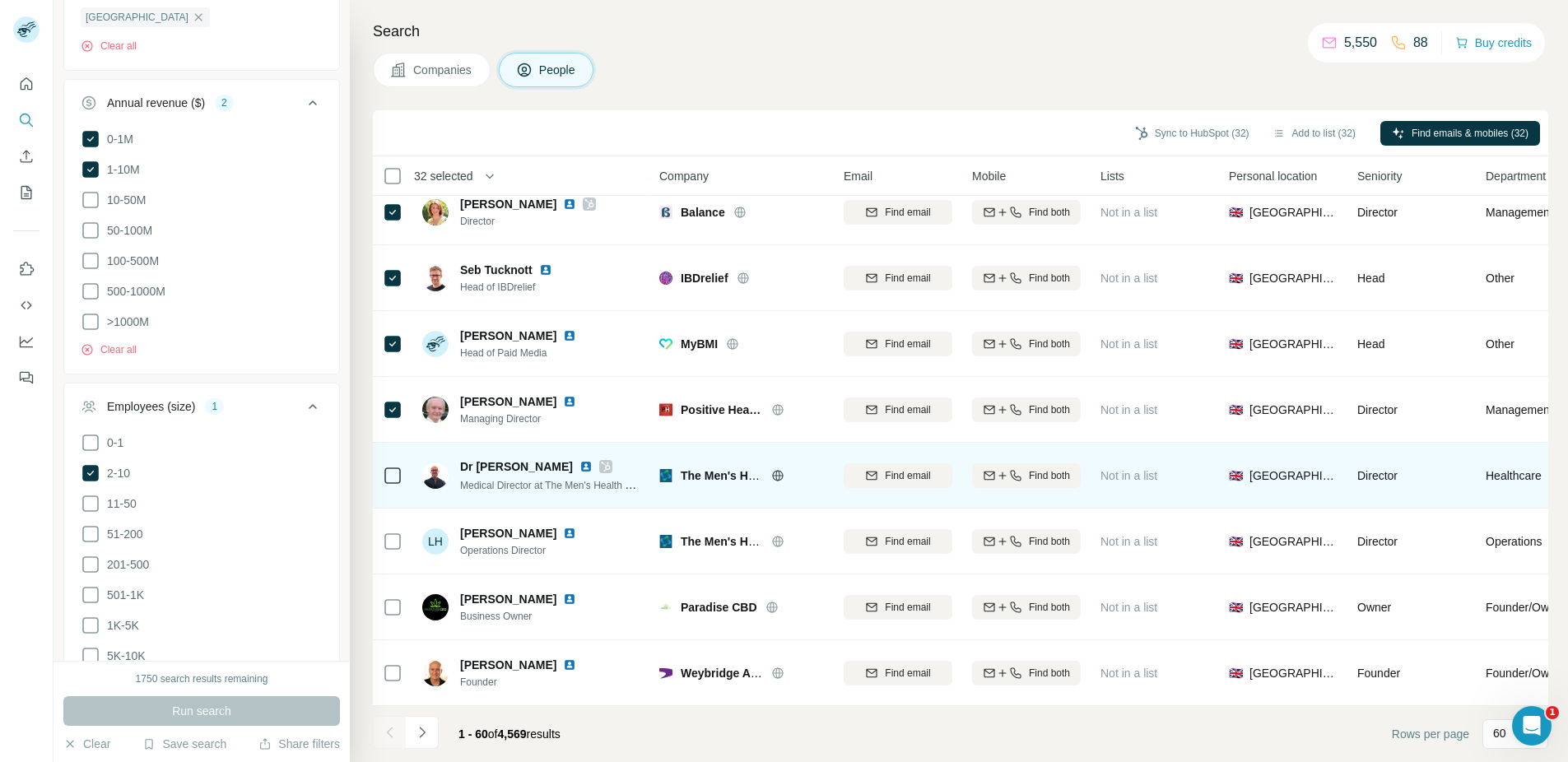
scroll to position [3450, 0]
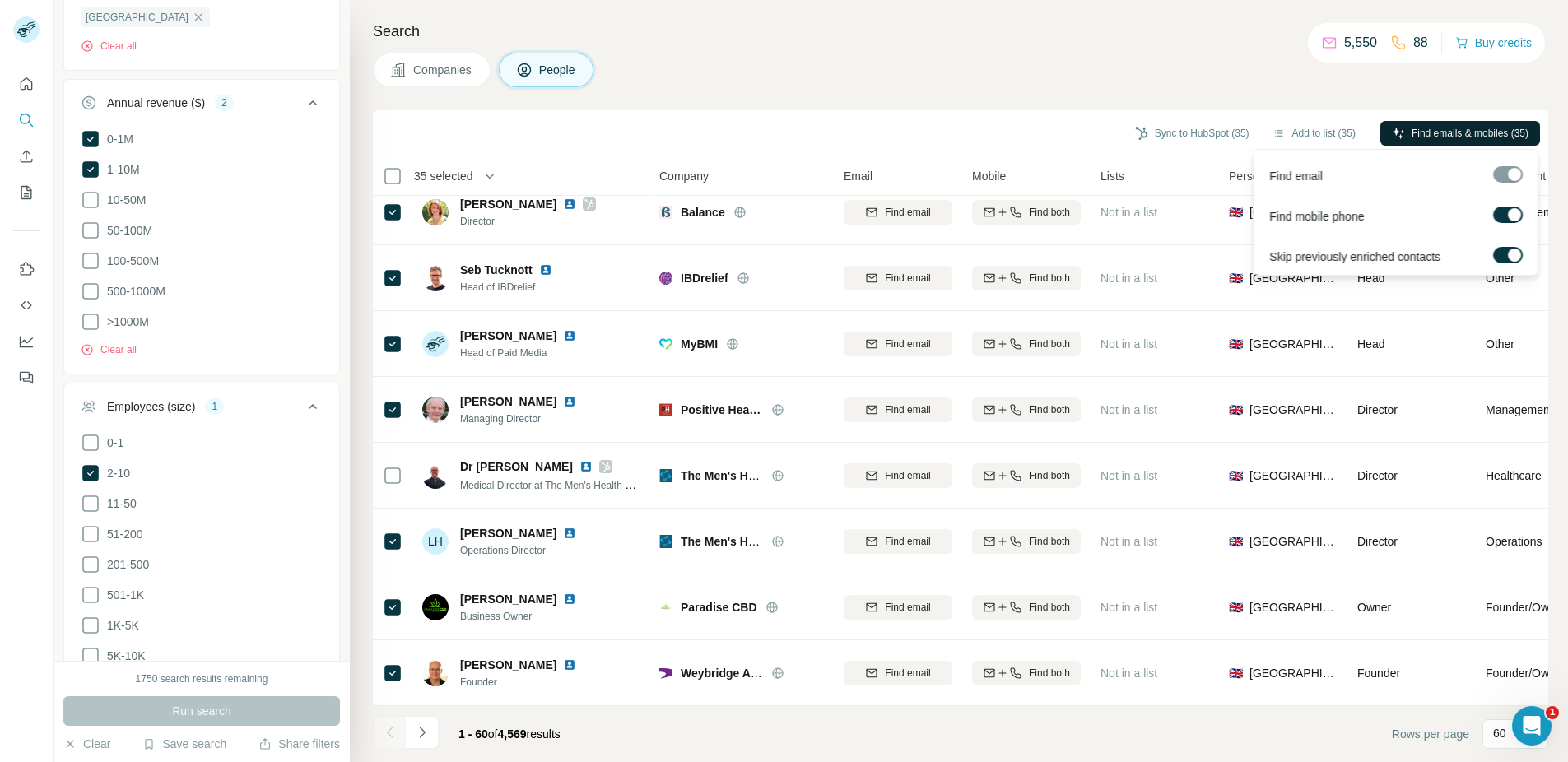
click at [1445, 137] on span "Find emails & mobiles (35)" at bounding box center [1470, 133] width 117 height 15
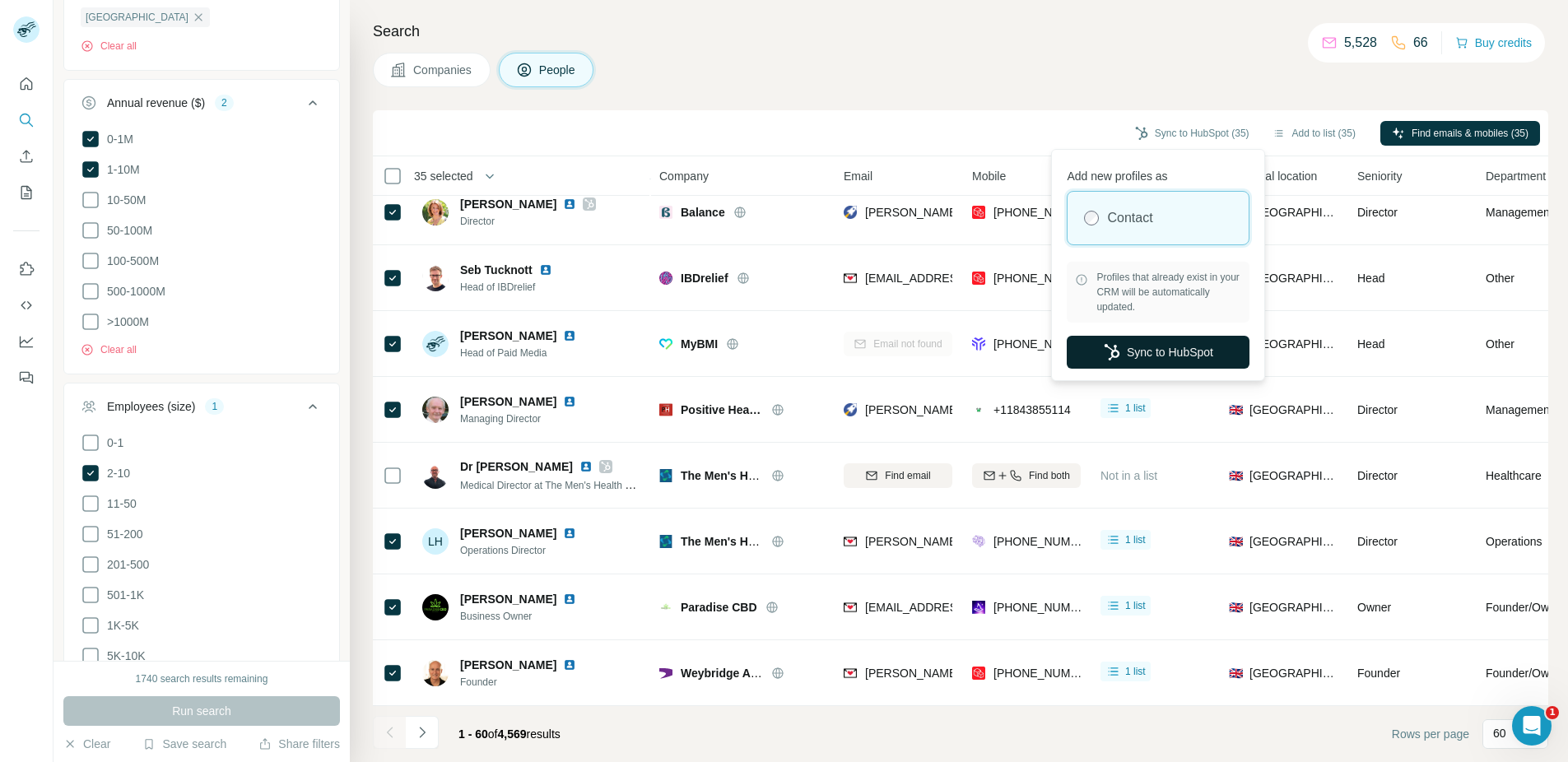
click at [1174, 352] on button "Sync to HubSpot" at bounding box center [1158, 352] width 183 height 33
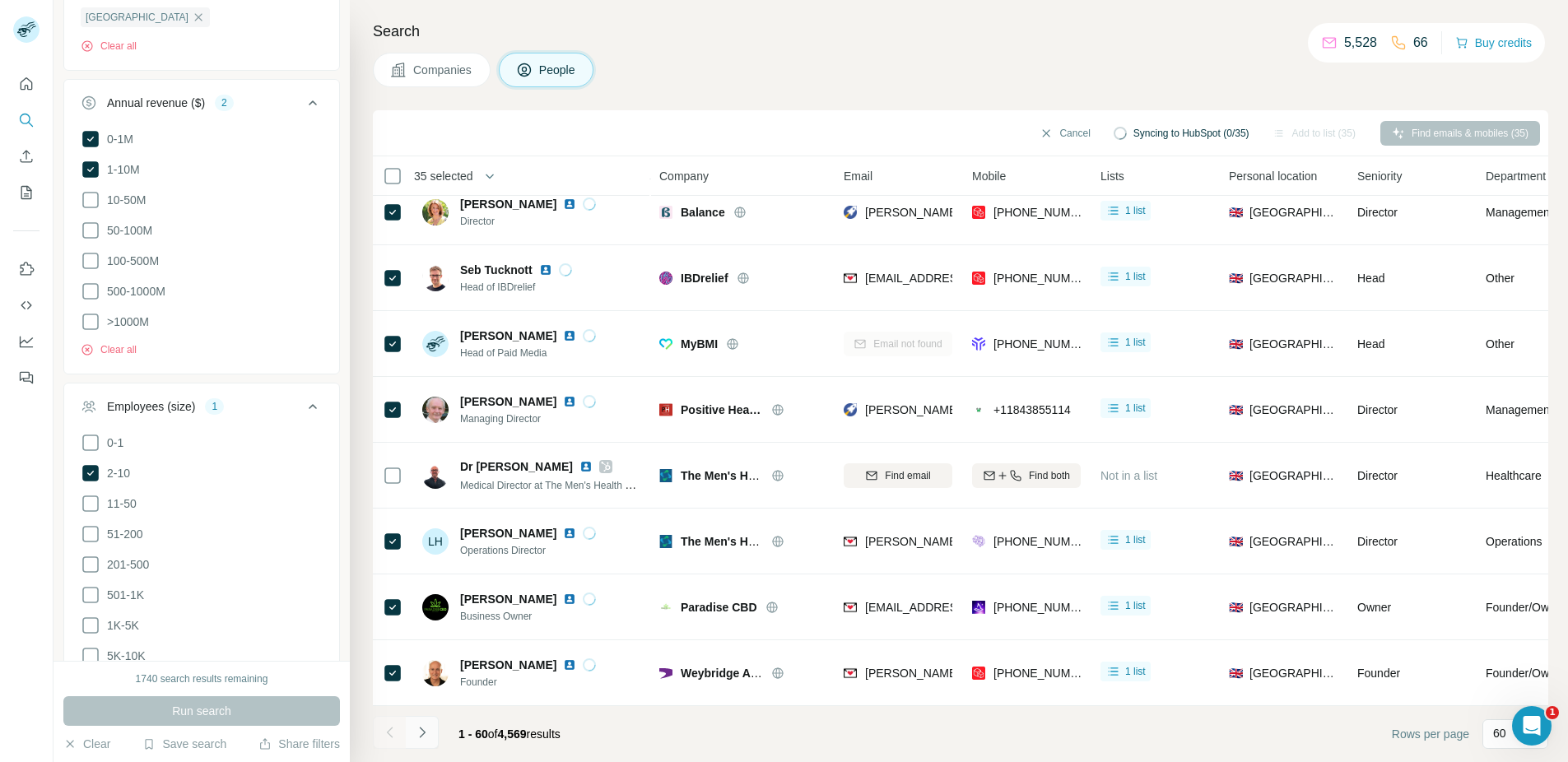
click at [417, 734] on icon "Navigate to next page" at bounding box center [422, 733] width 17 height 17
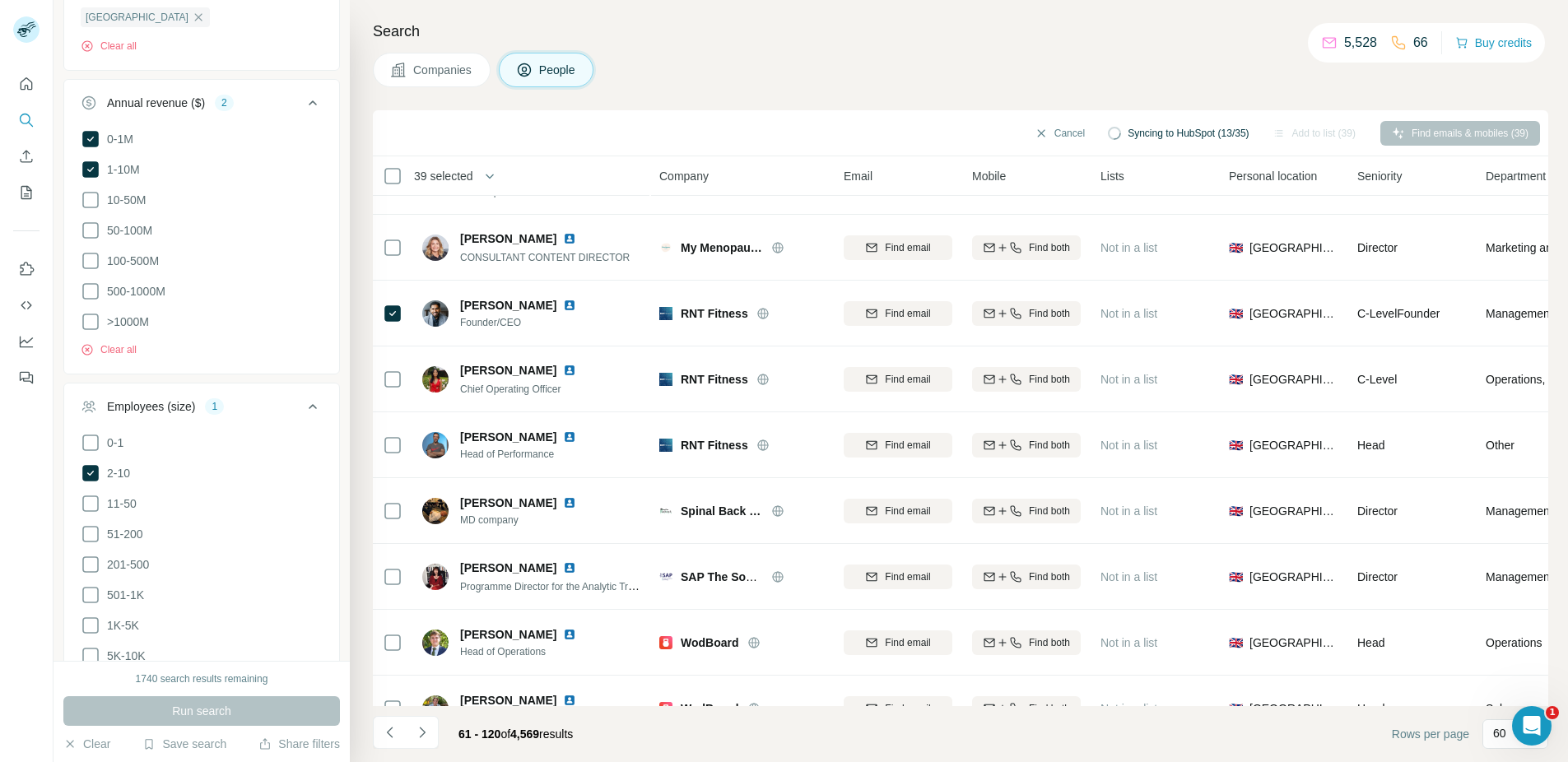
scroll to position [445, 0]
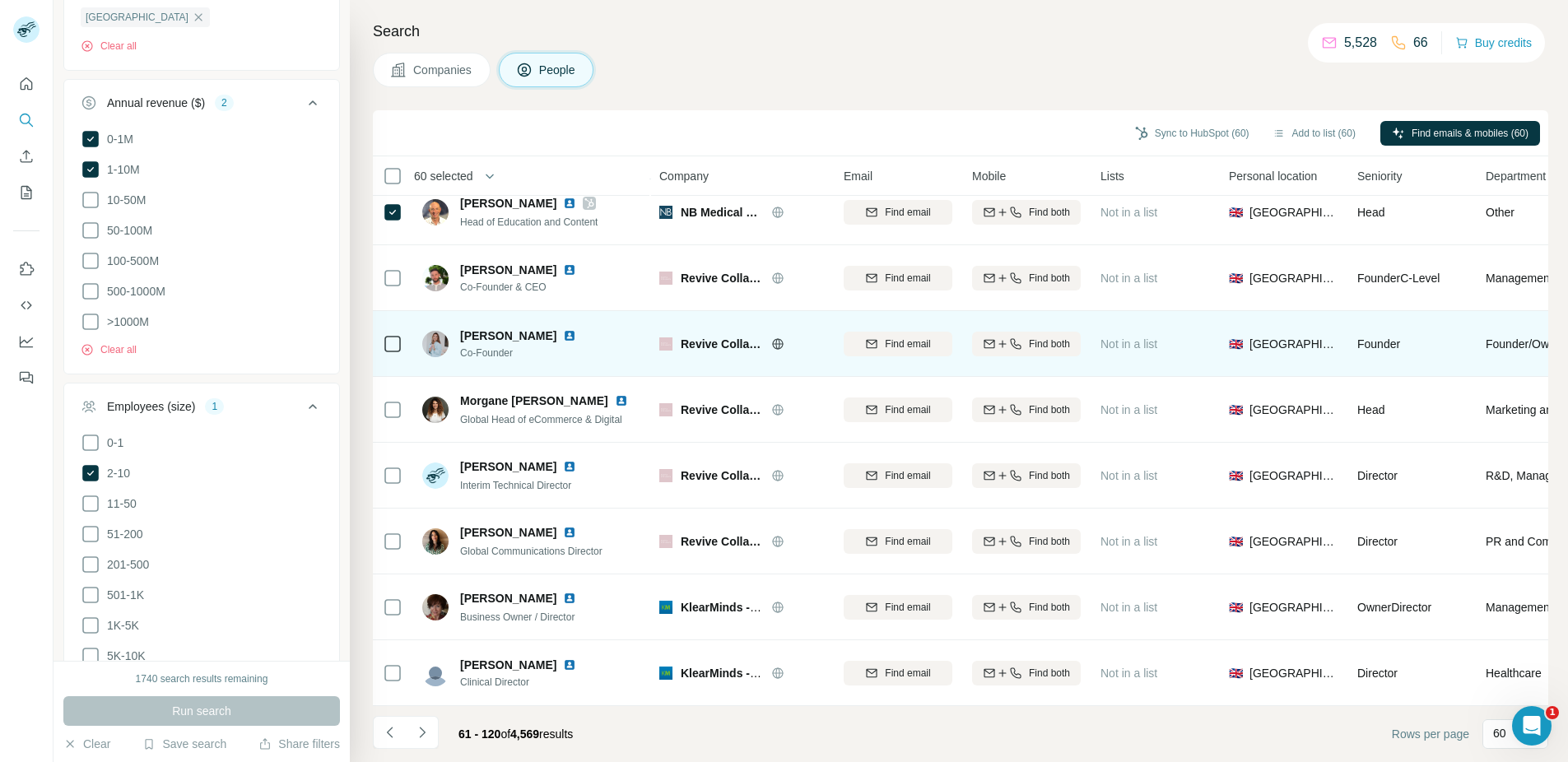
scroll to position [3450, 0]
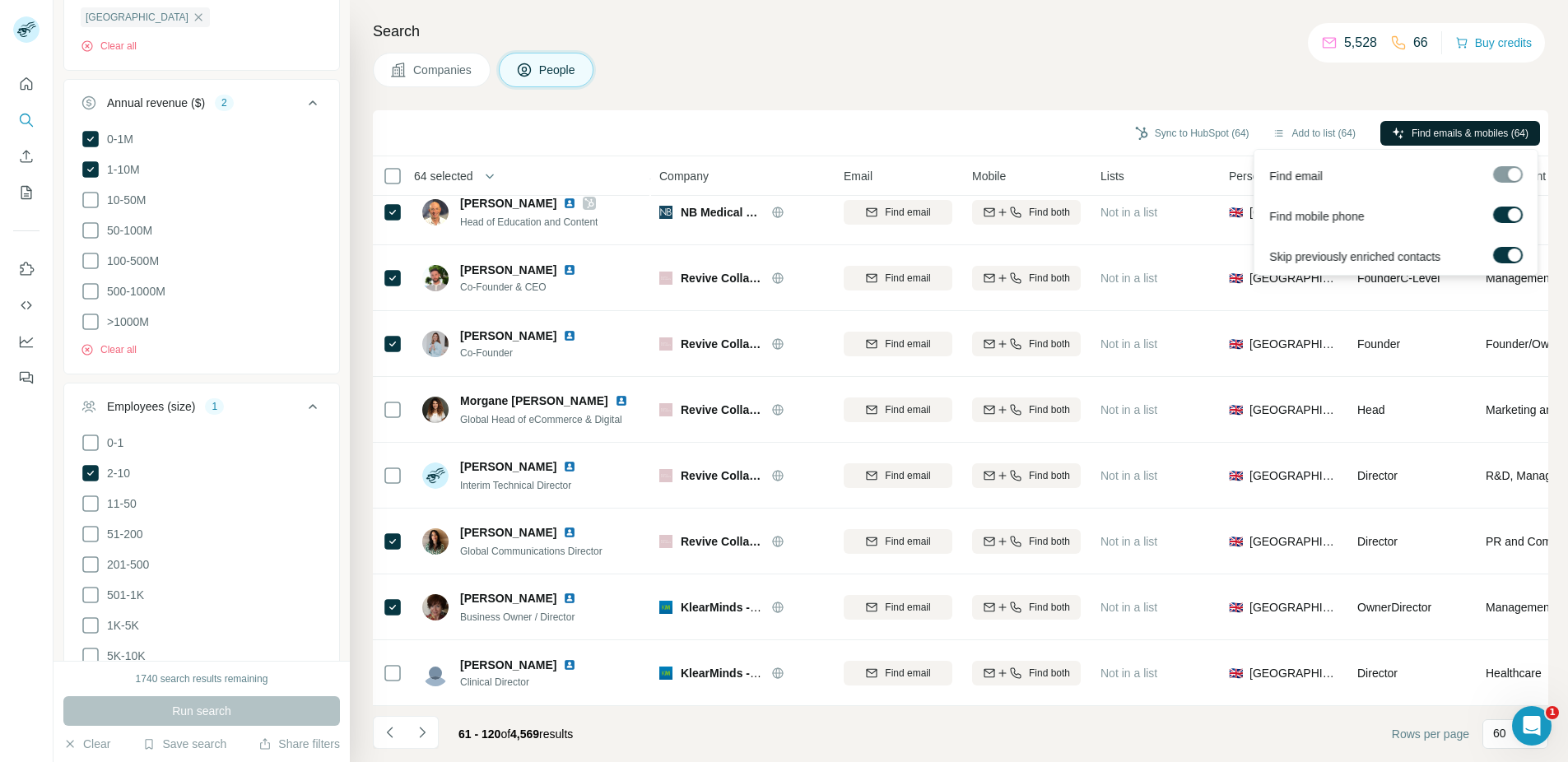
click at [1471, 132] on span "Find emails & mobiles (64)" at bounding box center [1470, 133] width 117 height 15
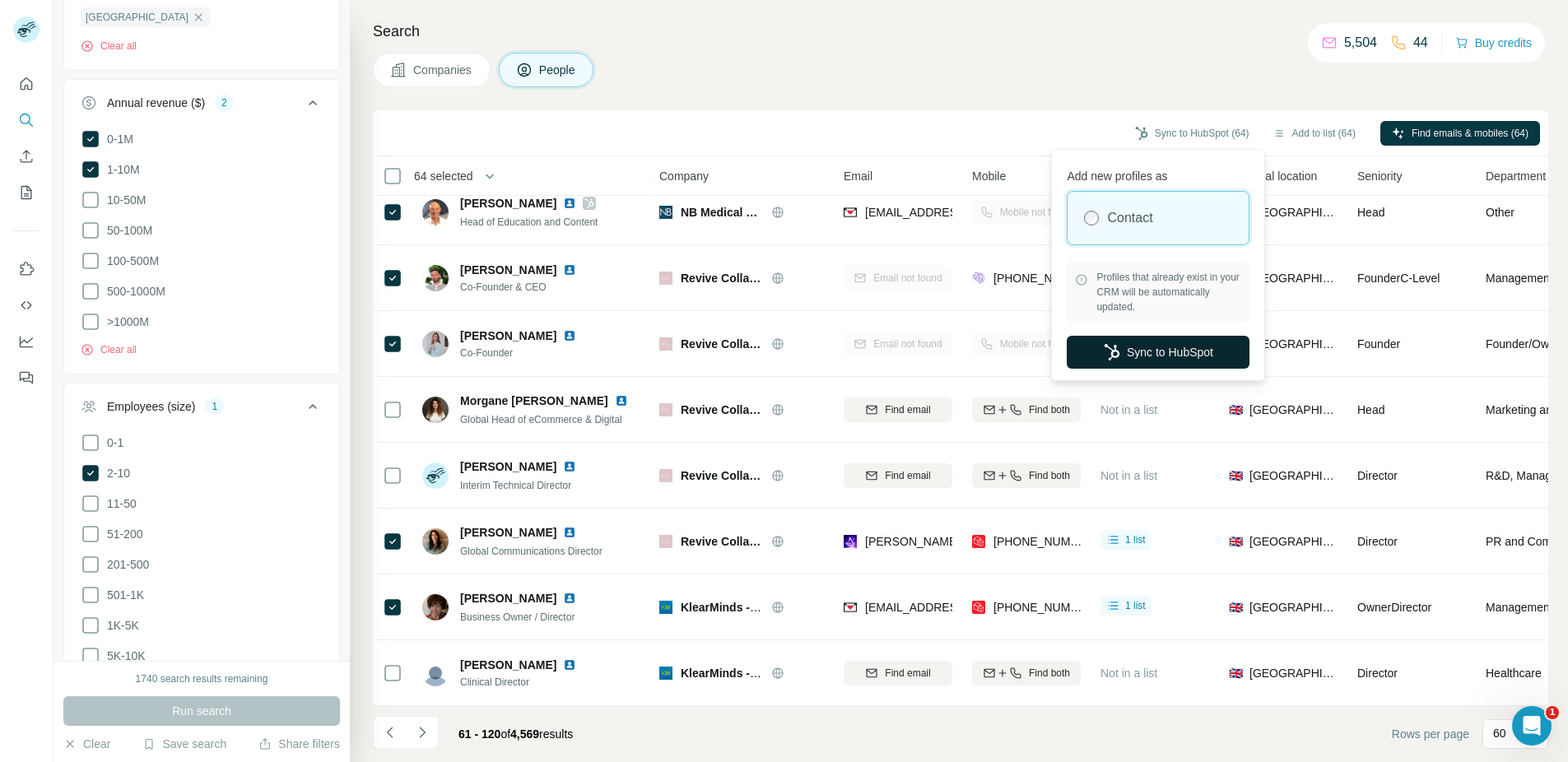
click at [1170, 357] on button "Sync to HubSpot" at bounding box center [1158, 352] width 183 height 33
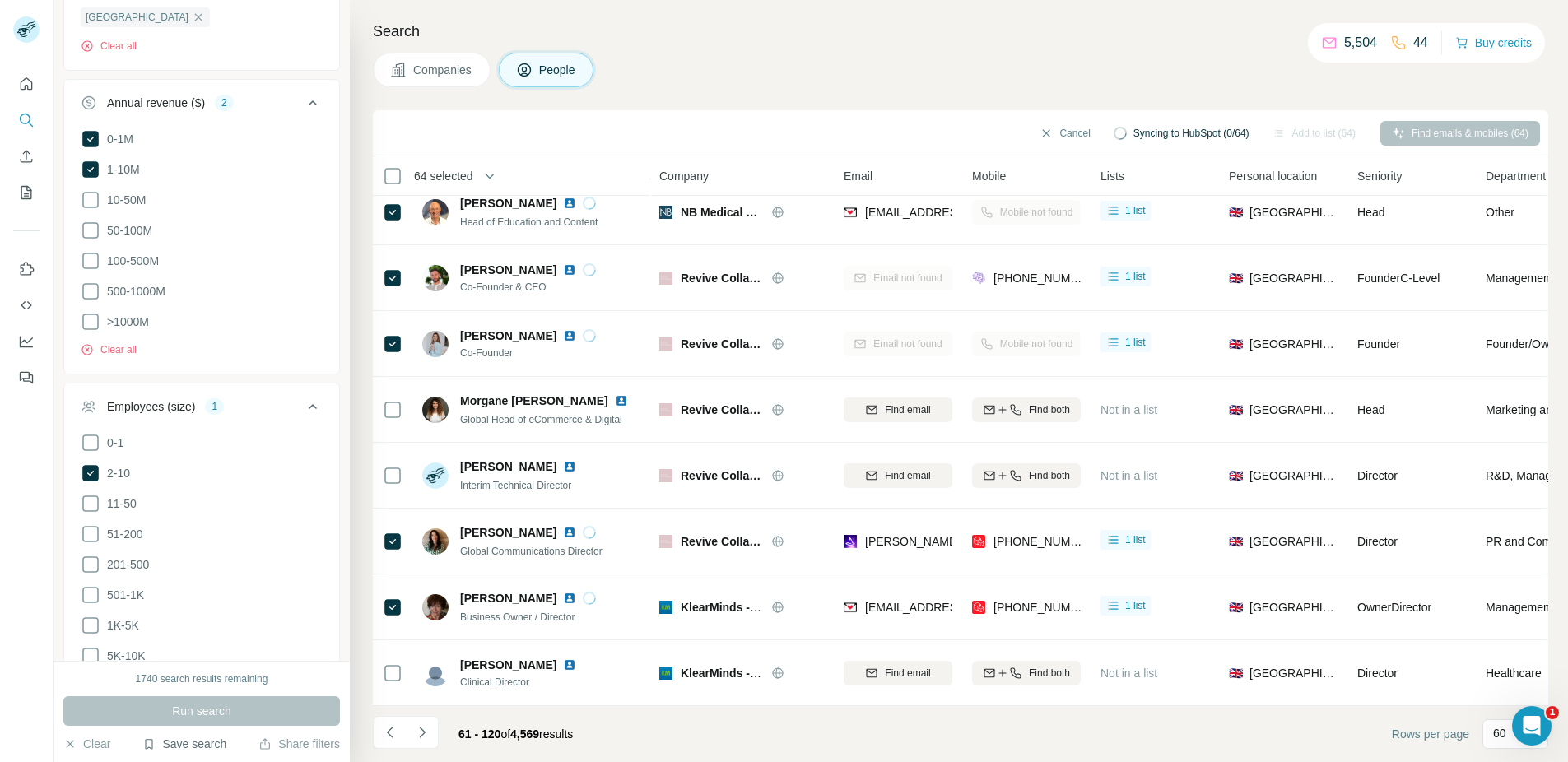
click at [165, 750] on button "Save search" at bounding box center [184, 744] width 84 height 17
click at [219, 680] on div "Save search" at bounding box center [233, 682] width 174 height 33
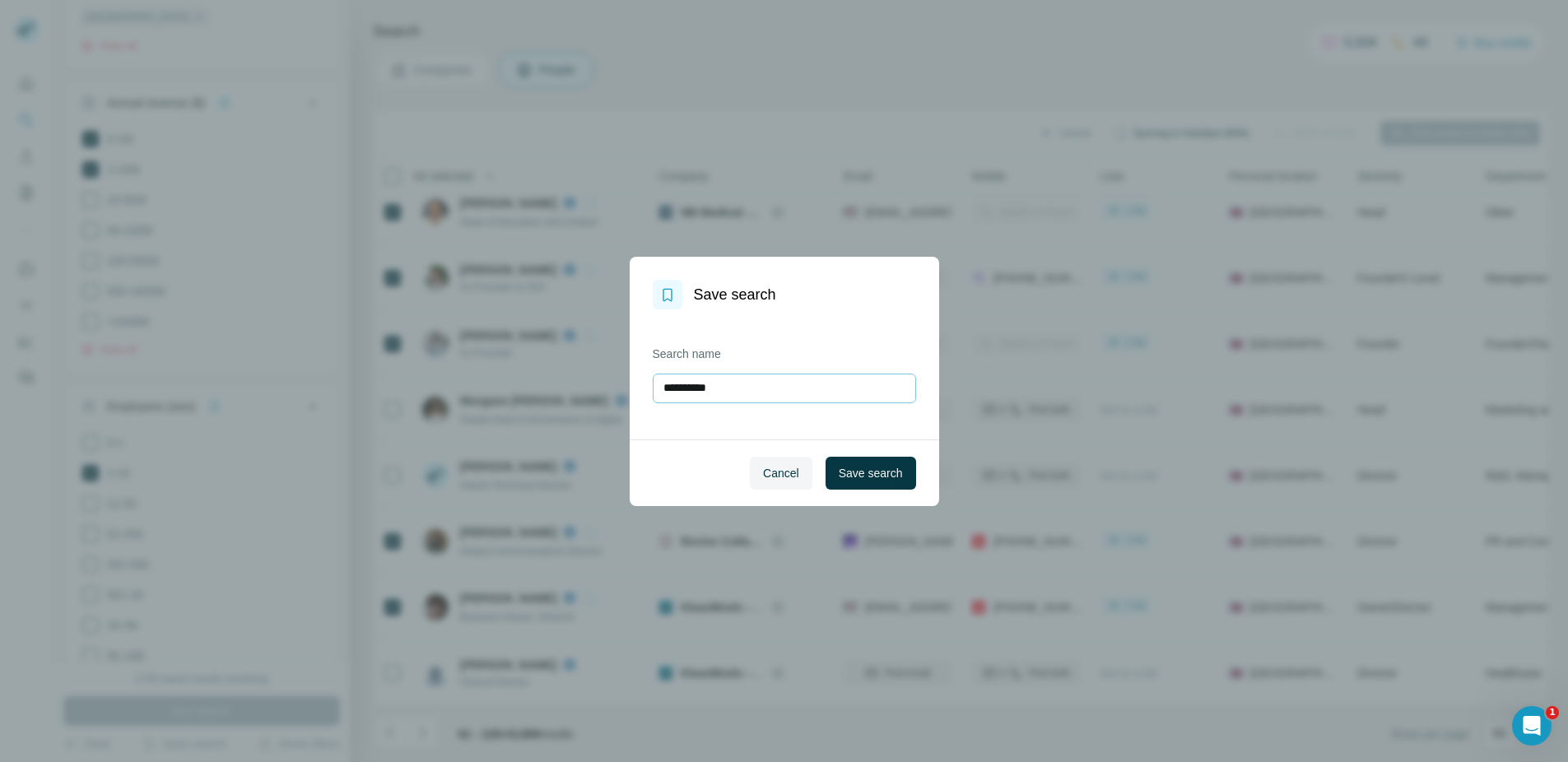
drag, startPoint x: 778, startPoint y: 389, endPoint x: 623, endPoint y: 377, distance: 155.5
click at [653, 377] on input "**********" at bounding box center [784, 388] width 264 height 29
type input "**********"
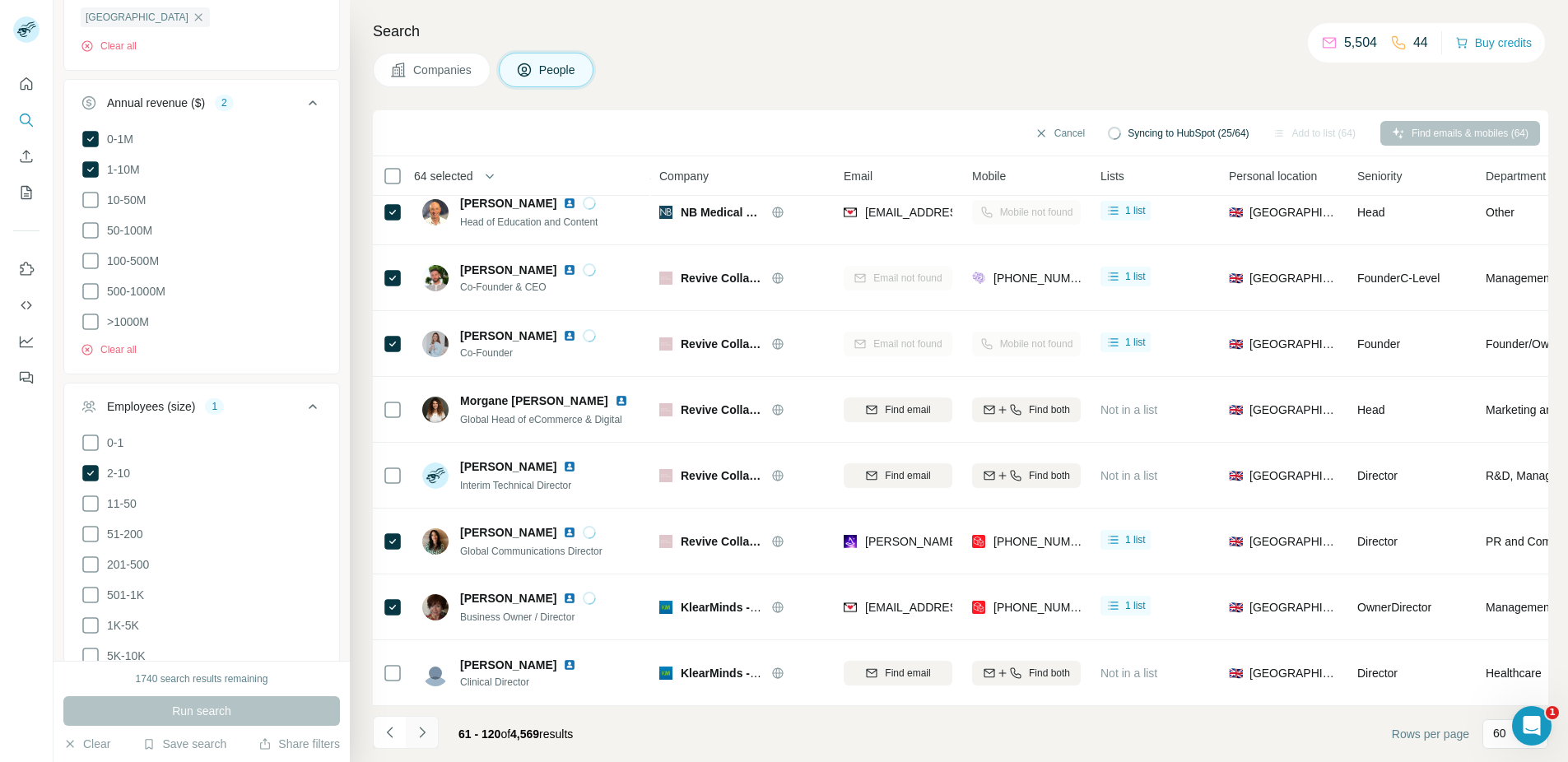
click at [423, 734] on icon "Navigate to next page" at bounding box center [422, 733] width 17 height 17
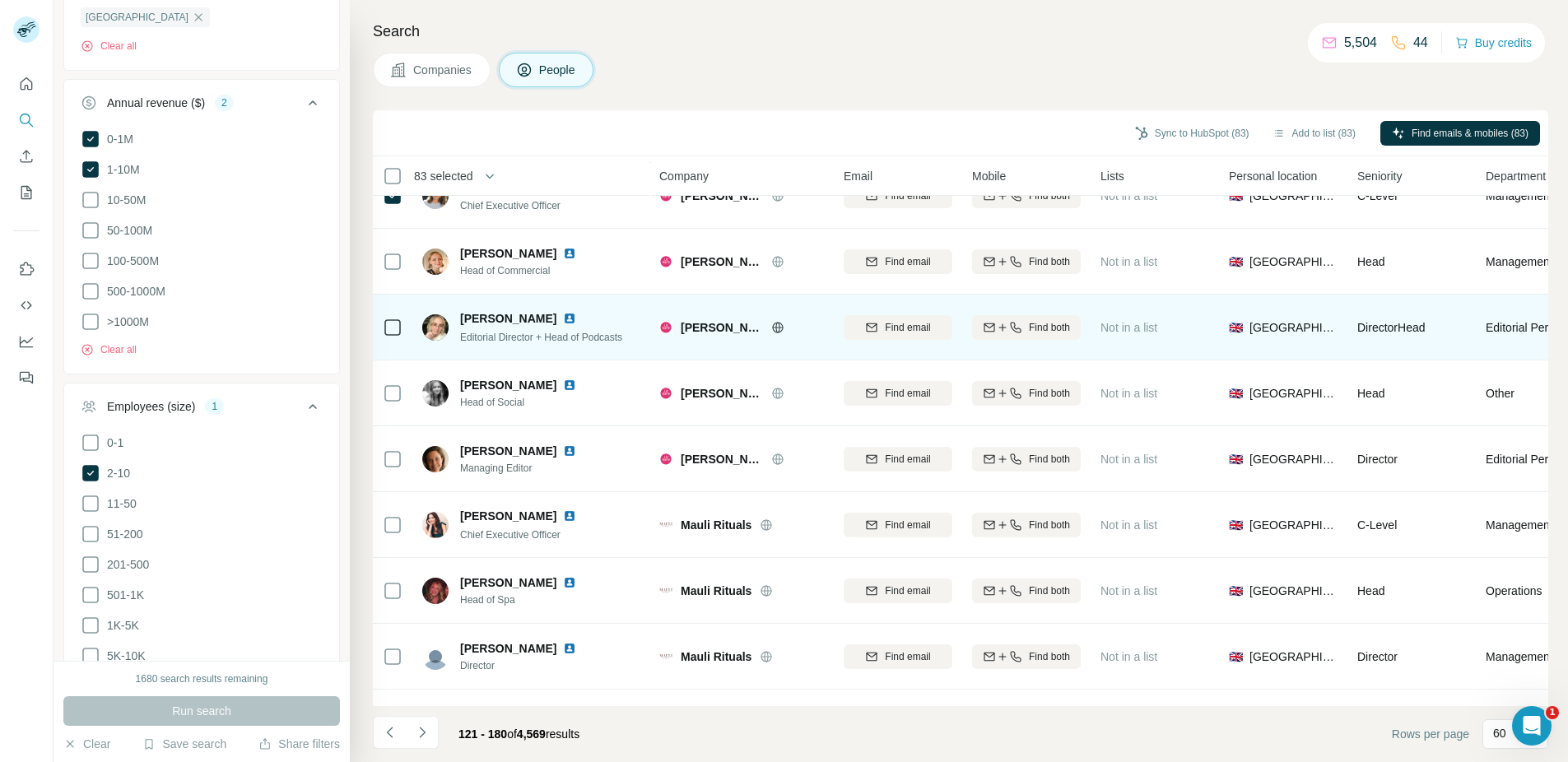
scroll to position [2157, 0]
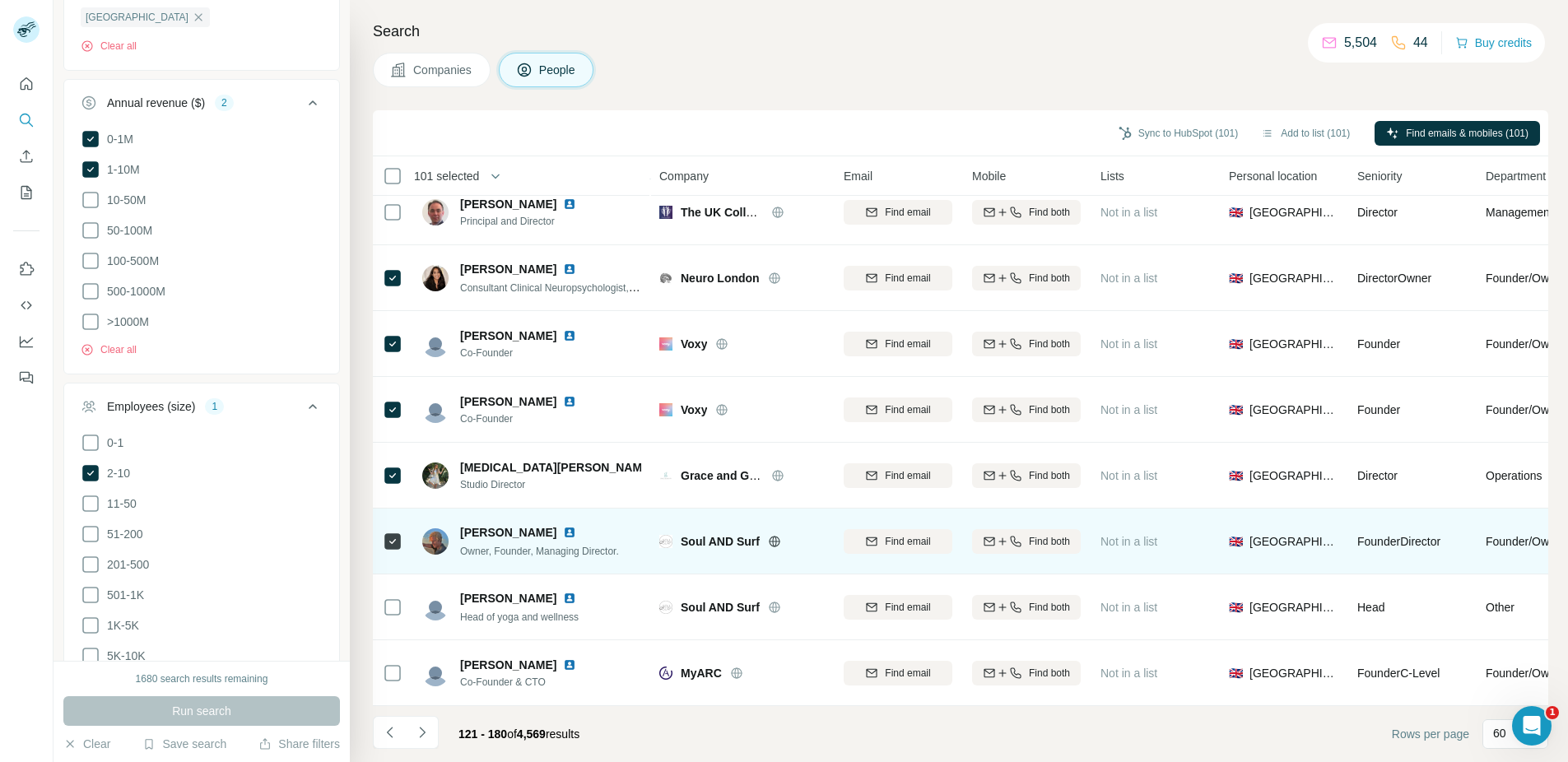
scroll to position [3450, 0]
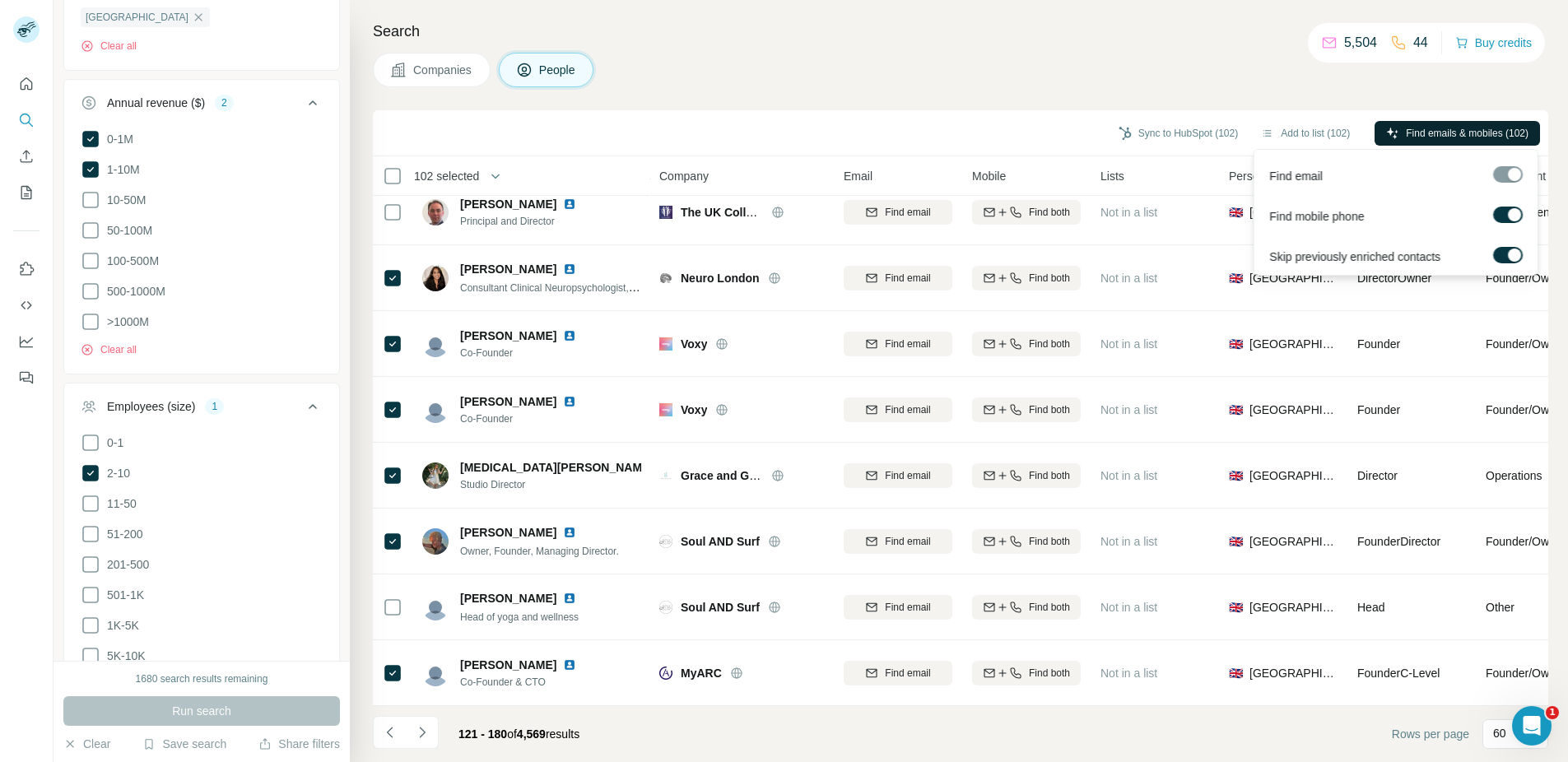
click at [1417, 132] on span "Find emails & mobiles (102)" at bounding box center [1467, 133] width 123 height 15
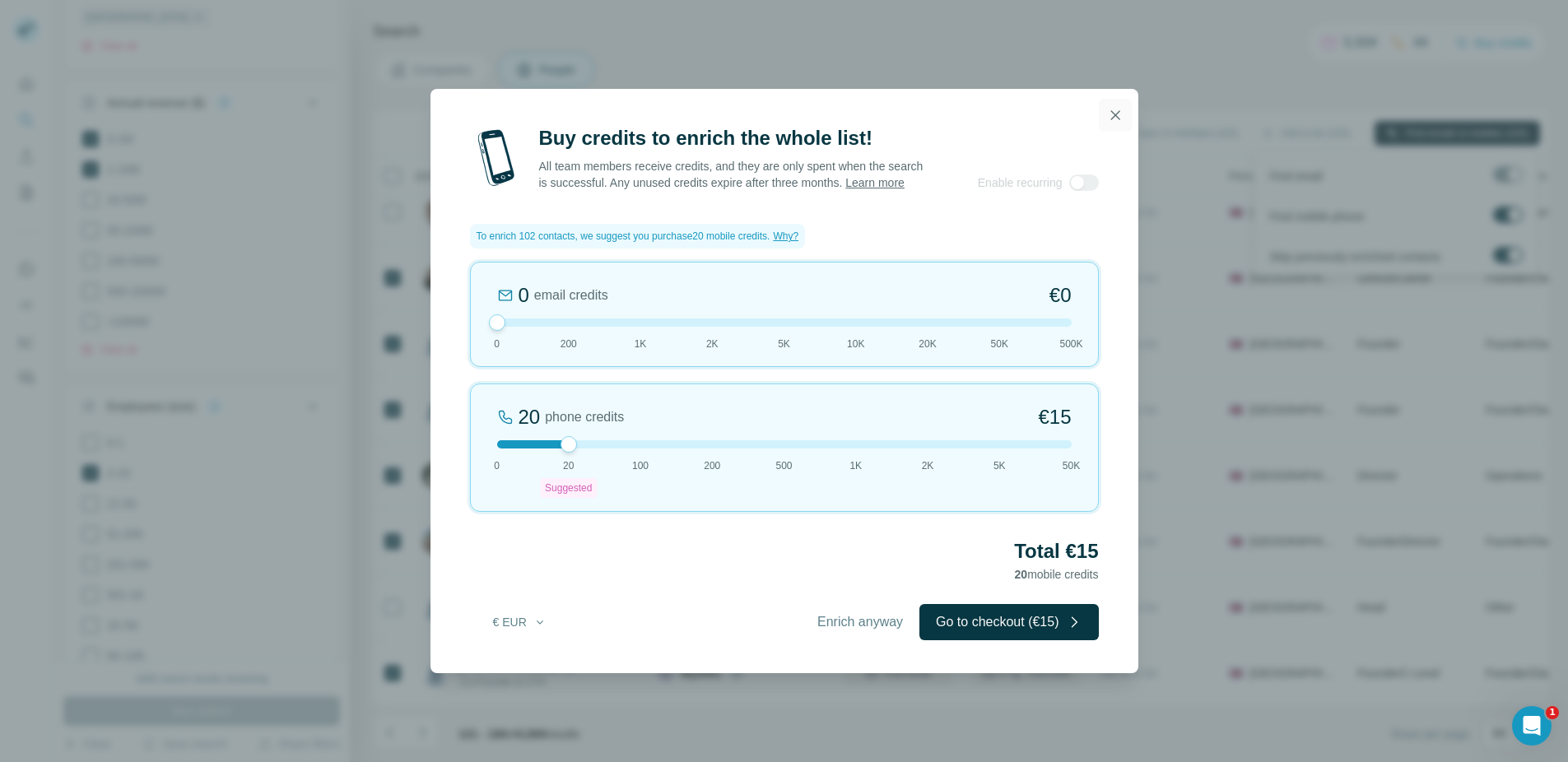
click at [1117, 121] on icon "button" at bounding box center [1115, 115] width 17 height 17
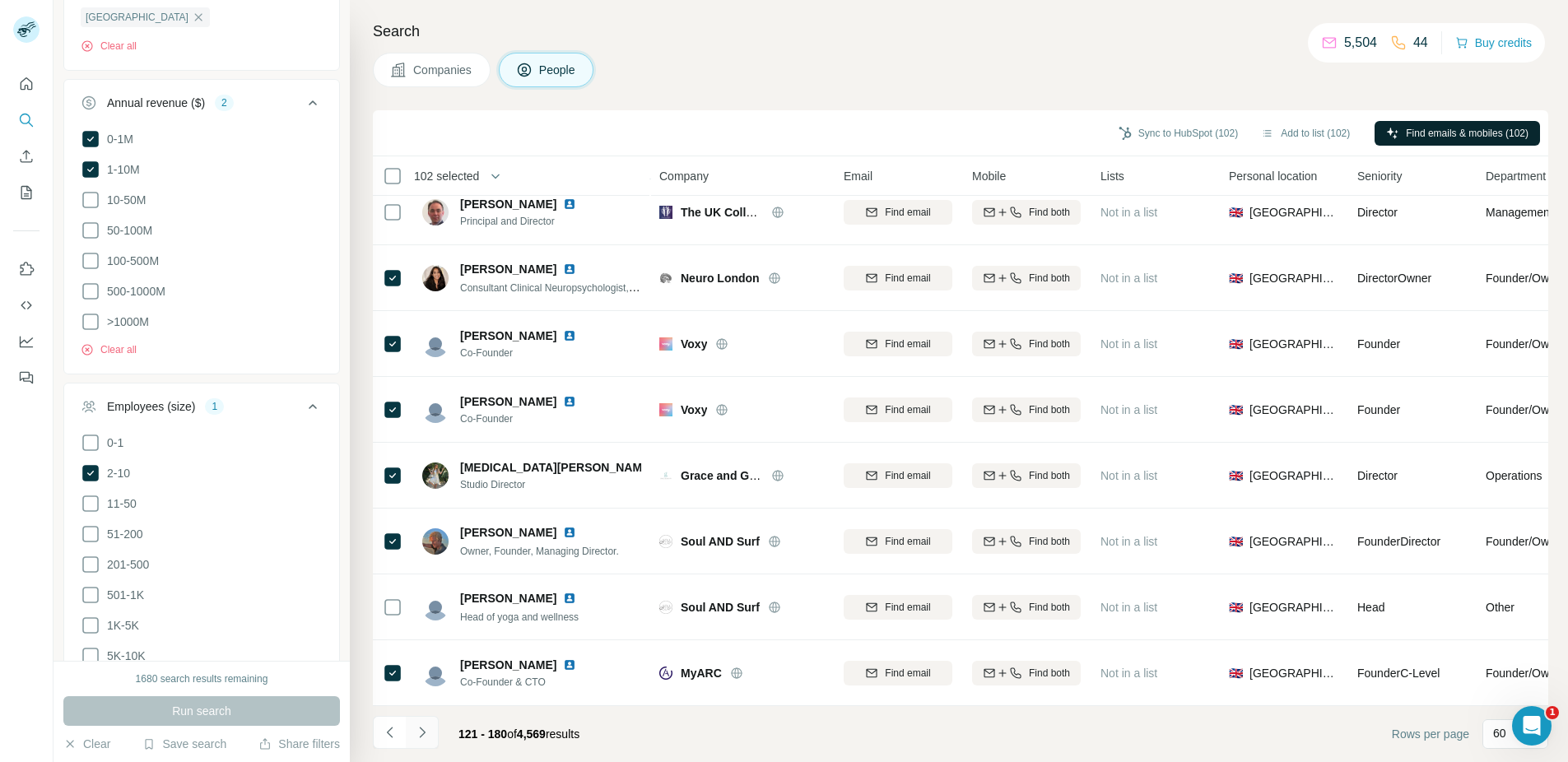
click at [420, 730] on icon "Navigate to next page" at bounding box center [422, 733] width 17 height 17
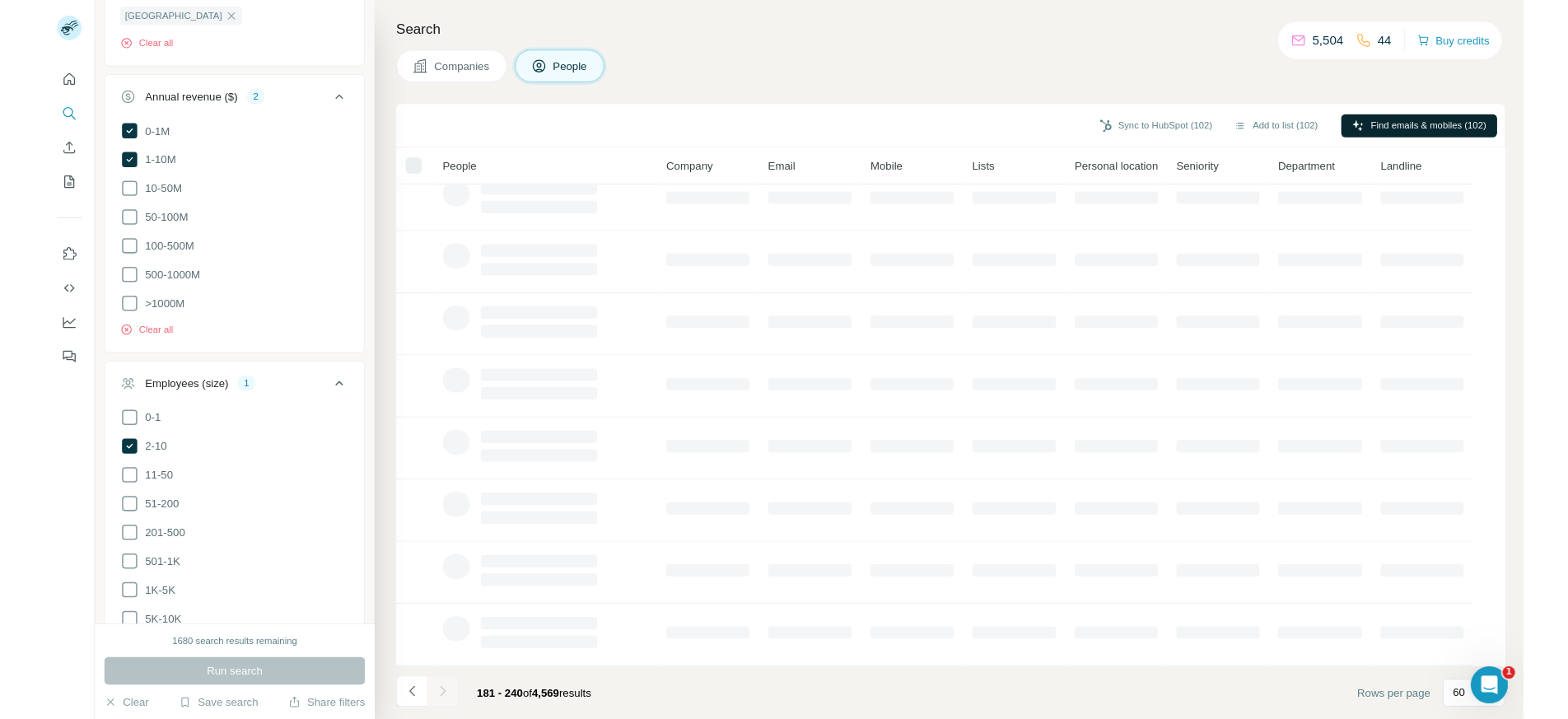
scroll to position [157, 0]
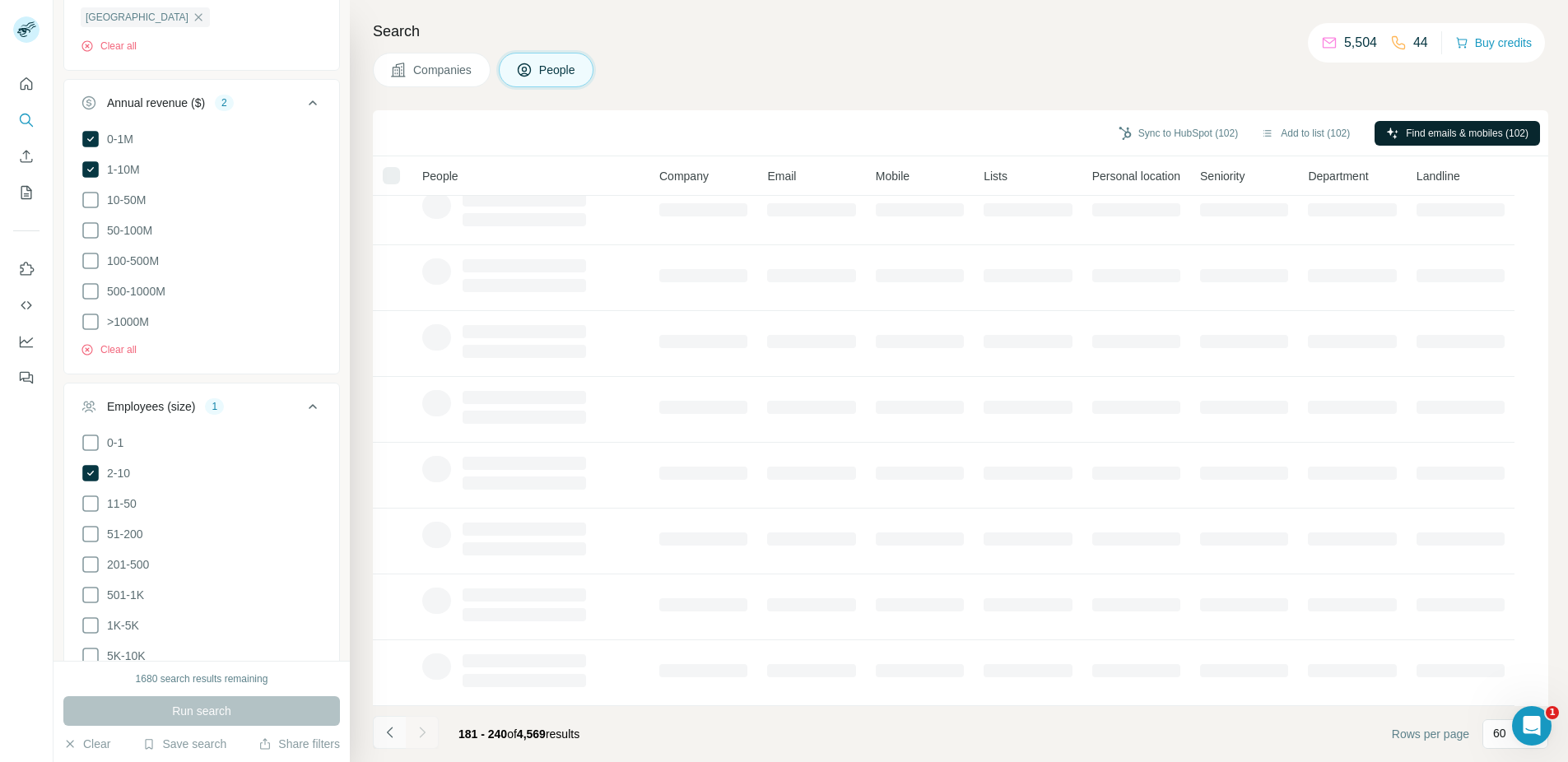
click at [389, 733] on icon "Navigate to previous page" at bounding box center [390, 733] width 17 height 17
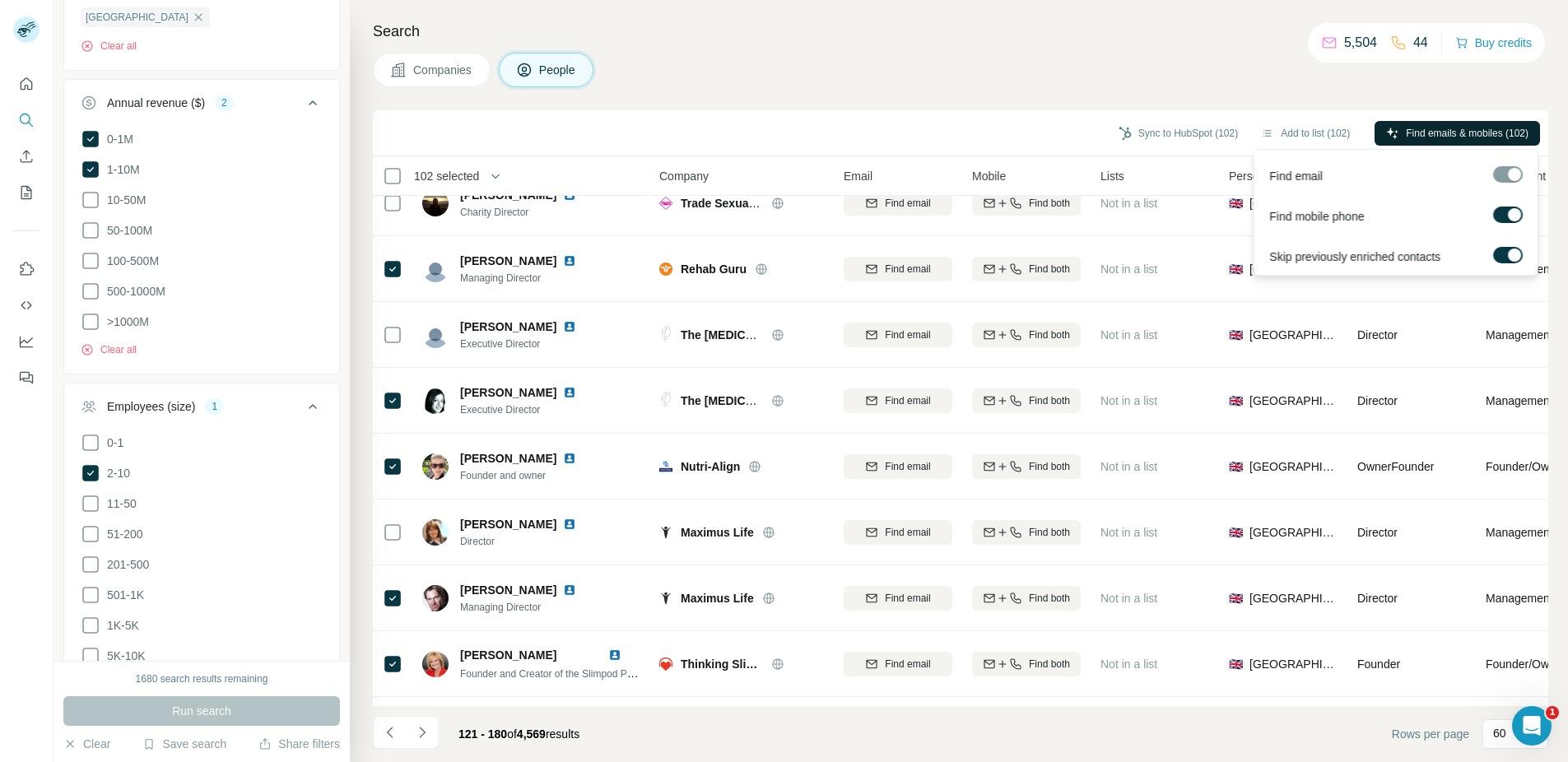
click at [1479, 139] on span "Find emails & mobiles (102)" at bounding box center [1467, 133] width 123 height 15
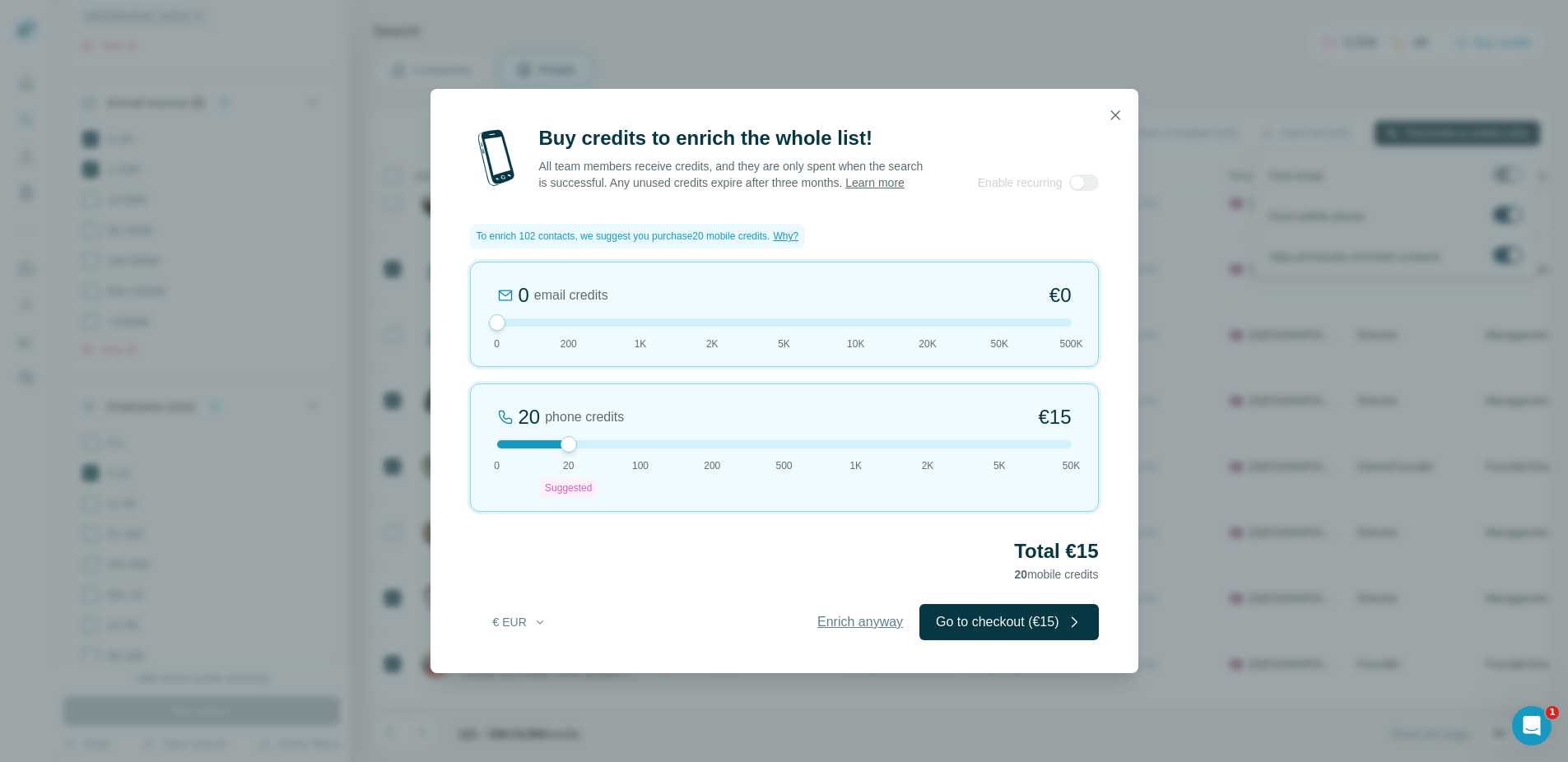
click at [842, 621] on span "Enrich anyway" at bounding box center [859, 623] width 85 height 20
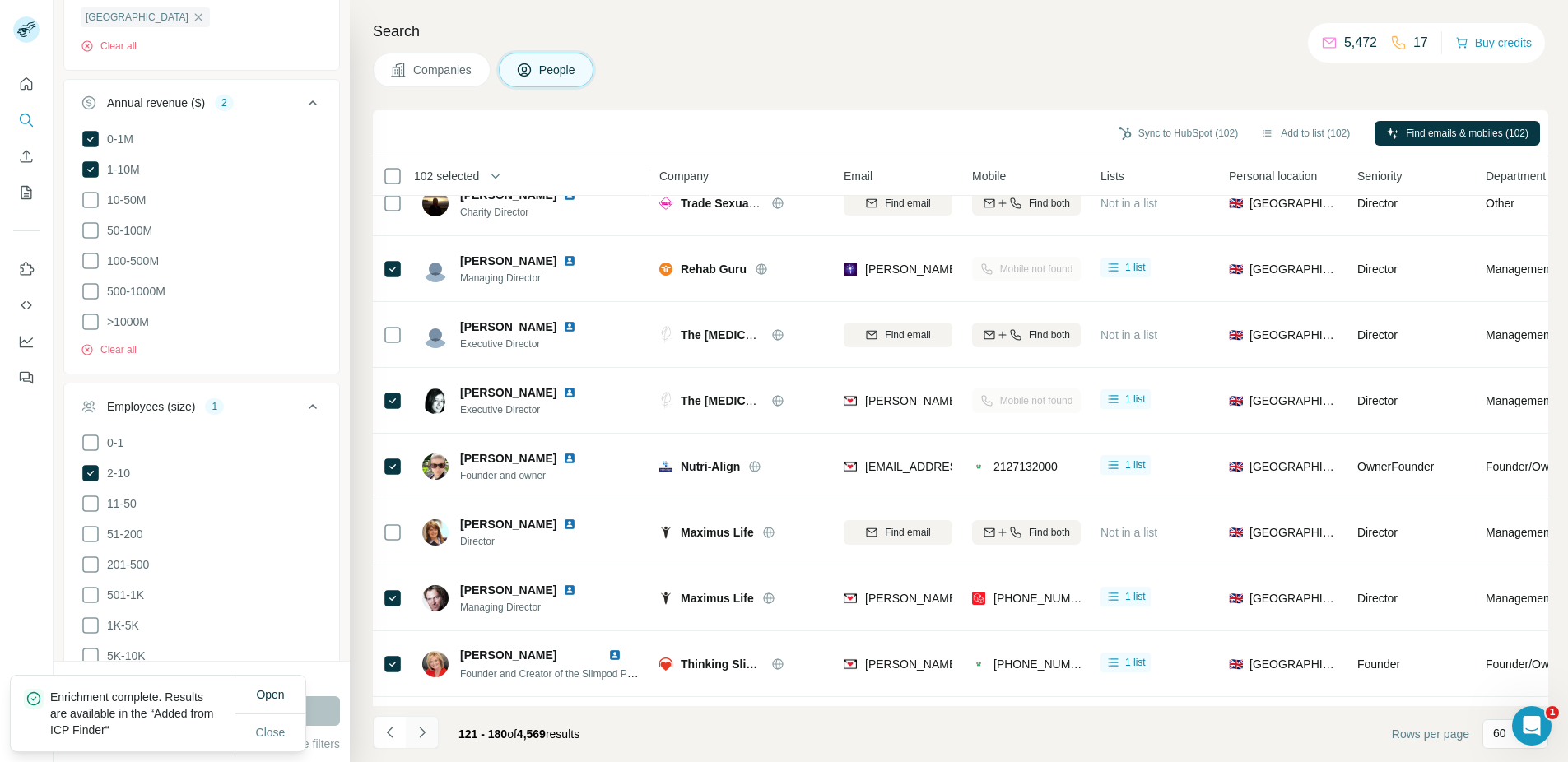
click at [428, 733] on icon "Navigate to next page" at bounding box center [422, 733] width 17 height 17
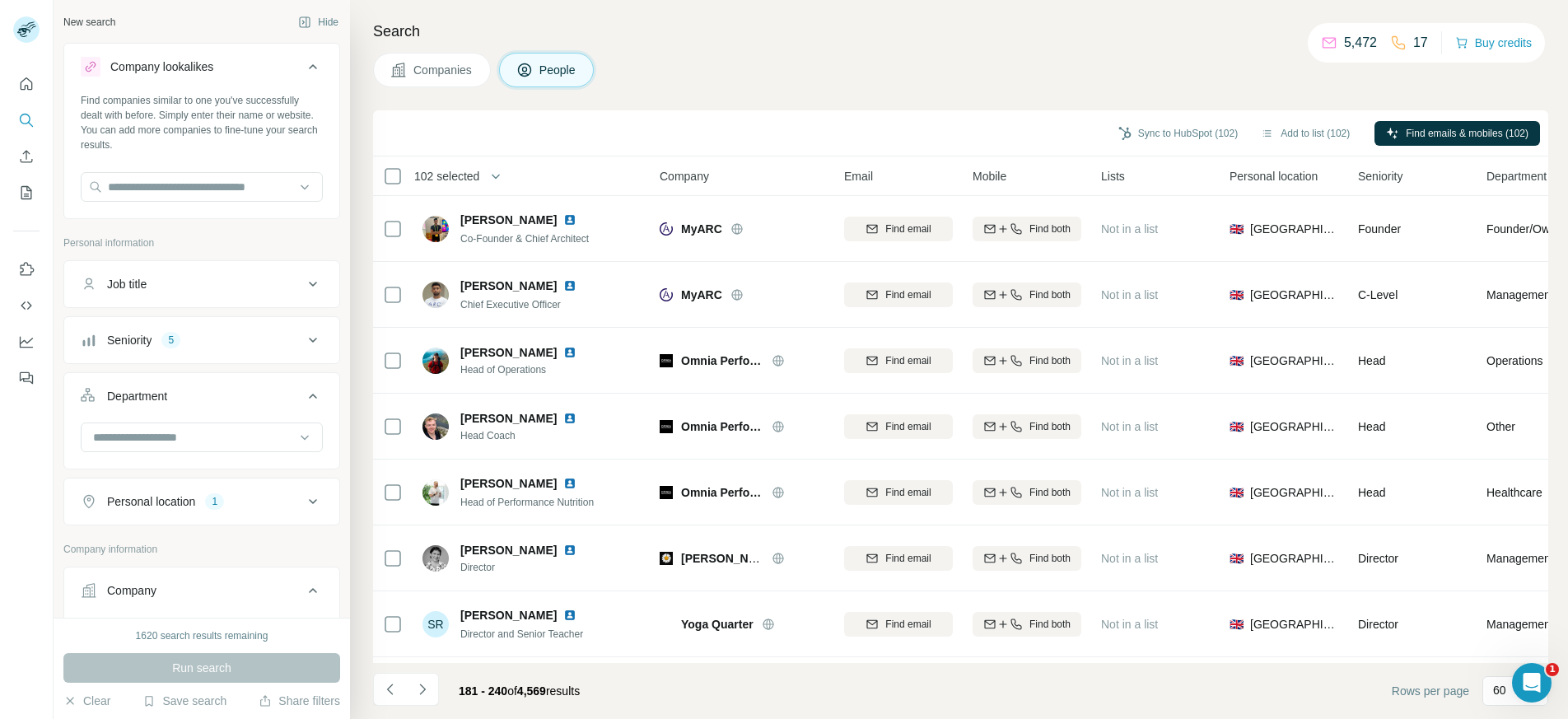
scroll to position [18173, 0]
